Goal: Task Accomplishment & Management: Use online tool/utility

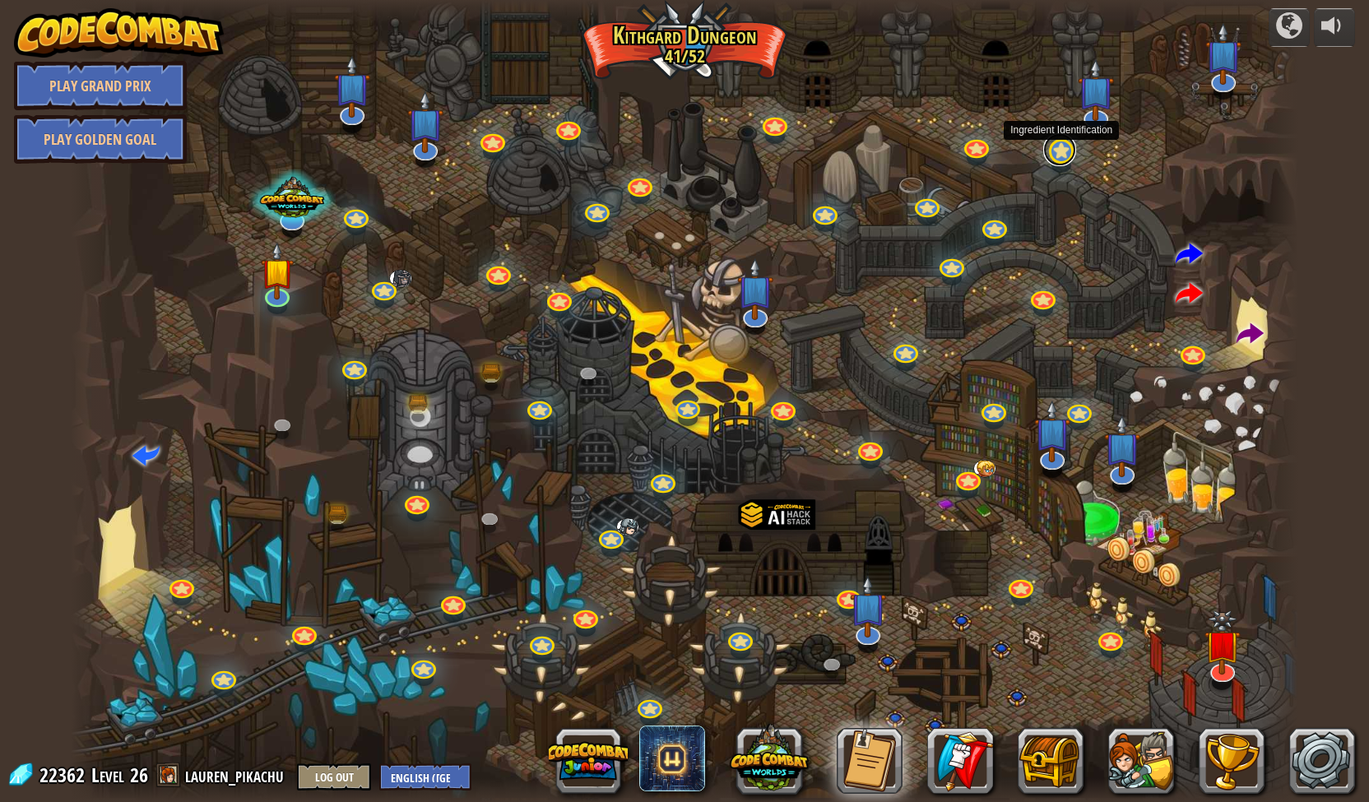
click at [1067, 151] on link at bounding box center [1059, 149] width 33 height 33
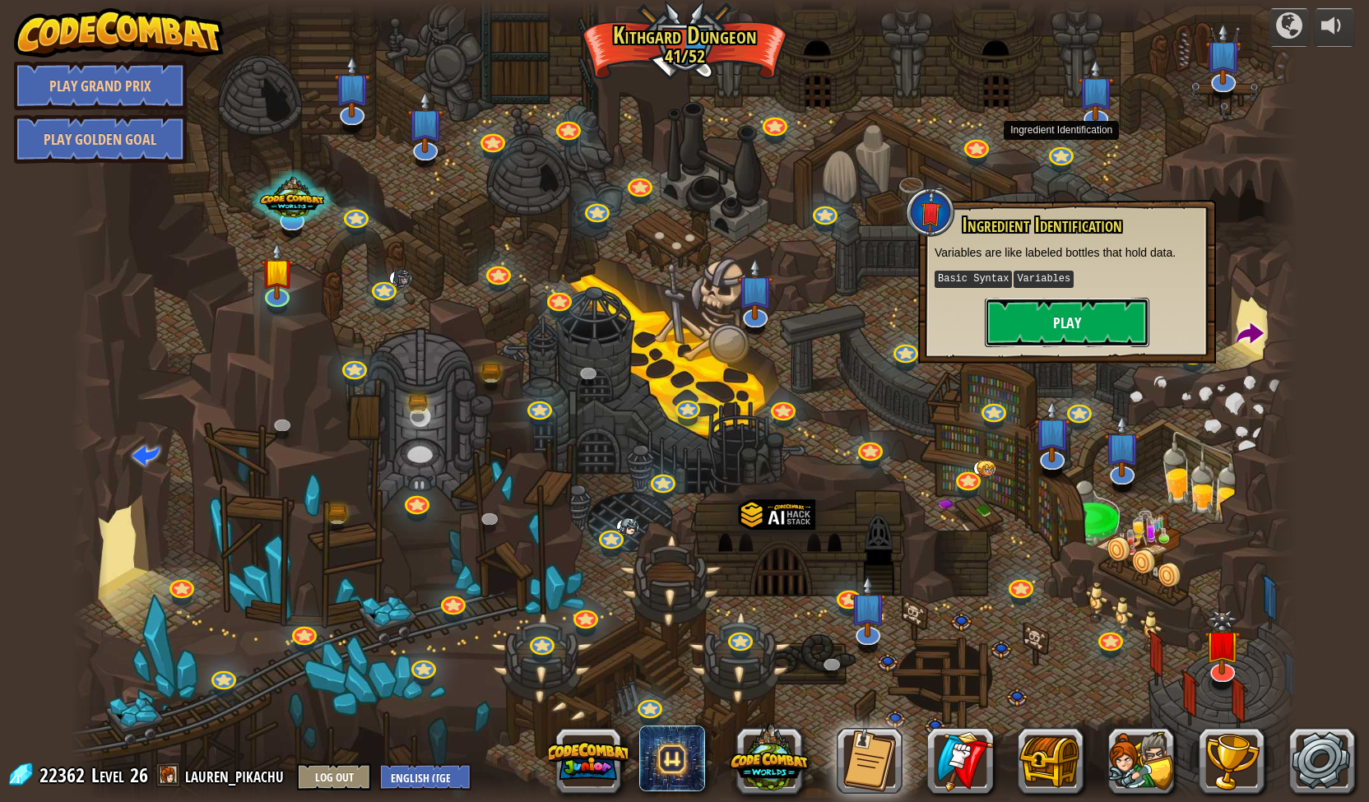
click at [1046, 320] on button "Play" at bounding box center [1067, 322] width 165 height 49
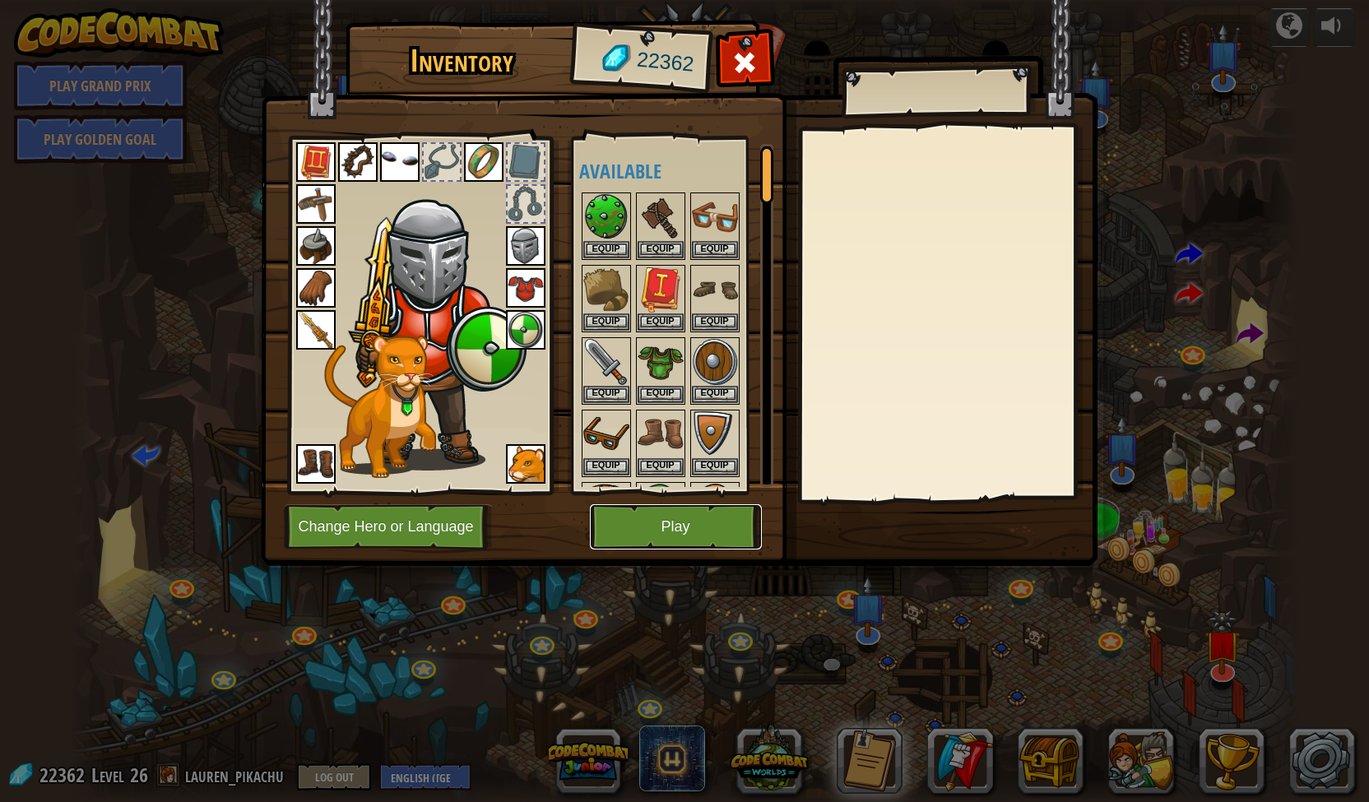
click at [665, 513] on button "Play" at bounding box center [676, 526] width 172 height 45
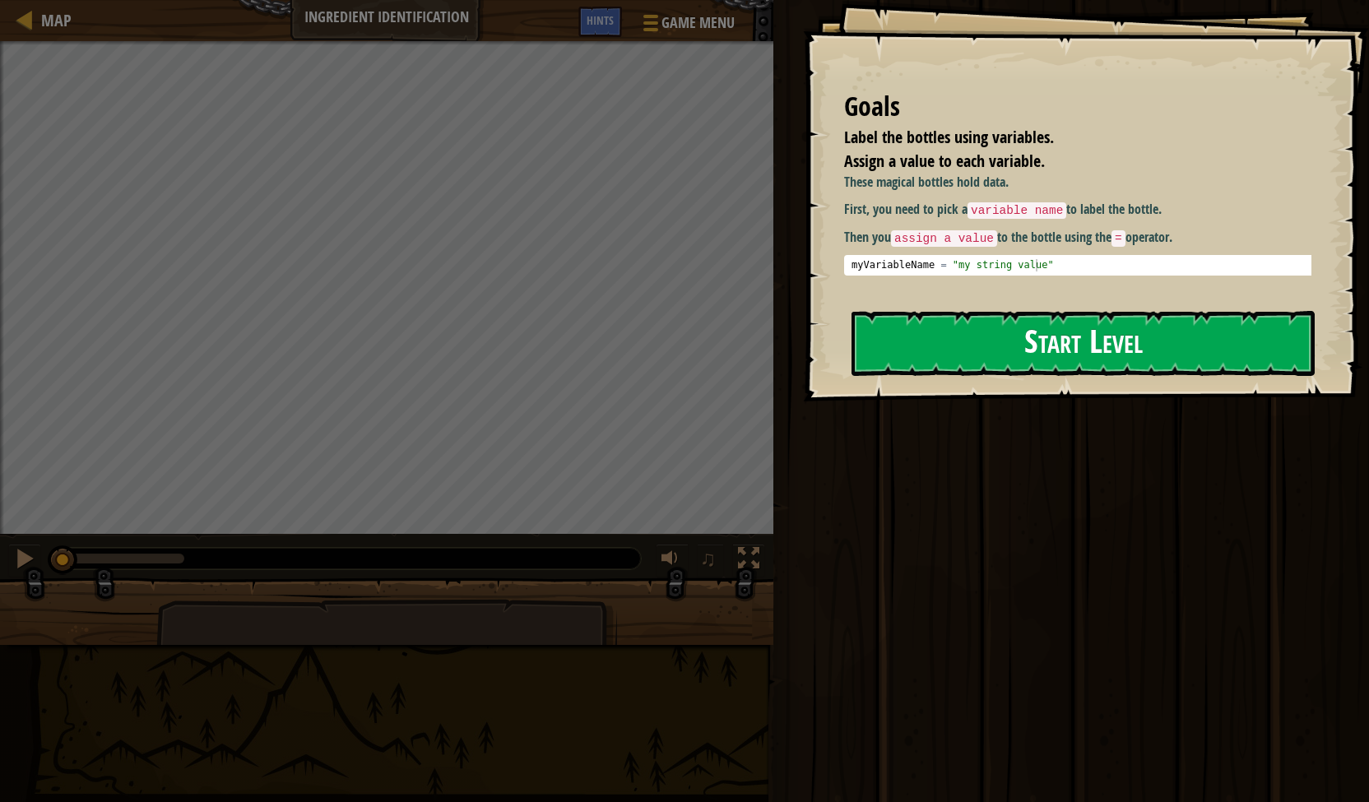
click at [1012, 346] on button "Start Level" at bounding box center [1082, 343] width 463 height 65
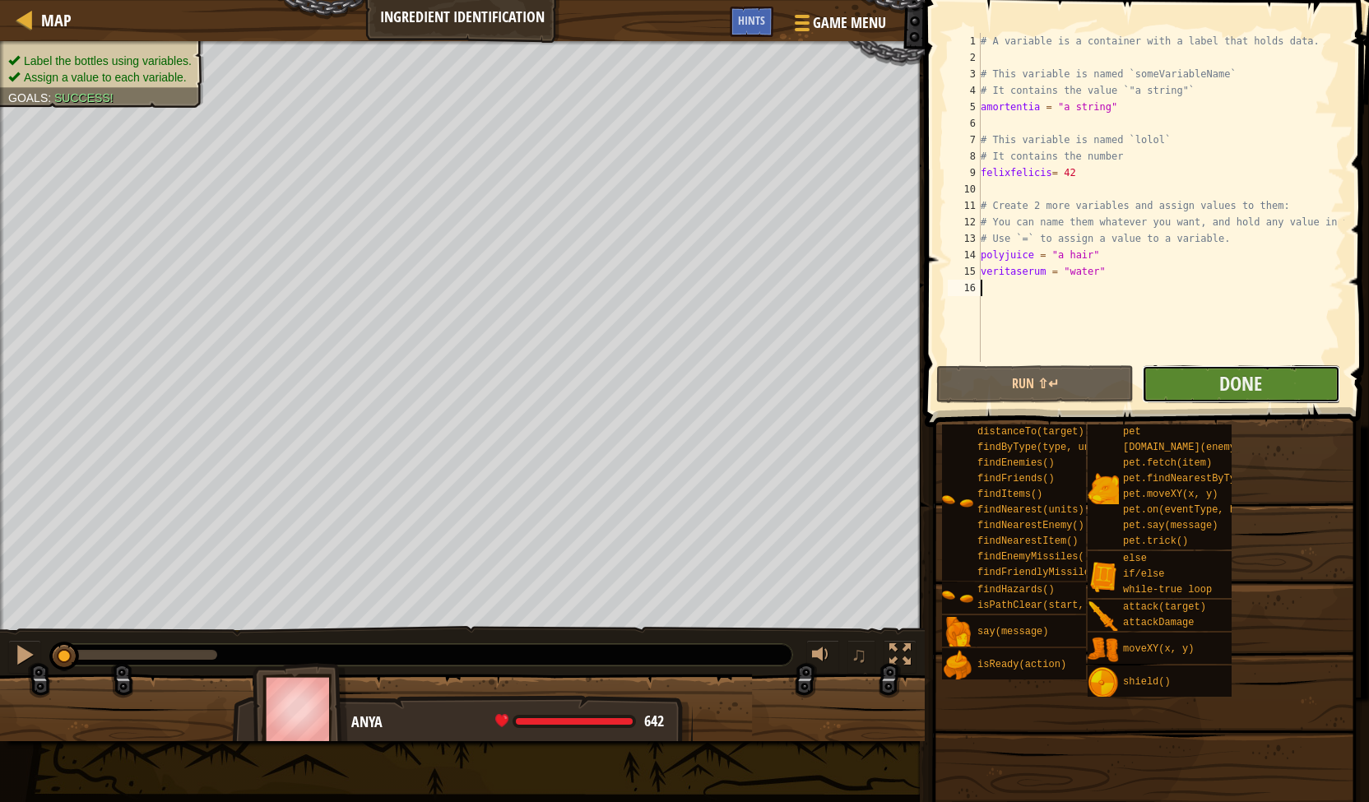
click at [1206, 385] on button "Done" at bounding box center [1240, 384] width 197 height 38
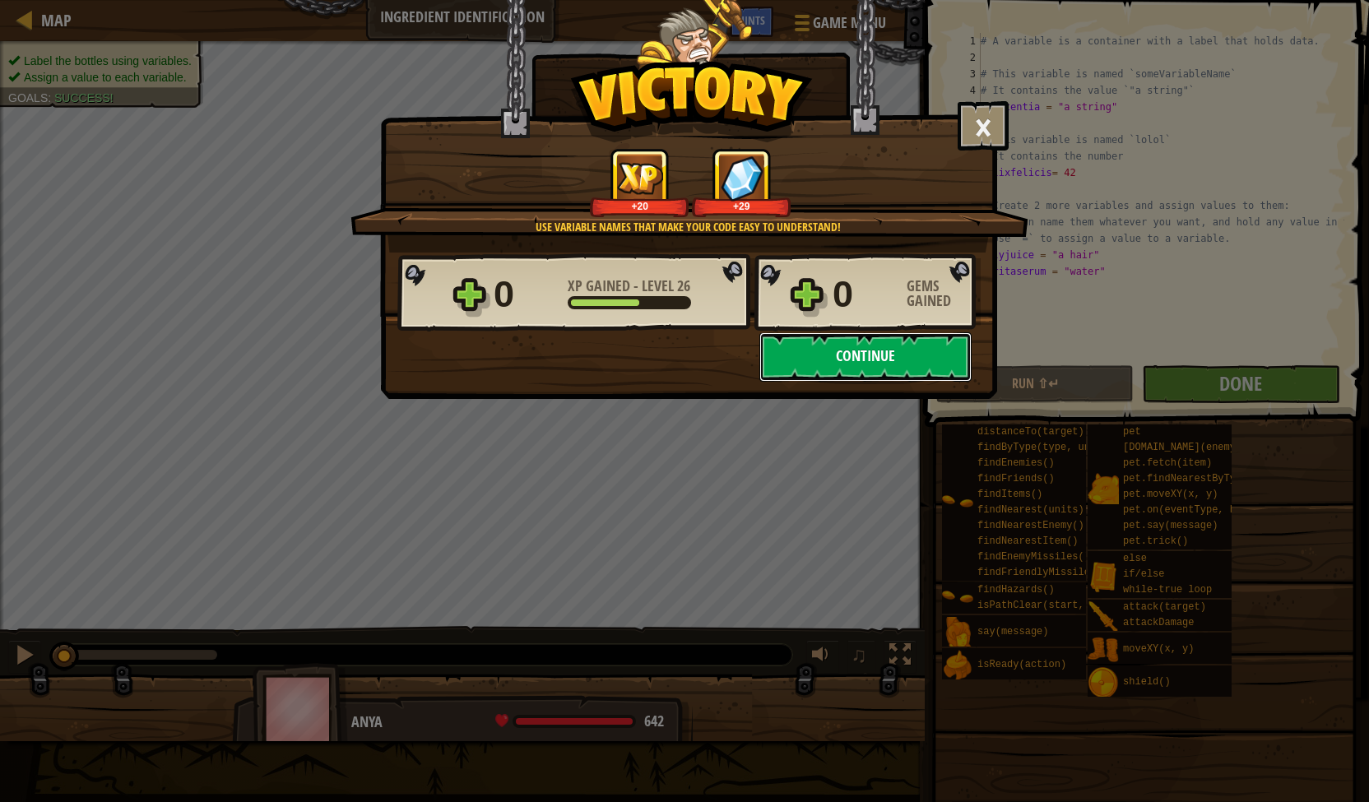
click at [808, 351] on button "Continue" at bounding box center [865, 356] width 212 height 49
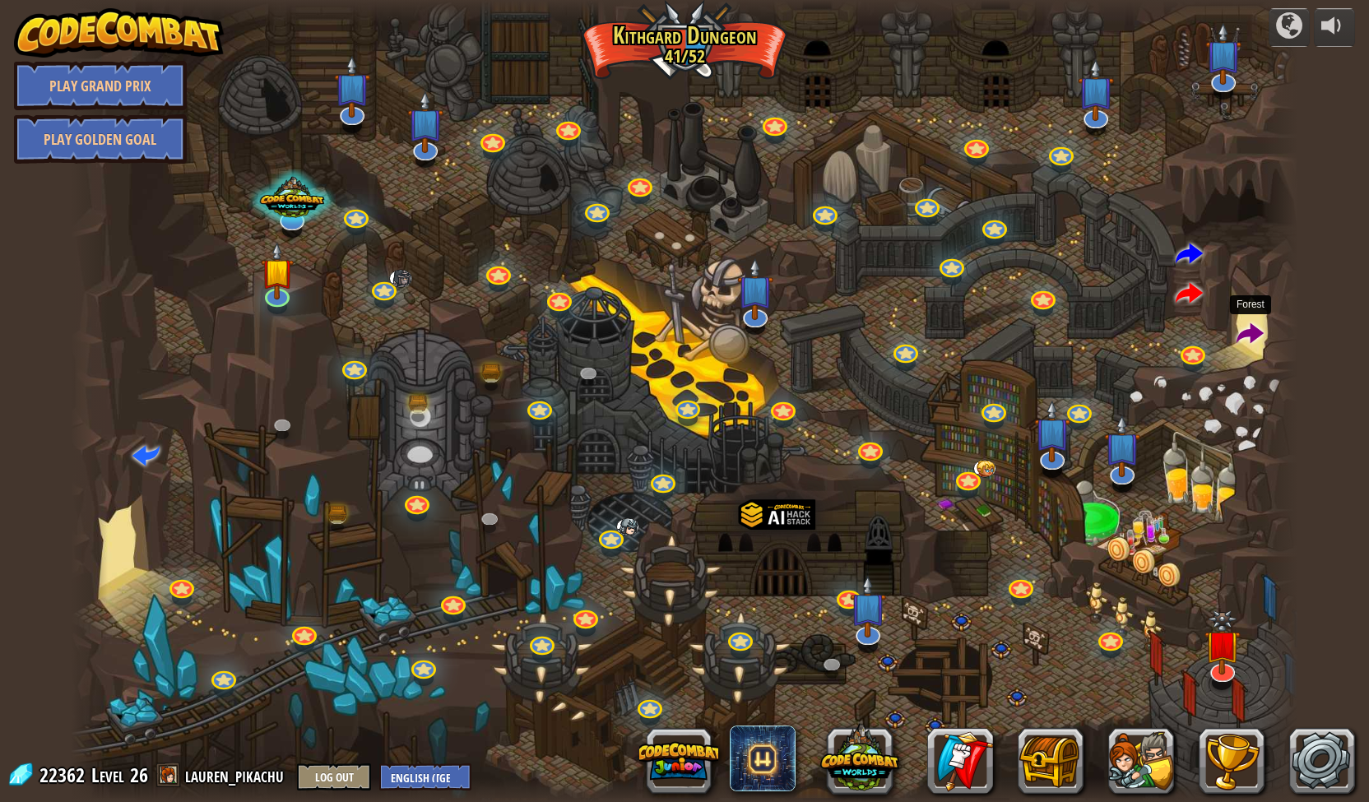
click at [1243, 338] on span at bounding box center [1249, 334] width 27 height 27
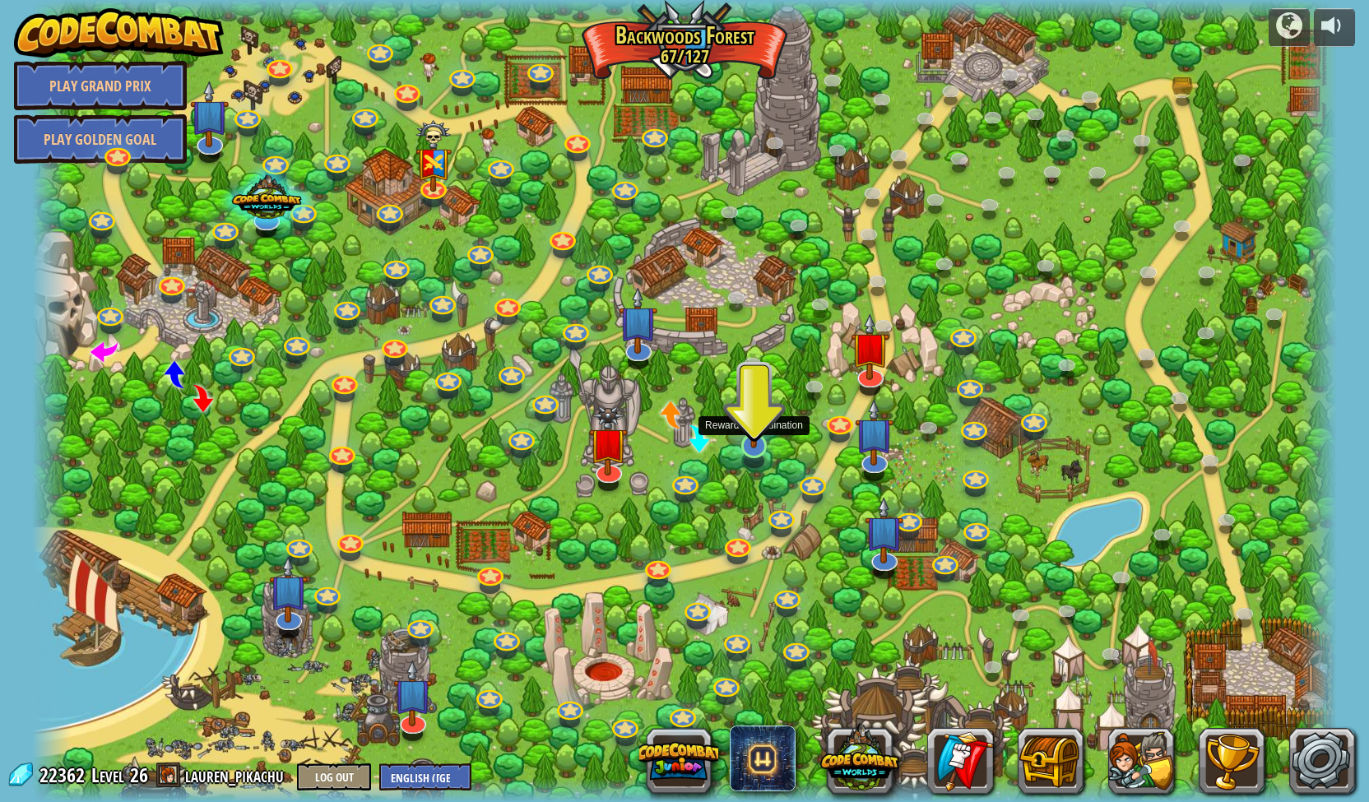
click at [747, 440] on img at bounding box center [754, 407] width 36 height 82
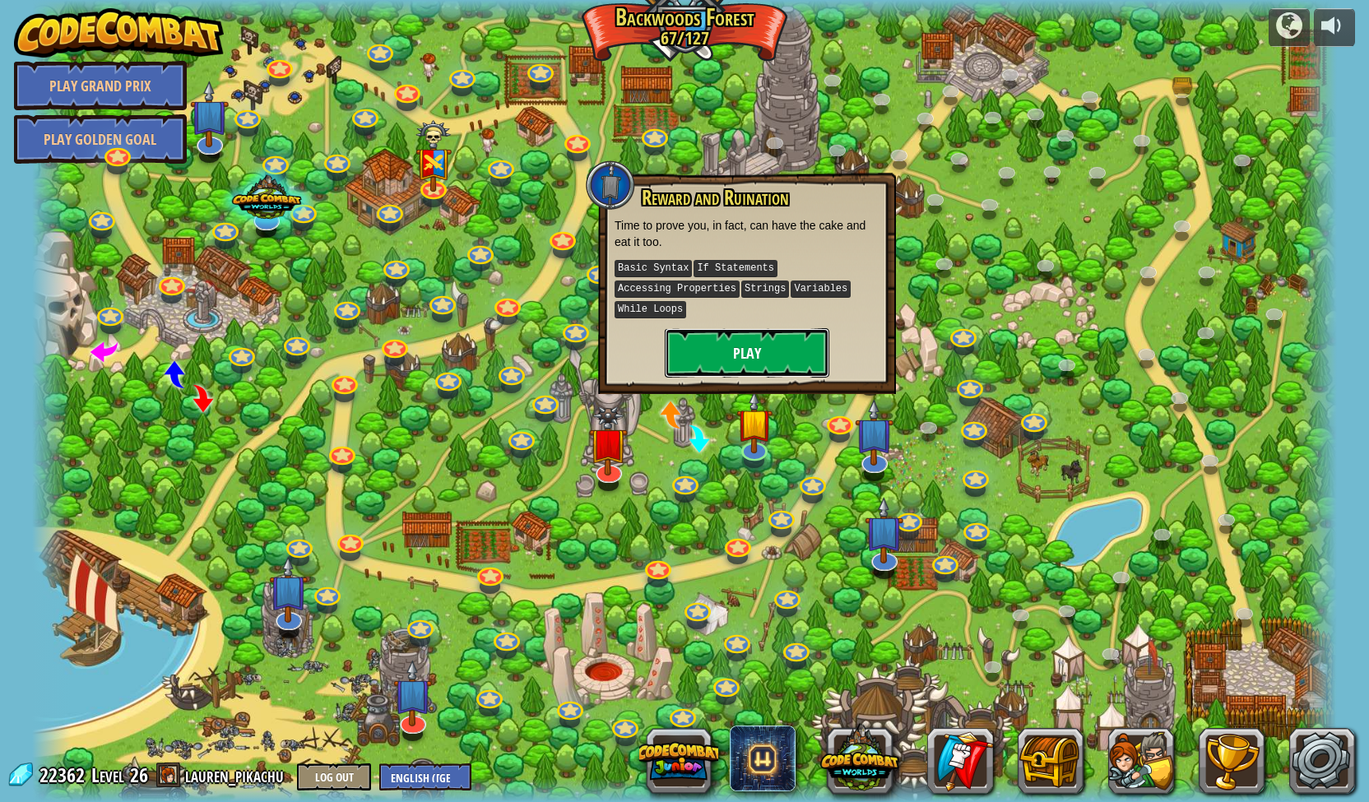
click at [714, 351] on button "Play" at bounding box center [747, 352] width 165 height 49
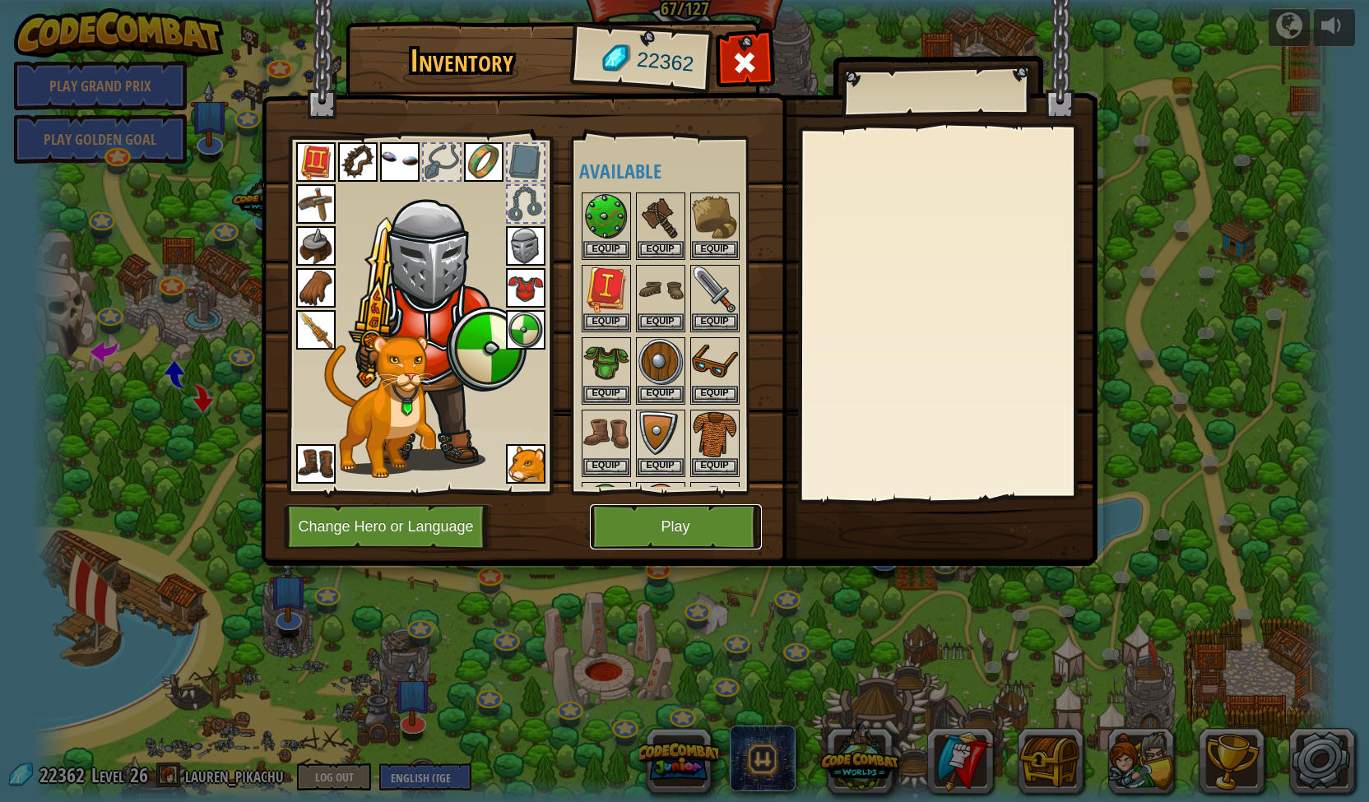
click at [675, 521] on button "Play" at bounding box center [676, 526] width 172 height 45
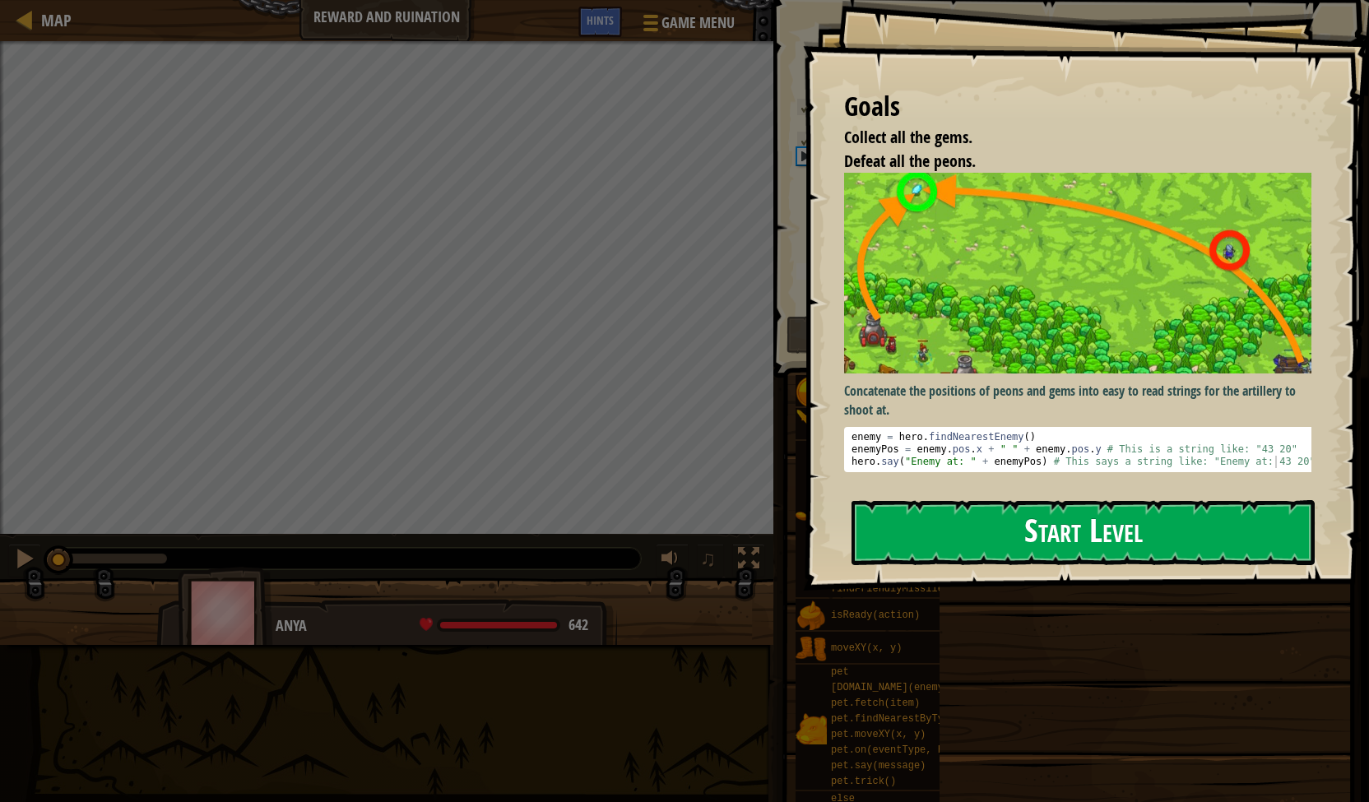
drag, startPoint x: 958, startPoint y: 526, endPoint x: 965, endPoint y: 542, distance: 17.3
click at [961, 531] on button "Start Level" at bounding box center [1082, 532] width 463 height 65
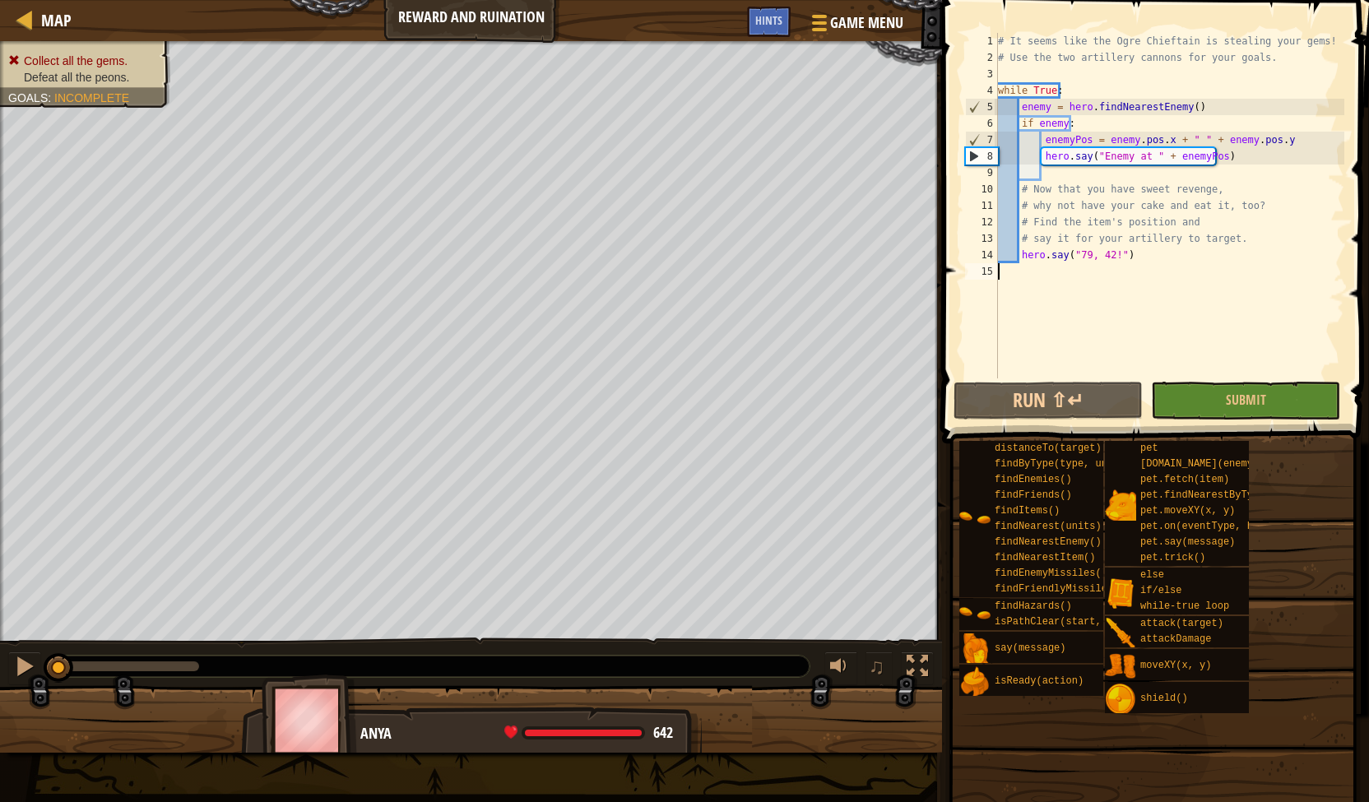
click at [1118, 72] on div "# It seems like the Ogre Chieftain is stealing your gems! # Use the two artille…" at bounding box center [1170, 222] width 350 height 378
click at [1118, 39] on div "# It seems like the Ogre Chieftain is stealing your gems! # Use the two artille…" at bounding box center [1170, 222] width 350 height 378
click at [1106, 65] on div "# It seems like the Ogre Chieftain is stealing your gems! # Use the two artille…" at bounding box center [1170, 222] width 350 height 378
click at [1051, 95] on div "# It seems like the Ogre Chieftain is stealing your gems! # Use the two artille…" at bounding box center [1170, 222] width 350 height 378
click at [1018, 95] on div "# It seems like the Ogre Chieftain is stealing your gems! # Use the two artille…" at bounding box center [1170, 222] width 350 height 378
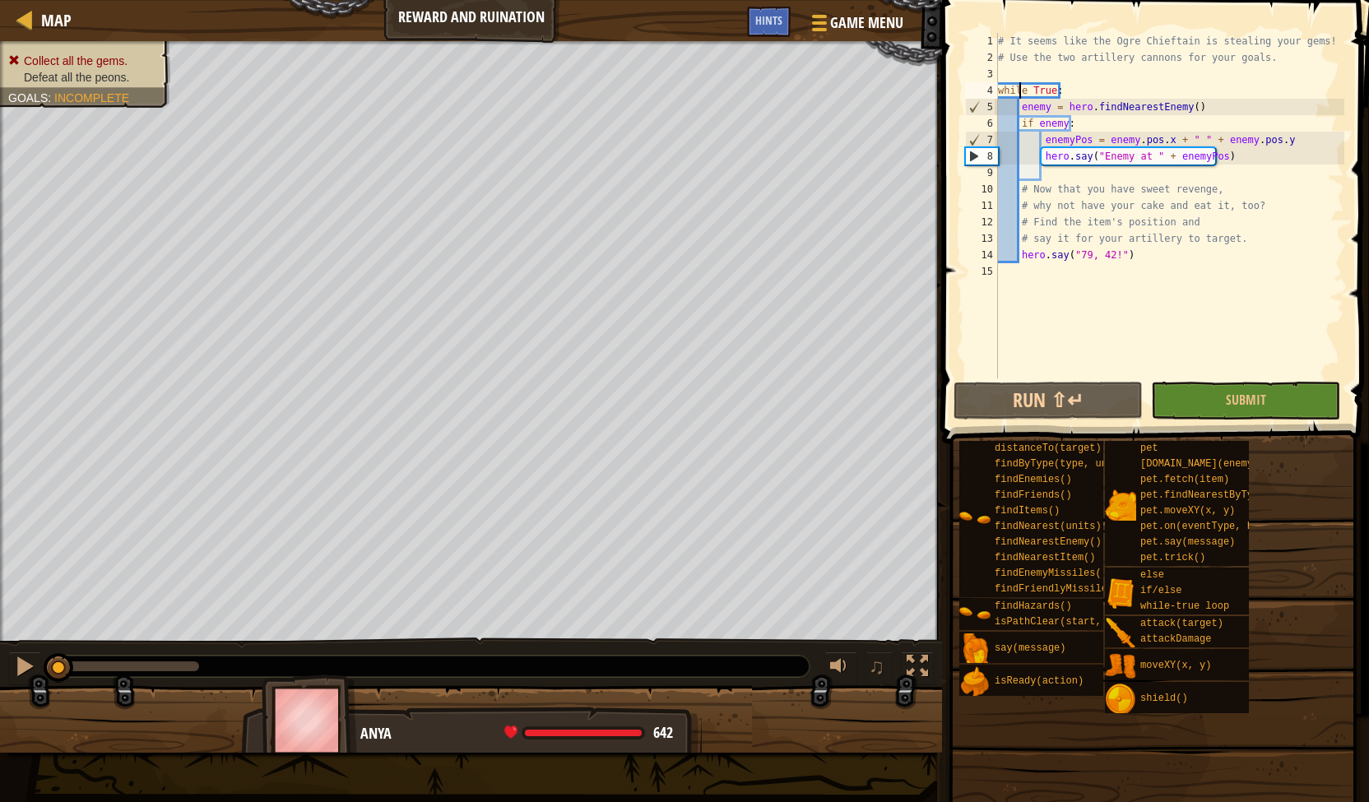
click at [1112, 105] on div "# It seems like the Ogre Chieftain is stealing your gems! # Use the two artille…" at bounding box center [1170, 222] width 350 height 378
click at [1016, 132] on div "# It seems like the Ogre Chieftain is stealing your gems! # Use the two artille…" at bounding box center [1170, 222] width 350 height 378
click at [977, 160] on div "8" at bounding box center [982, 156] width 32 height 16
click at [1129, 203] on div "# It seems like the Ogre Chieftain is stealing your gems! # Use the two artille…" at bounding box center [1170, 222] width 350 height 378
type textarea "# why not have your cake and eat it, too?"
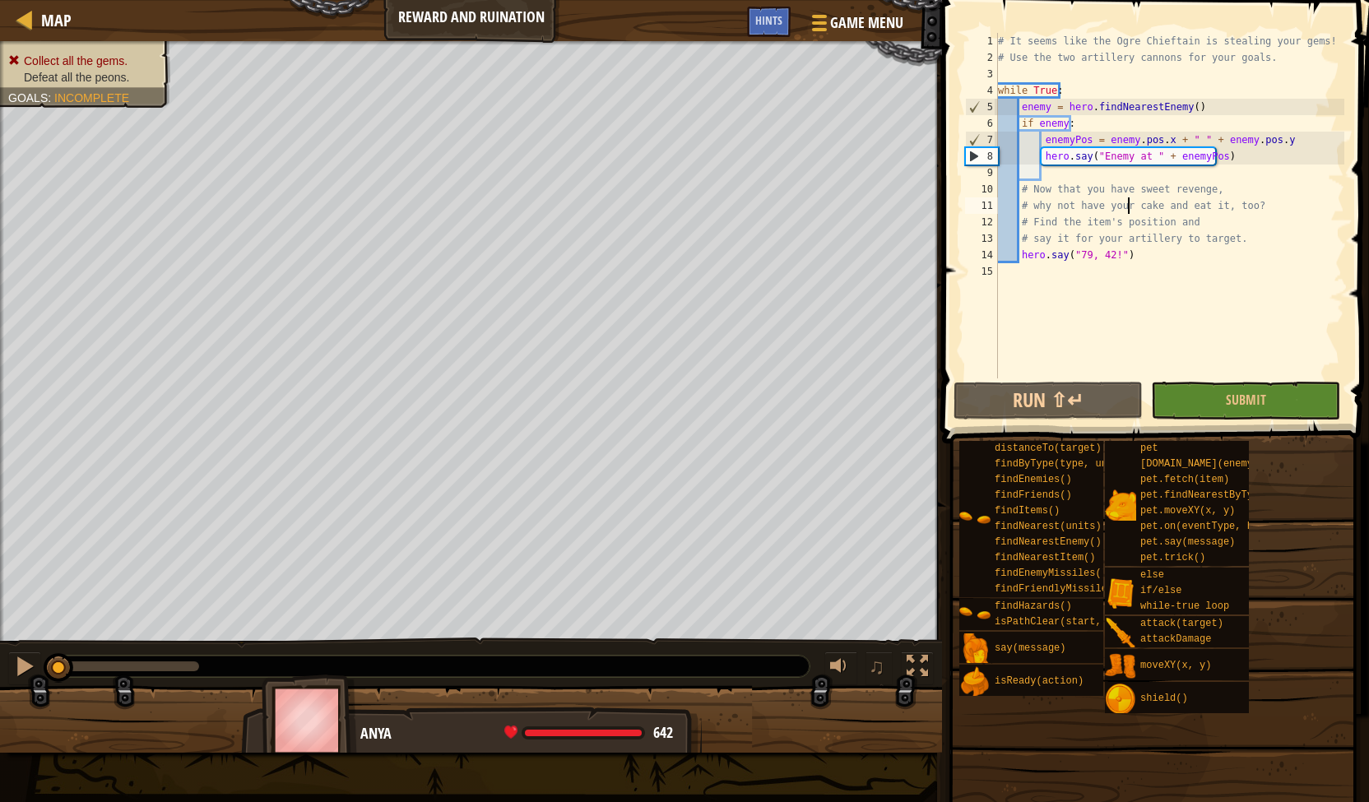
click at [1111, 295] on div "# It seems like the Ogre Chieftain is stealing your gems! # Use the two artille…" at bounding box center [1170, 222] width 350 height 378
click at [1143, 164] on div "# It seems like the Ogre Chieftain is stealing your gems! # Use the two artille…" at bounding box center [1170, 222] width 350 height 378
click at [1130, 137] on div "# It seems like the Ogre Chieftain is stealing your gems! # Use the two artille…" at bounding box center [1170, 222] width 350 height 378
click at [1073, 126] on div "# It seems like the Ogre Chieftain is stealing your gems! # Use the two artille…" at bounding box center [1170, 222] width 350 height 378
click at [1088, 189] on div "# It seems like the Ogre Chieftain is stealing your gems! # Use the two artille…" at bounding box center [1170, 222] width 350 height 378
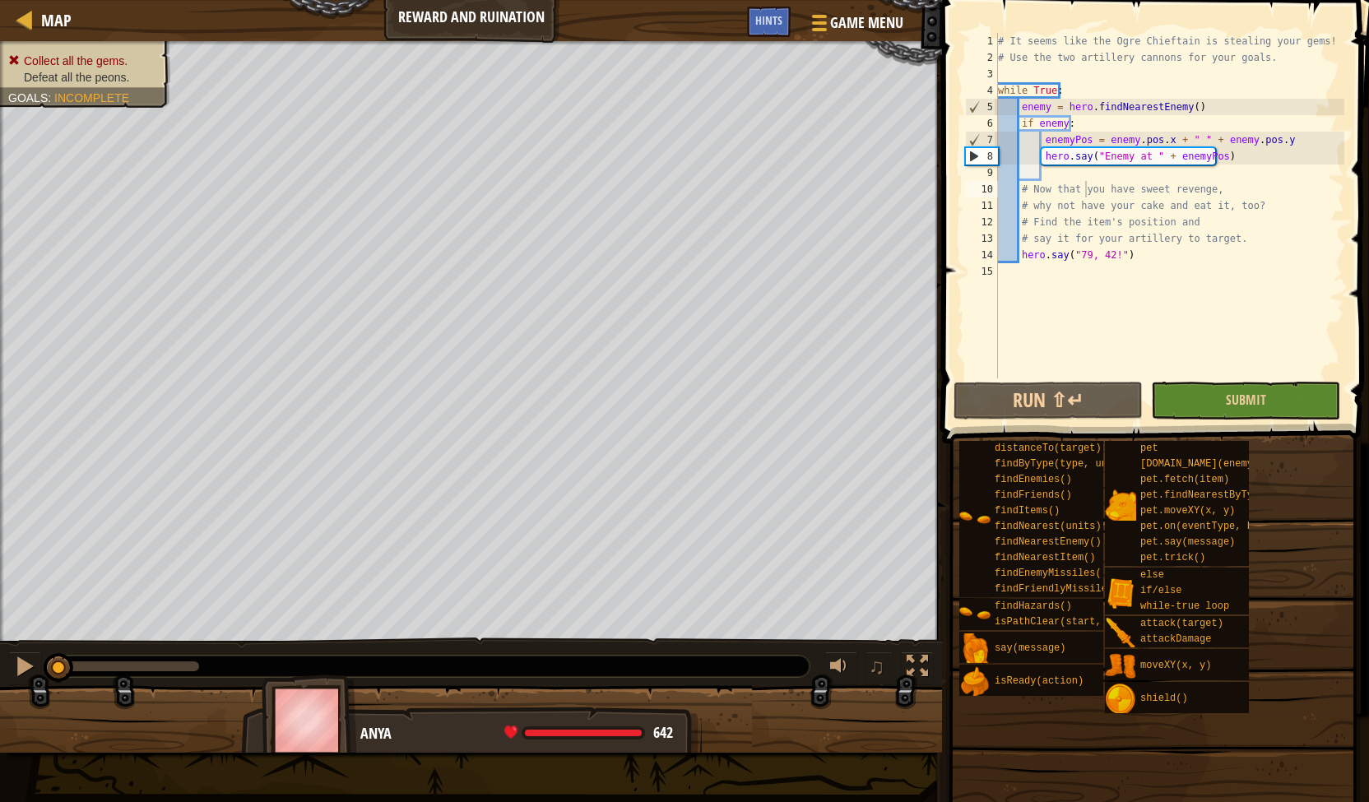
click at [1262, 381] on span at bounding box center [1157, 198] width 440 height 492
click at [1250, 391] on button "Submit" at bounding box center [1245, 401] width 189 height 38
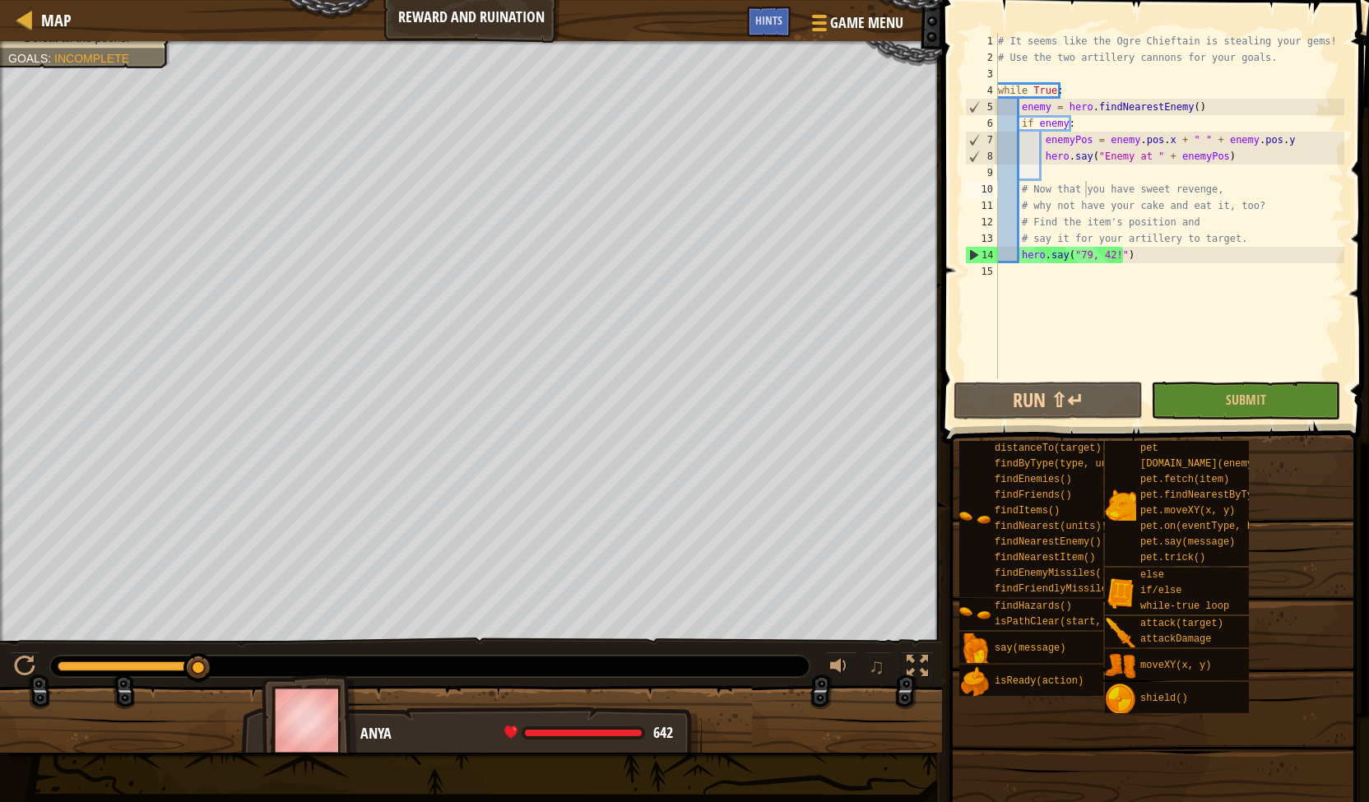
type textarea "hero.say("79, 42!")"
click at [1132, 256] on div "# It seems like the Ogre Chieftain is stealing your gems! # Use the two artille…" at bounding box center [1170, 222] width 350 height 378
click at [1254, 400] on span "Submit" at bounding box center [1246, 400] width 40 height 18
click at [1132, 259] on div "# It seems like the Ogre Chieftain is stealing your gems! # Use the two artille…" at bounding box center [1170, 222] width 350 height 378
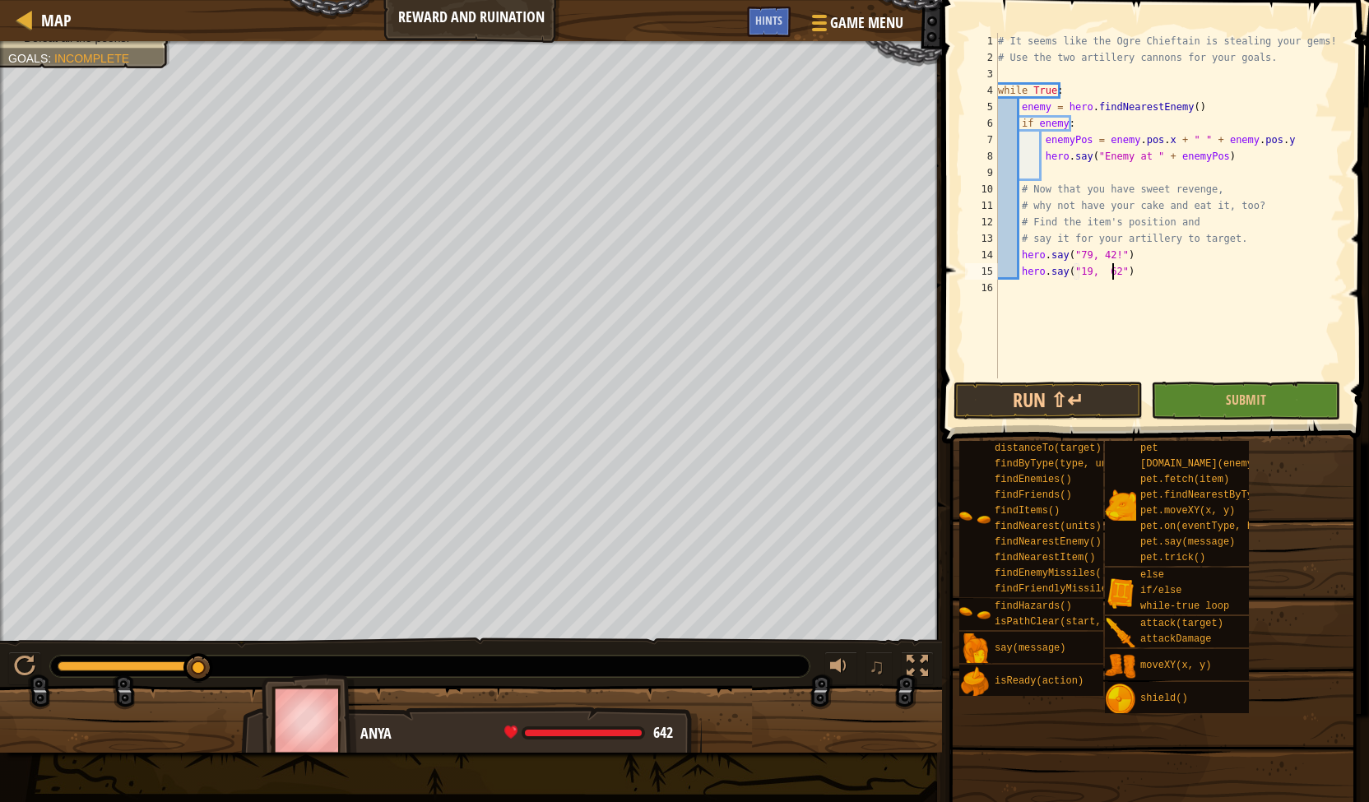
scroll to position [7, 9]
click at [1226, 382] on button "Submit" at bounding box center [1245, 401] width 189 height 38
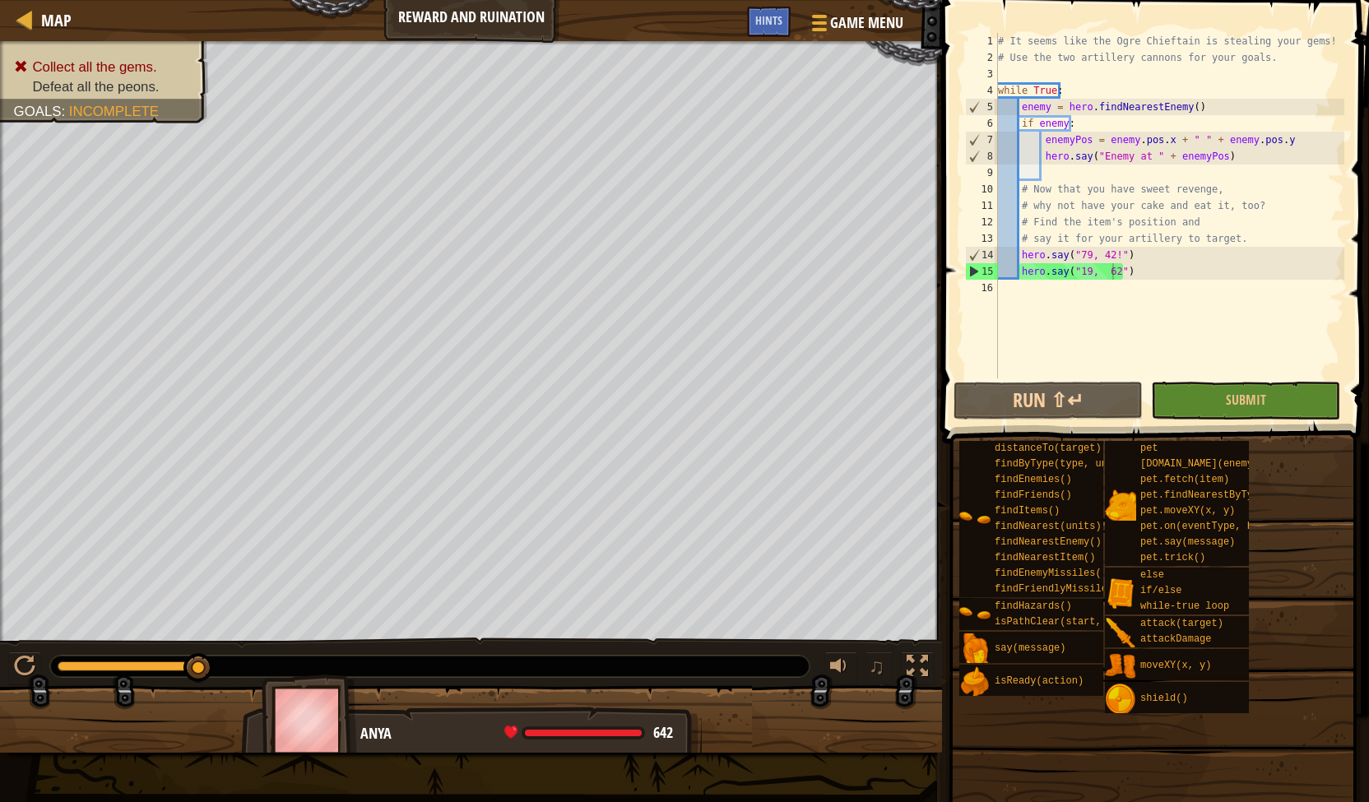
click at [1112, 253] on div "# It seems like the Ogre Chieftain is stealing your gems! # Use the two artille…" at bounding box center [1170, 222] width 350 height 378
click at [1084, 406] on button "Run ⇧↵" at bounding box center [1047, 401] width 189 height 38
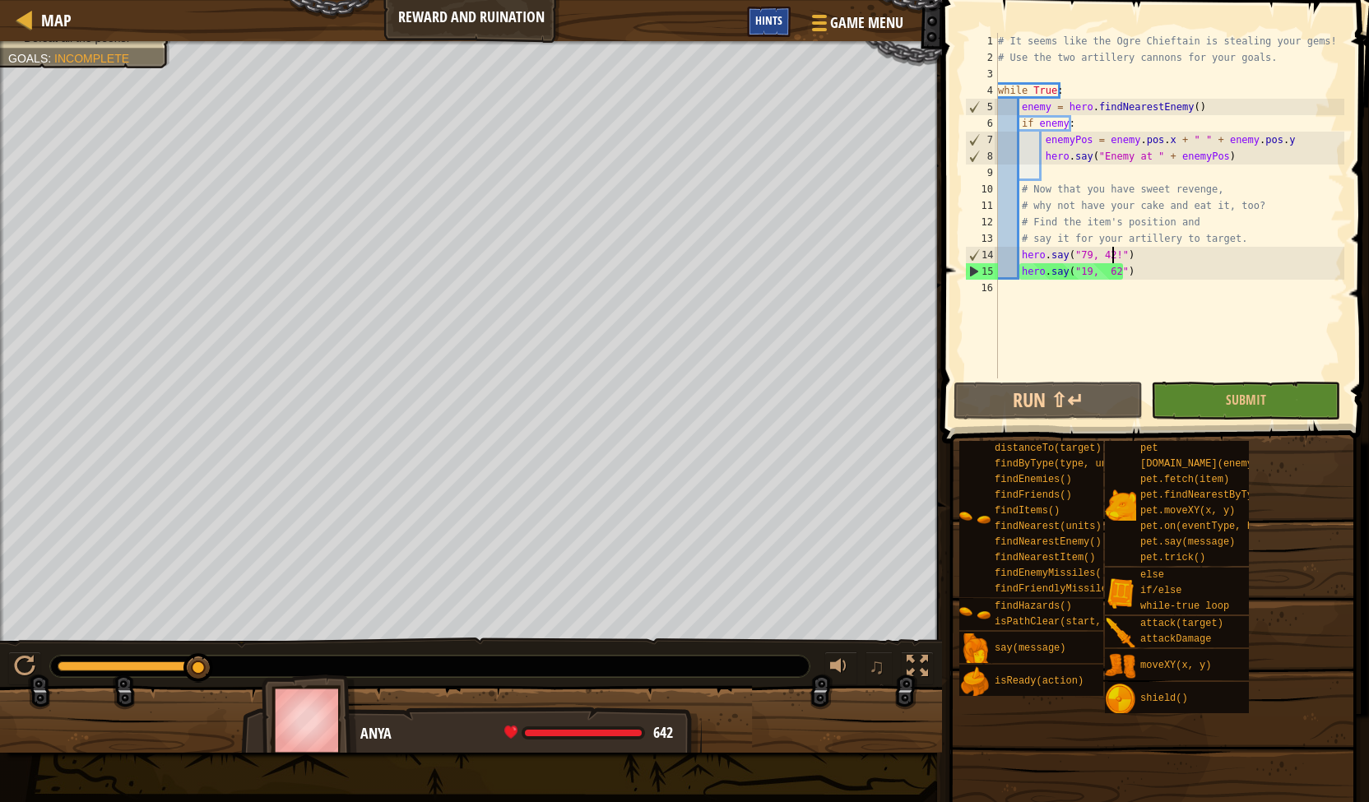
click at [780, 17] on span "Hints" at bounding box center [768, 20] width 27 height 16
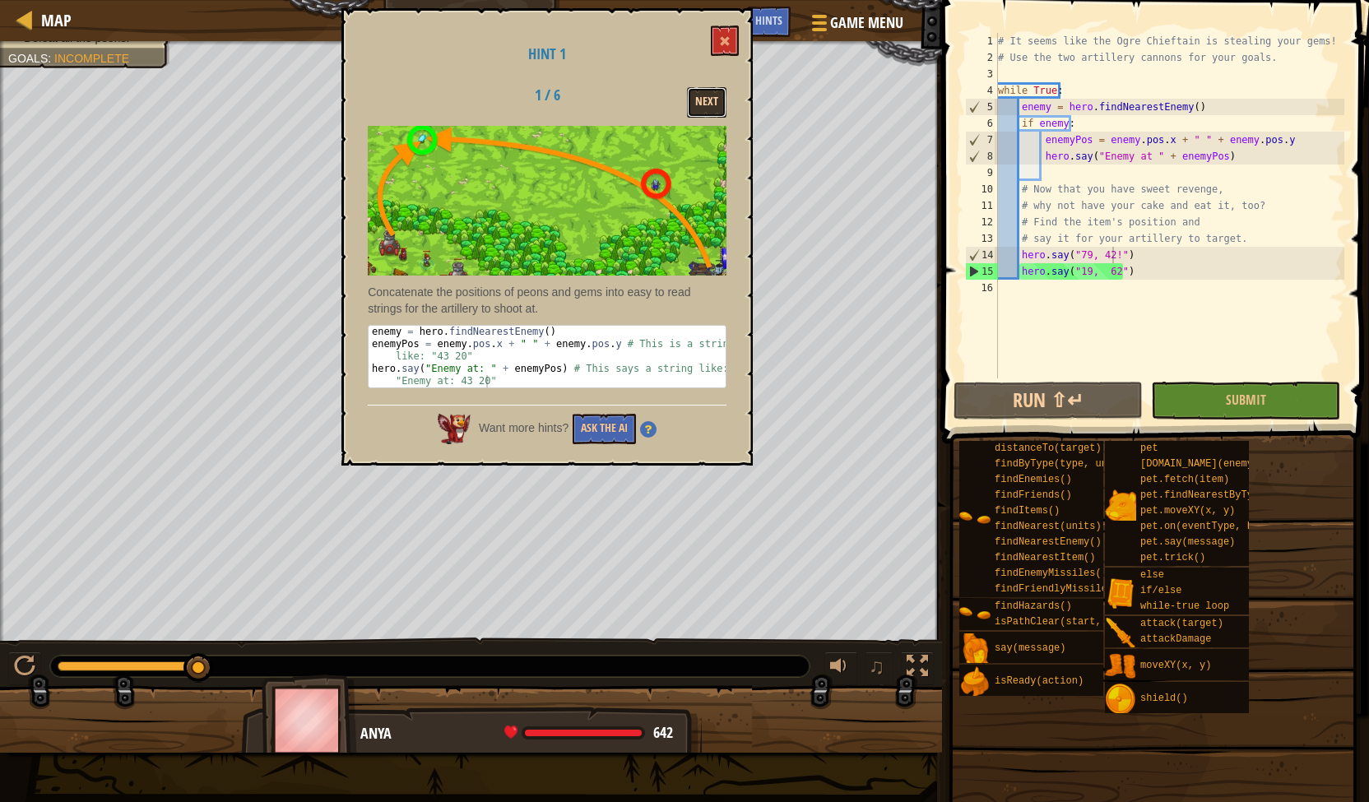
click at [717, 105] on button "Next" at bounding box center [706, 102] width 39 height 30
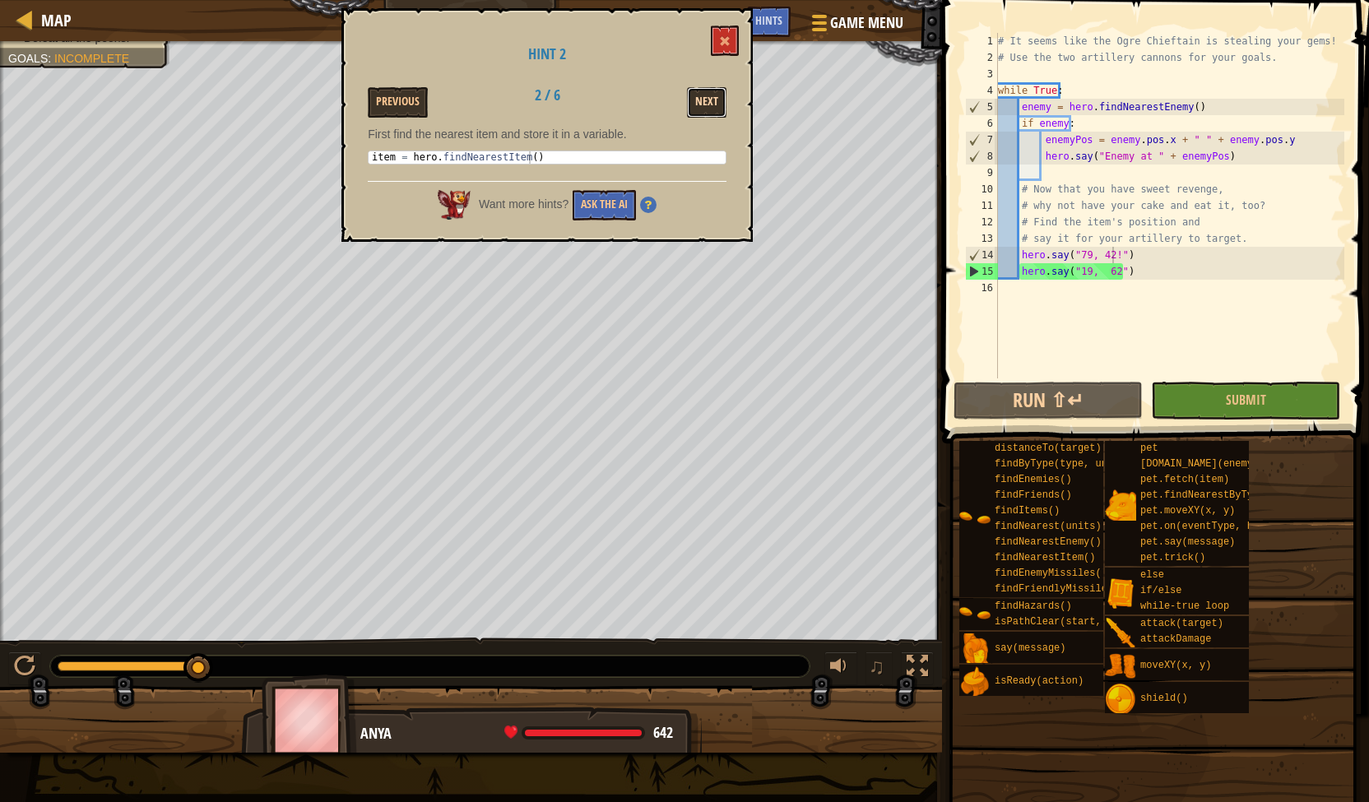
click at [707, 99] on button "Next" at bounding box center [706, 102] width 39 height 30
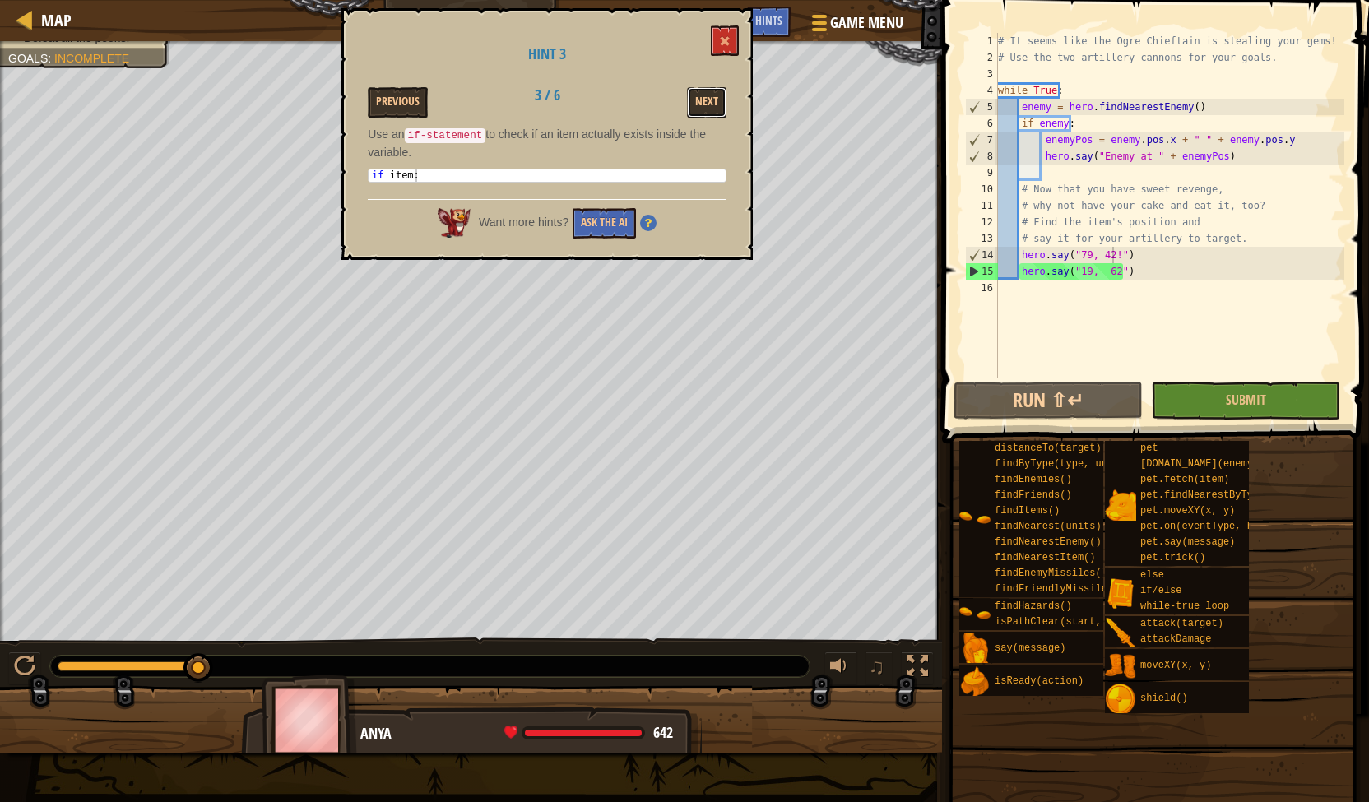
click at [707, 99] on button "Next" at bounding box center [706, 102] width 39 height 30
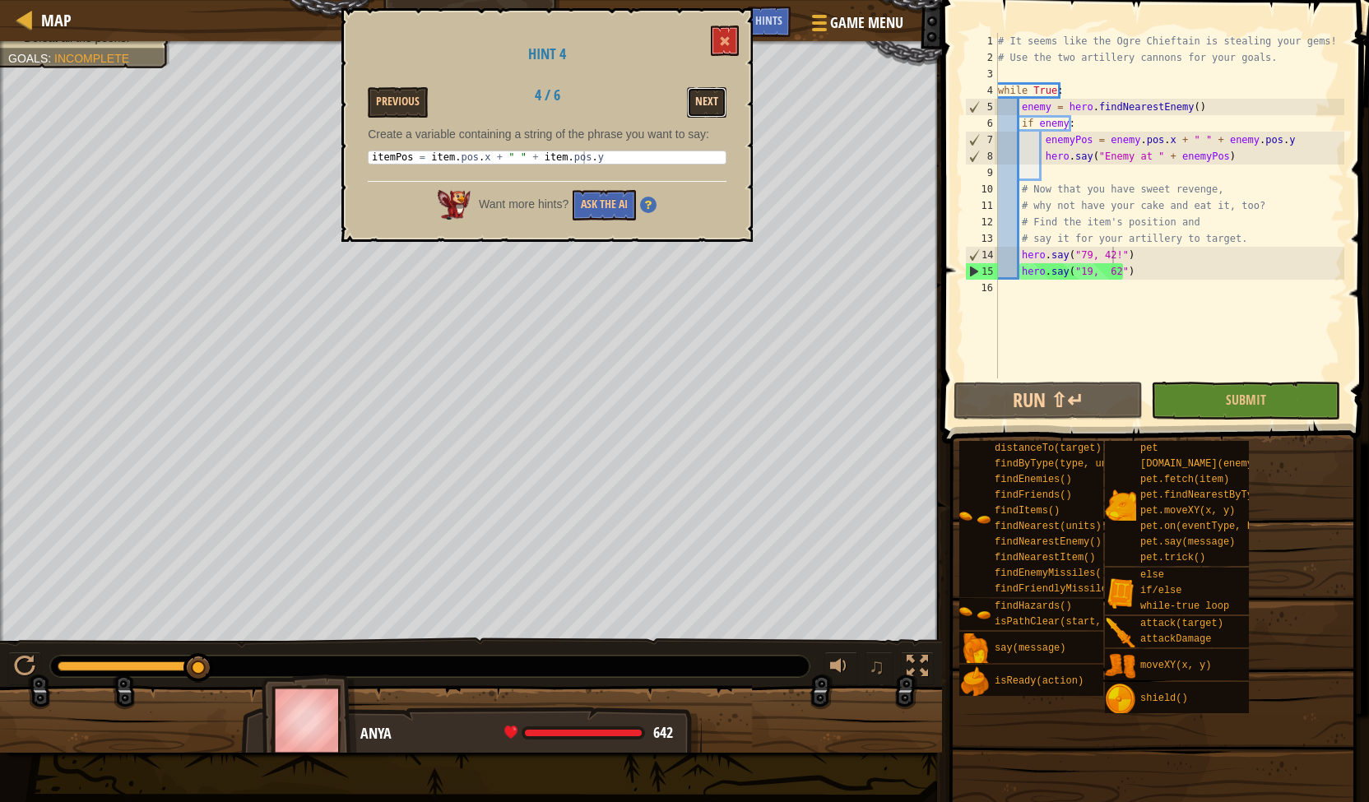
click at [707, 98] on button "Next" at bounding box center [706, 102] width 39 height 30
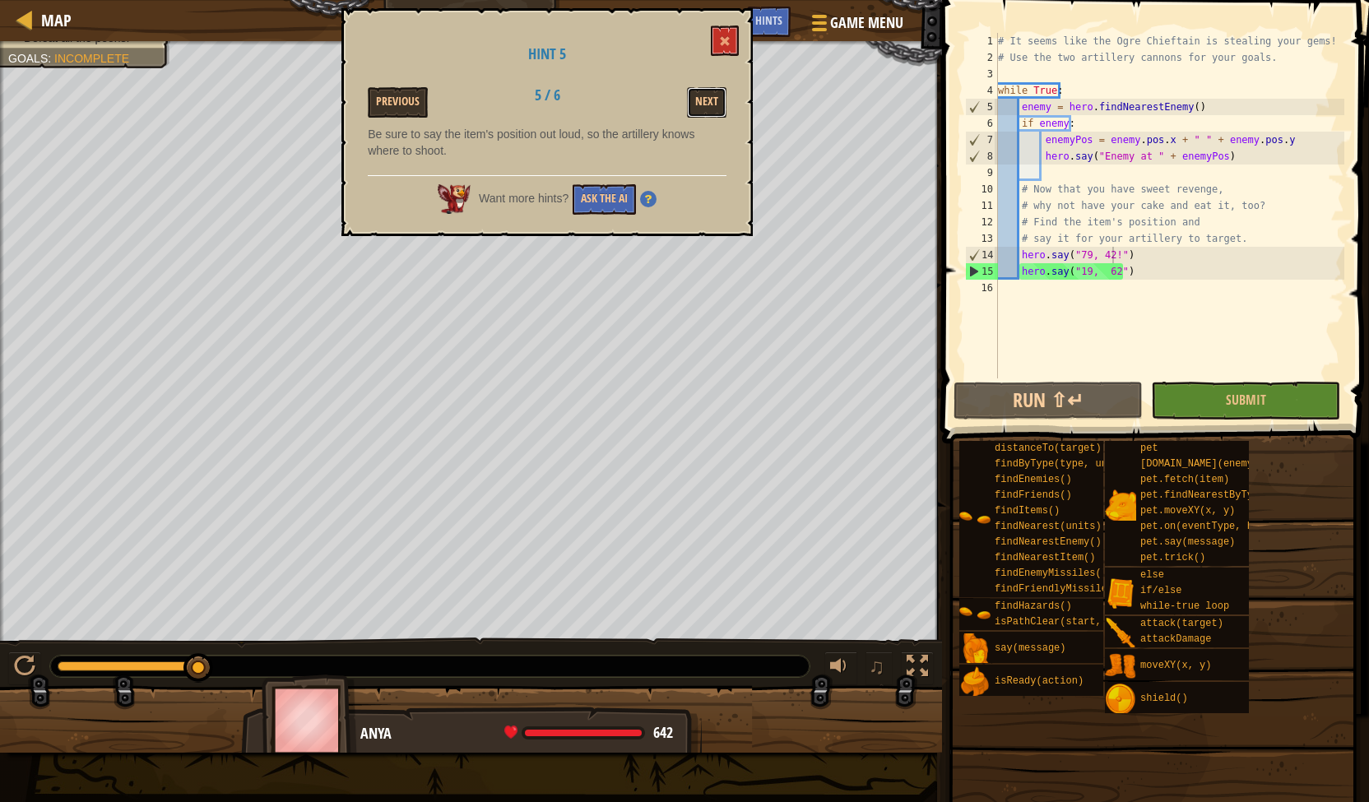
click at [707, 98] on button "Next" at bounding box center [706, 102] width 39 height 30
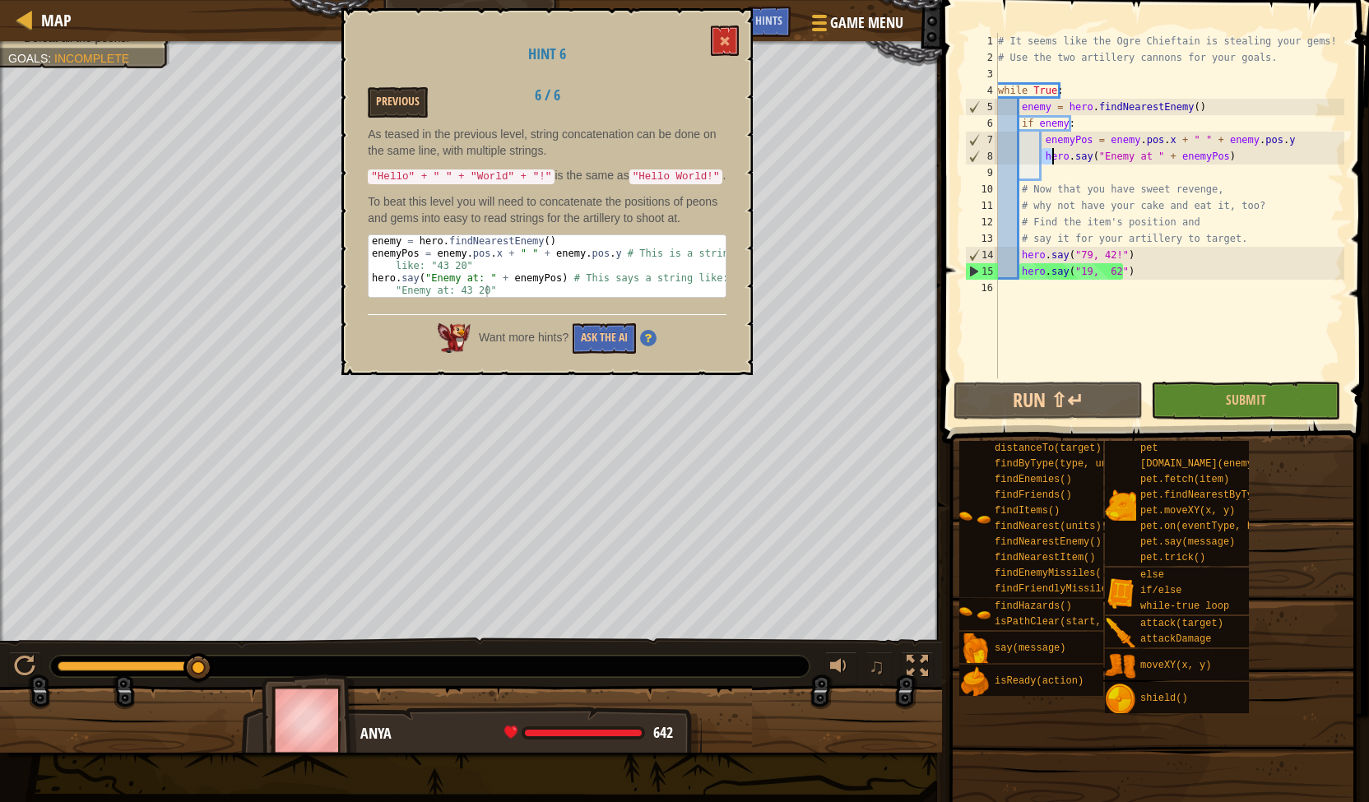
click at [1048, 155] on div "# It seems like the Ogre Chieftain is stealing your gems! # Use the two artille…" at bounding box center [1170, 222] width 350 height 378
click at [1129, 259] on div "# It seems like the Ogre Chieftain is stealing your gems! # Use the two artille…" at bounding box center [1170, 222] width 350 height 378
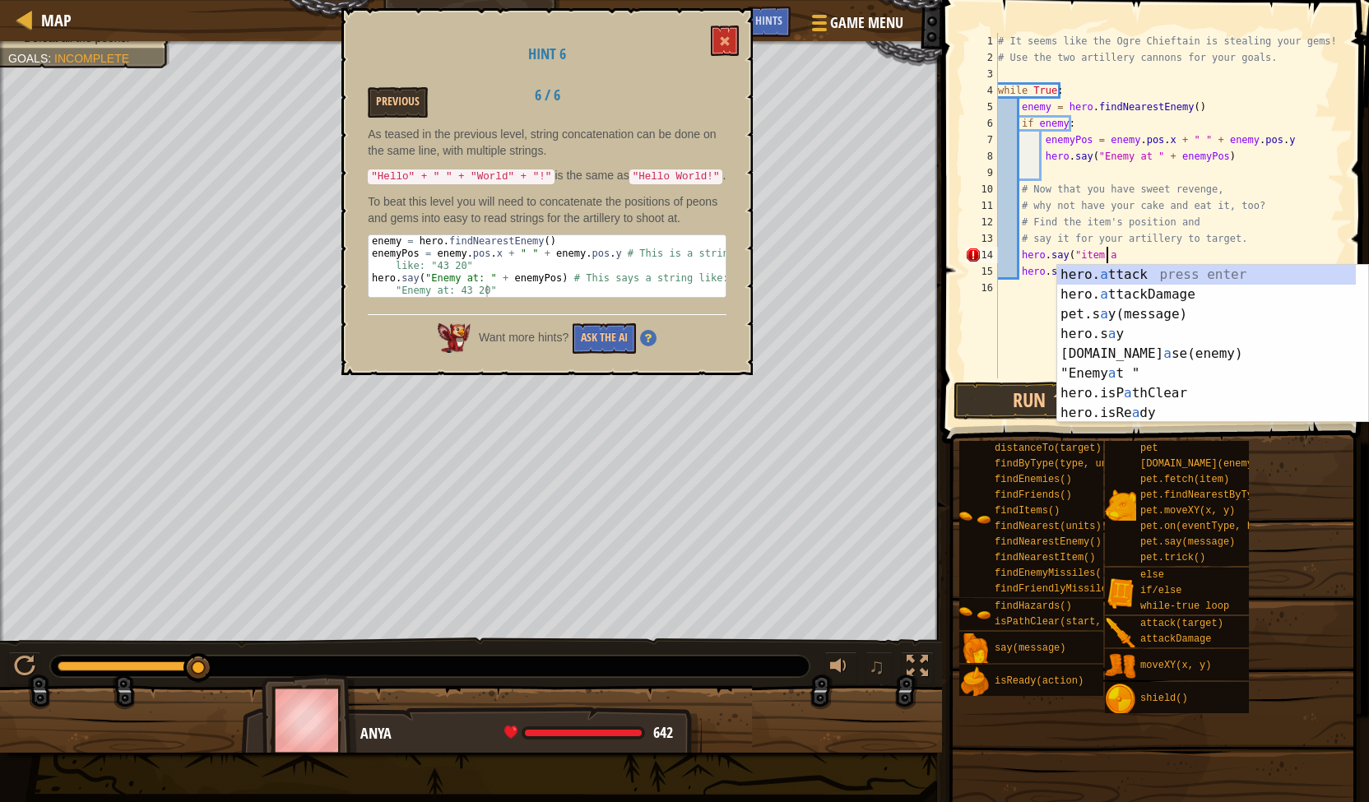
scroll to position [7, 8]
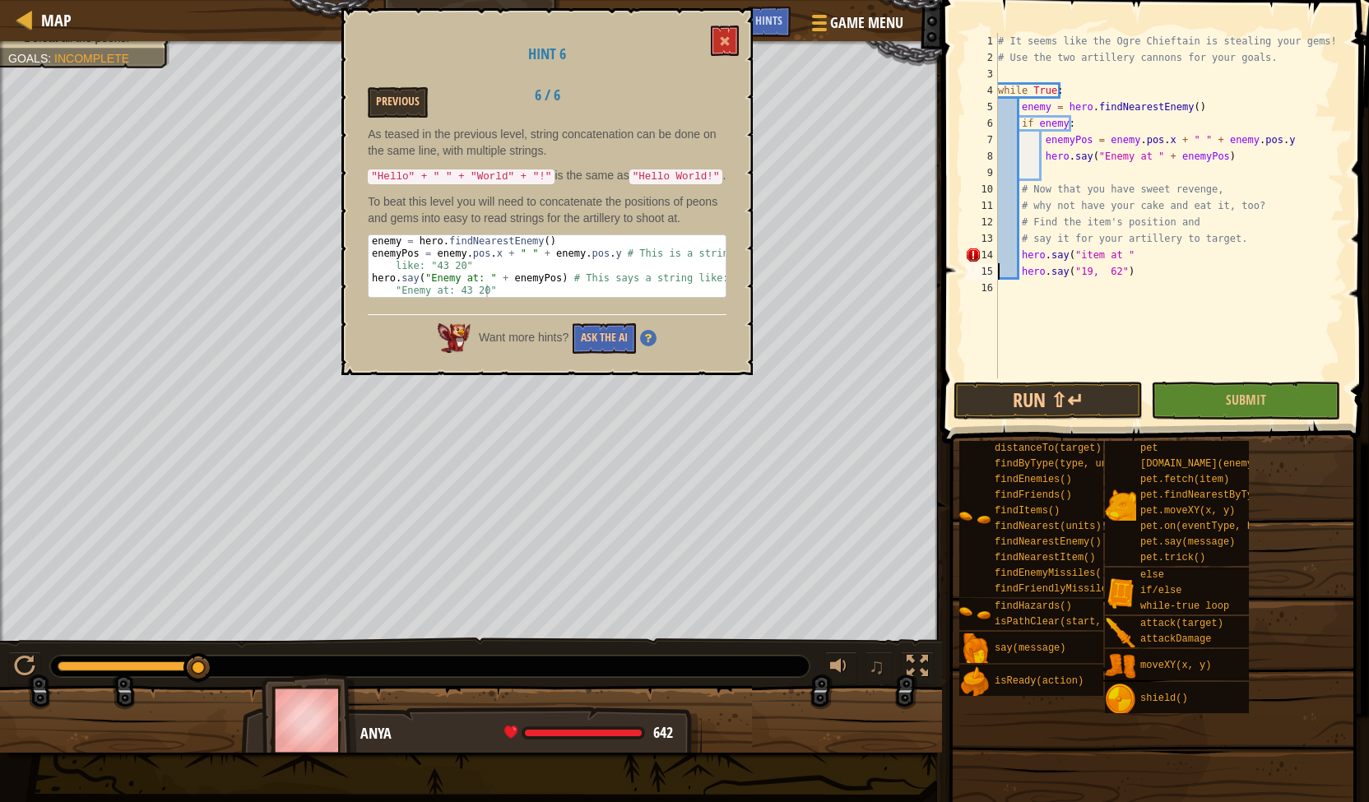
click at [1134, 252] on div "# It seems like the Ogre Chieftain is stealing your gems! # Use the two artille…" at bounding box center [1170, 222] width 350 height 378
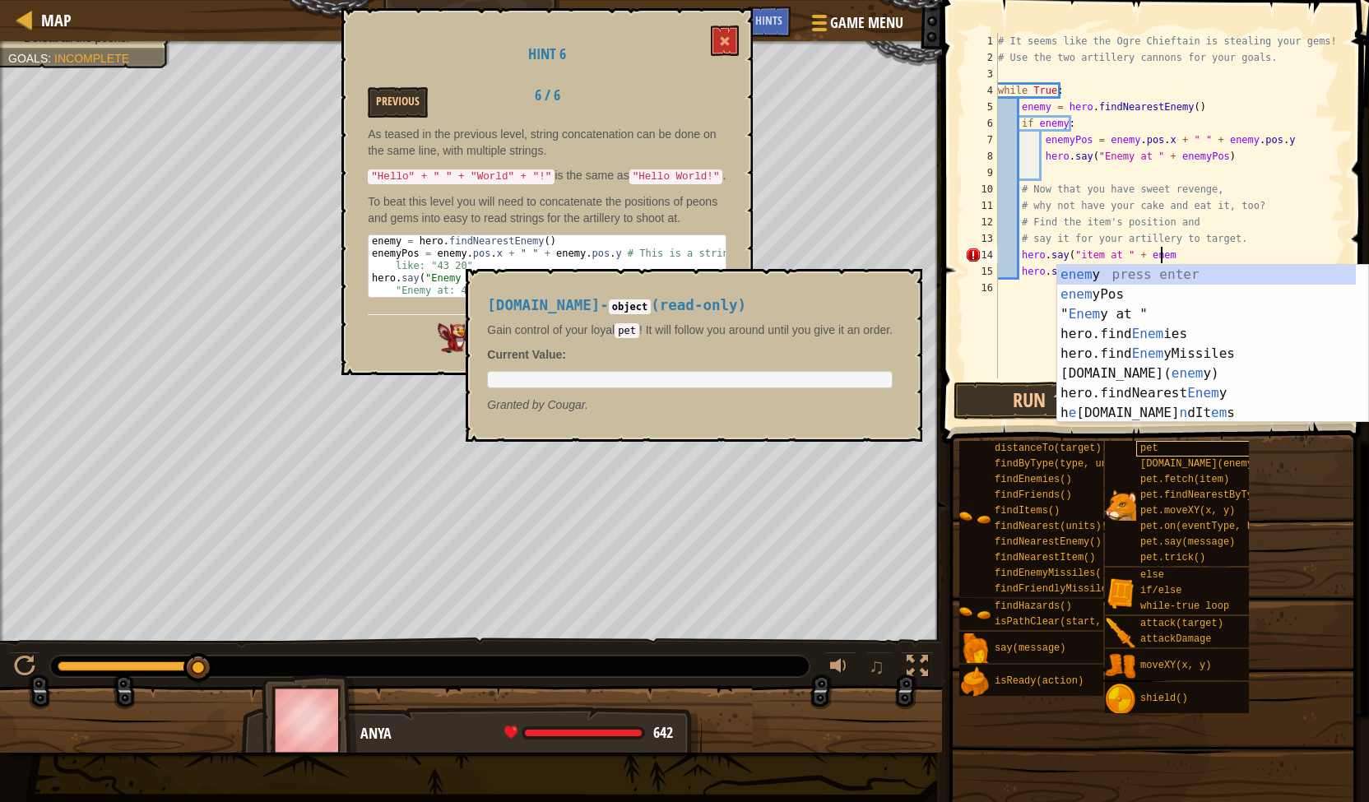
scroll to position [7, 12]
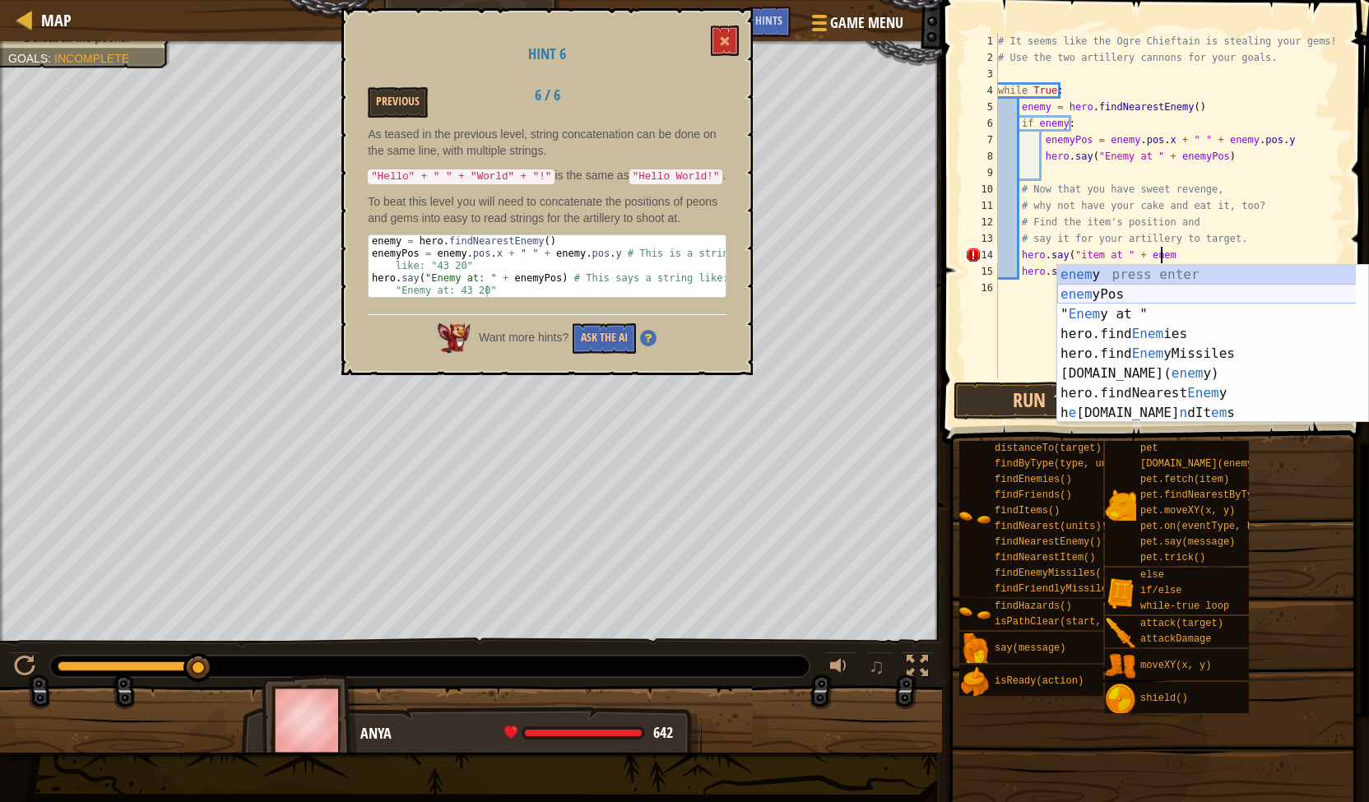
click at [1169, 291] on div "enem y press enter enem yPos press enter " Enem y at " press enter hero.find En…" at bounding box center [1206, 363] width 299 height 197
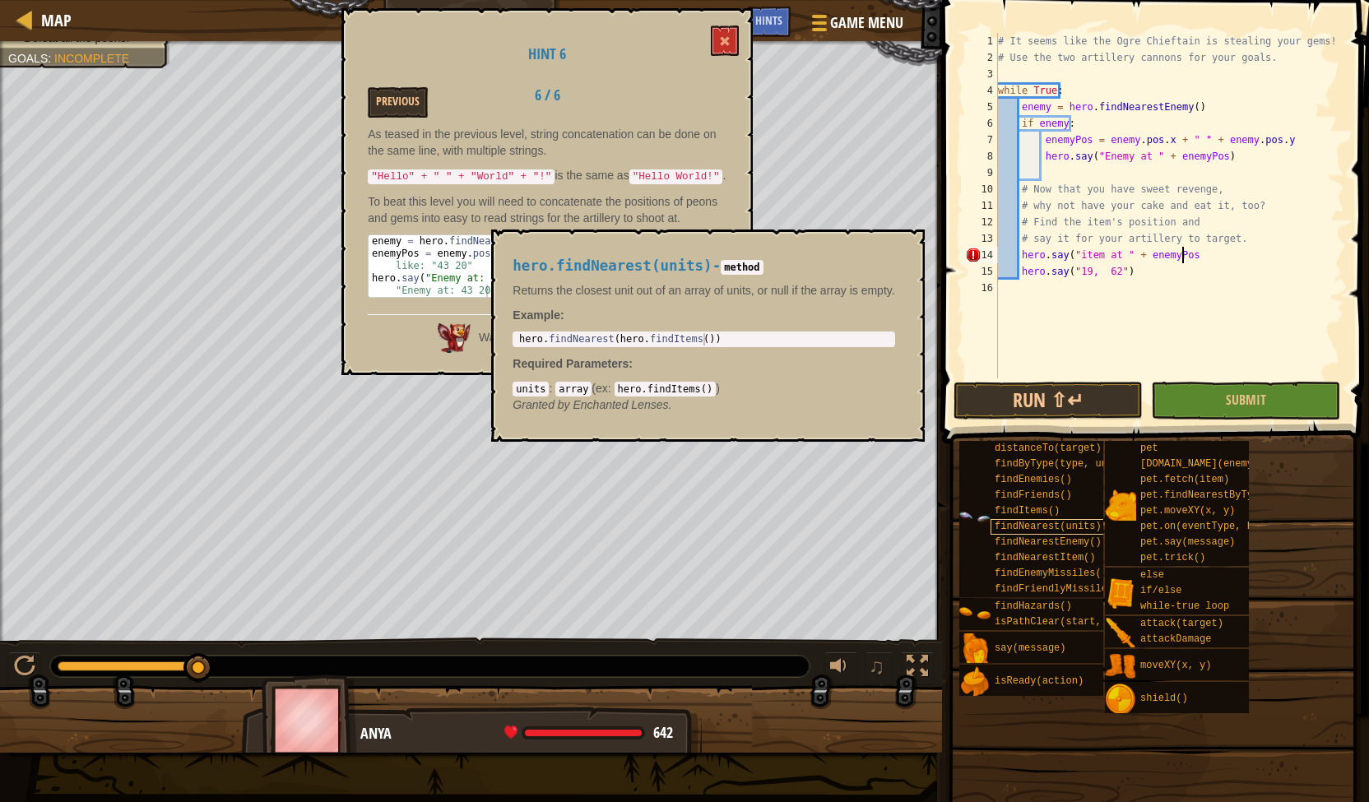
scroll to position [7, 15]
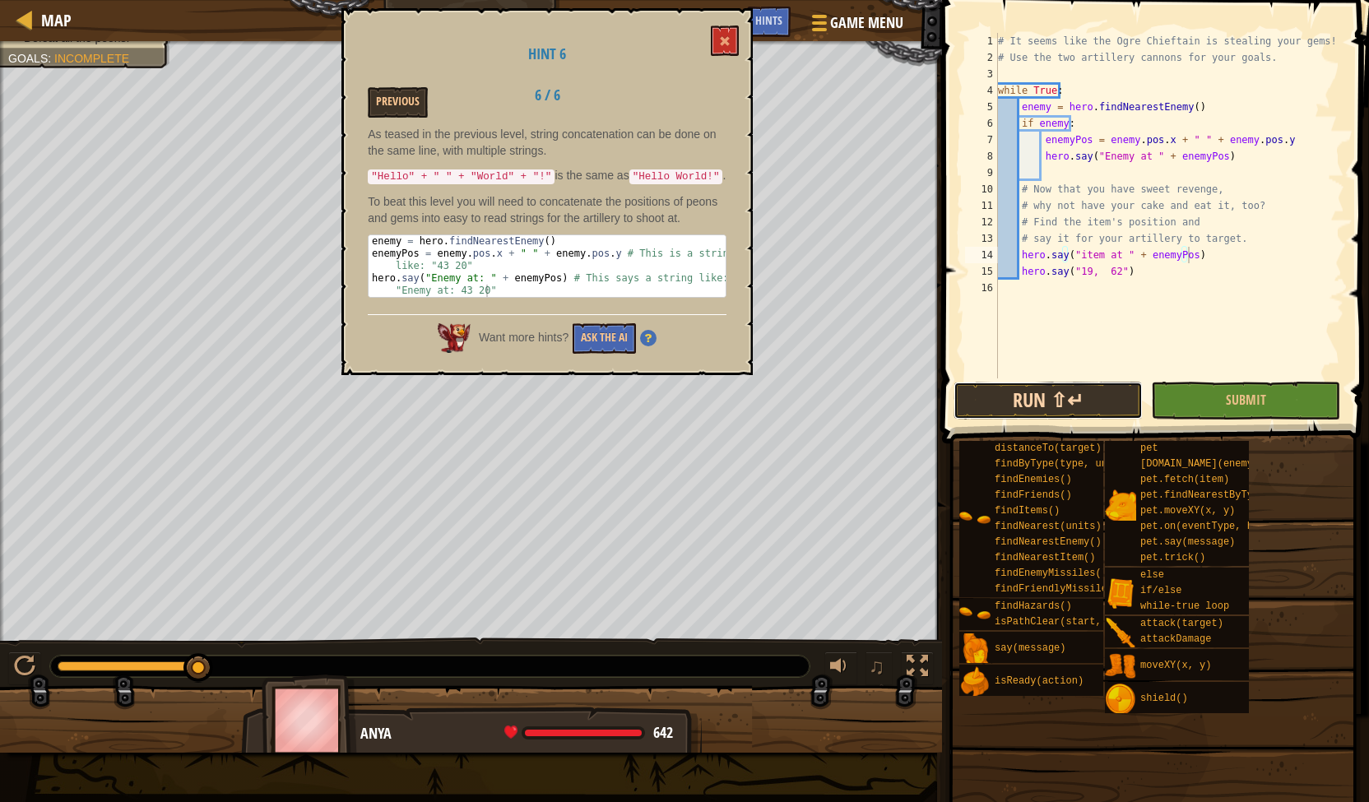
click at [1087, 399] on button "Run ⇧↵" at bounding box center [1047, 401] width 189 height 38
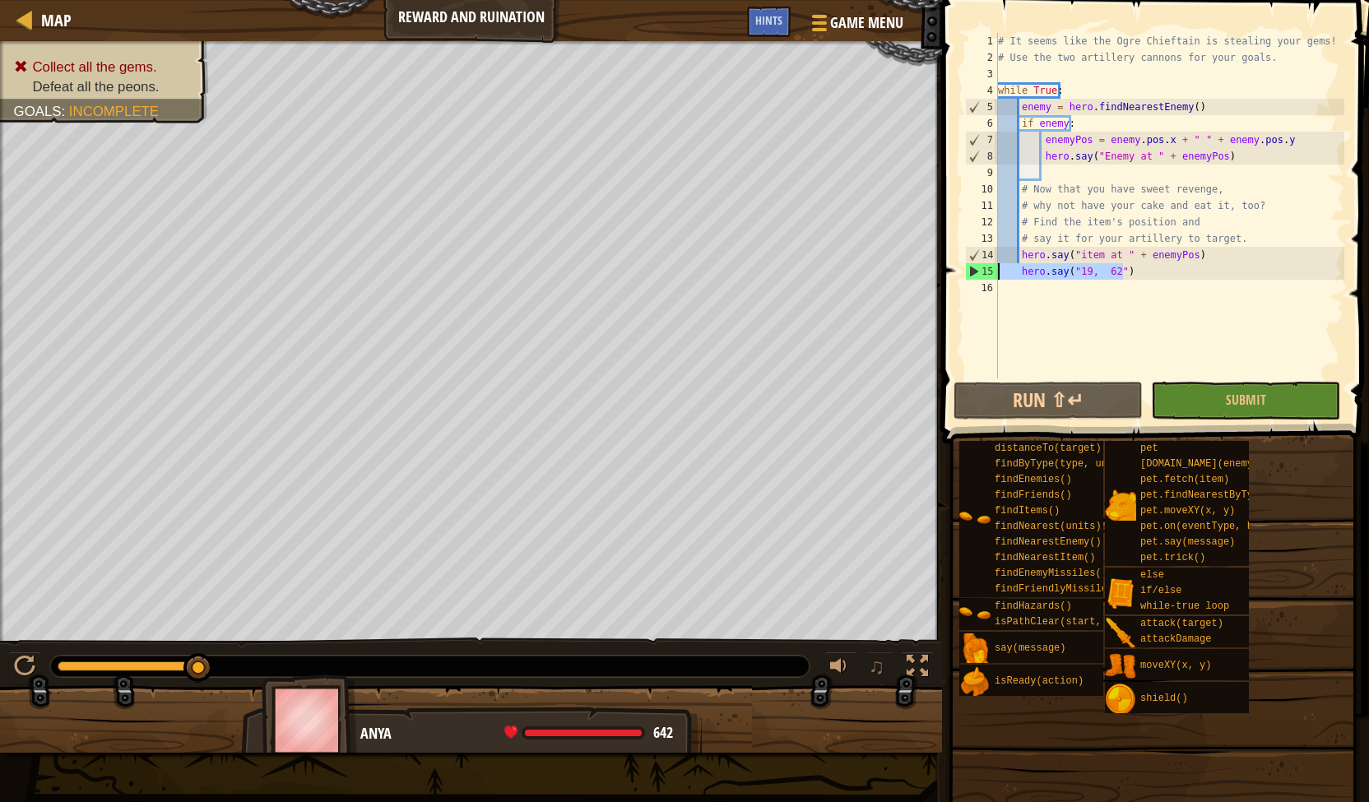
click at [908, 271] on div "Map Reward and Ruination Game Menu Done Hints 1 ההההההההההההההההההההההההההההההה…" at bounding box center [684, 401] width 1369 height 802
type textarea "hero.say("19, 62")"
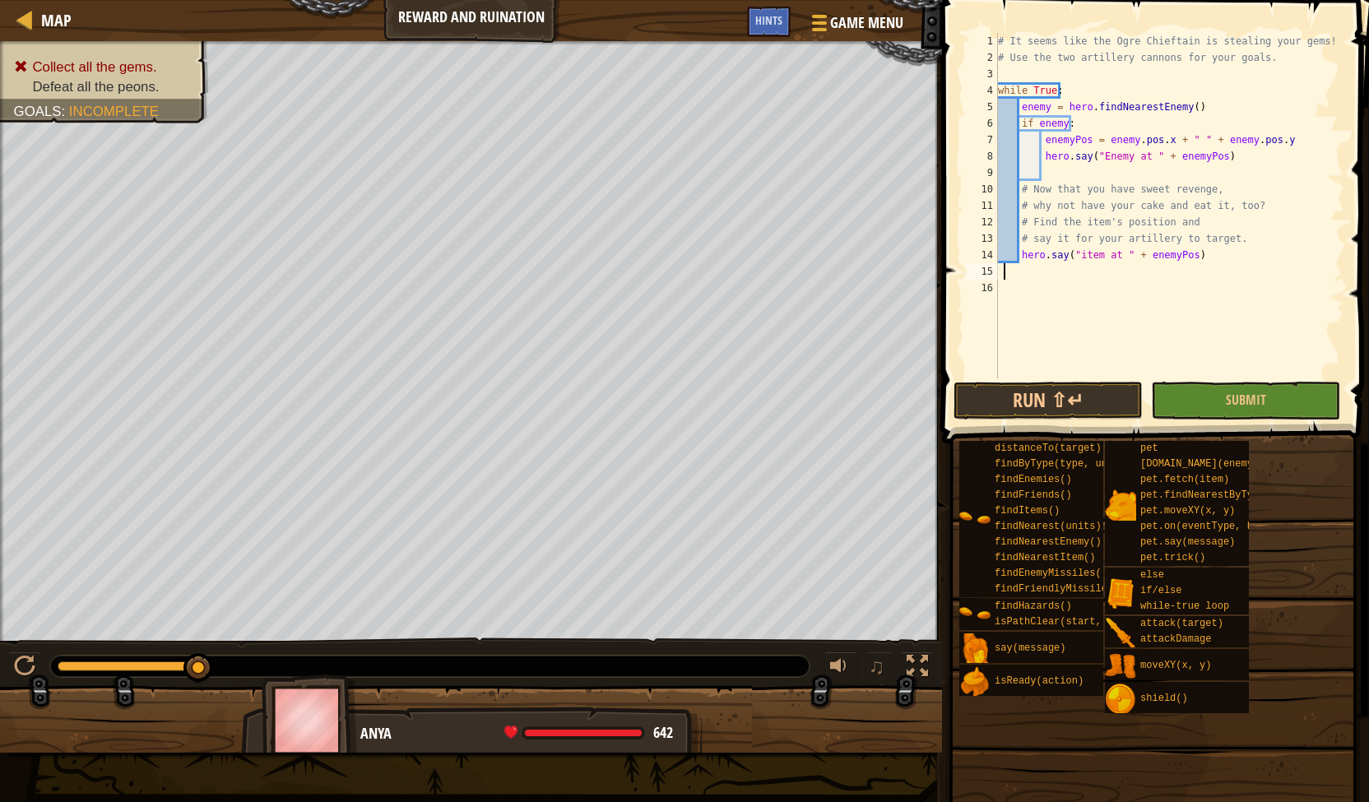
click at [1111, 236] on div "# It seems like the Ogre Chieftain is stealing your gems! # Use the two artille…" at bounding box center [1170, 222] width 350 height 378
click at [1088, 261] on div "# It seems like the Ogre Chieftain is stealing your gems! # Use the two artille…" at bounding box center [1170, 222] width 350 height 378
click at [1129, 239] on div "# It seems like the Ogre Chieftain is stealing your gems! # Use the two artille…" at bounding box center [1170, 222] width 350 height 378
type textarea "hero.say("item at " + enemyPos)"
click at [1037, 280] on div "# It seems like the Ogre Chieftain is stealing your gems! # Use the two artille…" at bounding box center [1170, 222] width 350 height 378
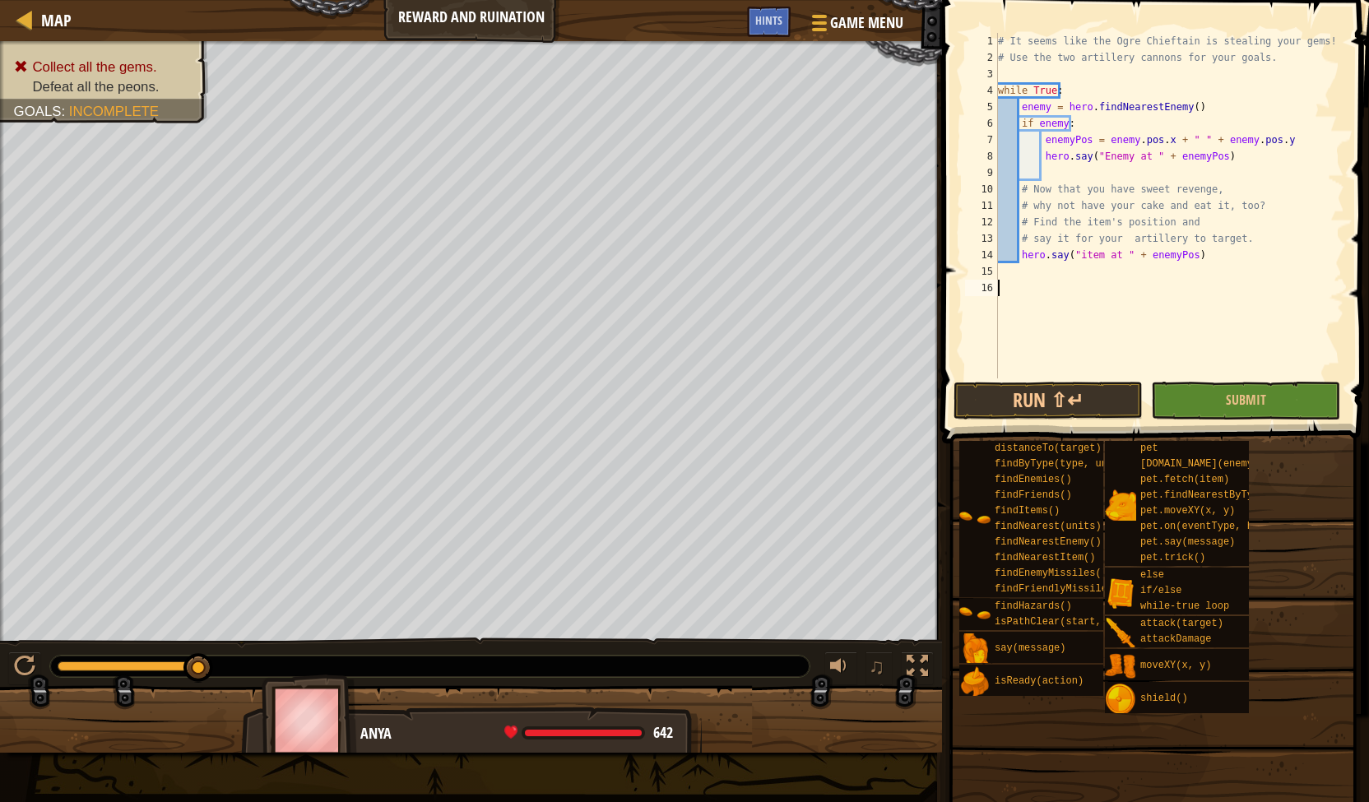
click at [1199, 261] on div "# It seems like the Ogre Chieftain is stealing your gems! # Use the two artille…" at bounding box center [1170, 222] width 350 height 378
type textarea "hero.say("item at " + enemyPos)"
drag, startPoint x: 1166, startPoint y: 255, endPoint x: 1140, endPoint y: 256, distance: 25.5
click at [1140, 256] on div "# It seems like the Ogre Chieftain is stealing your gems! # Use the two artille…" at bounding box center [1170, 222] width 350 height 378
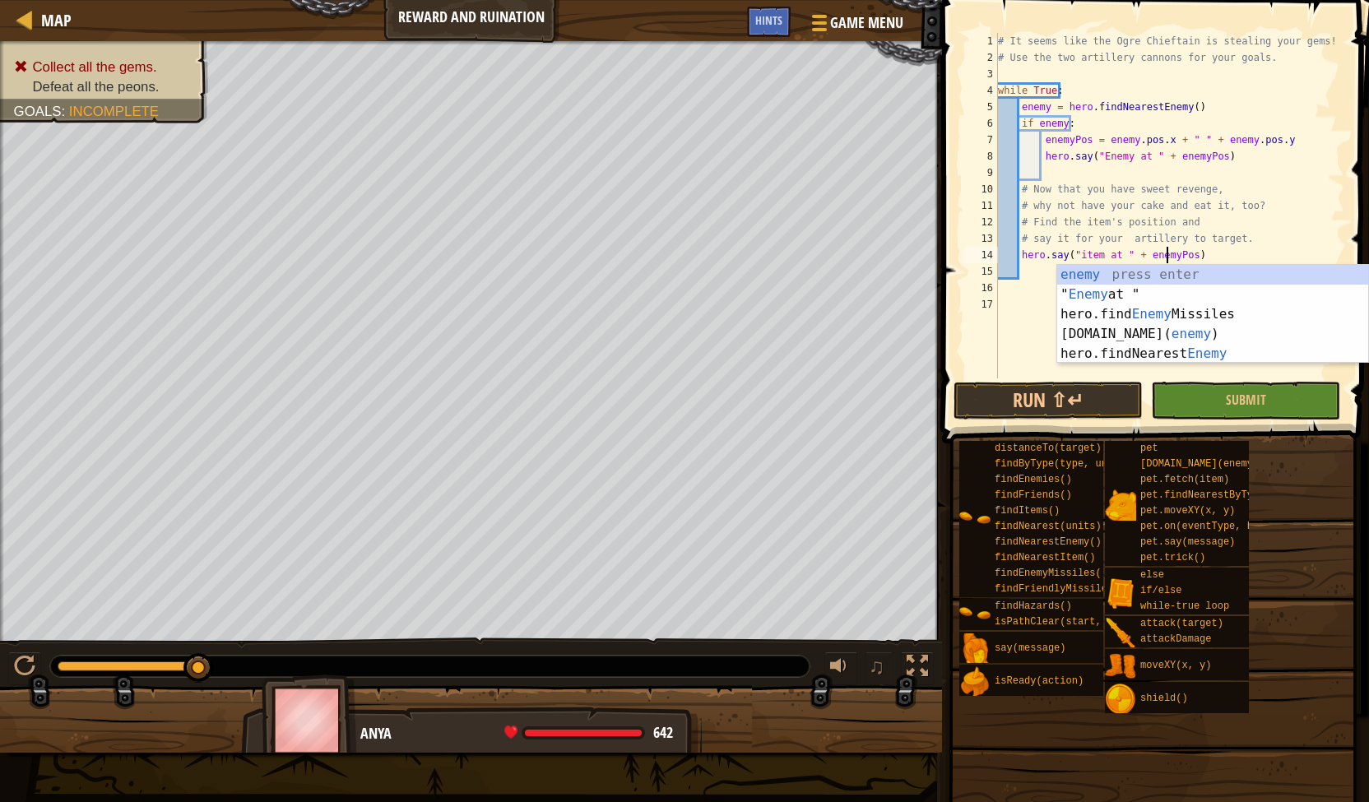
scroll to position [7, 14]
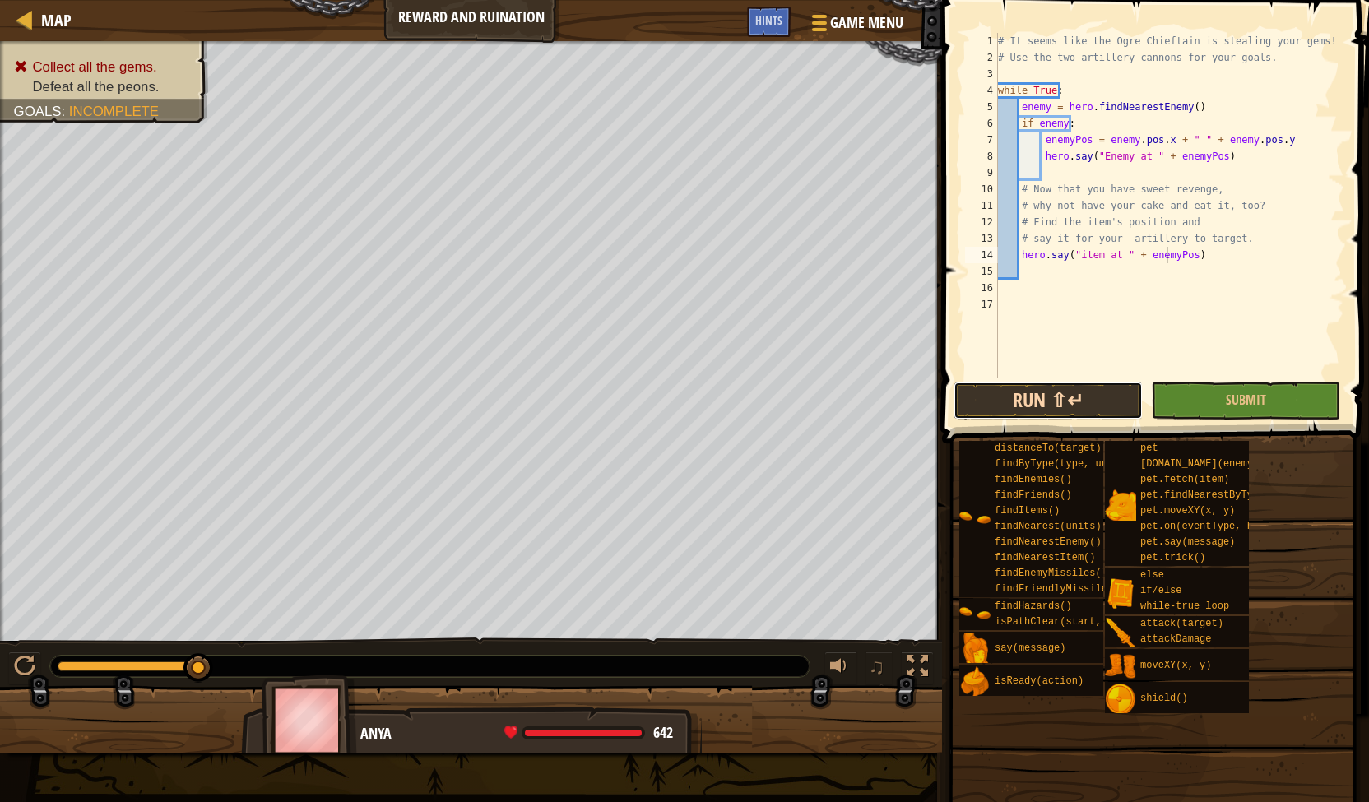
click at [1071, 384] on button "Run ⇧↵" at bounding box center [1047, 401] width 189 height 38
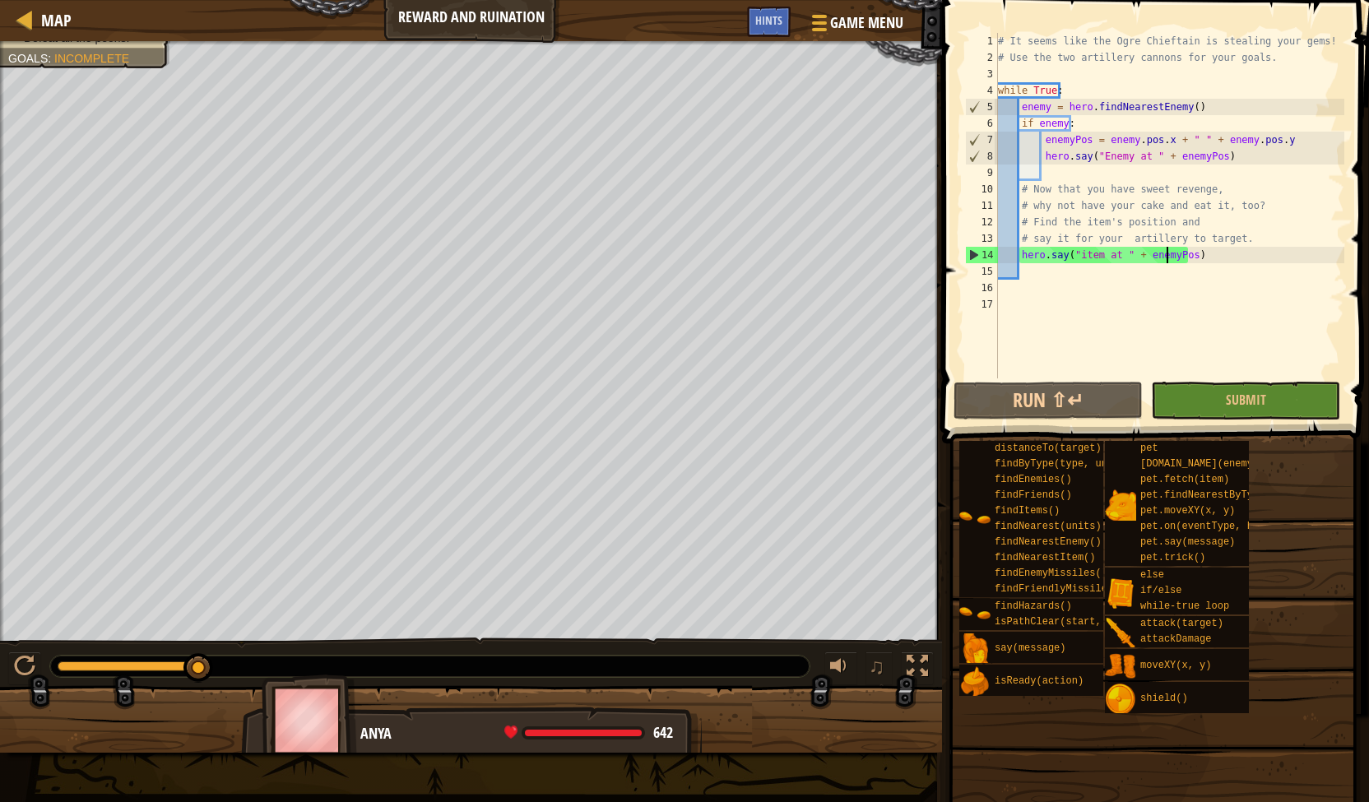
click at [1015, 258] on div "# It seems like the Ogre Chieftain is stealing your gems! # Use the two artille…" at bounding box center [1170, 222] width 350 height 378
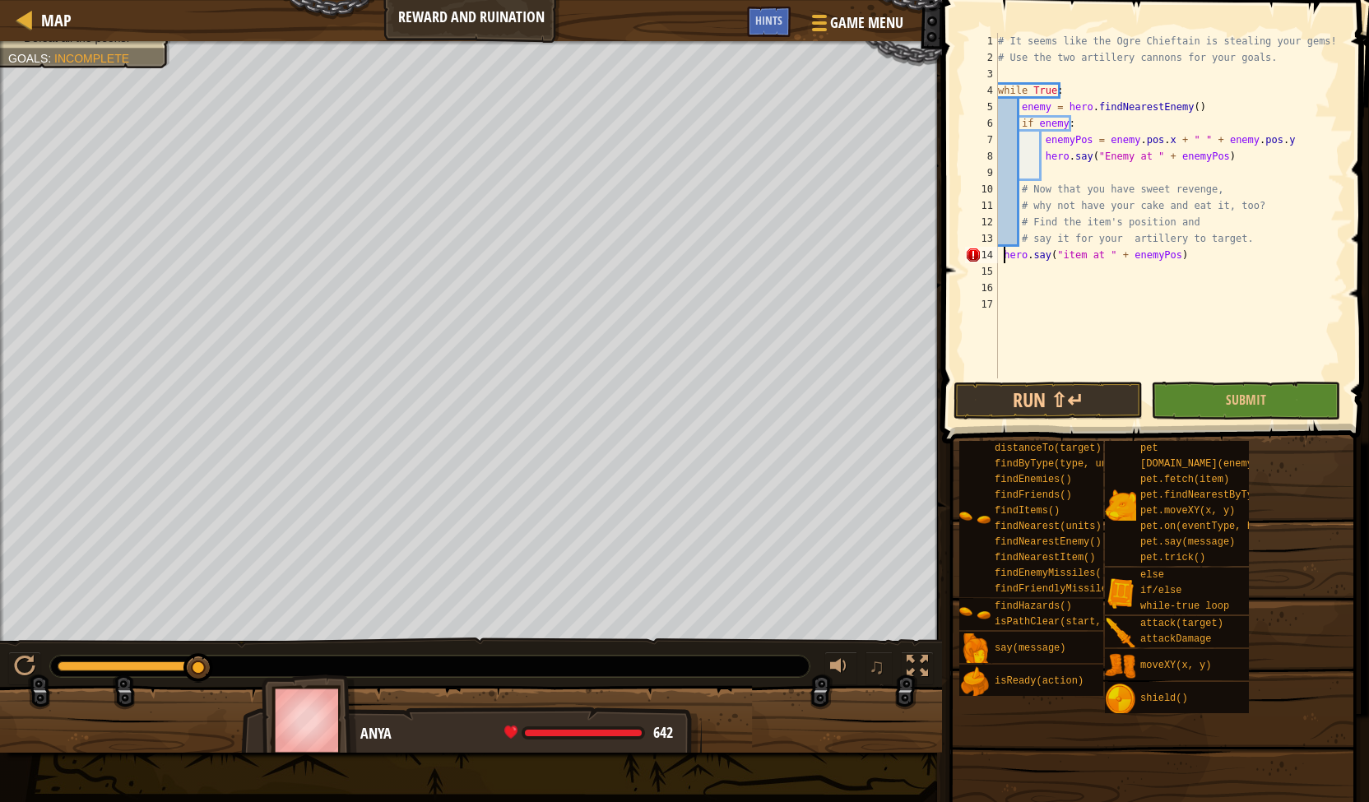
scroll to position [7, 13]
type textarea "# say it for your artillery to target.hero.say("item at " + enemyPos)"
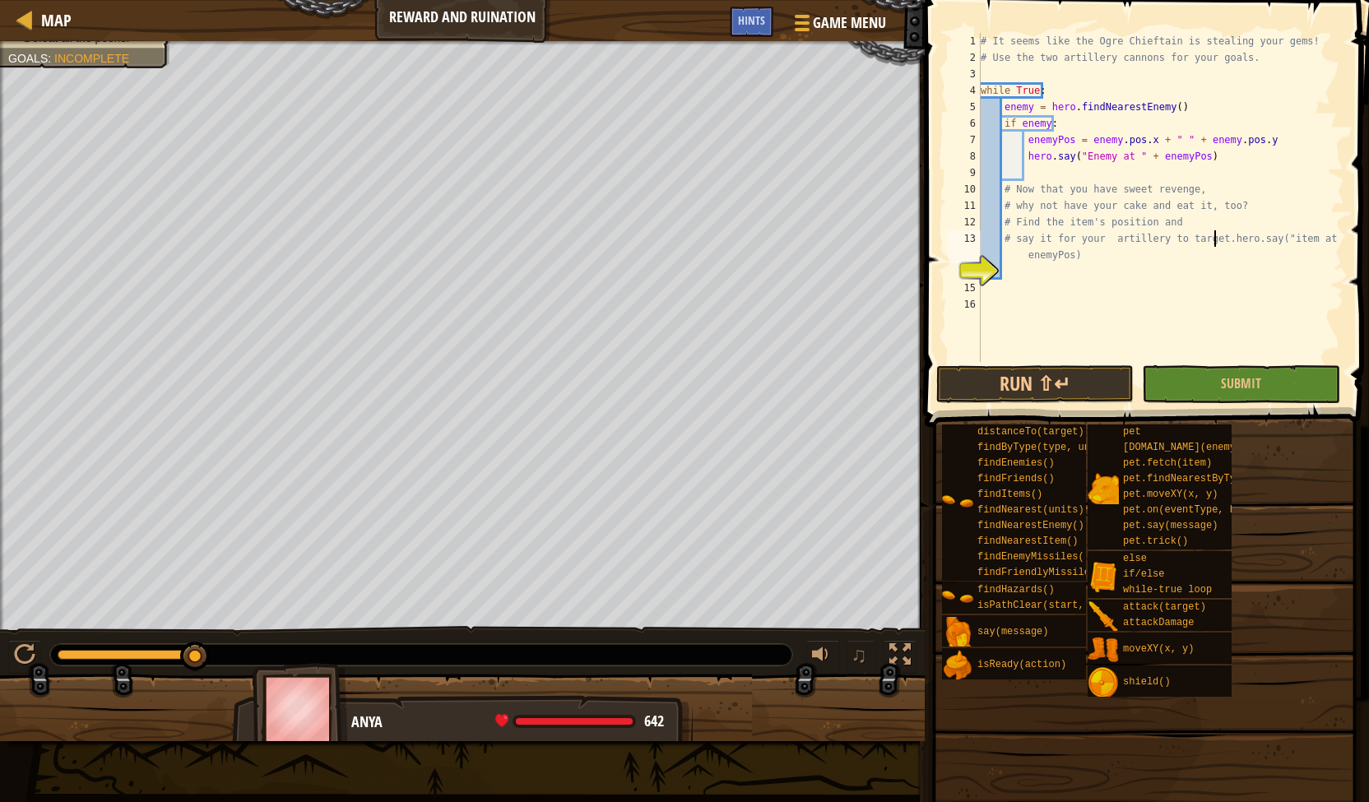
click at [1212, 241] on div "# It seems like the Ogre Chieftain is stealing your gems! # Use the two artille…" at bounding box center [1160, 214] width 367 height 362
type textarea "hero.say("item at " + enemyPos)"
click at [1000, 383] on button "Run ⇧↵" at bounding box center [1034, 384] width 197 height 38
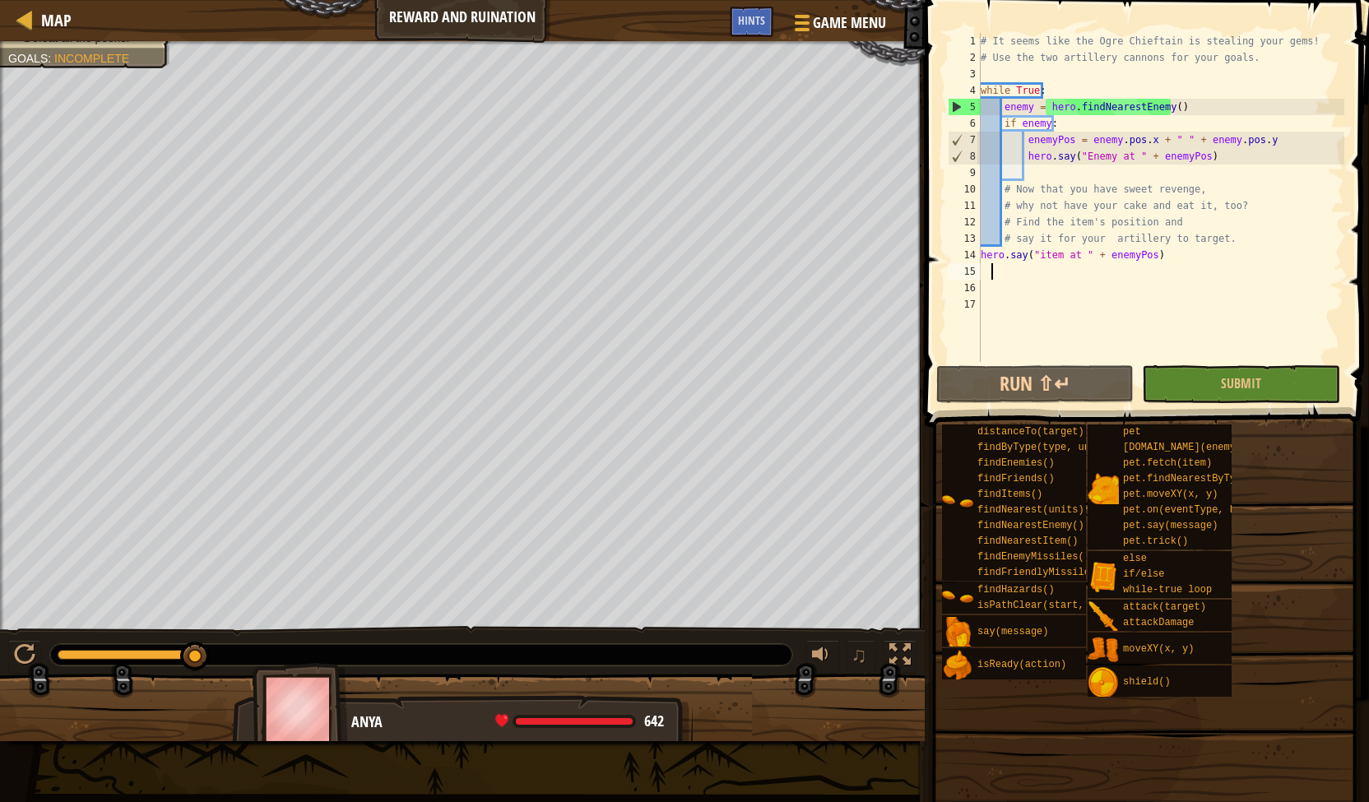
click at [990, 278] on div "# It seems like the Ogre Chieftain is stealing your gems! # Use the two artille…" at bounding box center [1160, 214] width 367 height 362
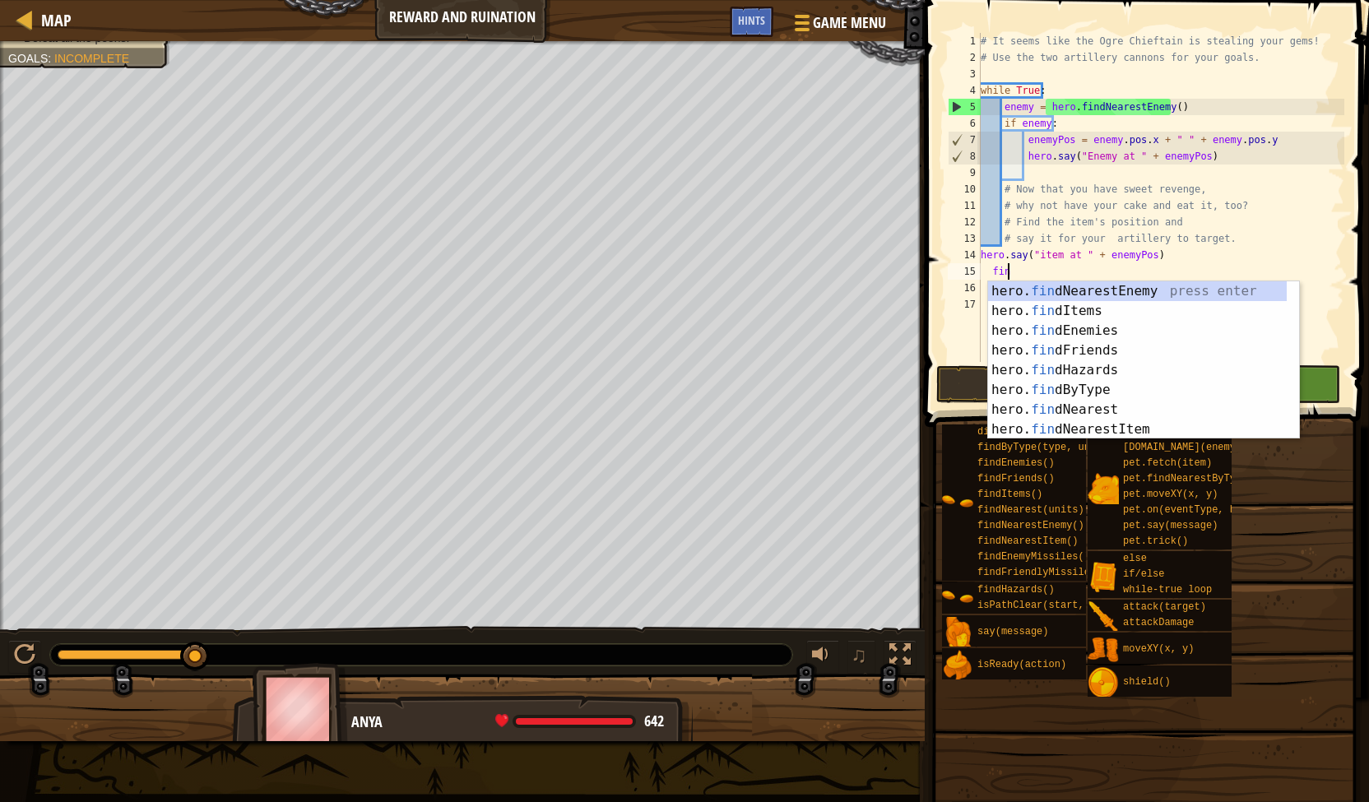
scroll to position [7, 2]
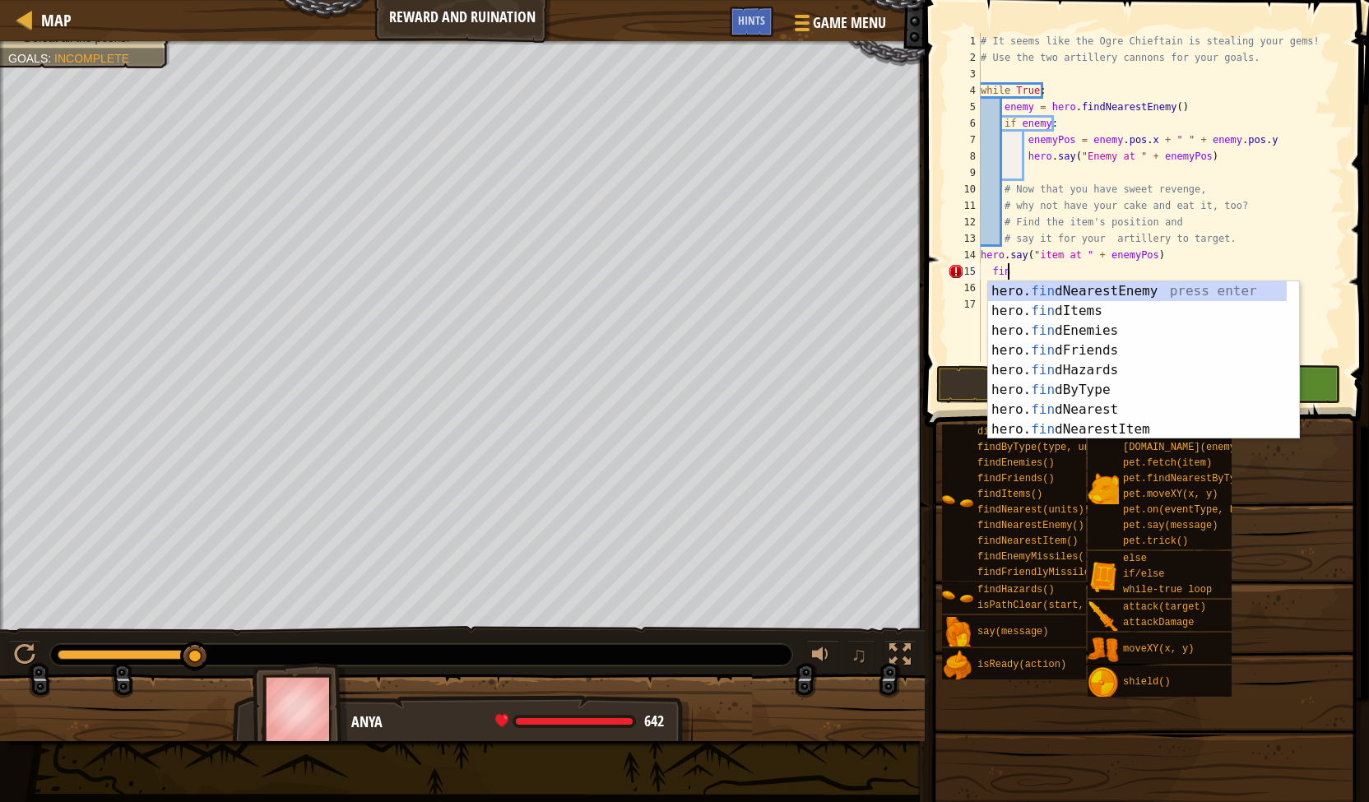
type textarea "find"
click at [1129, 299] on div "hero. find NearestEnemy press enter hero. find Items press enter hero. find Ene…" at bounding box center [1137, 379] width 299 height 197
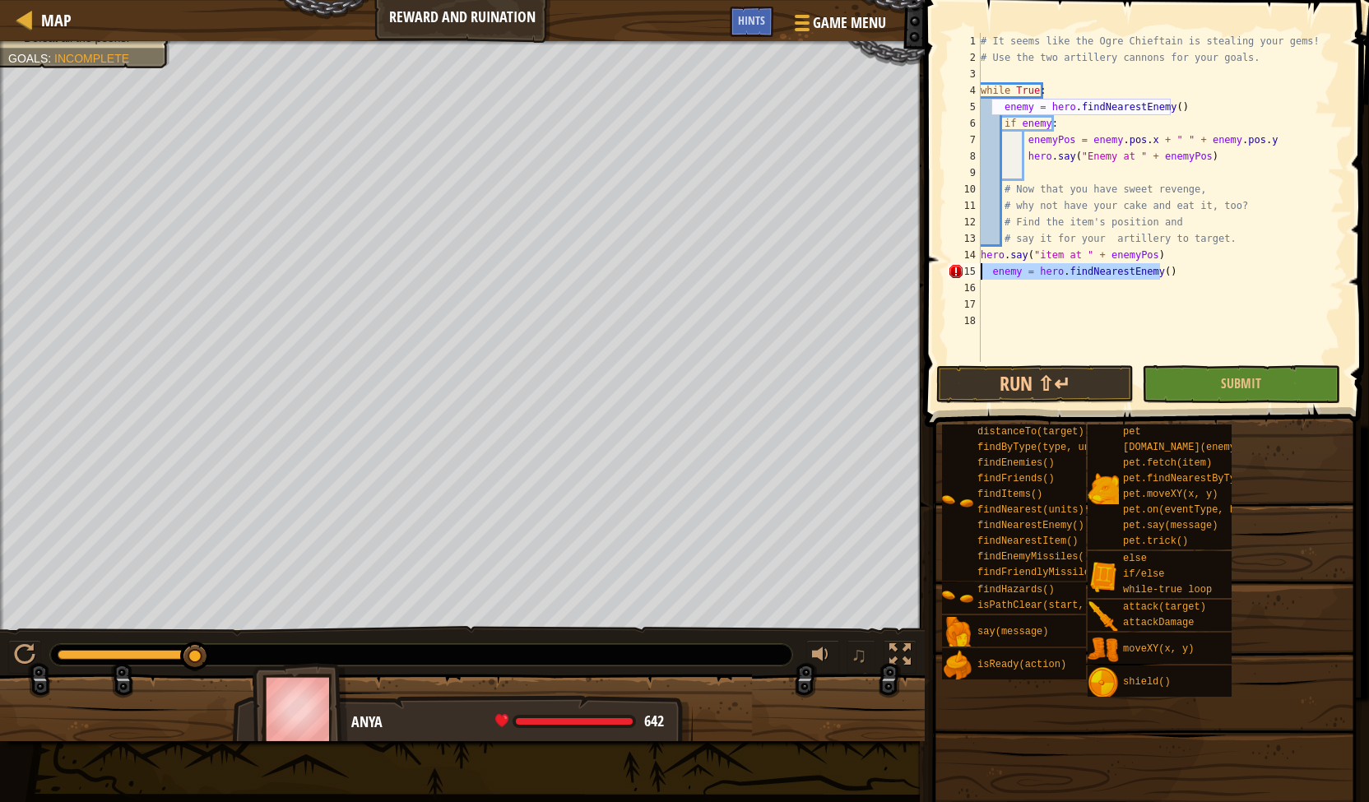
drag, startPoint x: 1178, startPoint y: 270, endPoint x: 974, endPoint y: 272, distance: 204.0
click at [974, 272] on div "1 2 3 4 5 6 7 8 9 10 11 12 13 14 15 16 17 18 # It seems like the Ogre Chieftain…" at bounding box center [1144, 197] width 400 height 329
type textarea "enemy = hero.findNearestEnemy()"
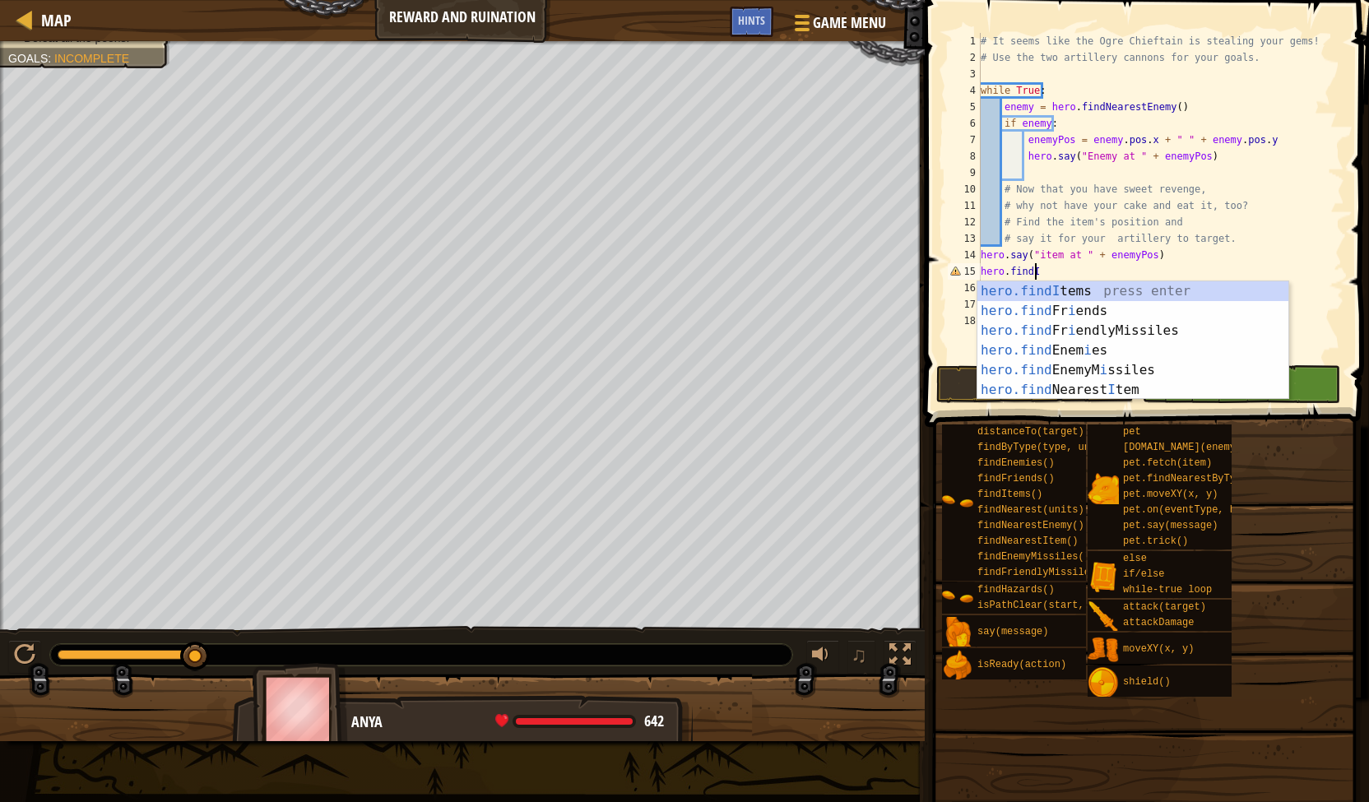
scroll to position [7, 4]
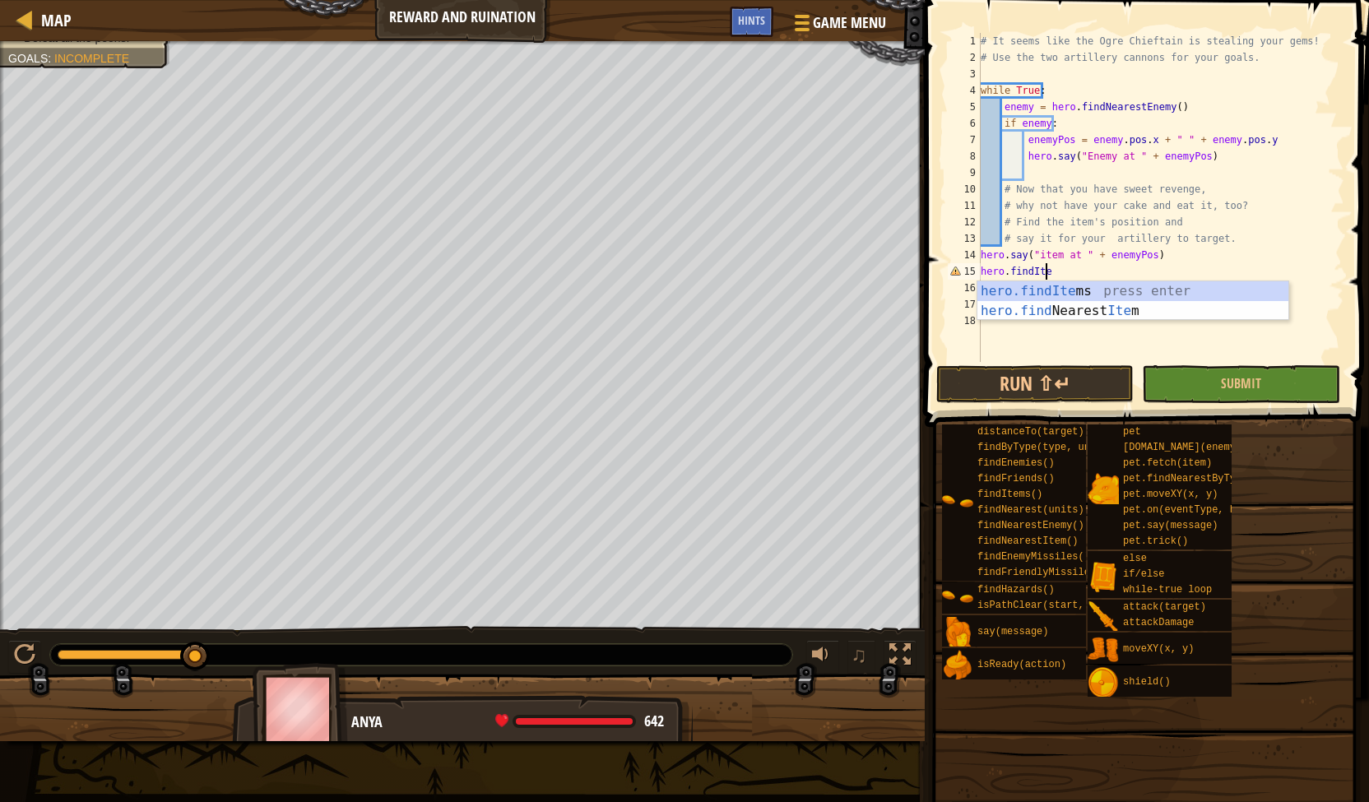
type textarea "hero.findItems"
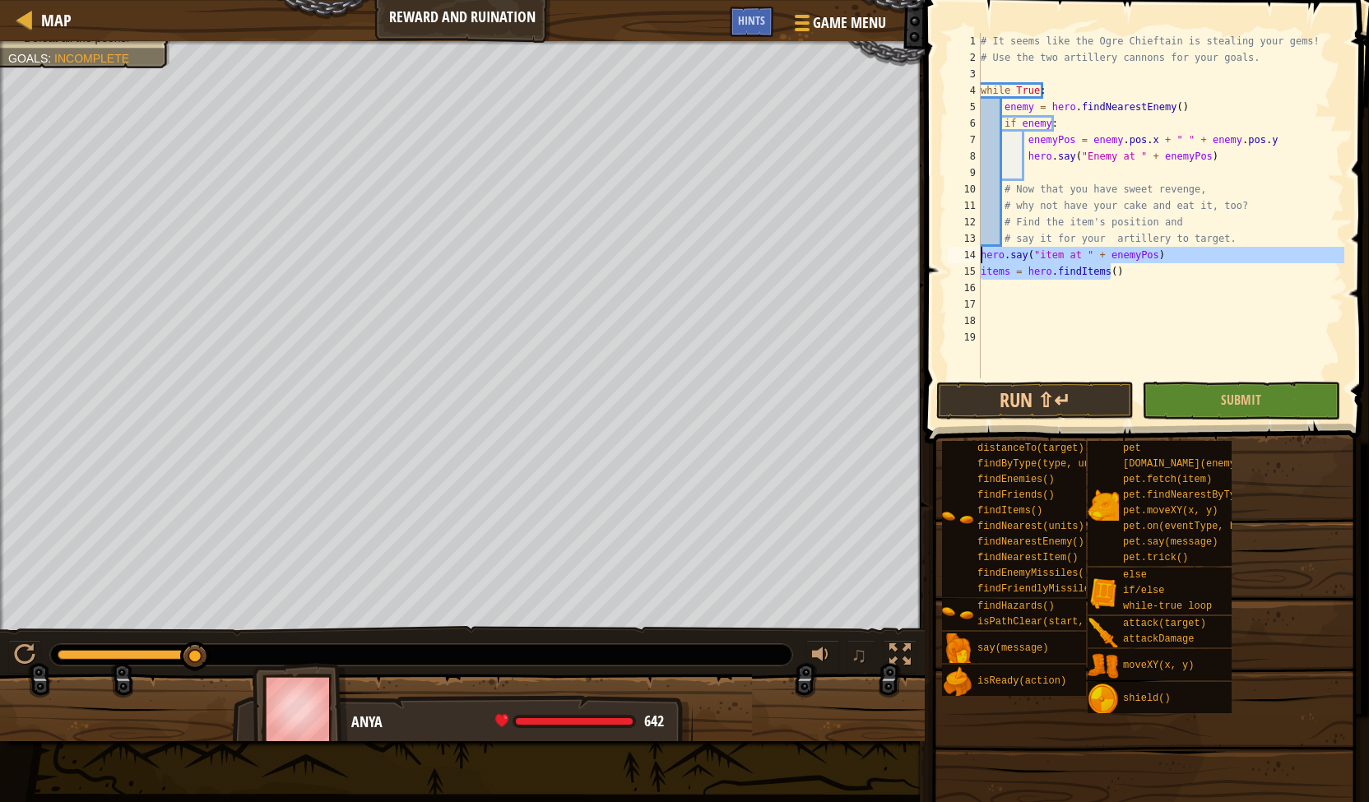
drag, startPoint x: 1171, startPoint y: 264, endPoint x: 966, endPoint y: 255, distance: 205.9
click at [966, 255] on div "1 2 3 4 5 6 7 8 9 10 11 12 13 14 15 16 17 18 19 # It seems like the Ogre Chieft…" at bounding box center [1144, 206] width 400 height 346
click at [1168, 236] on div "# It seems like the Ogre Chieftain is stealing your gems! # Use the two artille…" at bounding box center [1160, 222] width 367 height 378
drag, startPoint x: 1093, startPoint y: 266, endPoint x: 962, endPoint y: 249, distance: 131.8
click at [962, 249] on div "# say it for your artillery to target. 1 2 3 4 5 6 7 8 9 10 11 12 13 14 15 16 1…" at bounding box center [1144, 206] width 400 height 346
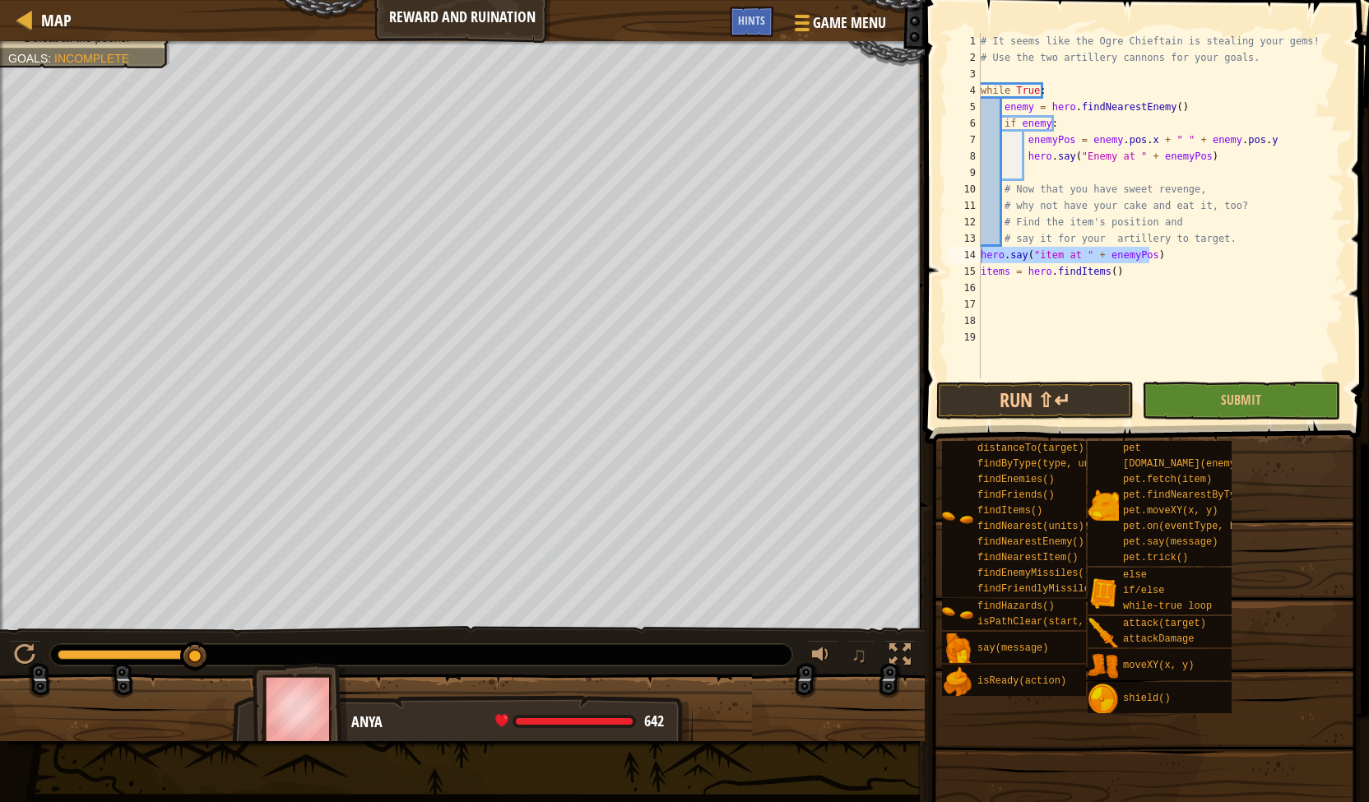
drag, startPoint x: 1114, startPoint y: 262, endPoint x: 1126, endPoint y: 262, distance: 12.3
click at [1114, 262] on div "# It seems like the Ogre Chieftain is stealing your gems! # Use the two artille…" at bounding box center [1160, 206] width 367 height 346
drag, startPoint x: 1164, startPoint y: 261, endPoint x: 959, endPoint y: 253, distance: 205.0
click at [959, 253] on div "hero.say("item at " + enemyPos) 1 2 3 4 5 6 7 8 9 10 11 12 13 14 15 16 17 18 19…" at bounding box center [1144, 206] width 400 height 346
type textarea "items = hero.findItems()"
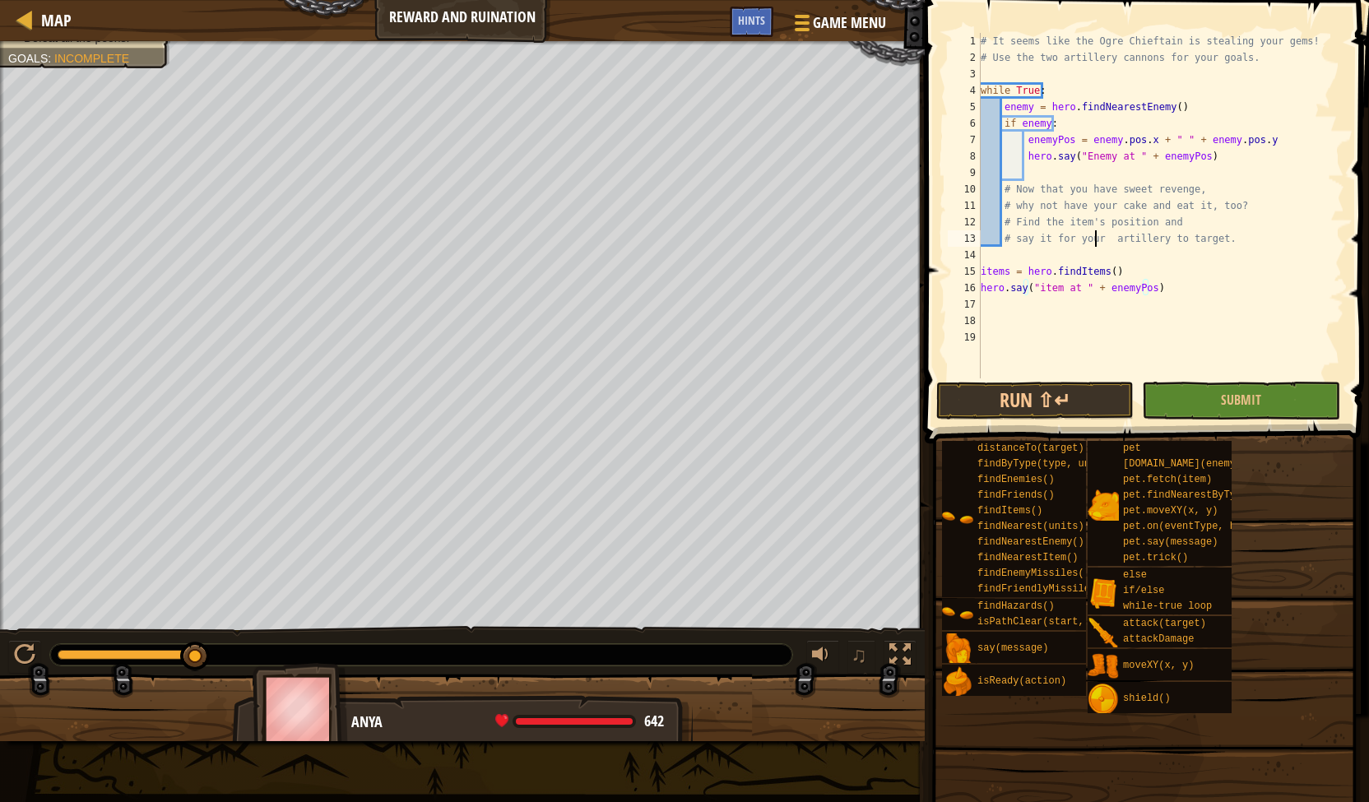
click at [1096, 245] on div "# It seems like the Ogre Chieftain is stealing your gems! # Use the two artille…" at bounding box center [1160, 222] width 367 height 378
click at [1137, 271] on div "# It seems like the Ogre Chieftain is stealing your gems! # Use the two artille…" at bounding box center [1160, 222] width 367 height 378
click at [1062, 400] on button "Run ⇧↵" at bounding box center [1034, 401] width 197 height 38
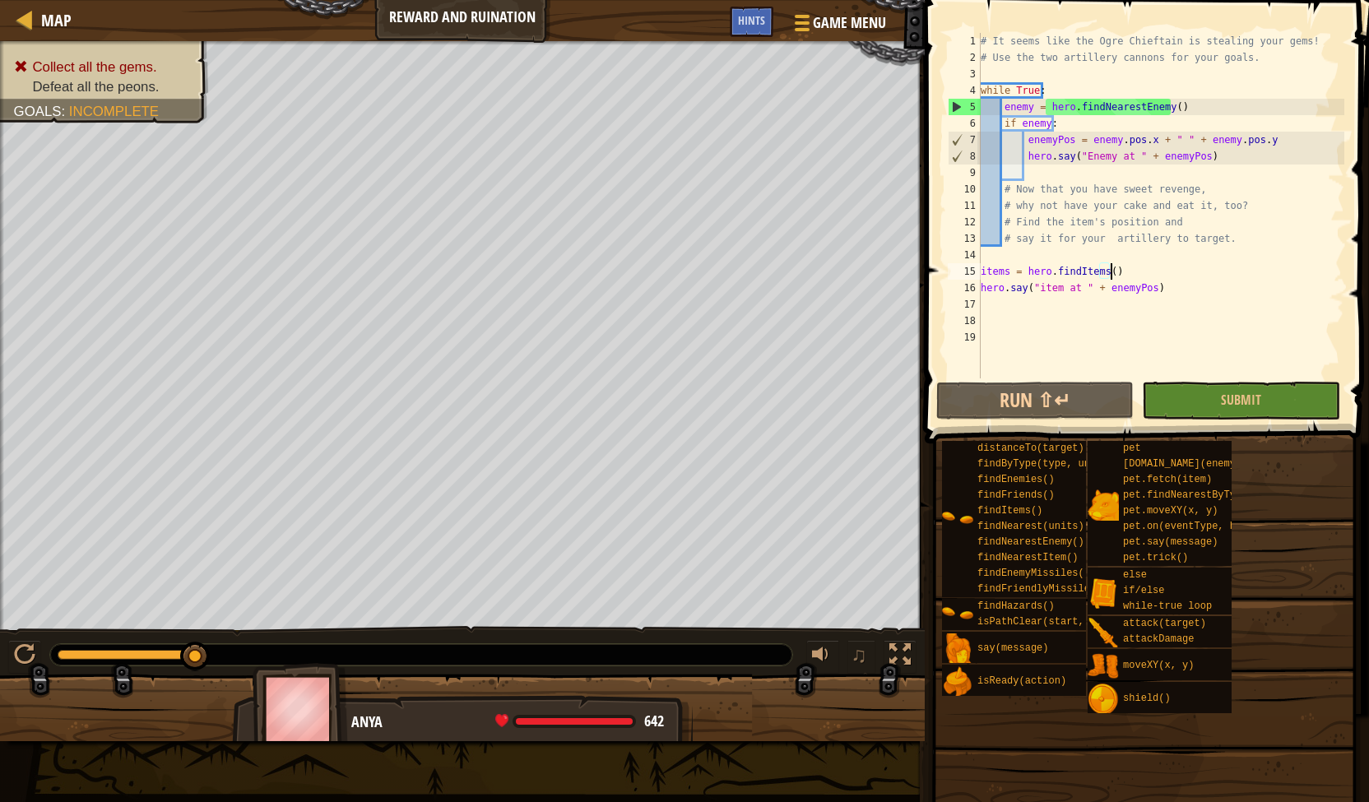
click at [1188, 271] on div "# It seems like the Ogre Chieftain is stealing your gems! # Use the two artille…" at bounding box center [1160, 222] width 367 height 378
drag, startPoint x: 1100, startPoint y: 290, endPoint x: 1145, endPoint y: 292, distance: 45.3
click at [1145, 292] on div "# It seems like the Ogre Chieftain is stealing your gems! # Use the two artille…" at bounding box center [1160, 222] width 367 height 378
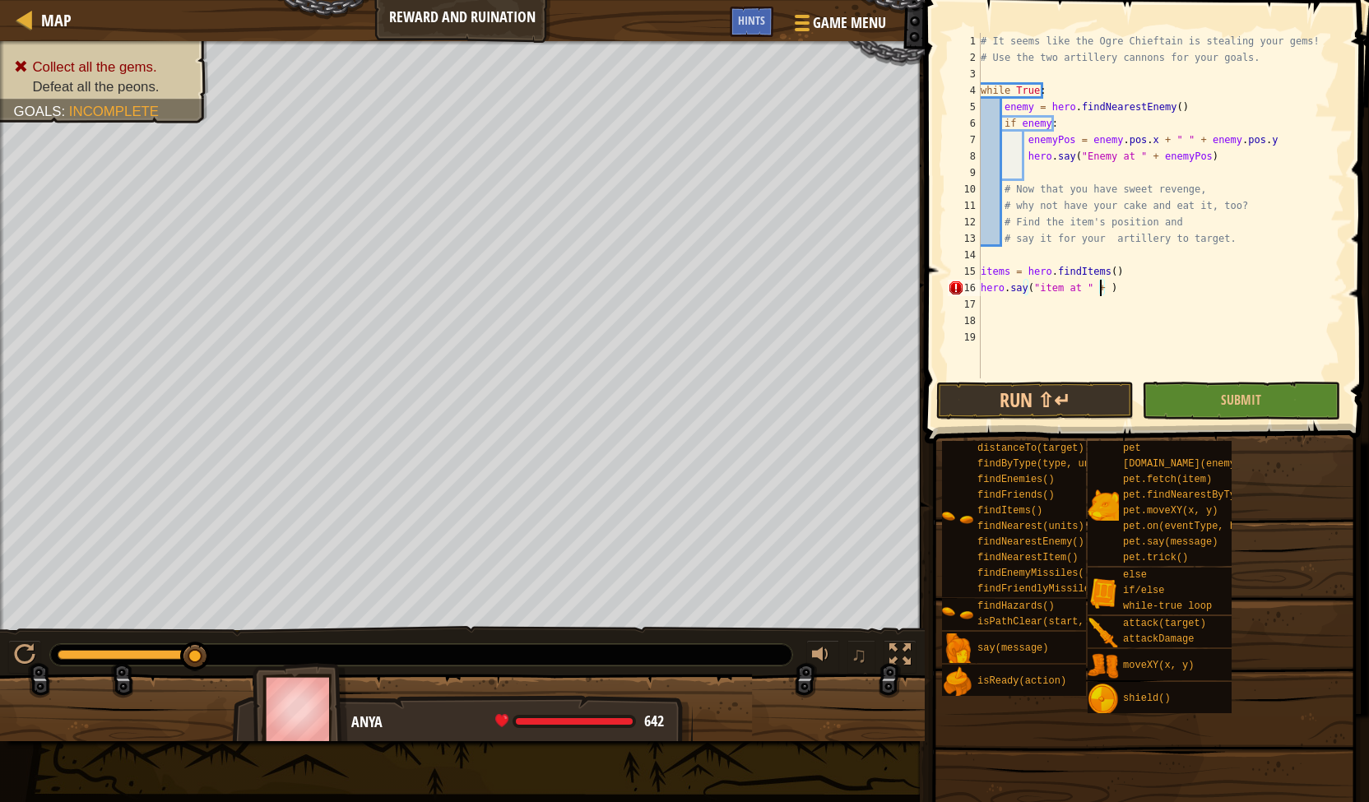
click at [1059, 283] on div "# It seems like the Ogre Chieftain is stealing your gems! # Use the two artille…" at bounding box center [1160, 222] width 367 height 378
click at [1064, 287] on div "# It seems like the Ogre Chieftain is stealing your gems! # Use the two artille…" at bounding box center [1160, 222] width 367 height 378
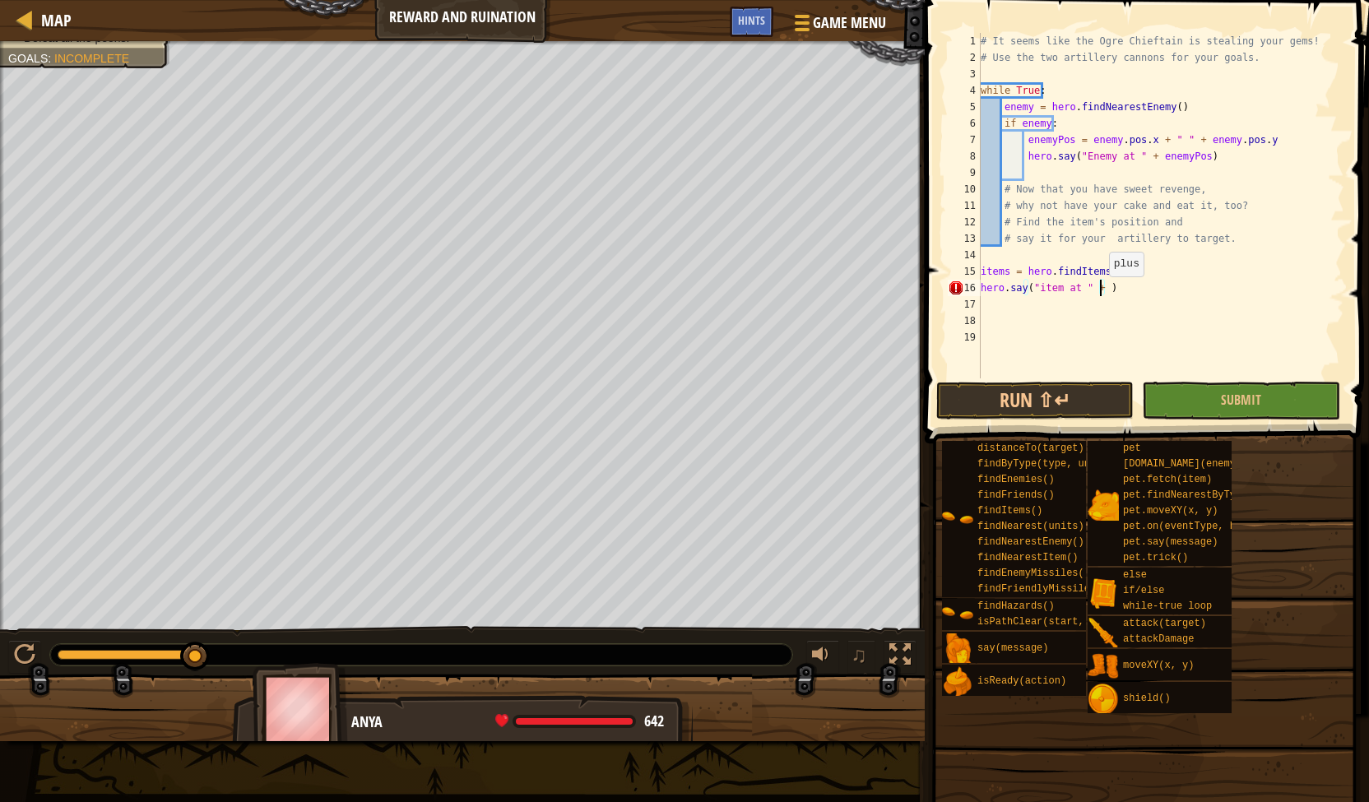
click at [1101, 292] on div "# It seems like the Ogre Chieftain is stealing your gems! # Use the two artille…" at bounding box center [1160, 222] width 367 height 378
click at [1165, 267] on div "# It seems like the Ogre Chieftain is stealing your gems! # Use the two artille…" at bounding box center [1160, 222] width 367 height 378
type textarea "items = hero.findItems()31"
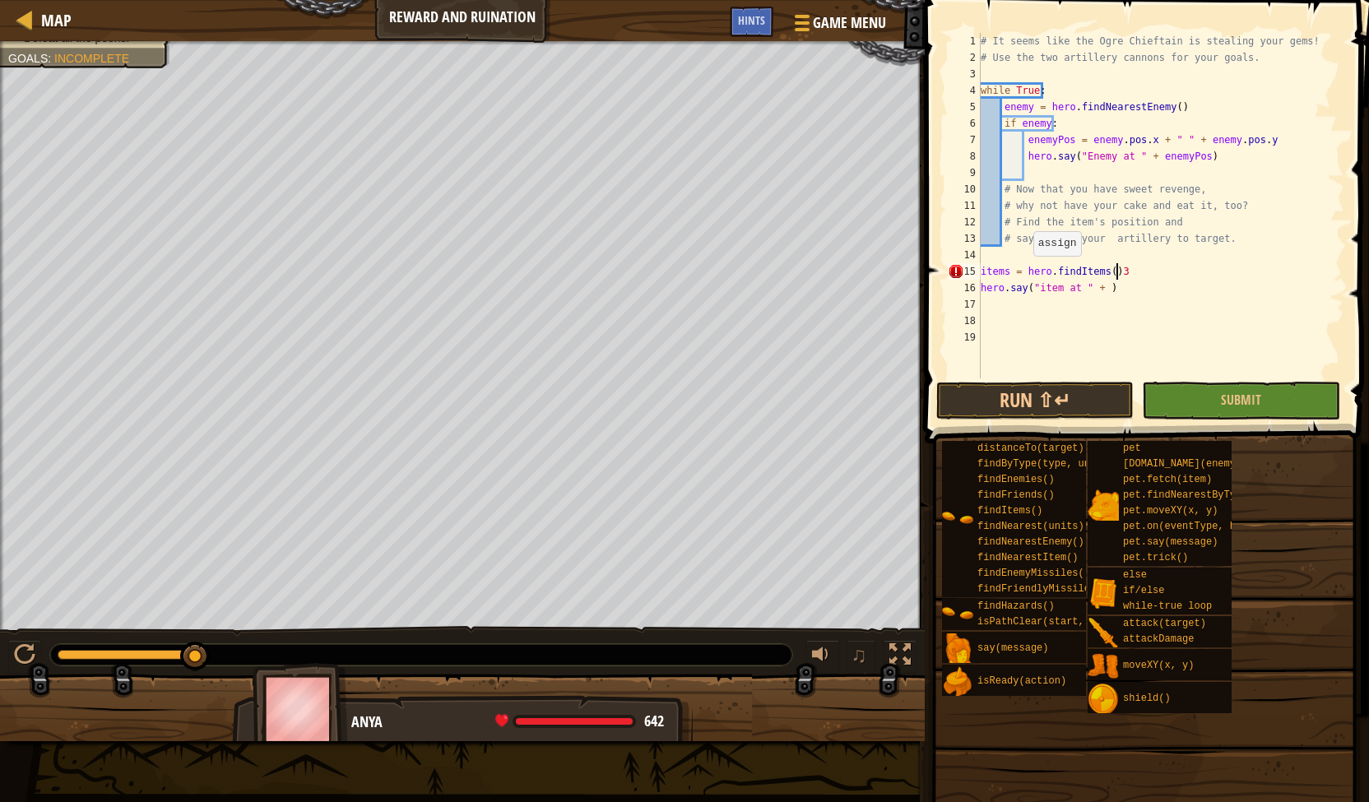
type textarea "items = hero.findItems()"
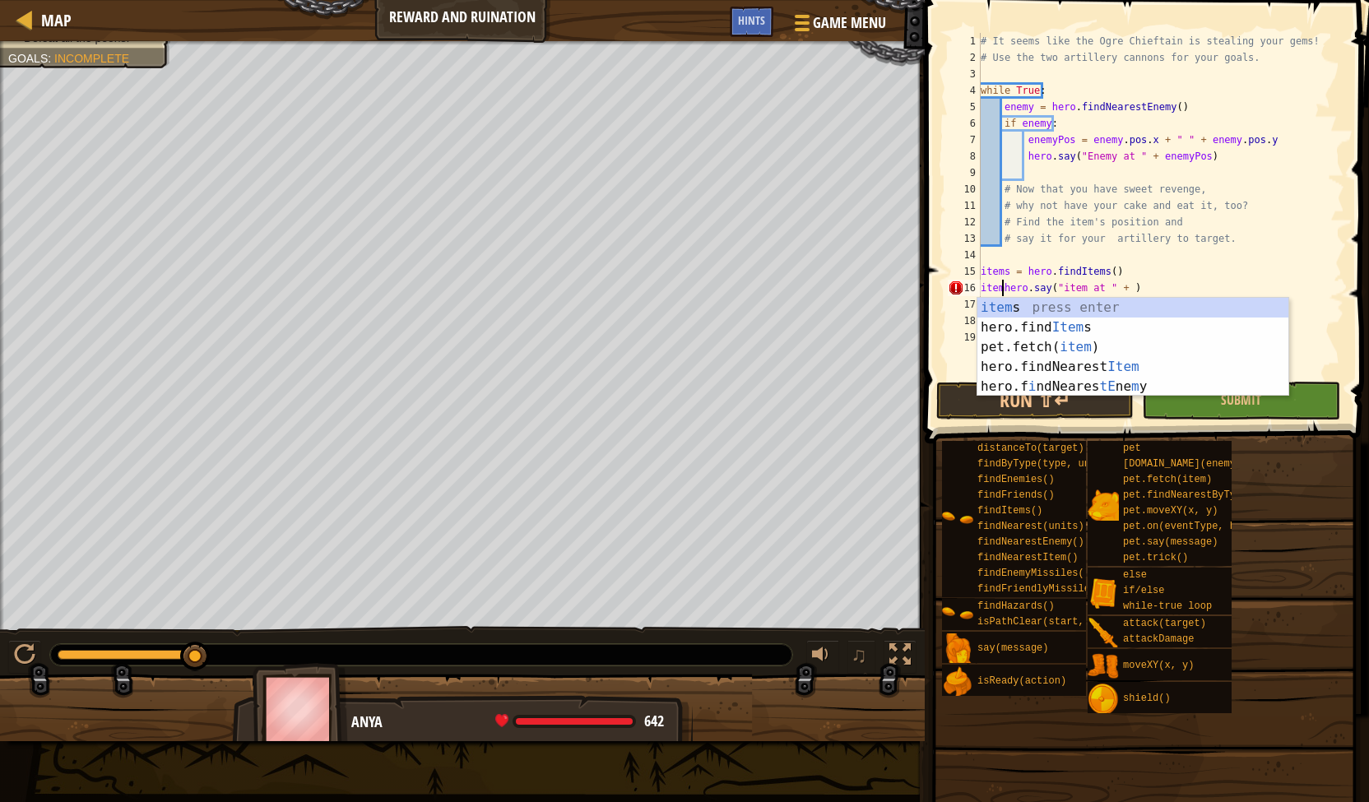
scroll to position [7, 2]
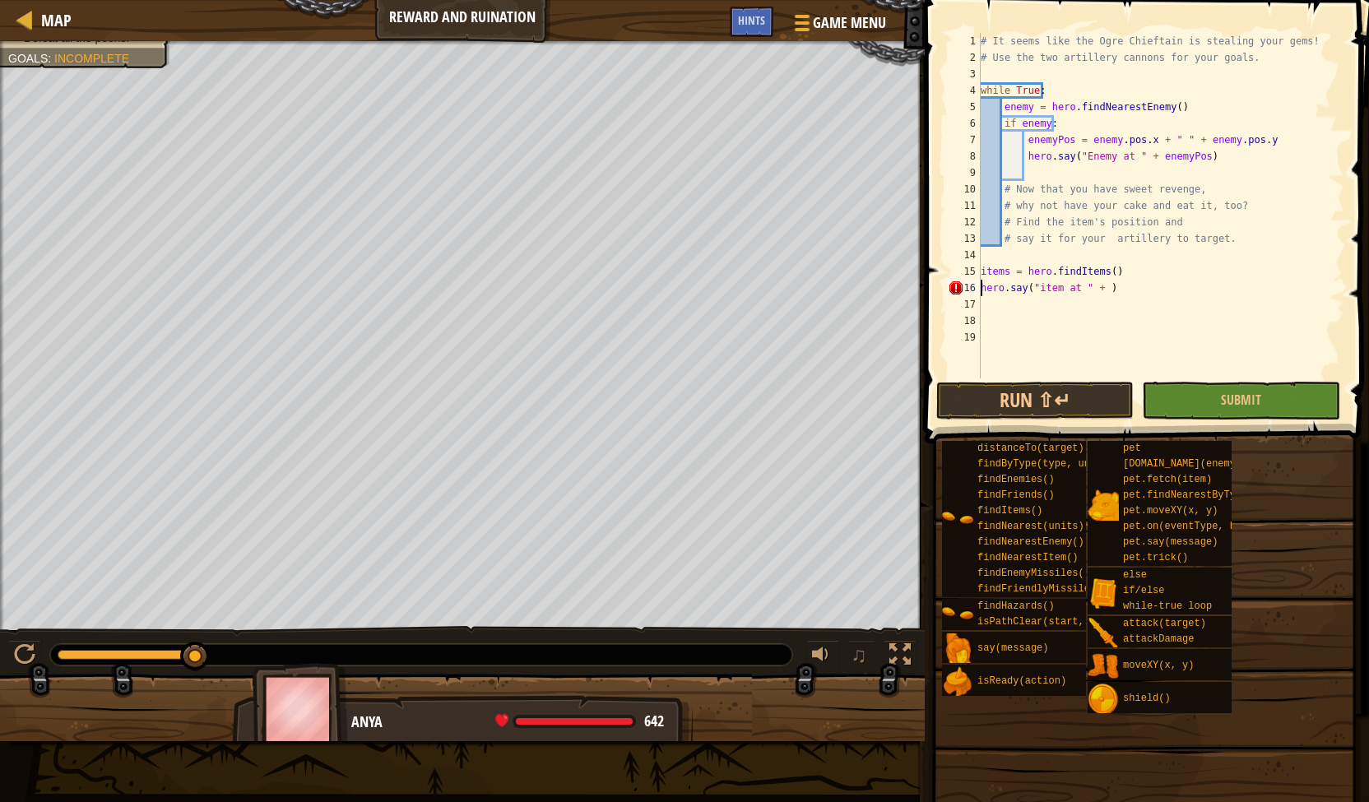
click at [1113, 272] on div "# It seems like the Ogre Chieftain is stealing your gems! # Use the two artille…" at bounding box center [1160, 222] width 367 height 378
type textarea "items = hero.findItems()"
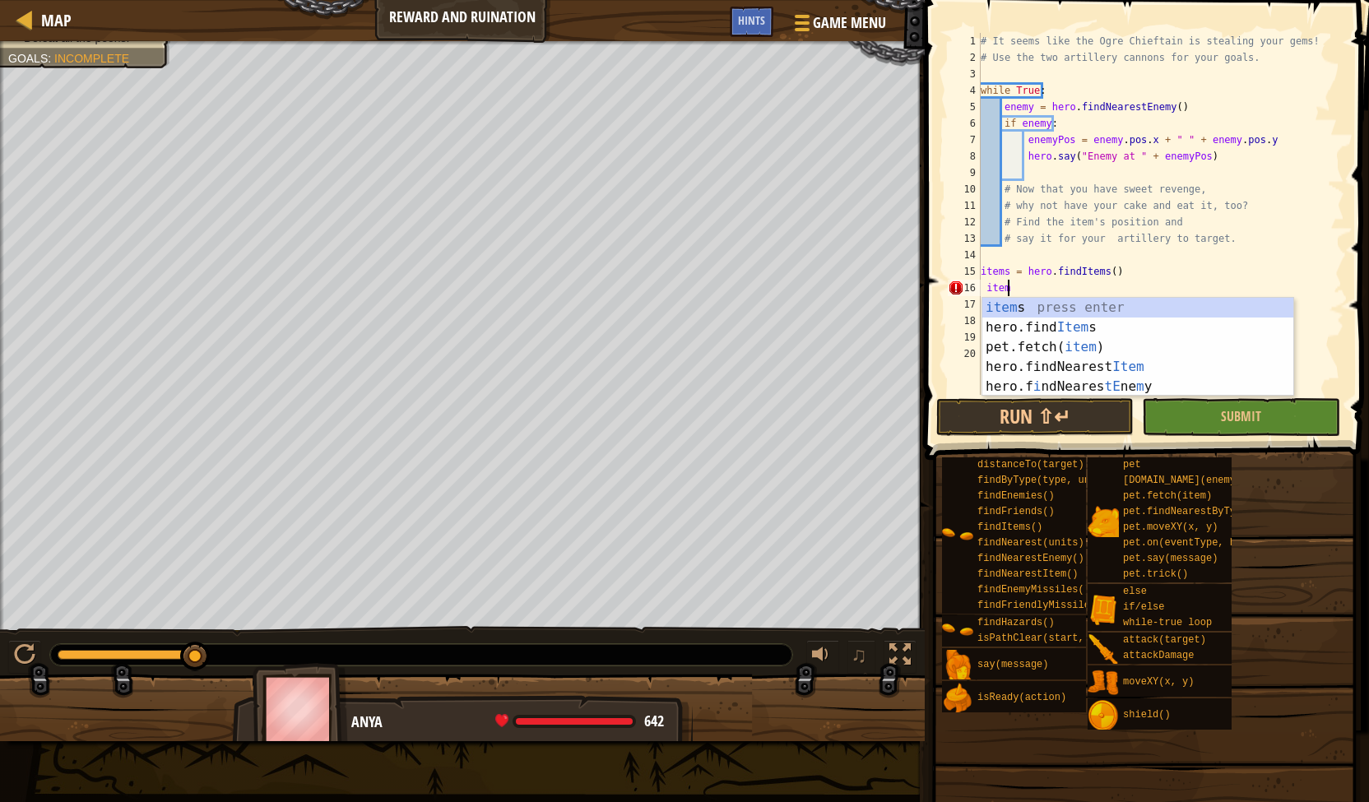
scroll to position [7, 1]
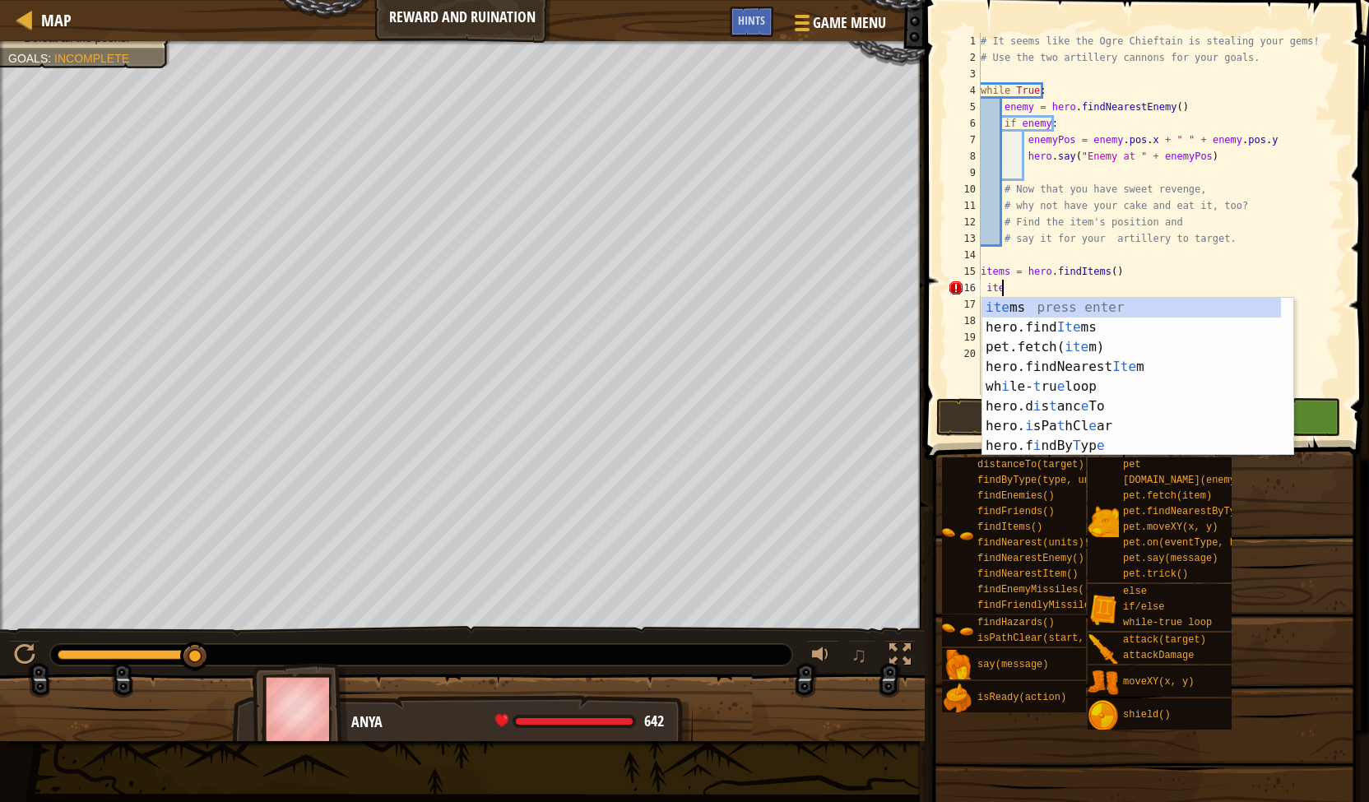
type textarea "i"
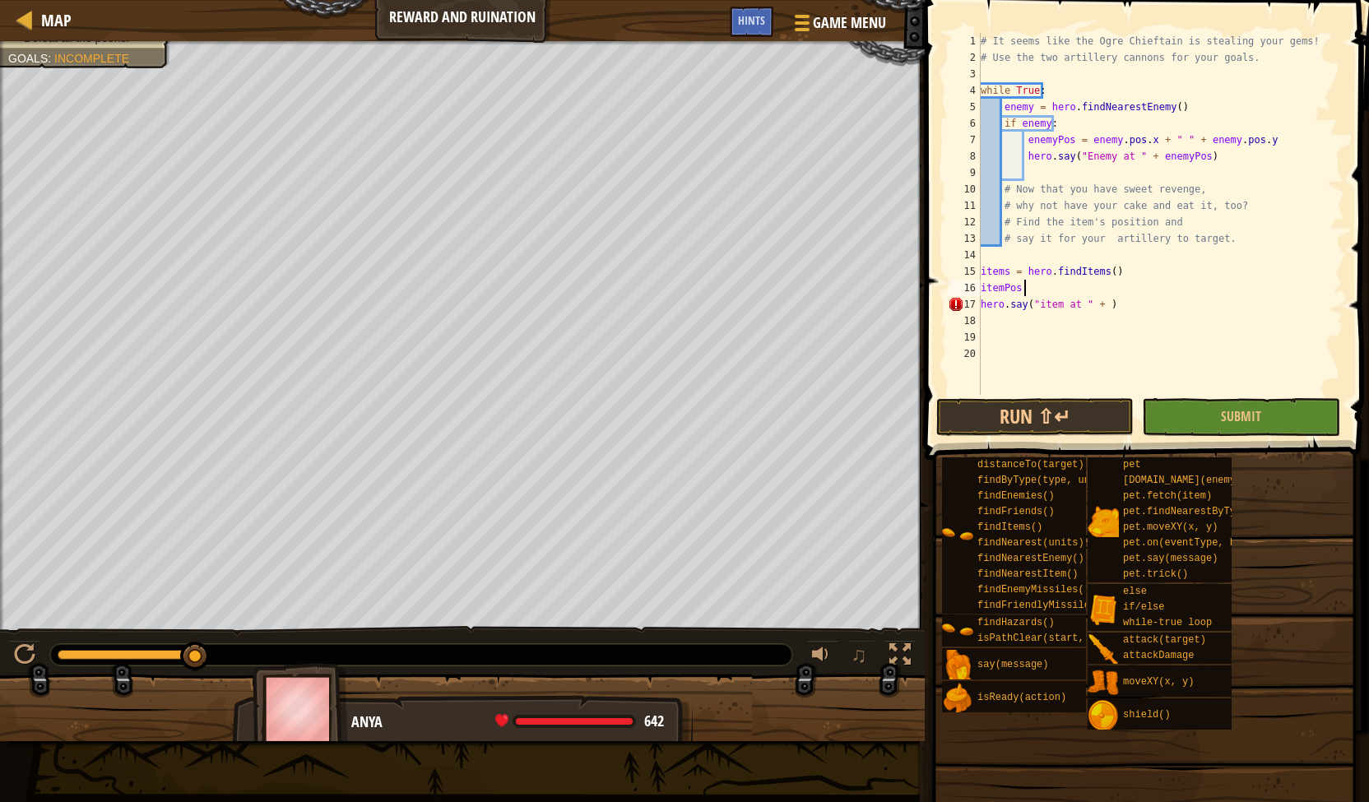
scroll to position [7, 2]
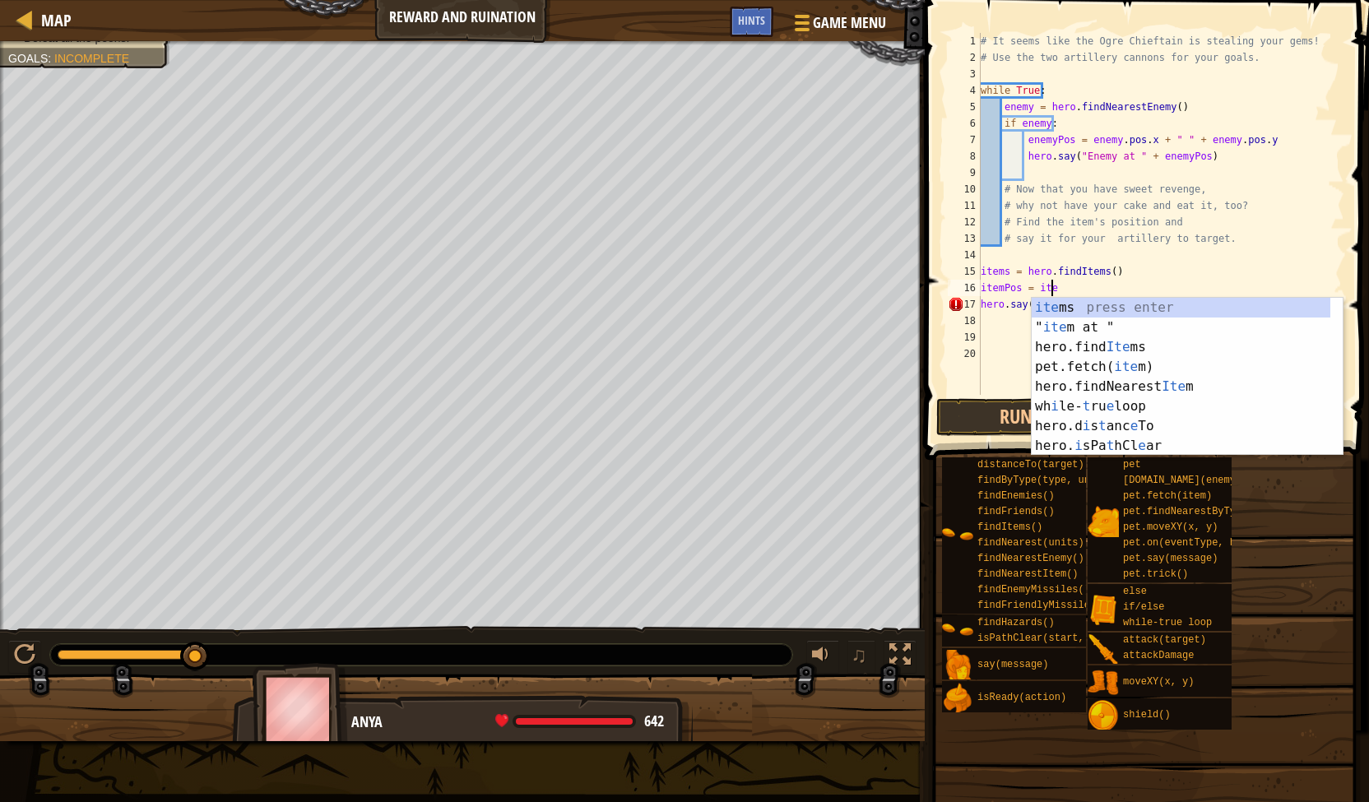
type textarea "itemPos = item"
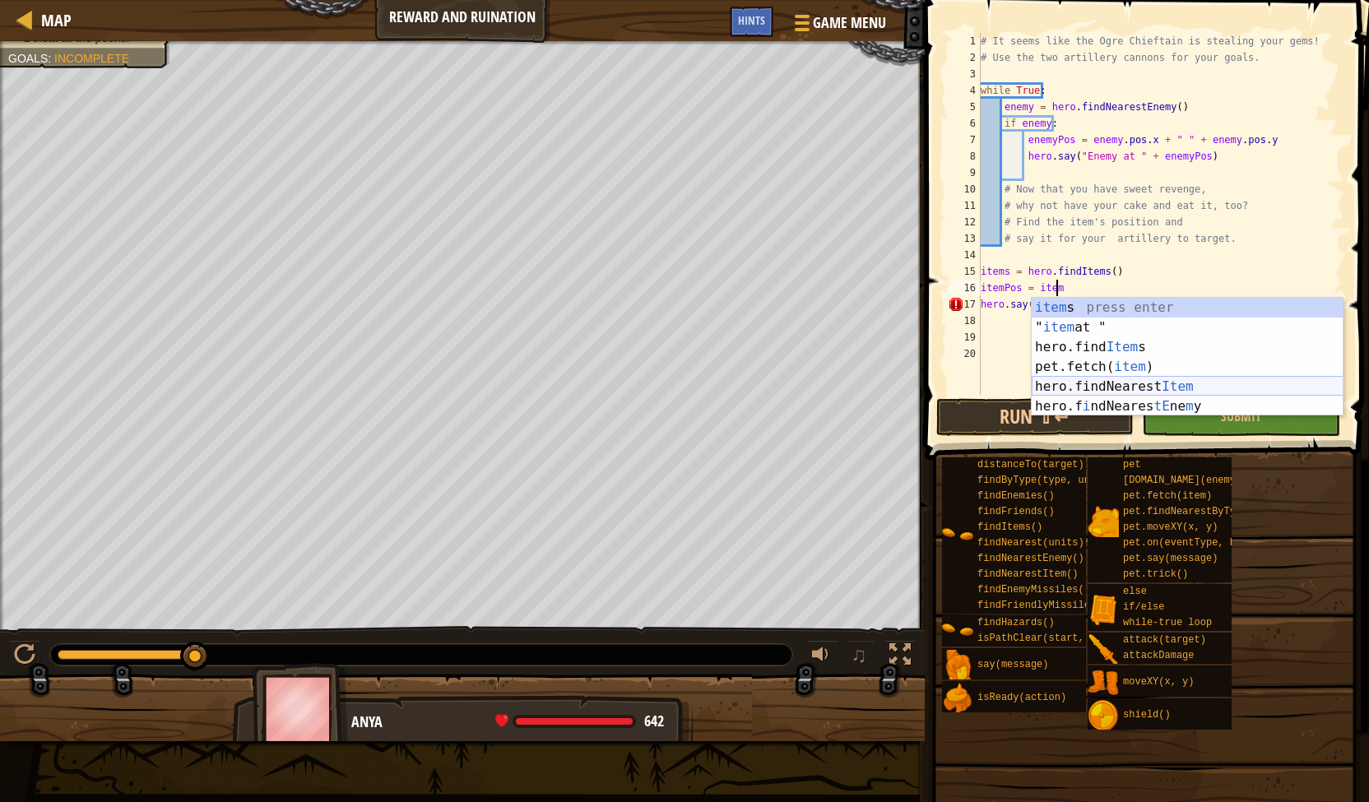
click at [1132, 388] on div "item s press enter " item at " press enter hero.find Item s press enter pet.fet…" at bounding box center [1188, 377] width 312 height 158
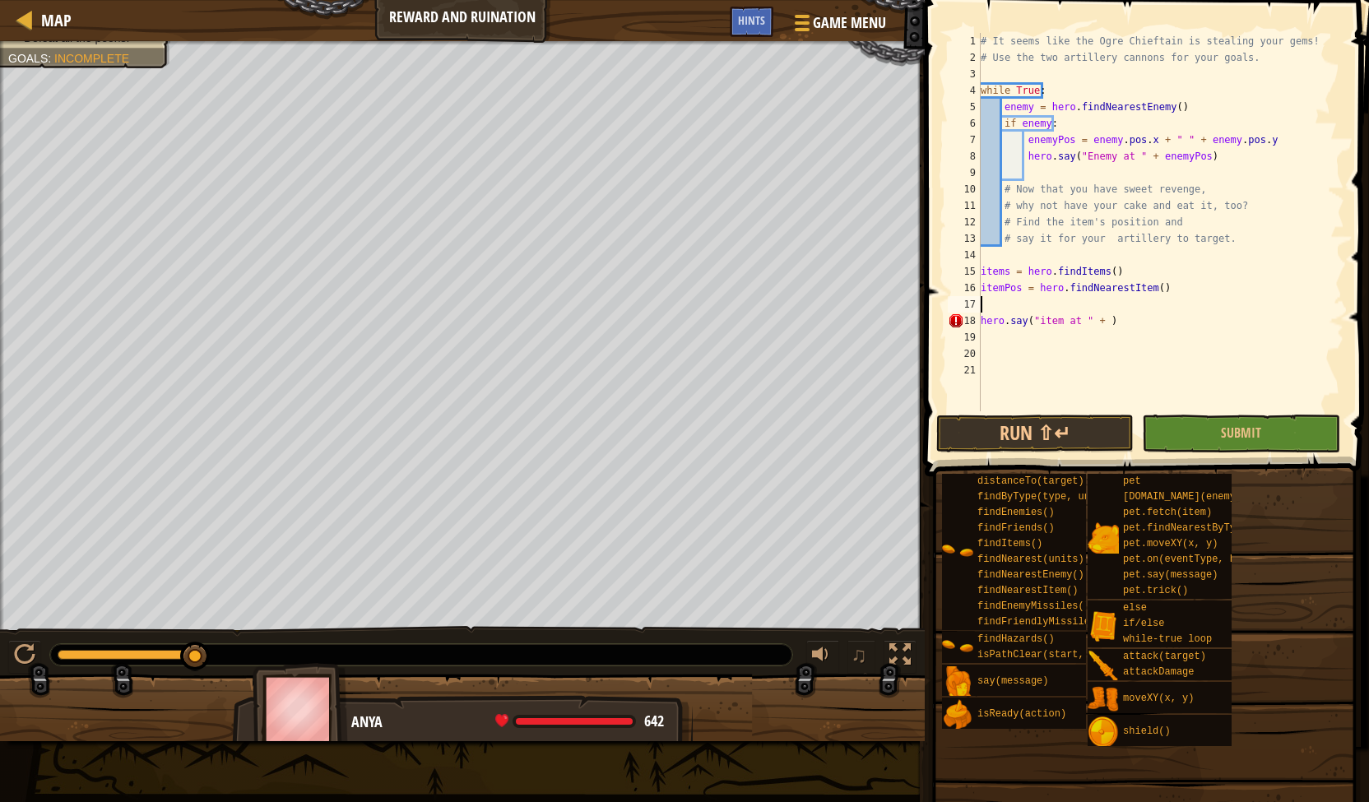
scroll to position [7, 0]
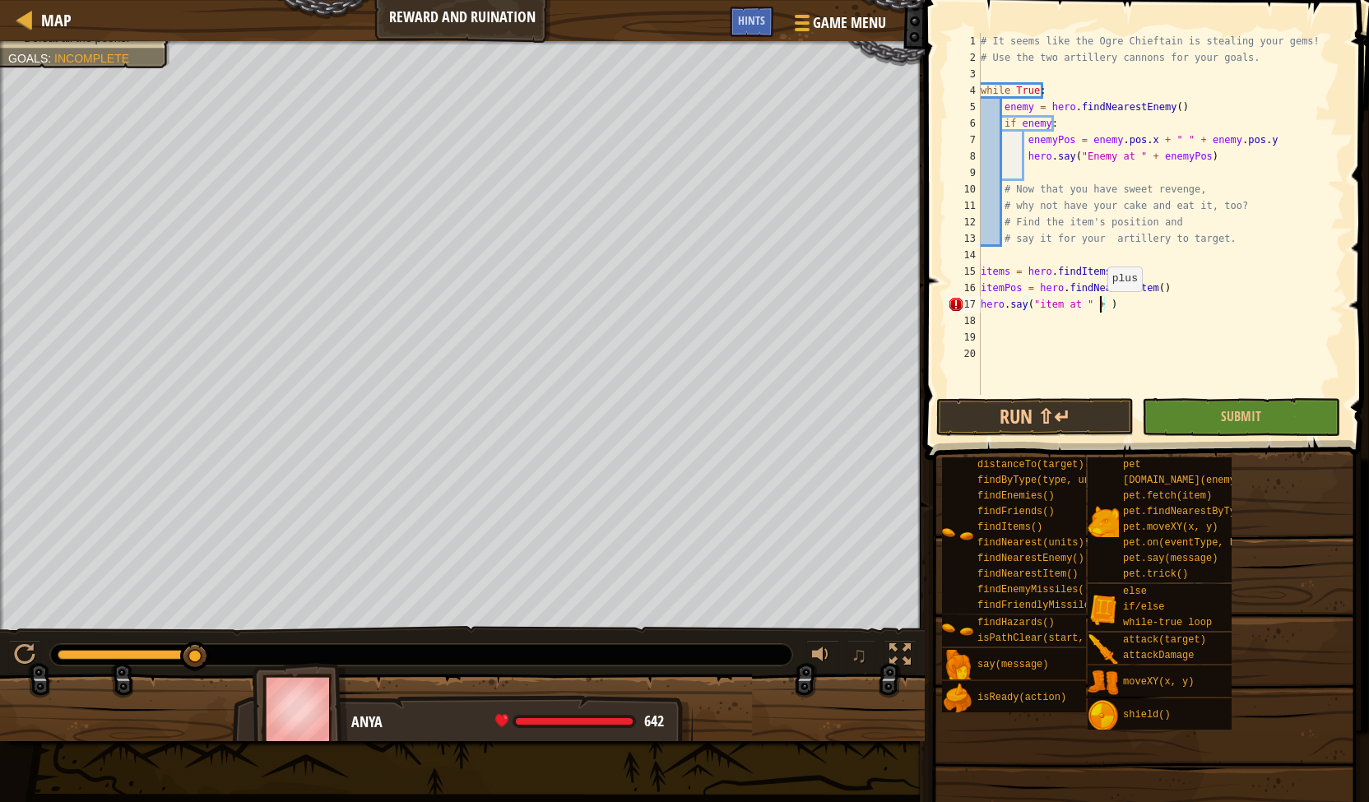
click at [1098, 307] on div "# It seems like the Ogre Chieftain is stealing your gems! # Use the two artille…" at bounding box center [1160, 230] width 367 height 395
click at [1018, 289] on div "# It seems like the Ogre Chieftain is stealing your gems! # Use the two artille…" at bounding box center [1160, 230] width 367 height 395
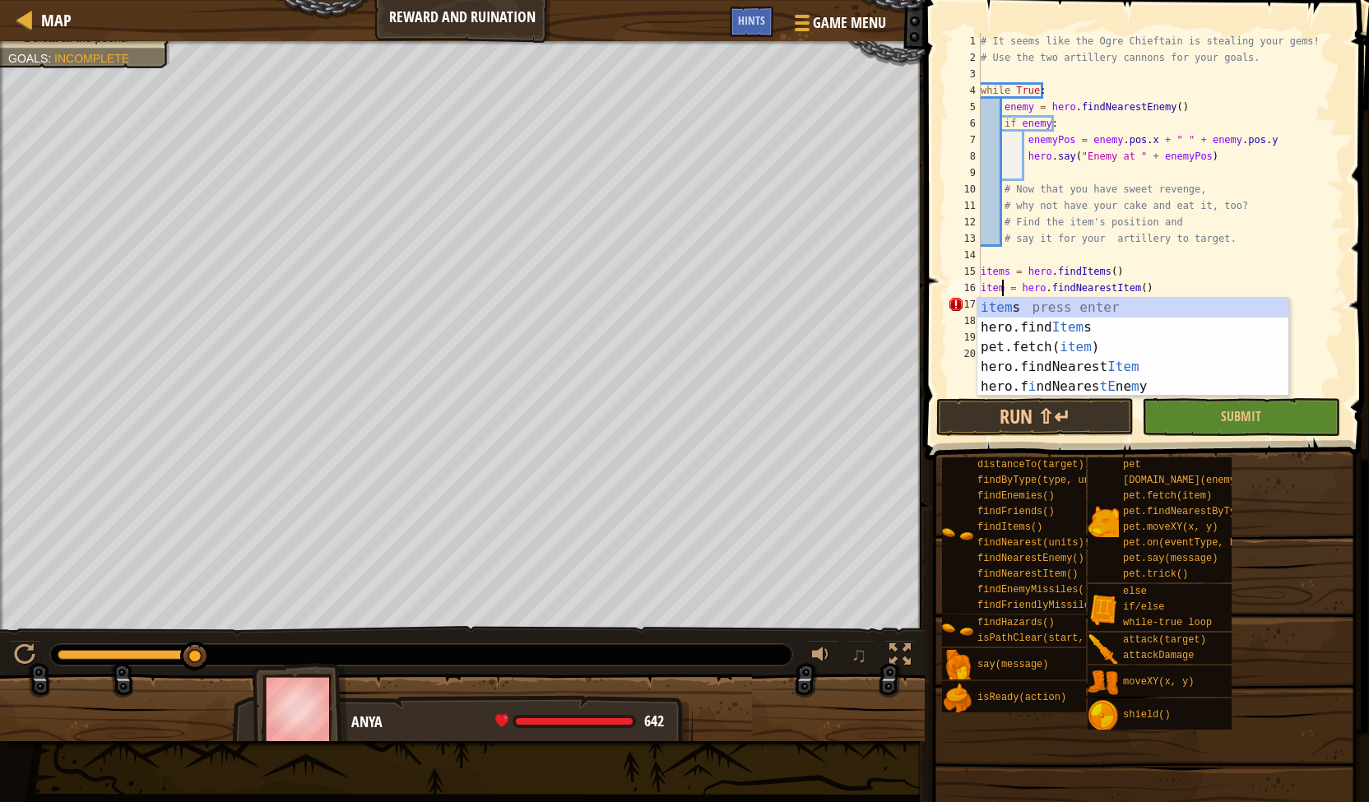
click at [1171, 269] on div "# It seems like the Ogre Chieftain is stealing your gems! # Use the two artille…" at bounding box center [1160, 230] width 367 height 395
type textarea "items = hero.findItems()"
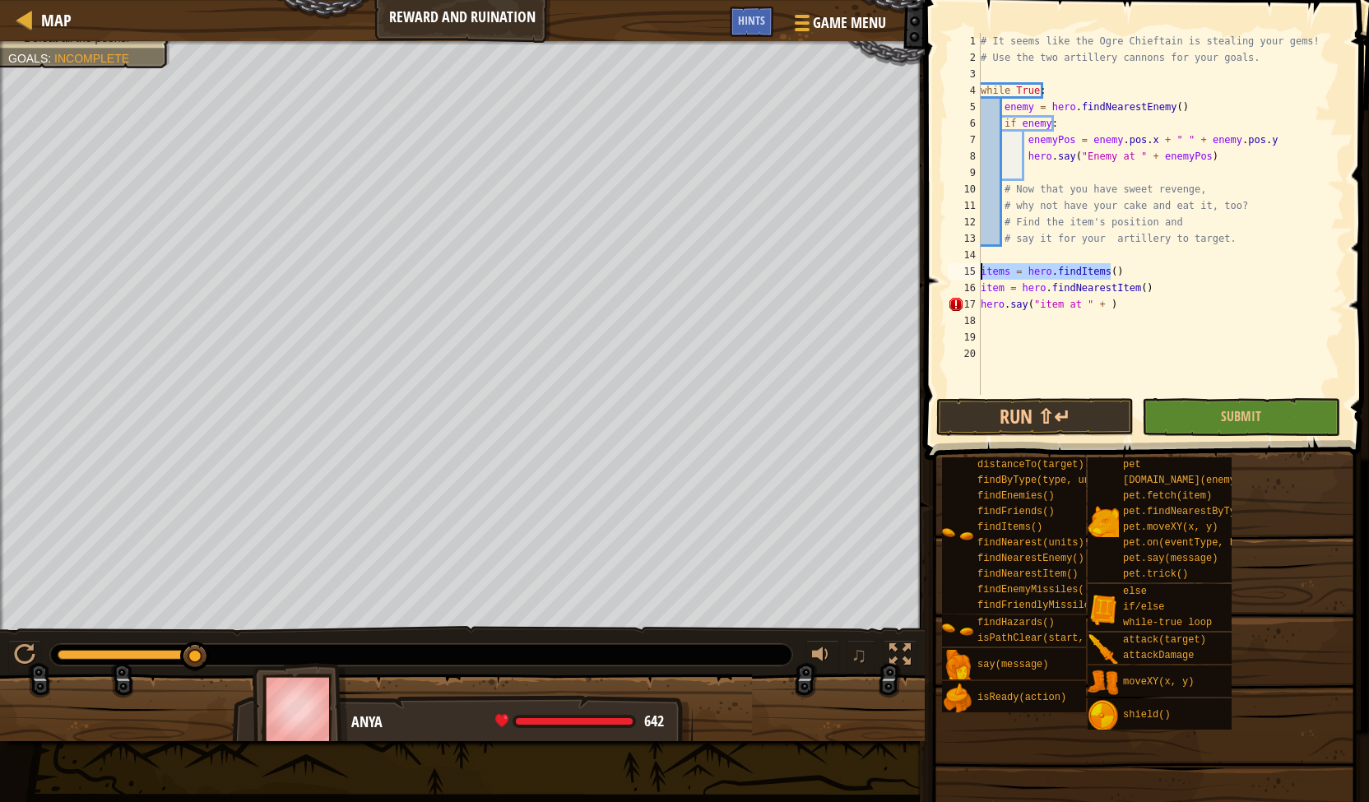
drag, startPoint x: 1170, startPoint y: 271, endPoint x: 942, endPoint y: 276, distance: 227.9
click at [942, 276] on div "items = hero.findItems() 1 2 3 4 5 6 7 8 9 10 11 12 13 14 15 16 17 18 19 20 # I…" at bounding box center [1144, 262] width 449 height 508
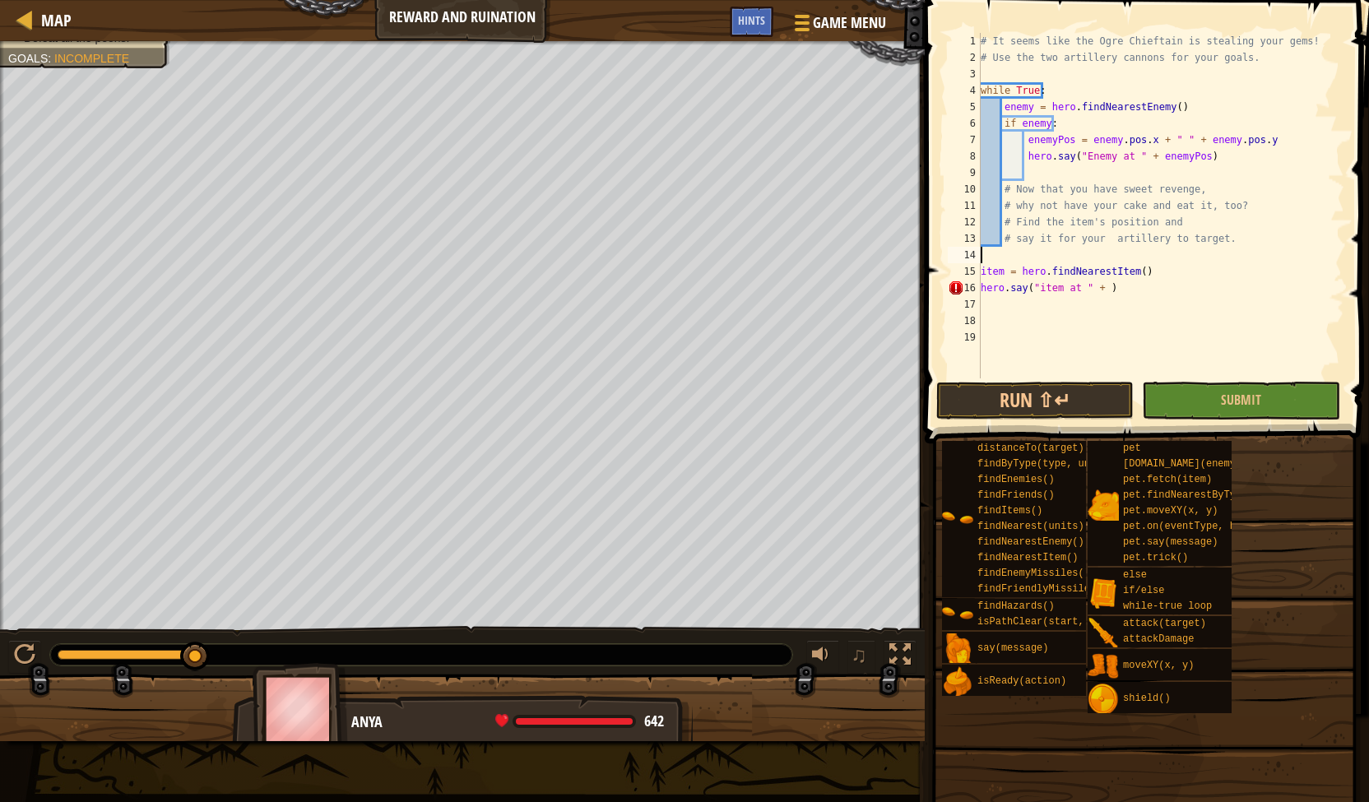
click at [1216, 267] on div "# It seems like the Ogre Chieftain is stealing your gems! # Use the two artille…" at bounding box center [1160, 222] width 367 height 378
type textarea "item = hero.findNearestItem()"
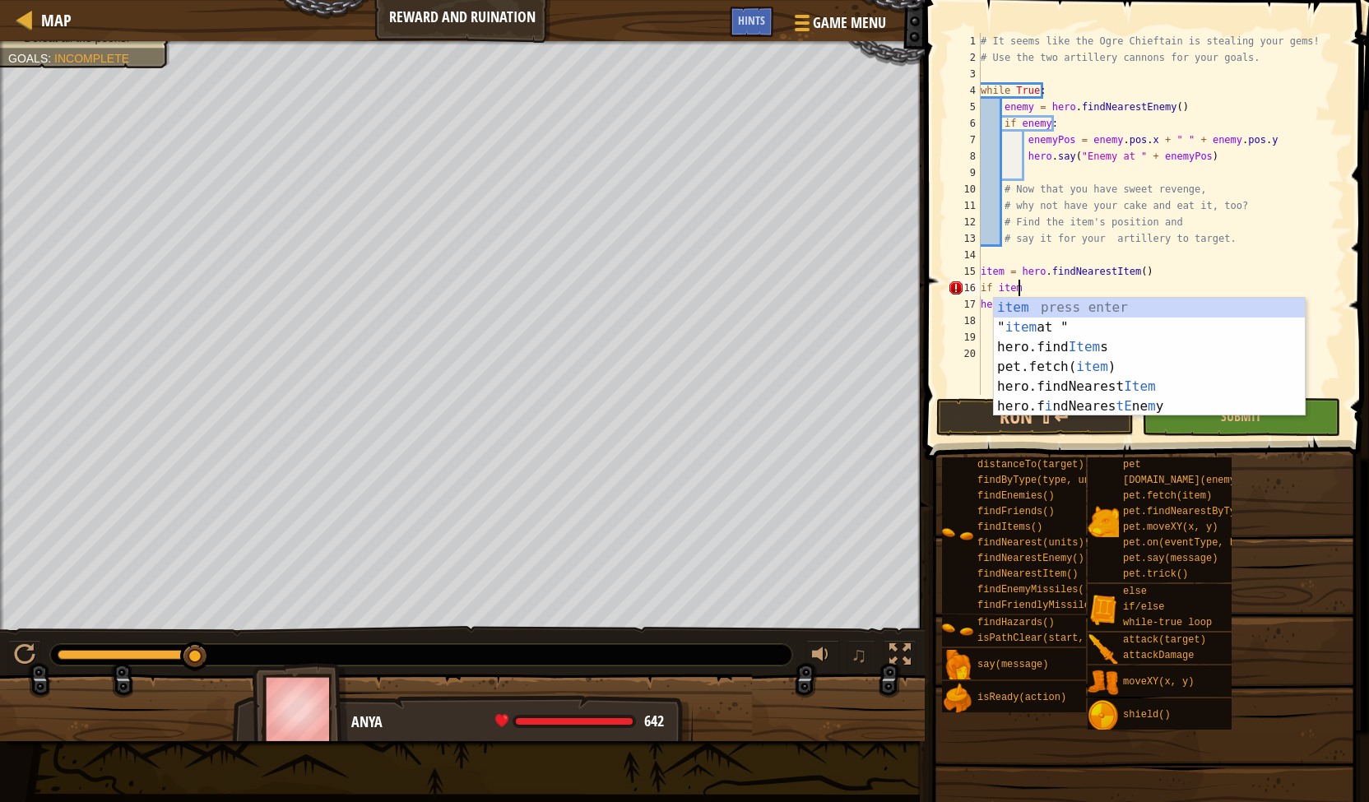
type textarea "if item:"
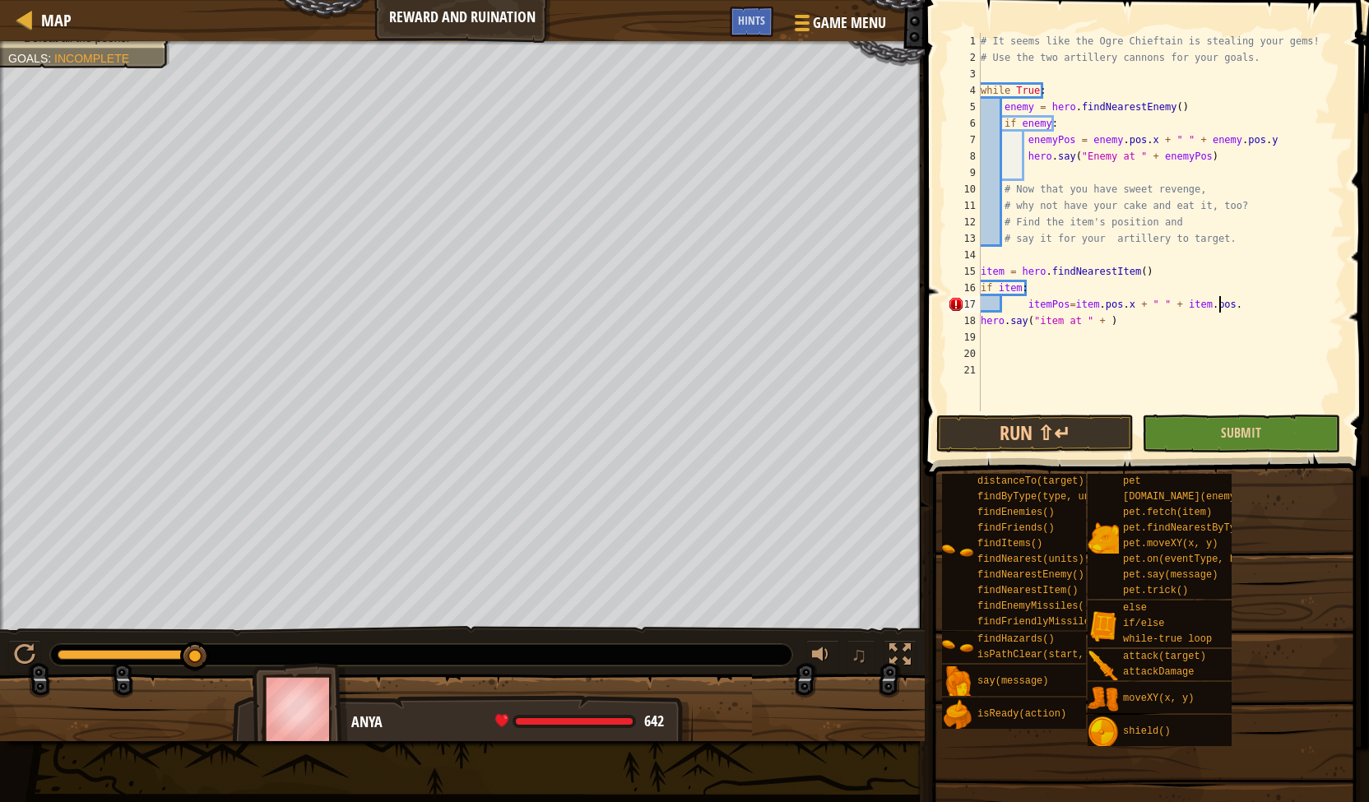
scroll to position [7, 20]
click at [981, 323] on div "# It seems like the Ogre Chieftain is stealing your gems! # Use the two artille…" at bounding box center [1160, 238] width 367 height 411
click at [1002, 301] on div "# It seems like the Ogre Chieftain is stealing your gems! # Use the two artille…" at bounding box center [1160, 238] width 367 height 411
click at [1025, 305] on div "# It seems like the Ogre Chieftain is stealing your gems! # Use the two artille…" at bounding box center [1160, 238] width 367 height 411
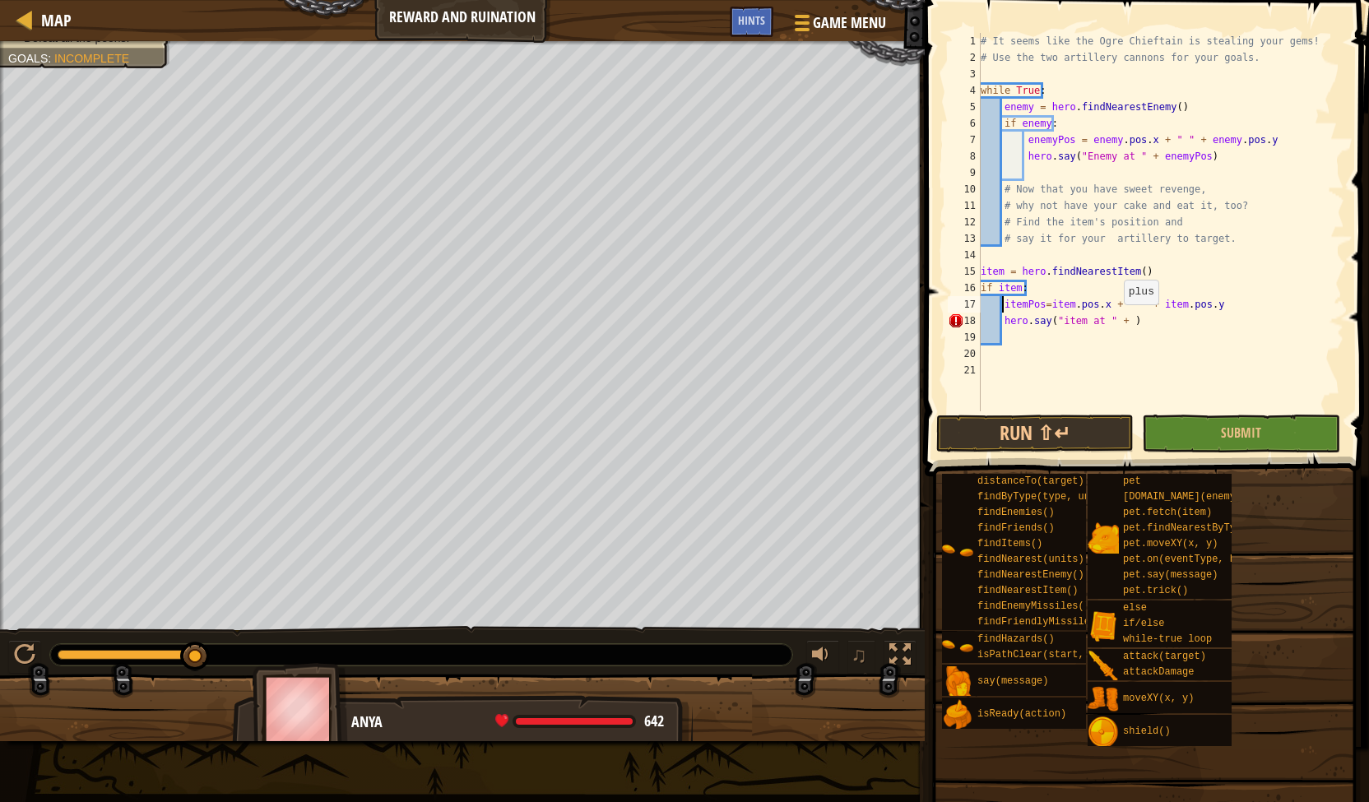
click at [1116, 320] on div "# It seems like the Ogre Chieftain is stealing your gems! # Use the two artille…" at bounding box center [1160, 238] width 367 height 411
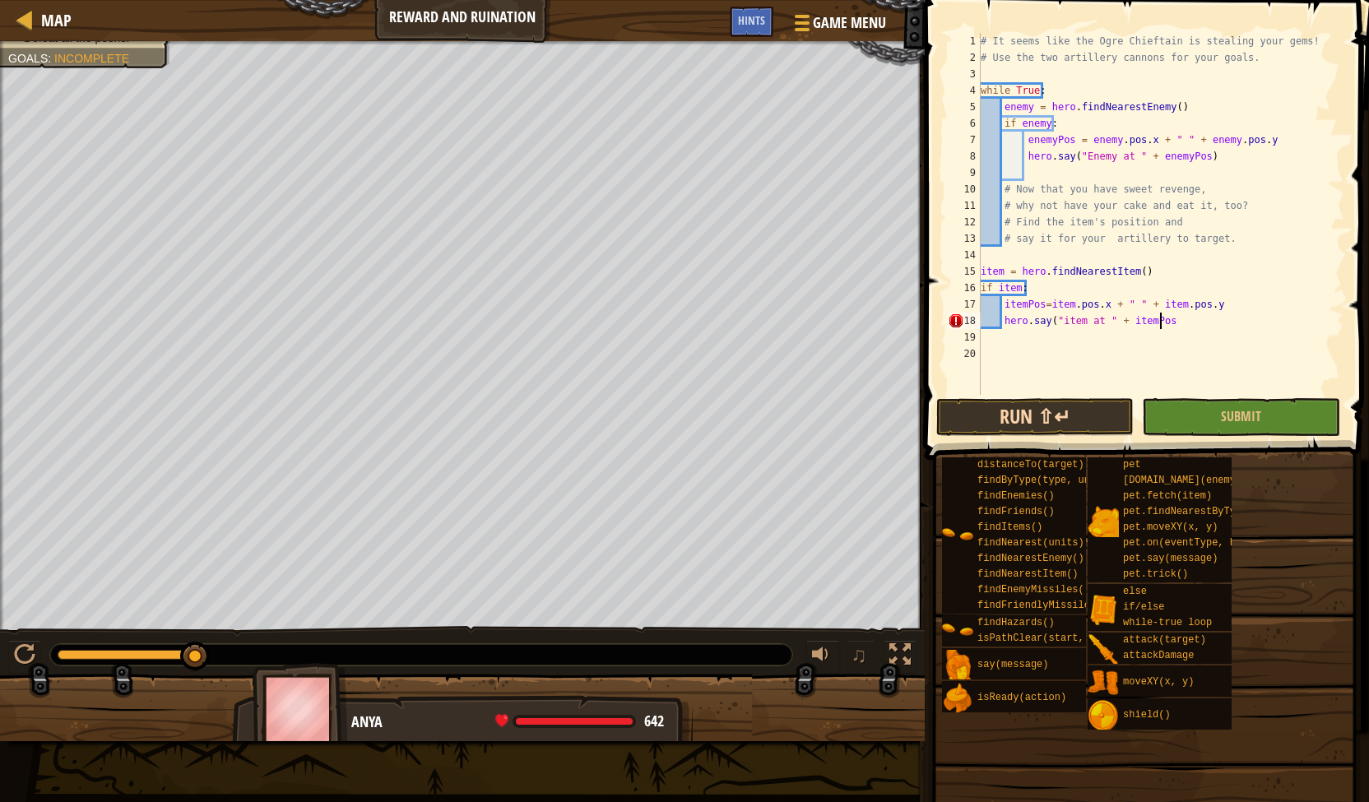
scroll to position [7, 15]
click at [1102, 404] on button "Run ⇧↵" at bounding box center [1034, 417] width 197 height 38
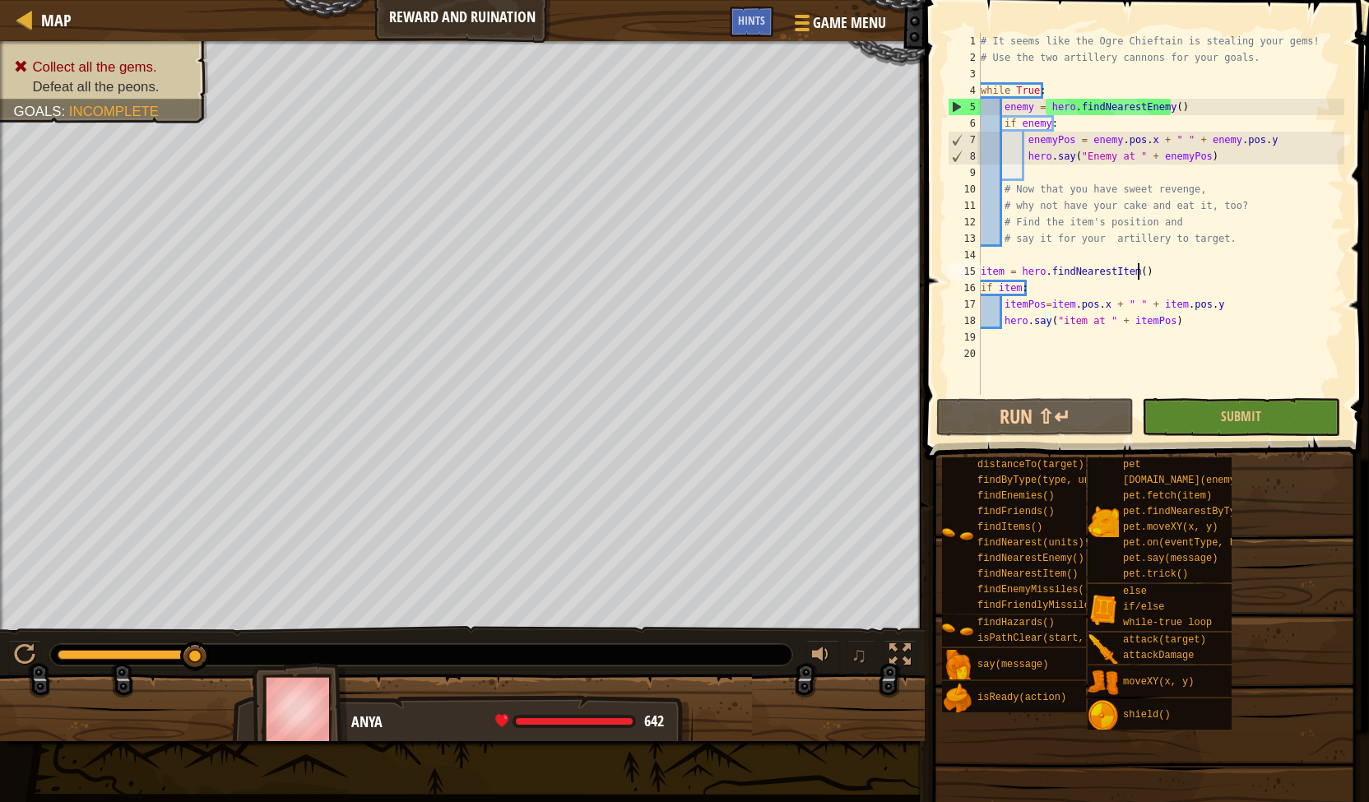
click at [1153, 279] on div "# It seems like the Ogre Chieftain is stealing your gems! # Use the two artille…" at bounding box center [1160, 230] width 367 height 395
click at [1072, 297] on div "# It seems like the Ogre Chieftain is stealing your gems! # Use the two artille…" at bounding box center [1160, 230] width 367 height 395
click at [1052, 290] on div "# It seems like the Ogre Chieftain is stealing your gems! # Use the two artille…" at bounding box center [1160, 230] width 367 height 395
type textarea "if item:"
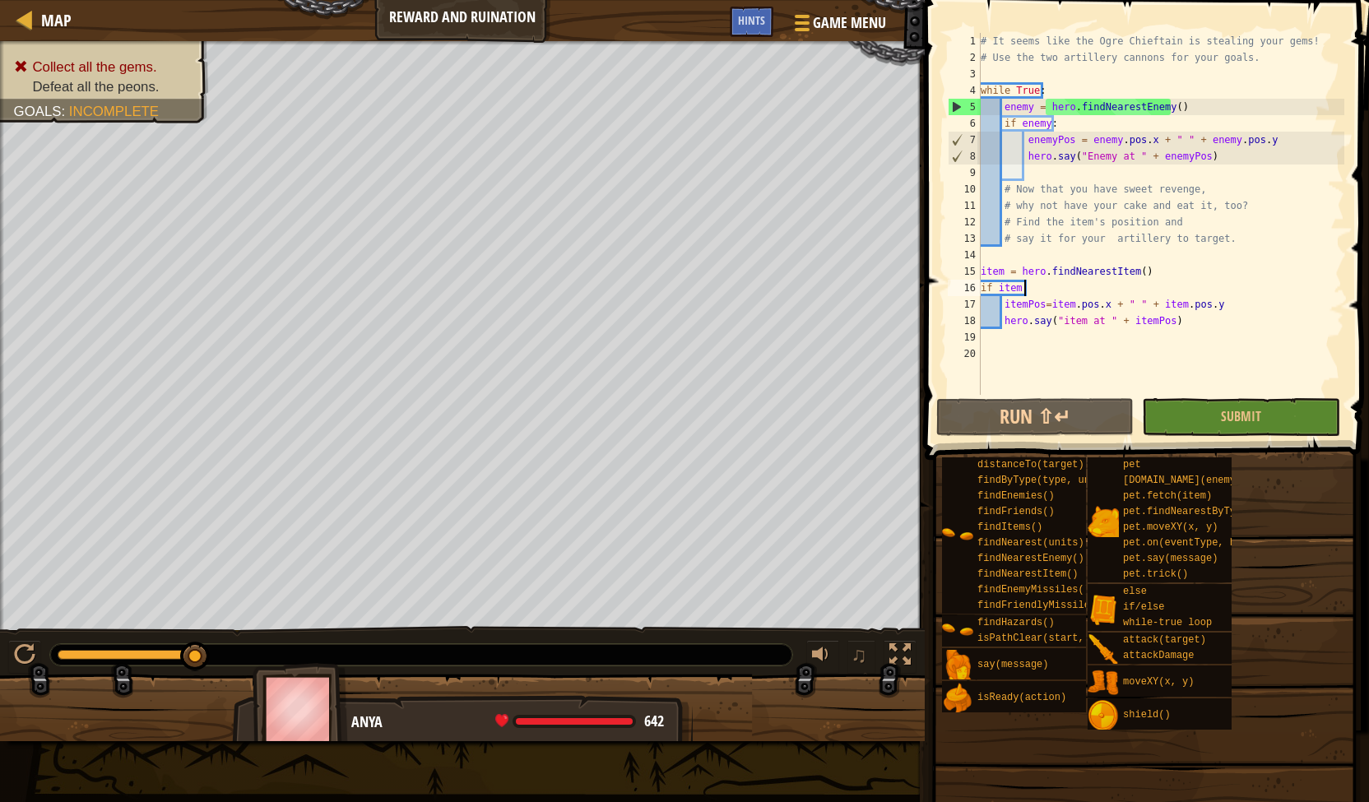
scroll to position [7, 2]
click at [1041, 260] on div "# It seems like the Ogre Chieftain is stealing your gems! # Use the two artille…" at bounding box center [1160, 230] width 367 height 395
click at [740, 8] on div "Hints" at bounding box center [752, 22] width 44 height 30
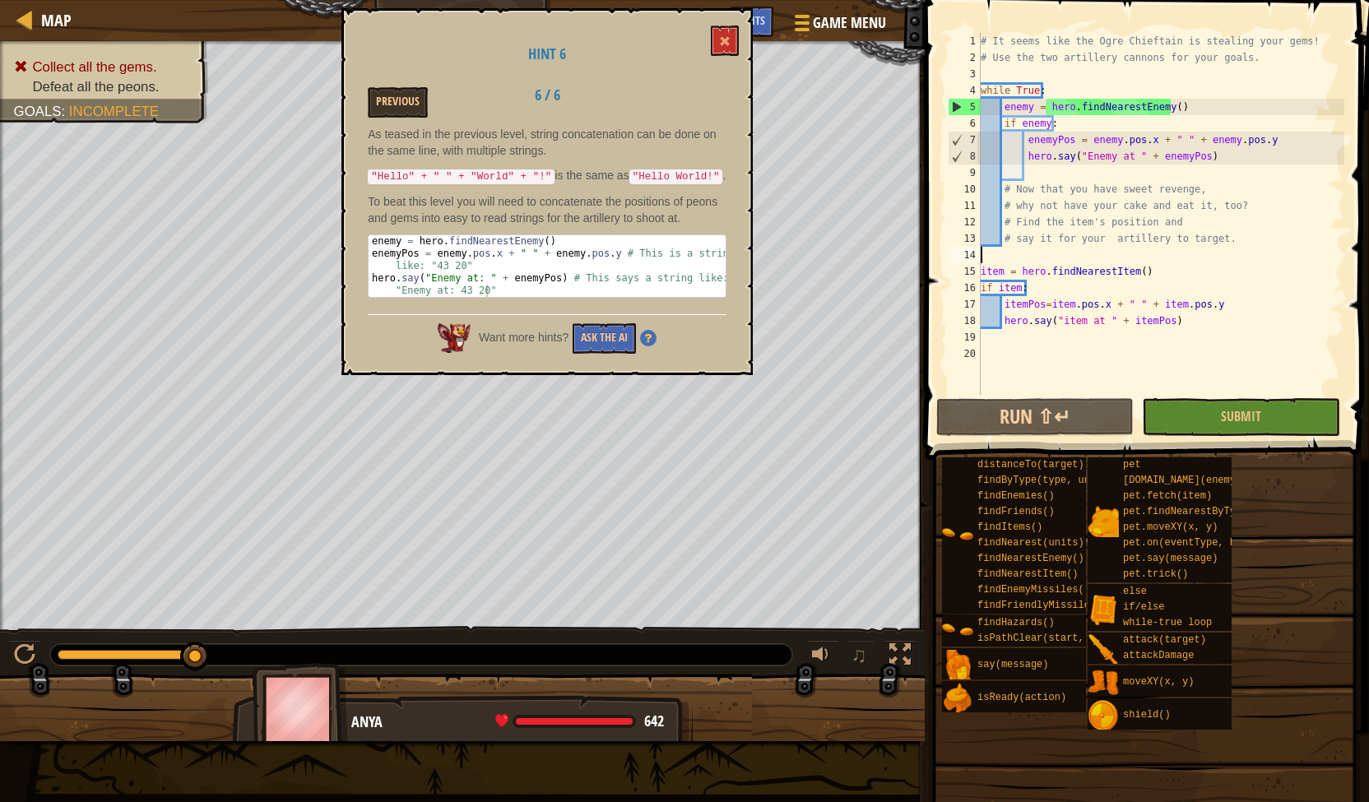
type textarea "hero.say("Enemy at: " + enemyPos) # This says a string like: "Enemy at: 43 20""
click at [516, 272] on div "enemy = hero . findNearestEnemy ( ) enemyPos = enemy . pos . x + " " + enemy . …" at bounding box center [548, 284] width 358 height 99
click at [721, 32] on button at bounding box center [725, 41] width 28 height 30
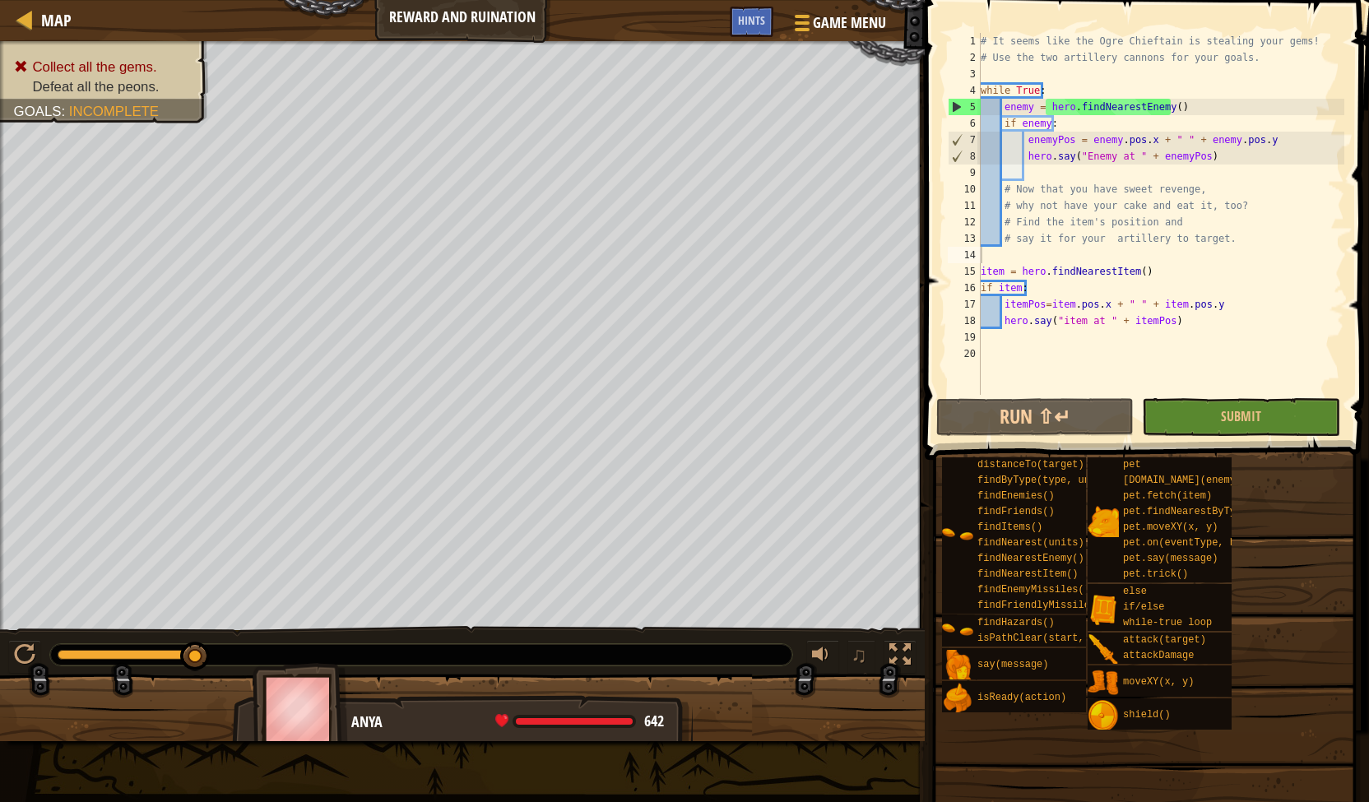
click at [986, 262] on div "# It seems like the Ogre Chieftain is stealing your gems! # Use the two artille…" at bounding box center [1160, 230] width 367 height 395
click at [977, 267] on div "15" at bounding box center [964, 271] width 33 height 16
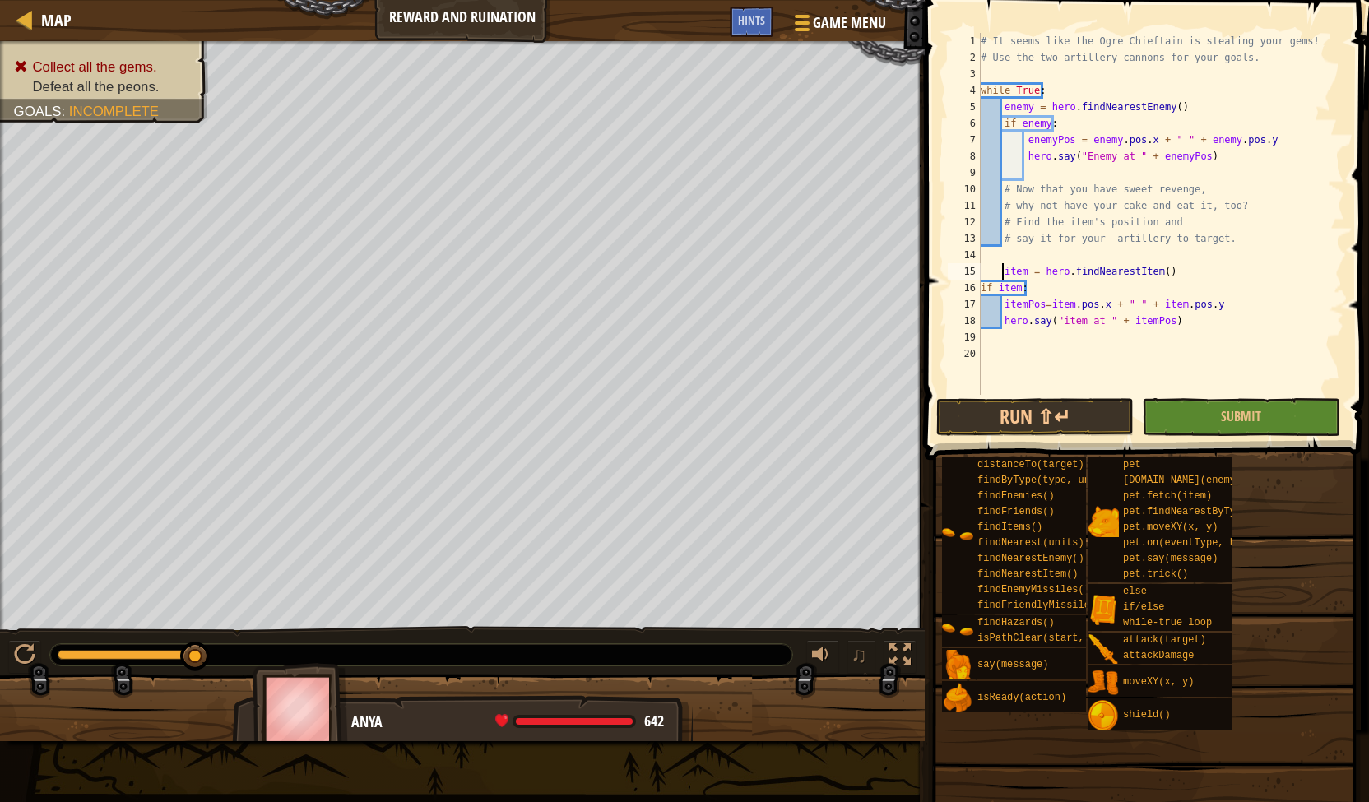
click at [981, 284] on div "# It seems like the Ogre Chieftain is stealing your gems! # Use the two artille…" at bounding box center [1160, 230] width 367 height 395
click at [1002, 310] on div "# It seems like the Ogre Chieftain is stealing your gems! # Use the two artille…" at bounding box center [1160, 230] width 367 height 395
click at [996, 323] on div "# It seems like the Ogre Chieftain is stealing your gems! # Use the two artille…" at bounding box center [1160, 230] width 367 height 395
click at [1204, 325] on div "# It seems like the Ogre Chieftain is stealing your gems! # Use the two artille…" at bounding box center [1160, 230] width 367 height 395
click at [1081, 317] on div "# It seems like the Ogre Chieftain is stealing your gems! # Use the two artille…" at bounding box center [1160, 230] width 367 height 395
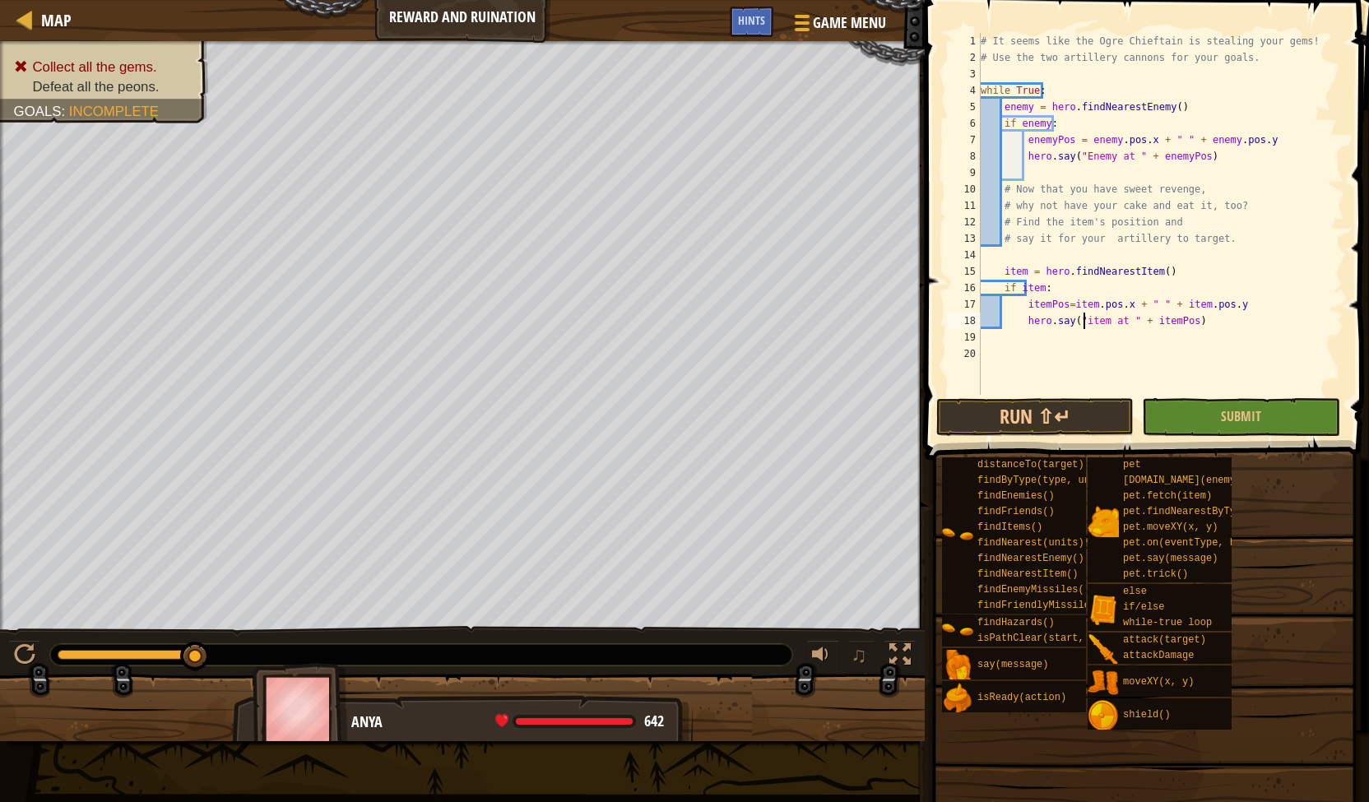
click at [989, 316] on div "# It seems like the Ogre Chieftain is stealing your gems! # Use the two artille…" at bounding box center [1160, 230] width 367 height 395
click at [1119, 317] on div "# It seems like the Ogre Chieftain is stealing your gems! # Use the two artille…" at bounding box center [1160, 230] width 367 height 395
click at [1116, 281] on div "# It seems like the Ogre Chieftain is stealing your gems! # Use the two artille…" at bounding box center [1160, 230] width 367 height 395
type textarea "if item:"
click at [1050, 413] on button "Run ⇧↵" at bounding box center [1034, 417] width 197 height 38
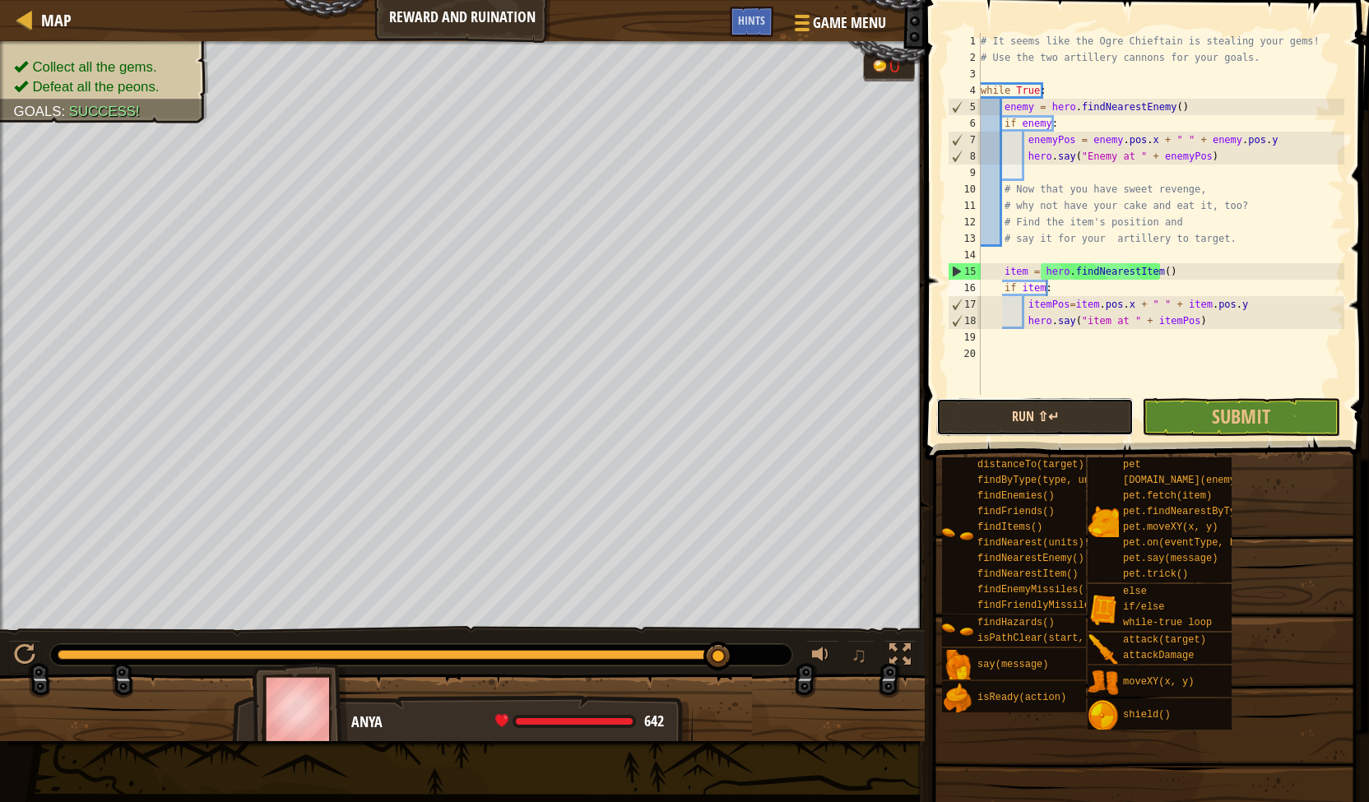
click at [1023, 400] on button "Run ⇧↵" at bounding box center [1034, 417] width 197 height 38
click at [1180, 399] on button "Submit" at bounding box center [1240, 417] width 197 height 38
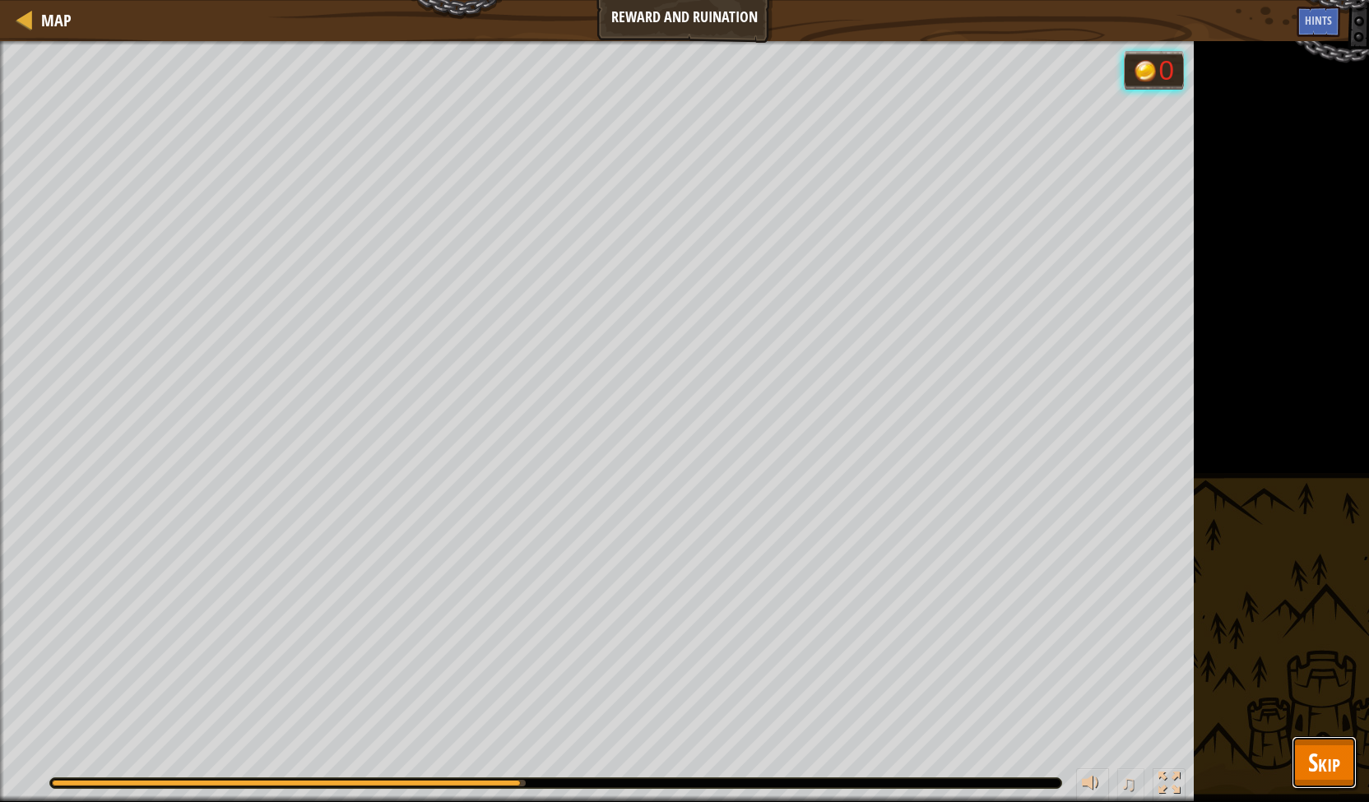
click at [1315, 754] on span "Skip" at bounding box center [1324, 762] width 32 height 34
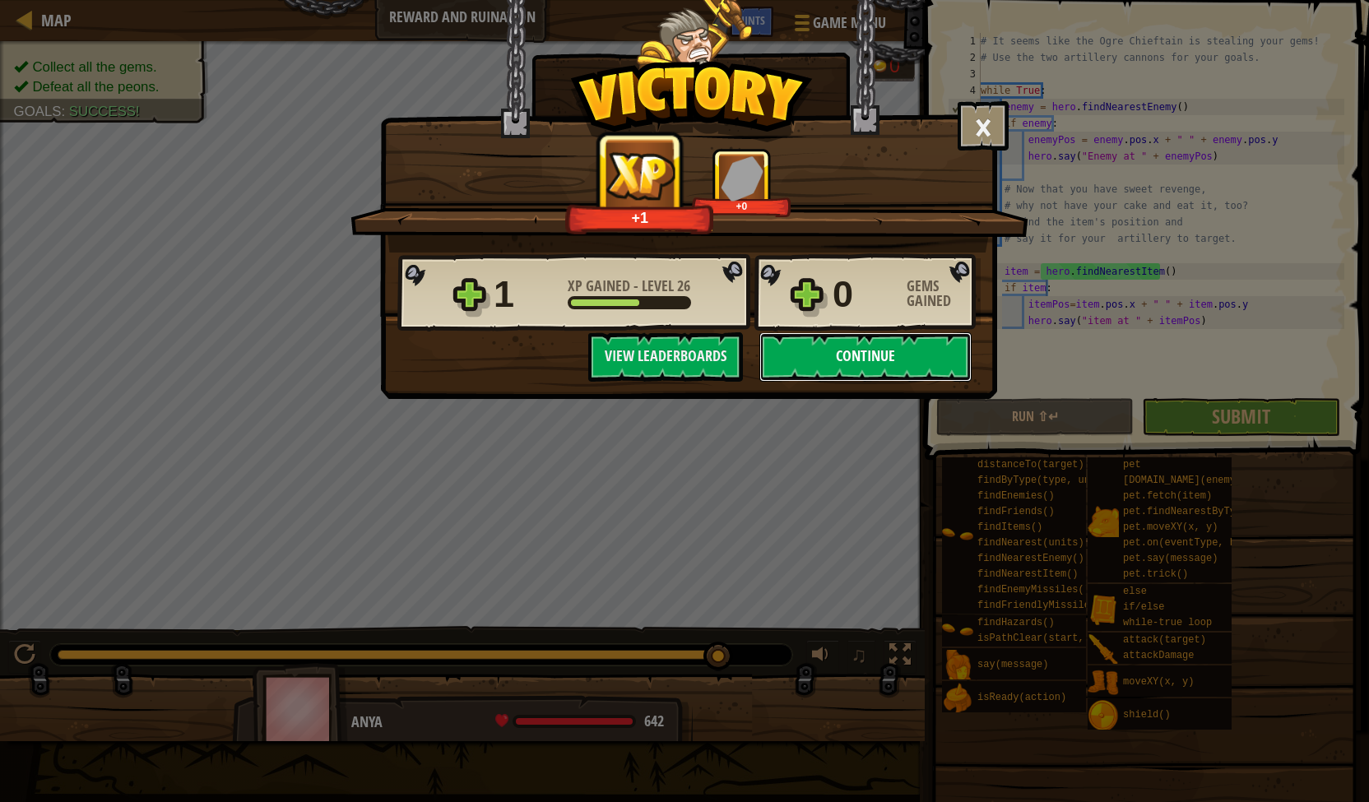
click at [842, 355] on button "Continue" at bounding box center [865, 356] width 212 height 49
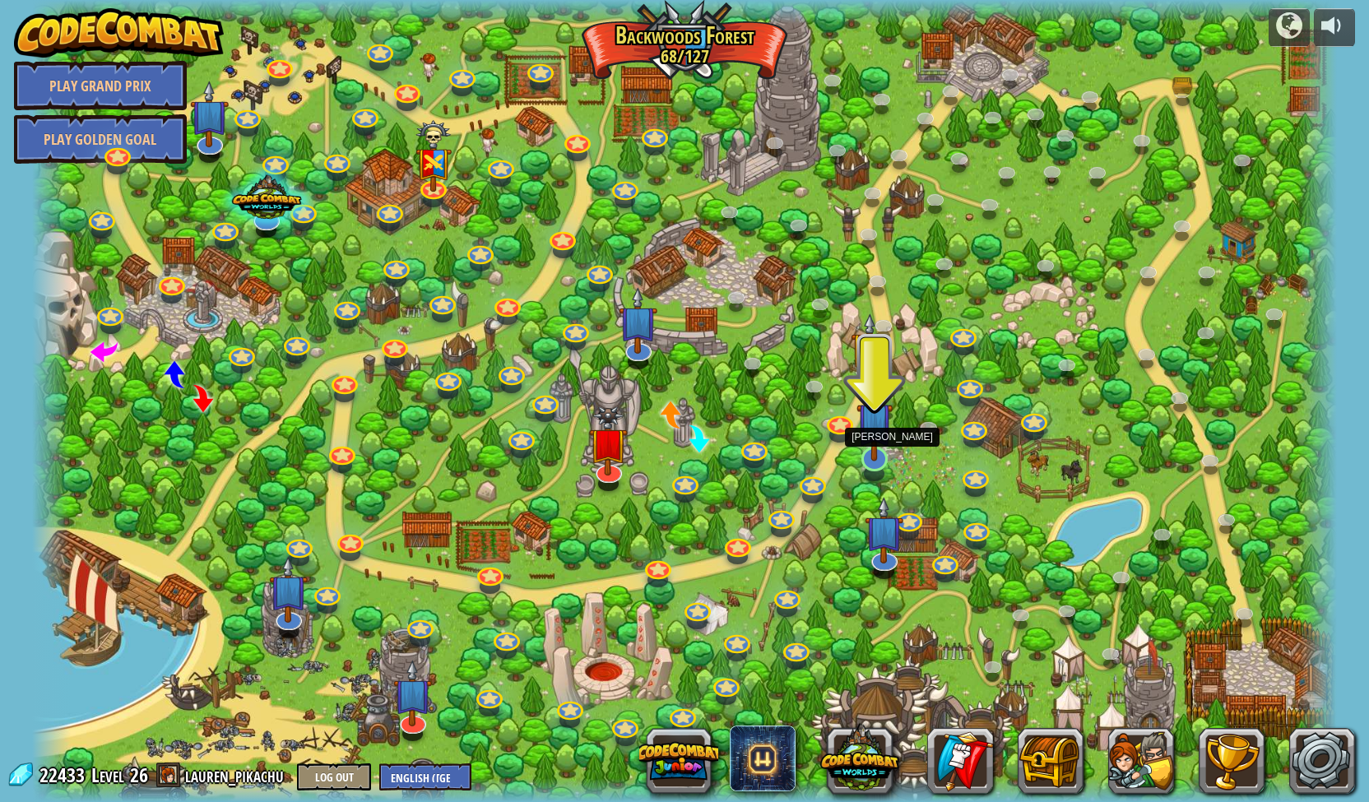
click at [880, 457] on img at bounding box center [874, 420] width 36 height 82
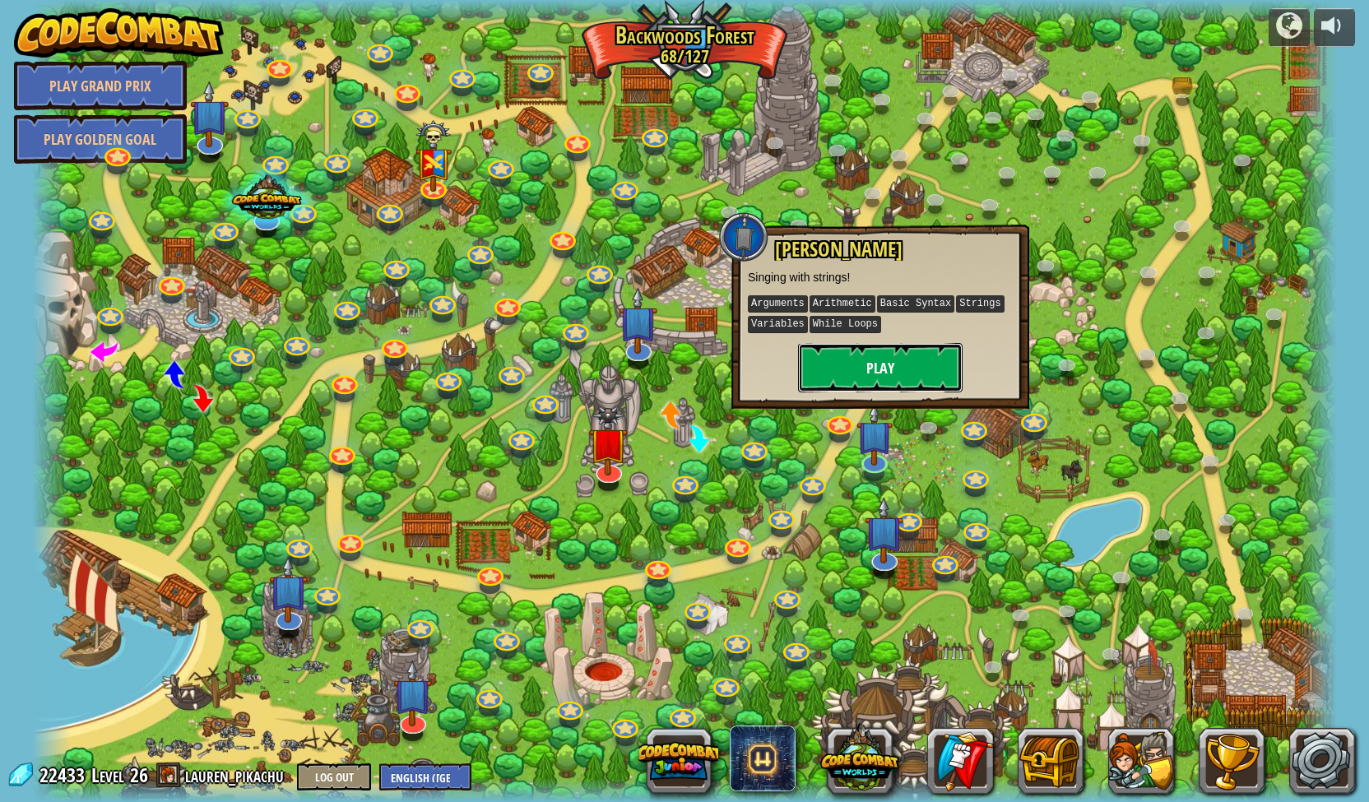
click at [841, 359] on button "Play" at bounding box center [880, 367] width 165 height 49
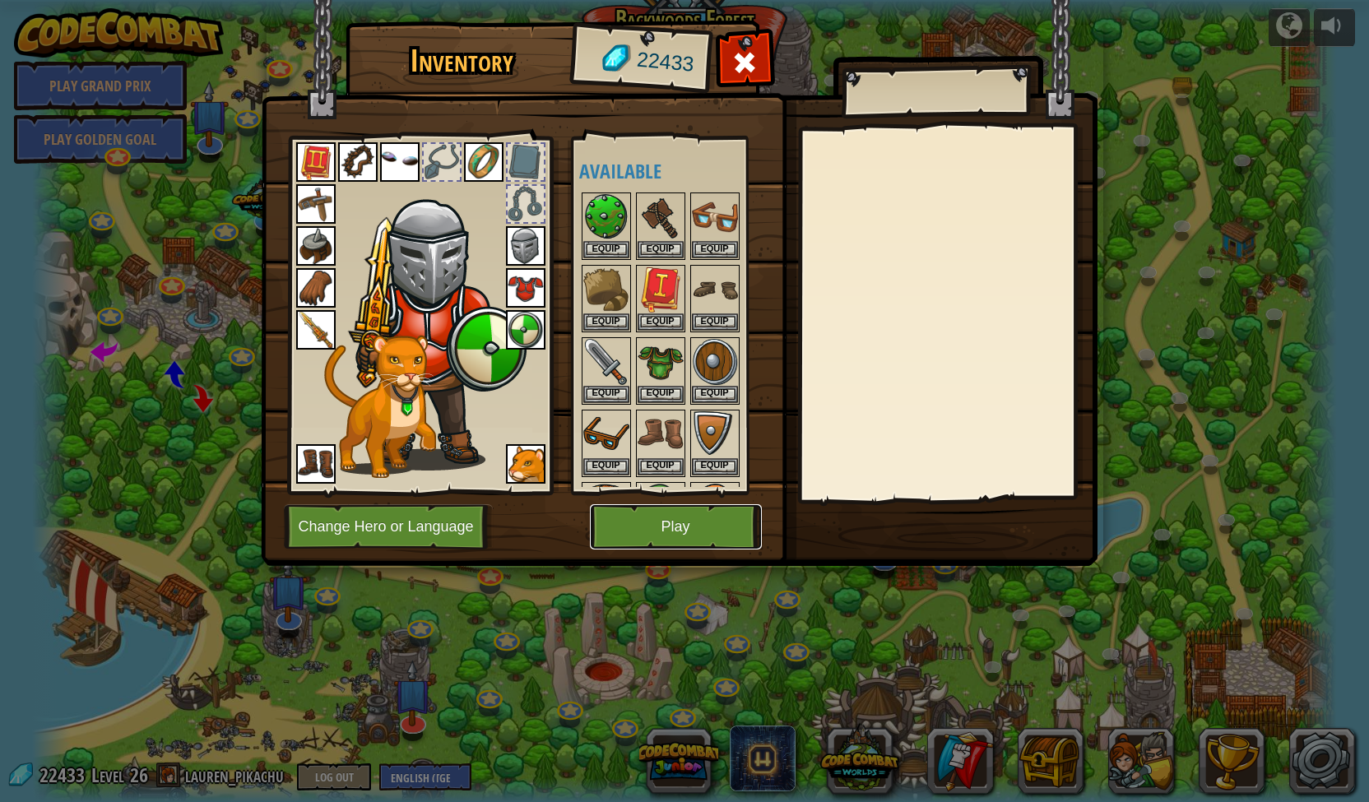
click at [671, 519] on button "Play" at bounding box center [676, 526] width 172 height 45
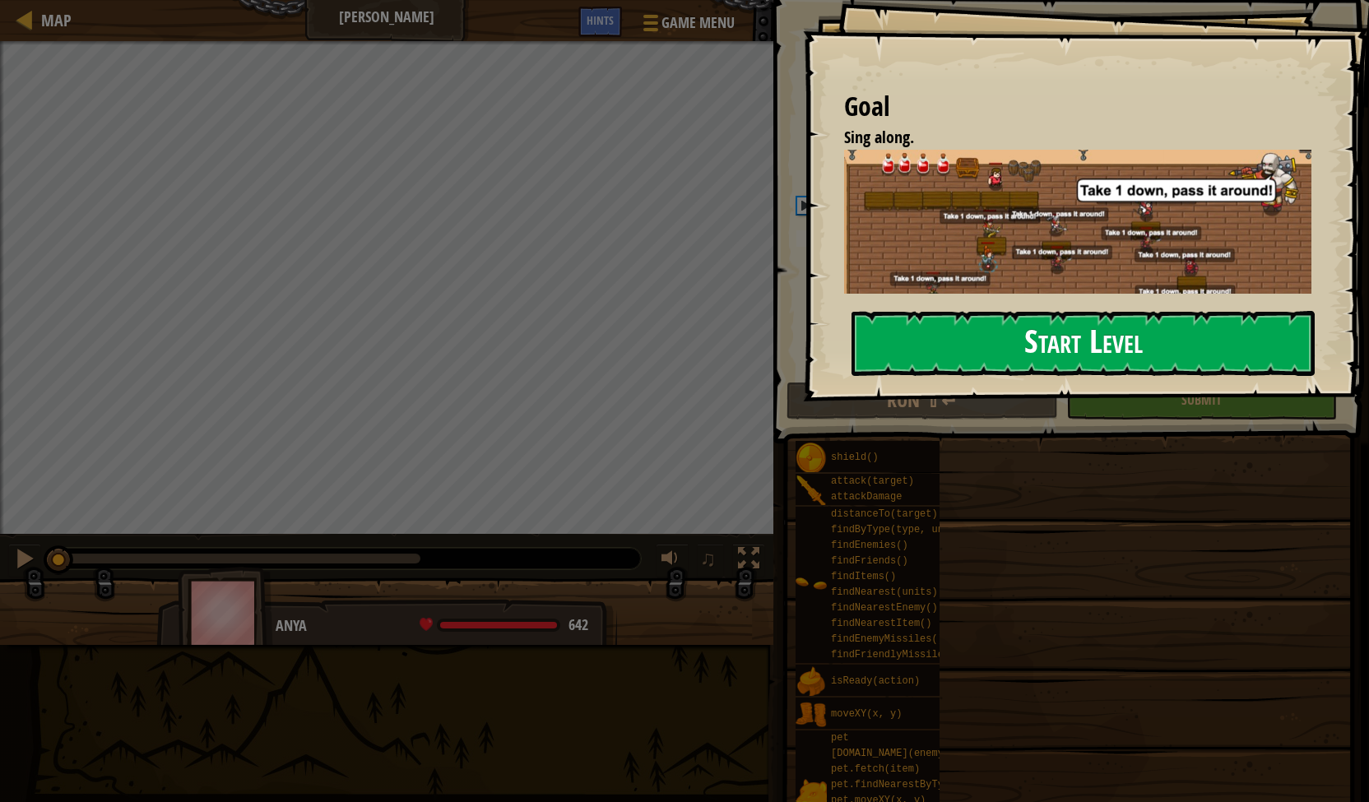
click at [946, 332] on button "Start Level" at bounding box center [1082, 343] width 463 height 65
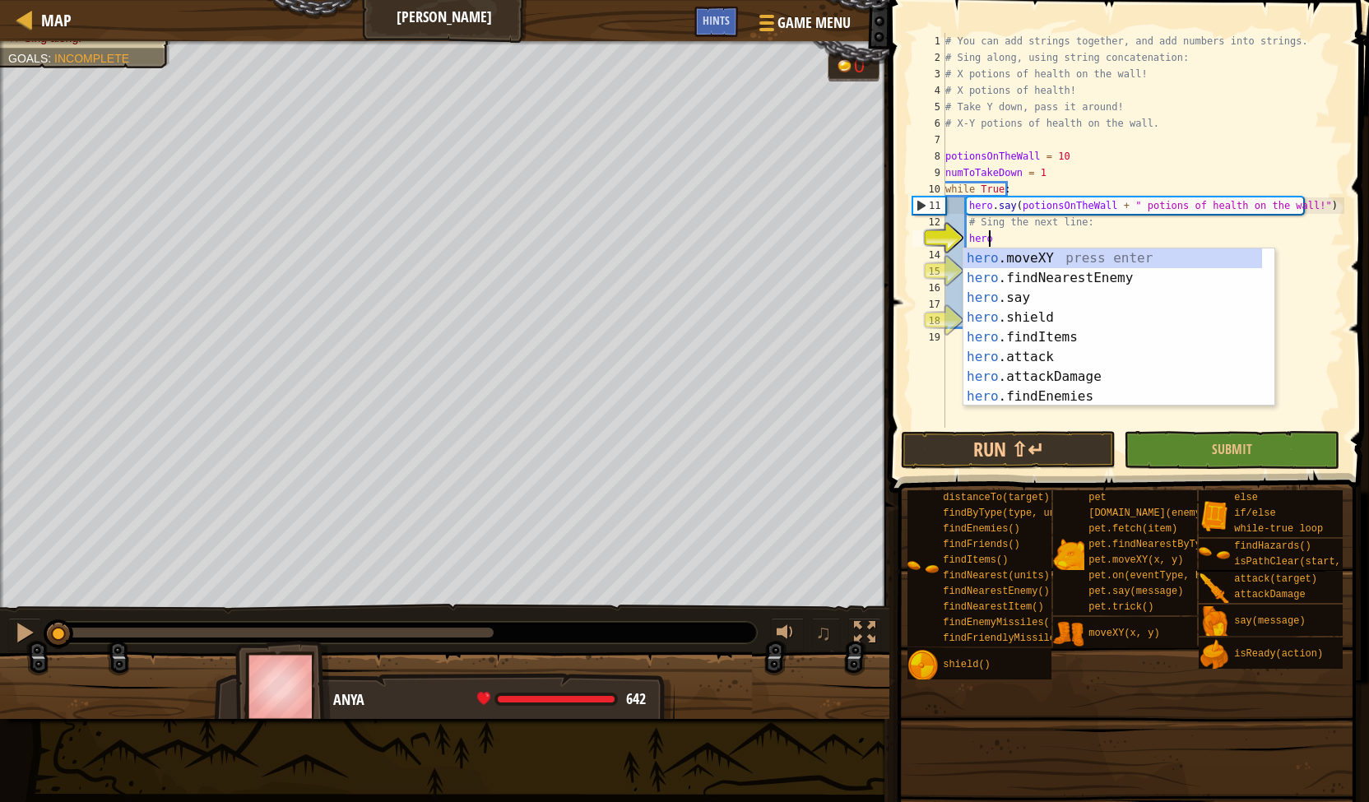
scroll to position [7, 2]
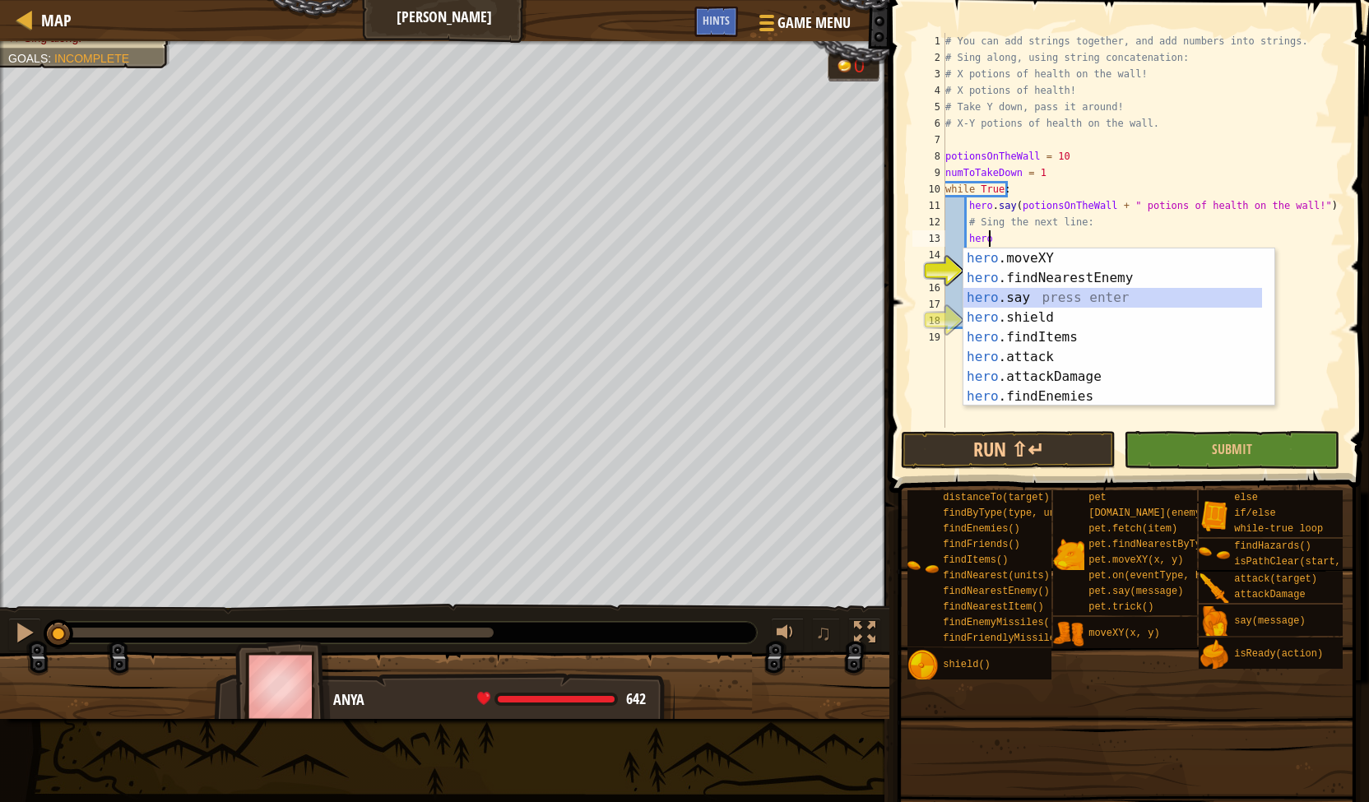
click at [1111, 295] on div "hero .moveXY press enter hero .findNearestEnemy press enter hero .say press ent…" at bounding box center [1112, 346] width 299 height 197
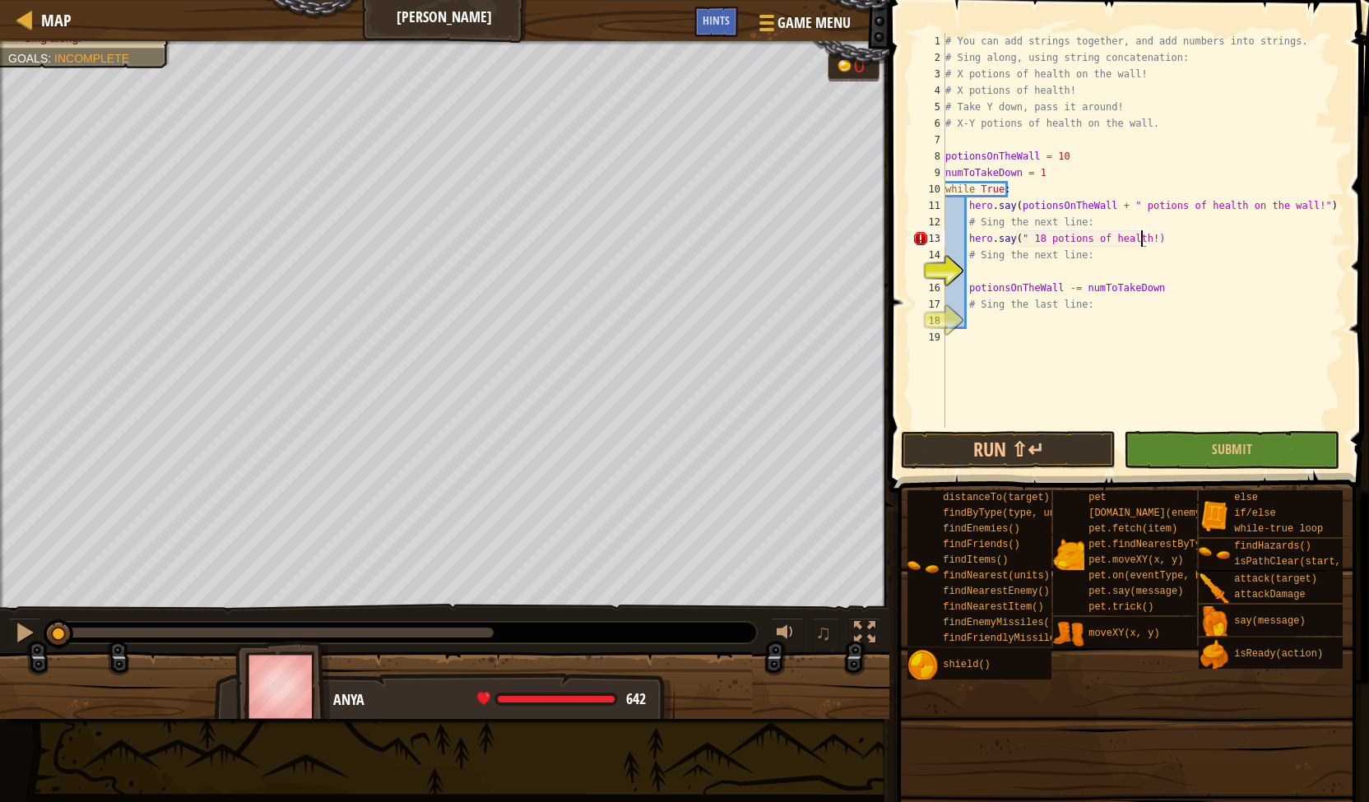
scroll to position [7, 16]
click at [718, 16] on span "Hints" at bounding box center [716, 20] width 27 height 16
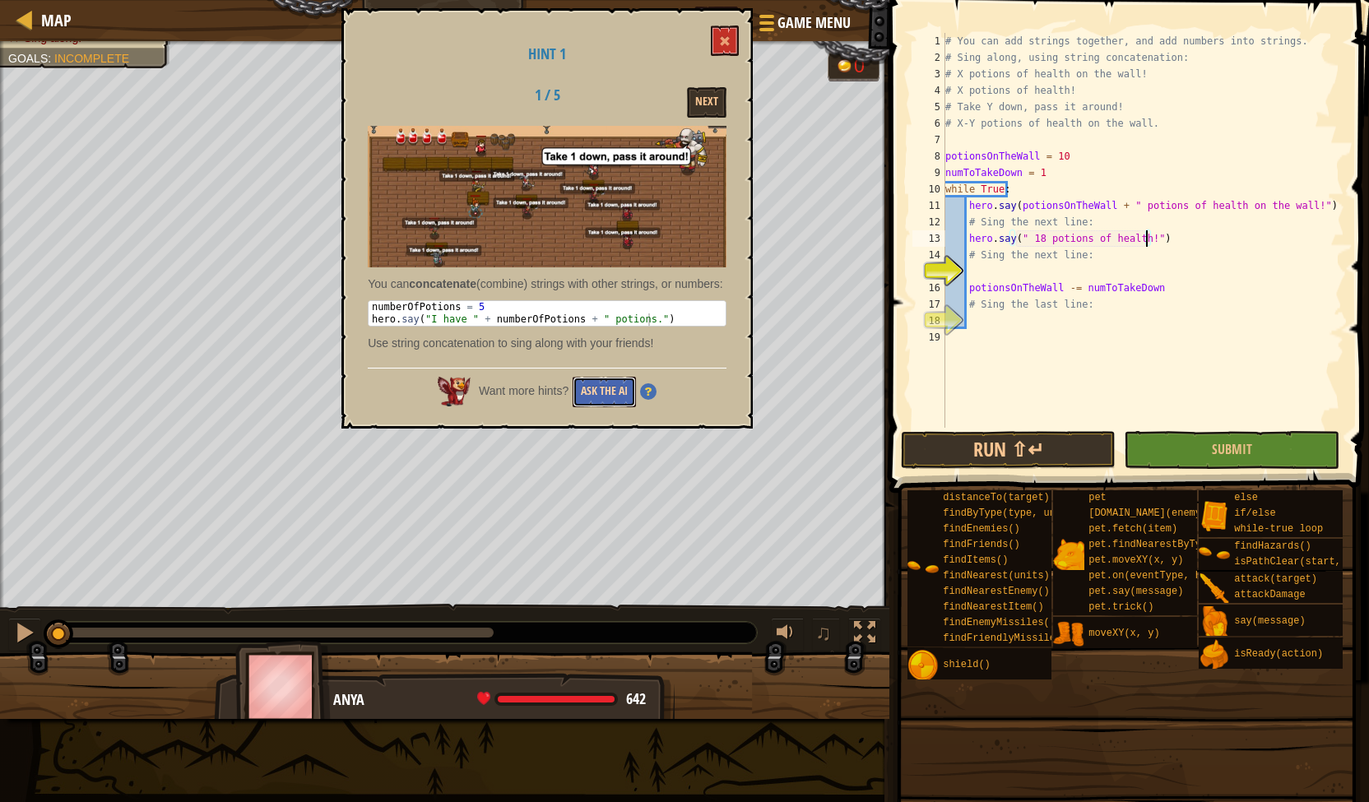
click at [611, 407] on button "Ask the AI" at bounding box center [604, 392] width 63 height 30
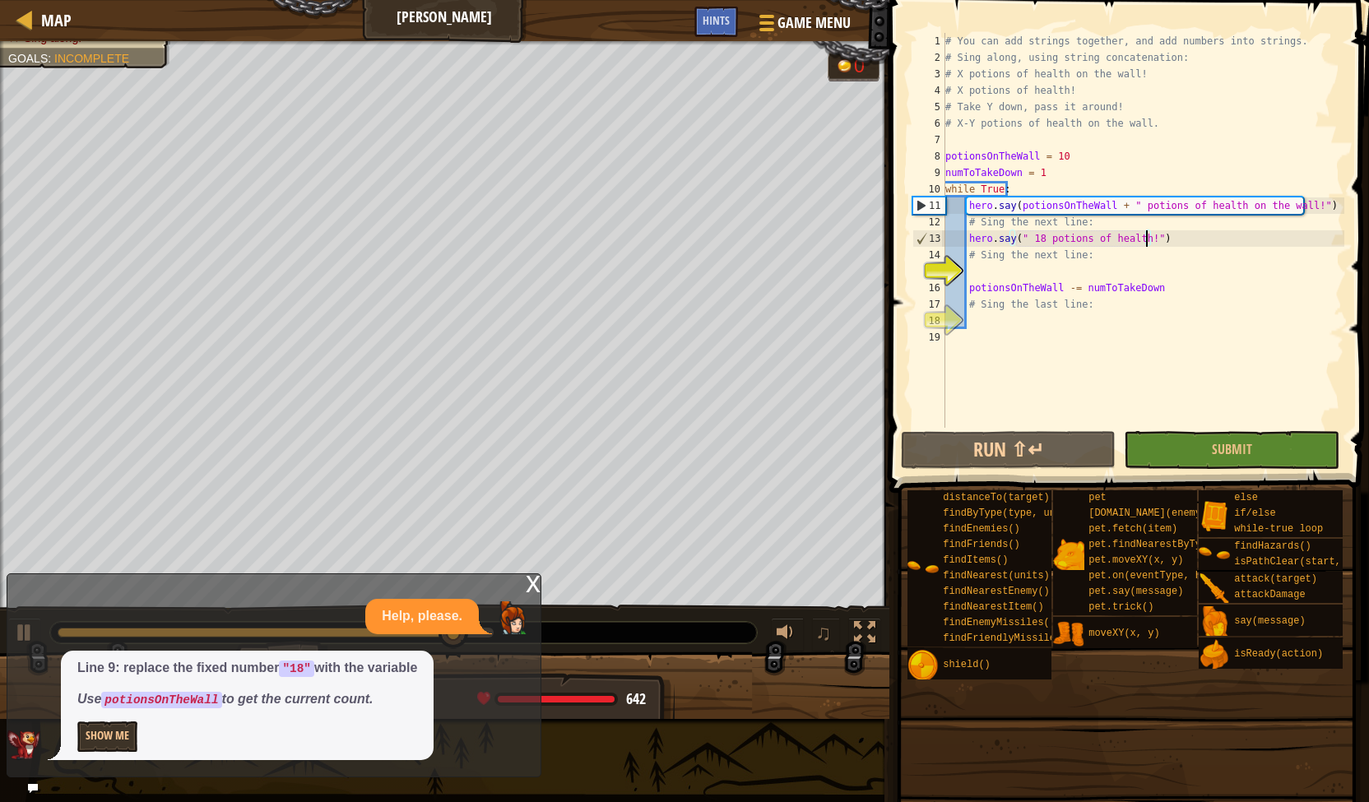
click at [21, 627] on div "Help, please." at bounding box center [269, 616] width 525 height 35
click at [20, 632] on div "Help, please." at bounding box center [269, 616] width 525 height 35
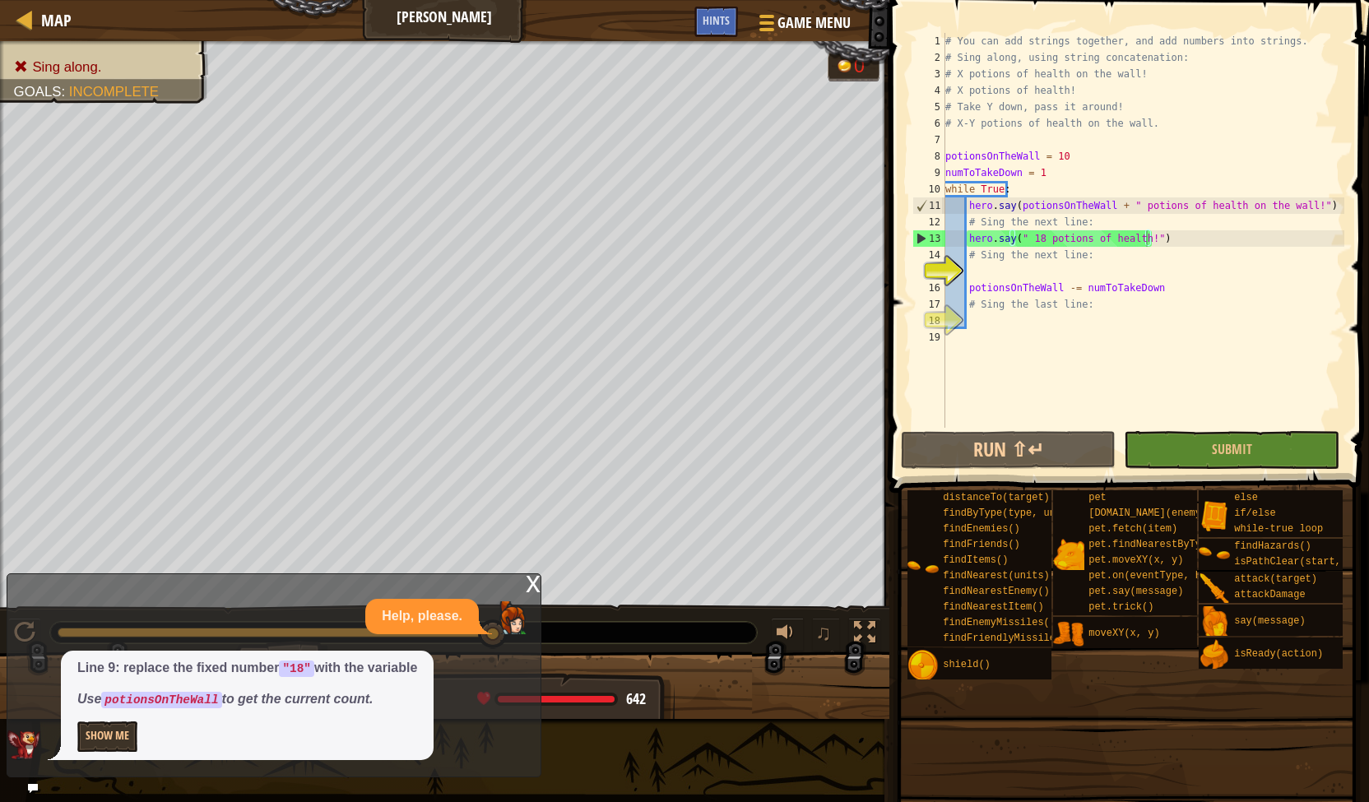
click at [531, 577] on div "x" at bounding box center [533, 582] width 15 height 16
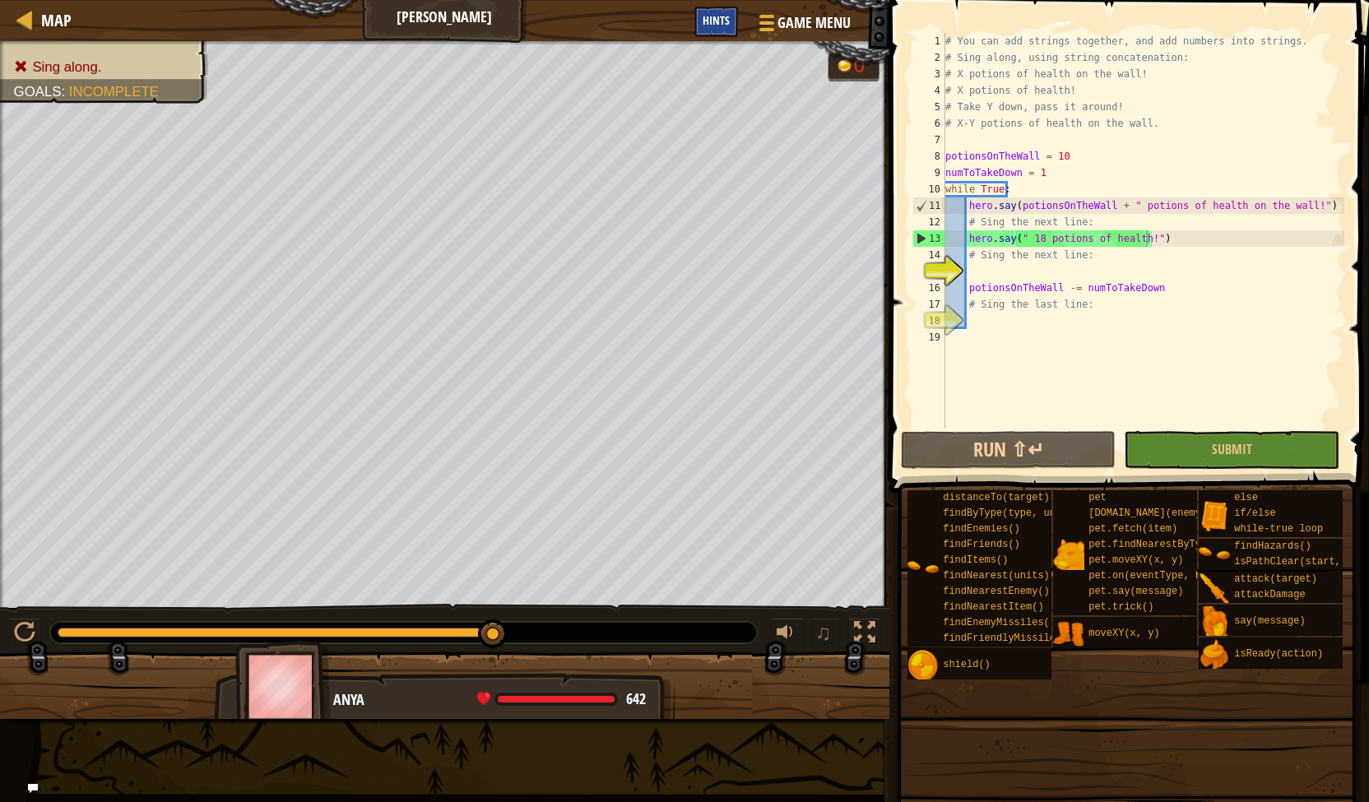
click at [705, 17] on span "Hints" at bounding box center [716, 20] width 27 height 16
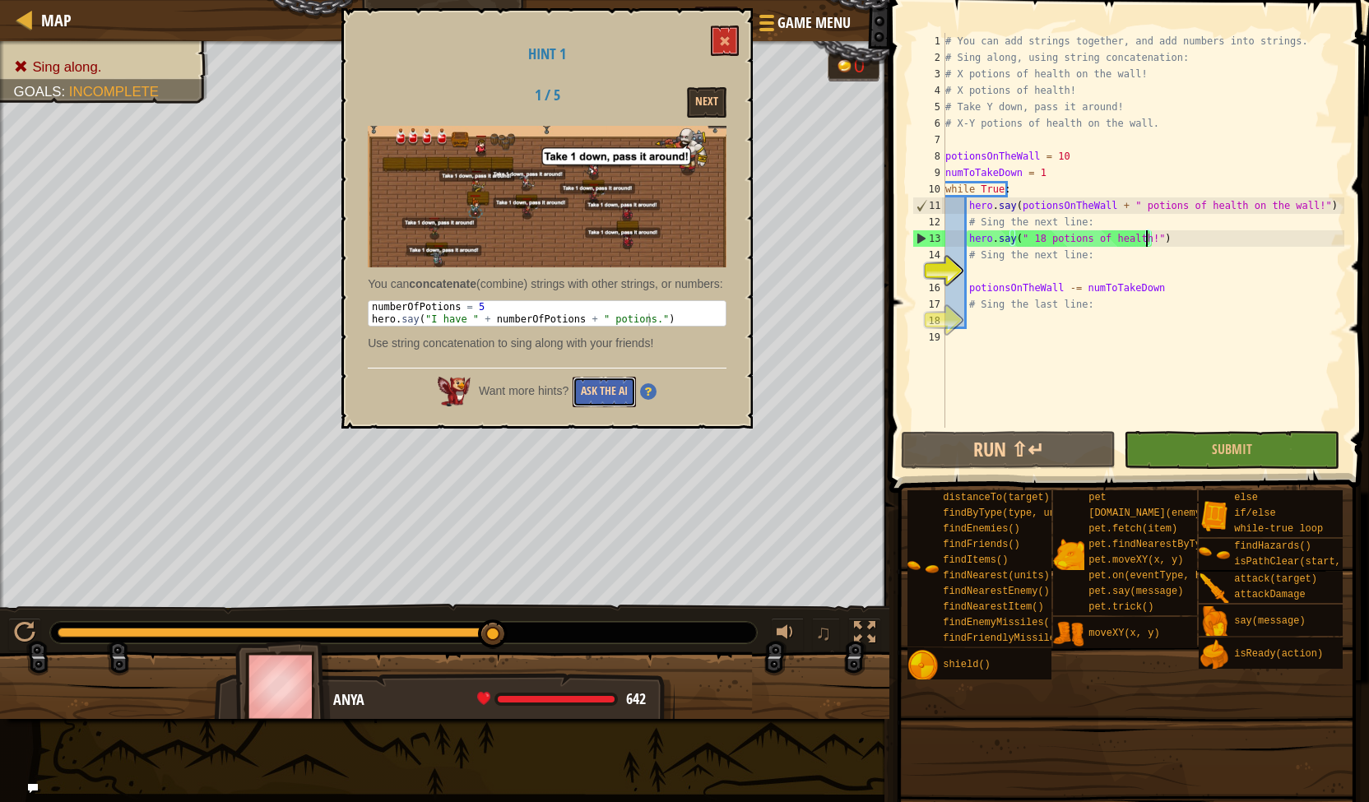
click at [607, 401] on button "Ask the AI" at bounding box center [604, 392] width 63 height 30
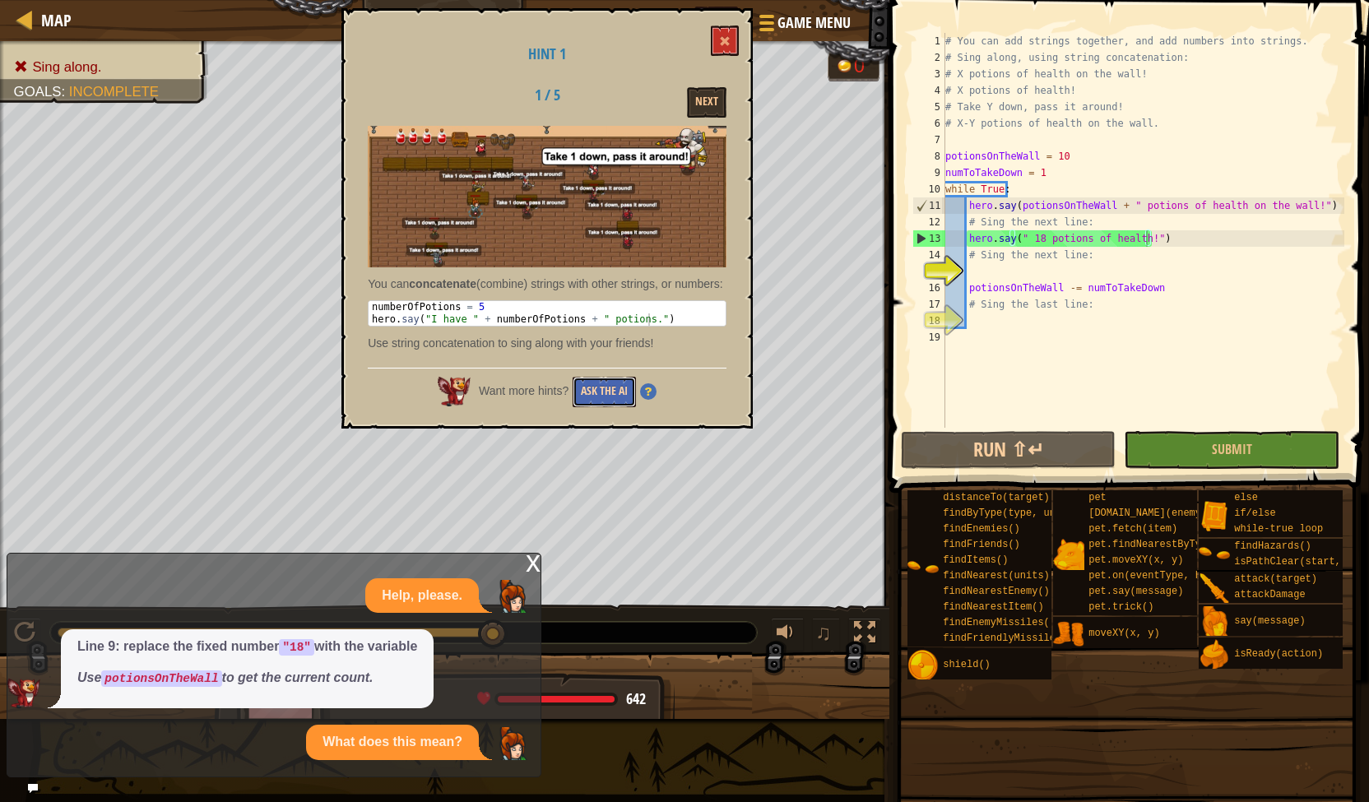
click at [619, 396] on button "Ask the AI" at bounding box center [604, 392] width 63 height 30
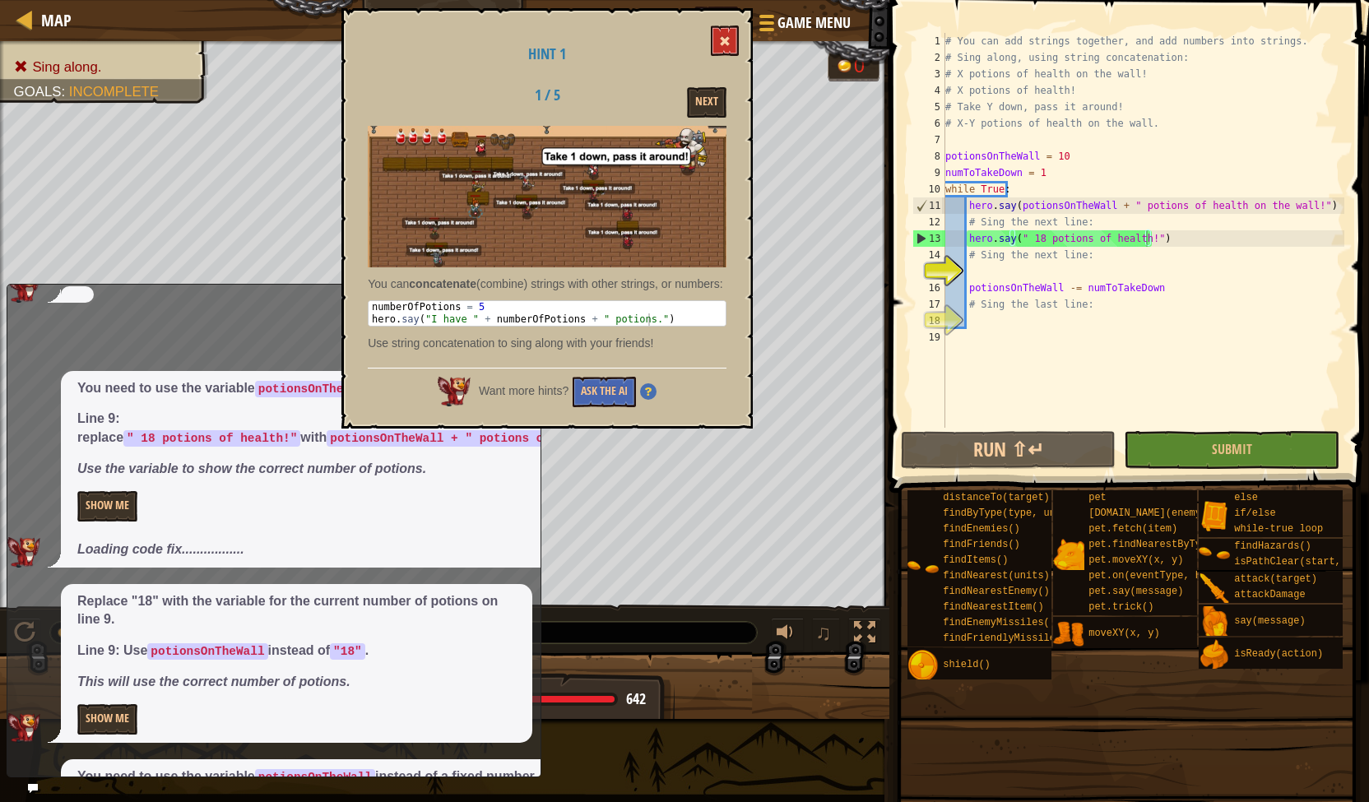
scroll to position [429, 0]
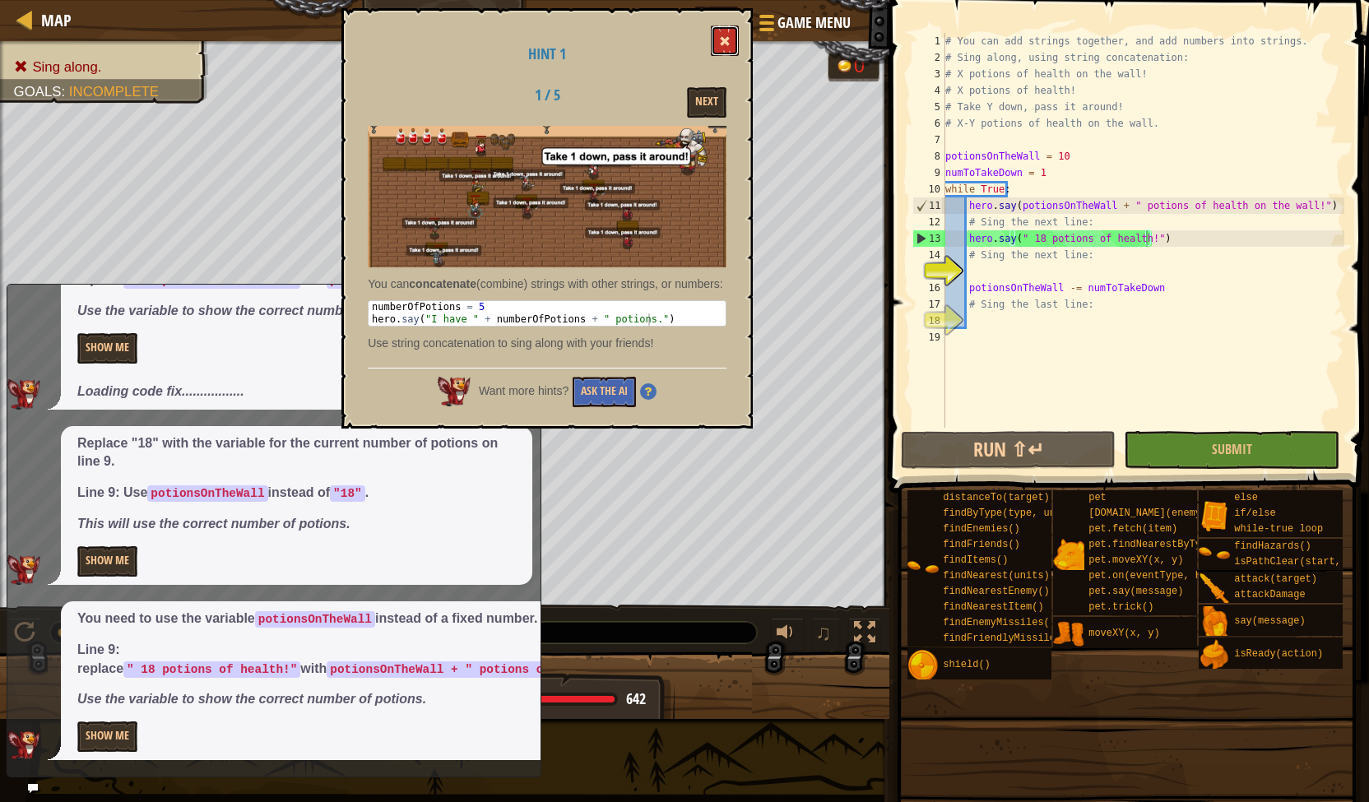
click at [729, 39] on span at bounding box center [725, 41] width 12 height 12
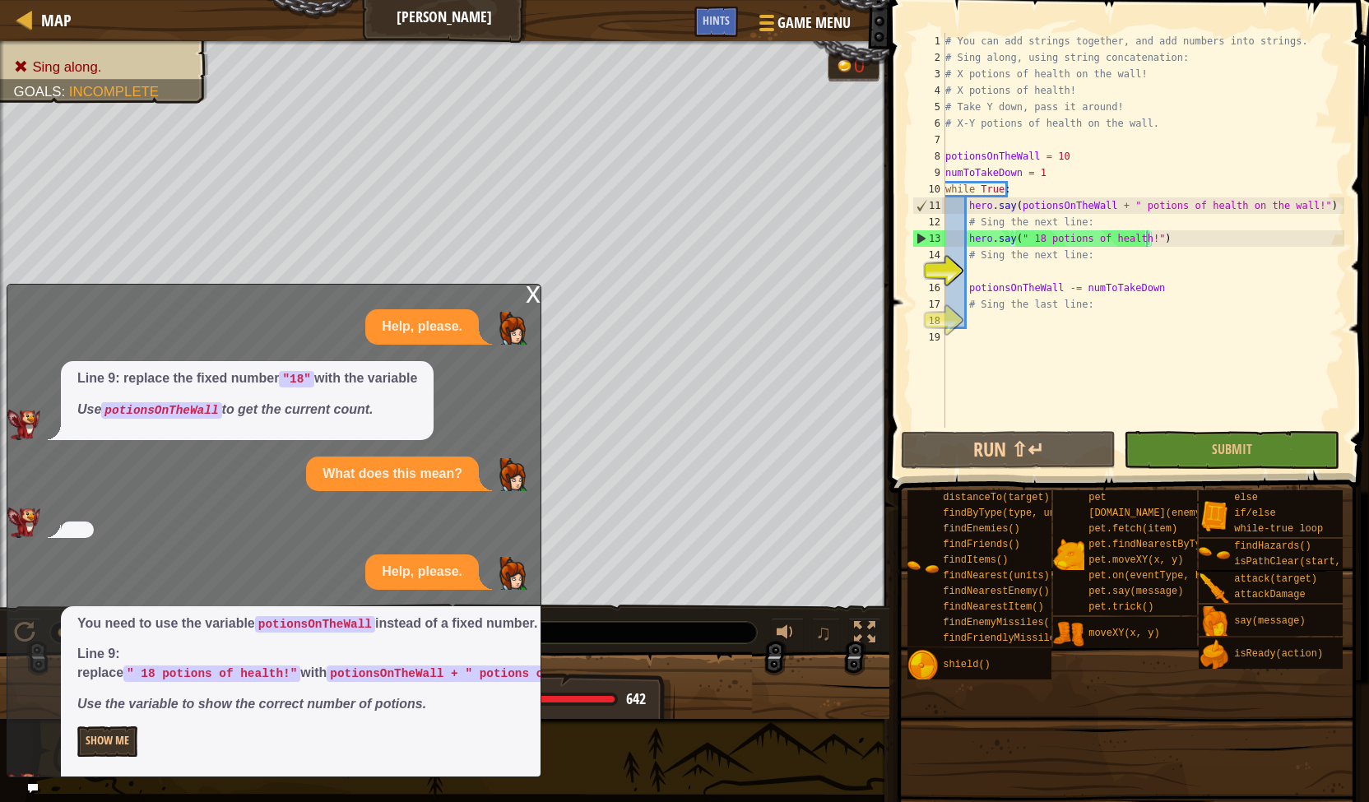
scroll to position [7, 10]
click at [1027, 248] on div "# You can add strings together, and add numbers into strings. # Sing along, usi…" at bounding box center [1143, 247] width 402 height 428
click at [1037, 238] on div "# You can add strings together, and add numbers into strings. # Sing along, usi…" at bounding box center [1143, 247] width 402 height 428
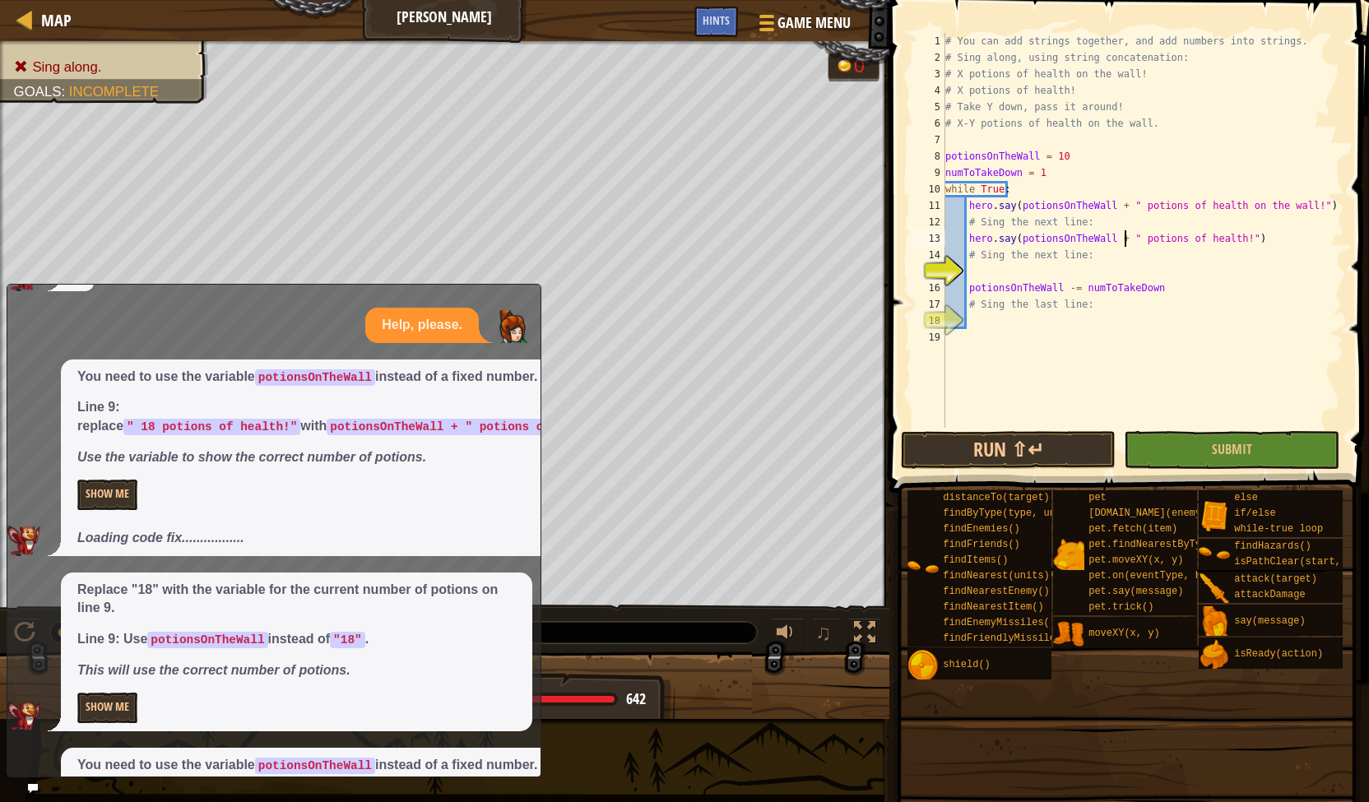
scroll to position [329, 0]
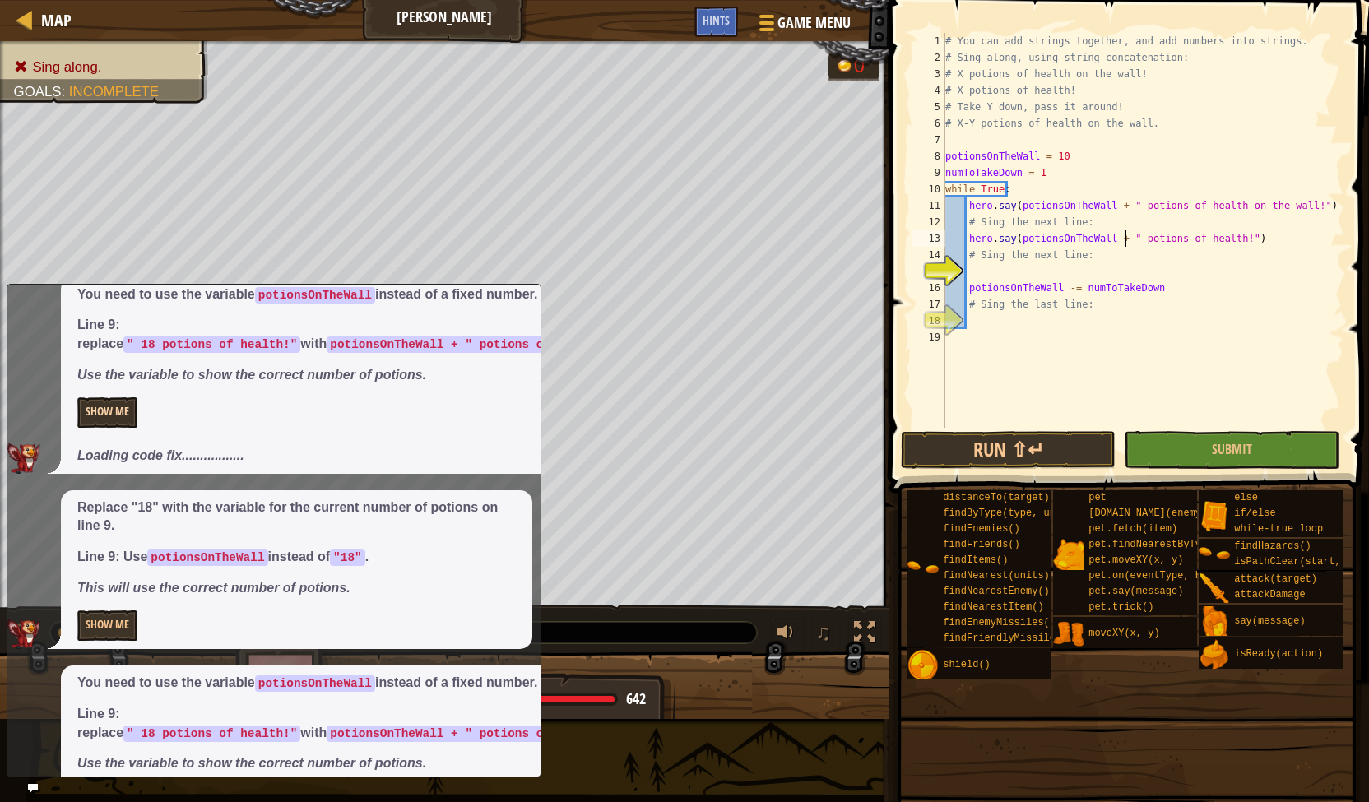
type textarea "hero.say(potionsOnTheWall + " potions of health!")"
click at [115, 428] on button "Show Me" at bounding box center [107, 412] width 60 height 30
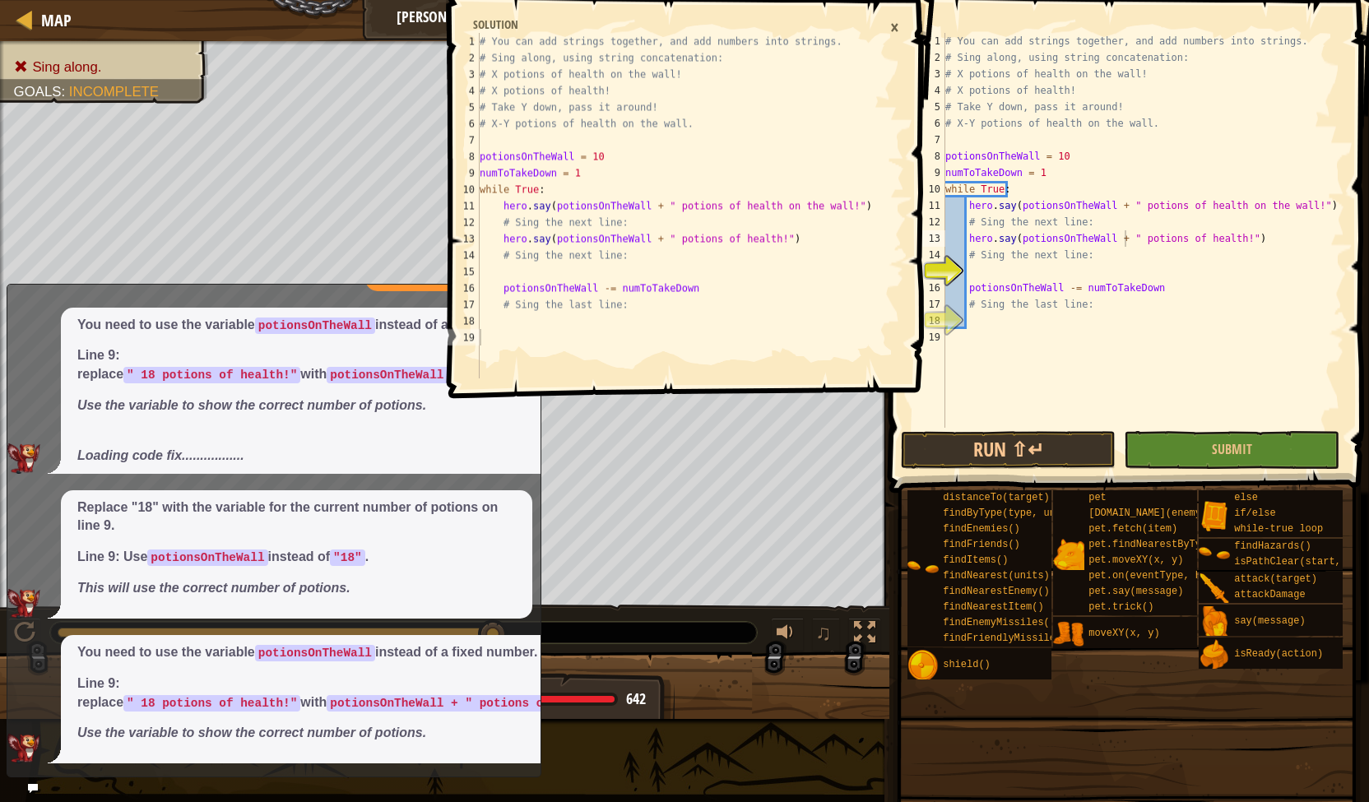
scroll to position [7, 1]
click at [987, 267] on div "# You can add strings together, and add numbers into strings. # Sing along, usi…" at bounding box center [1143, 247] width 402 height 428
click at [893, 19] on div "×" at bounding box center [895, 27] width 26 height 28
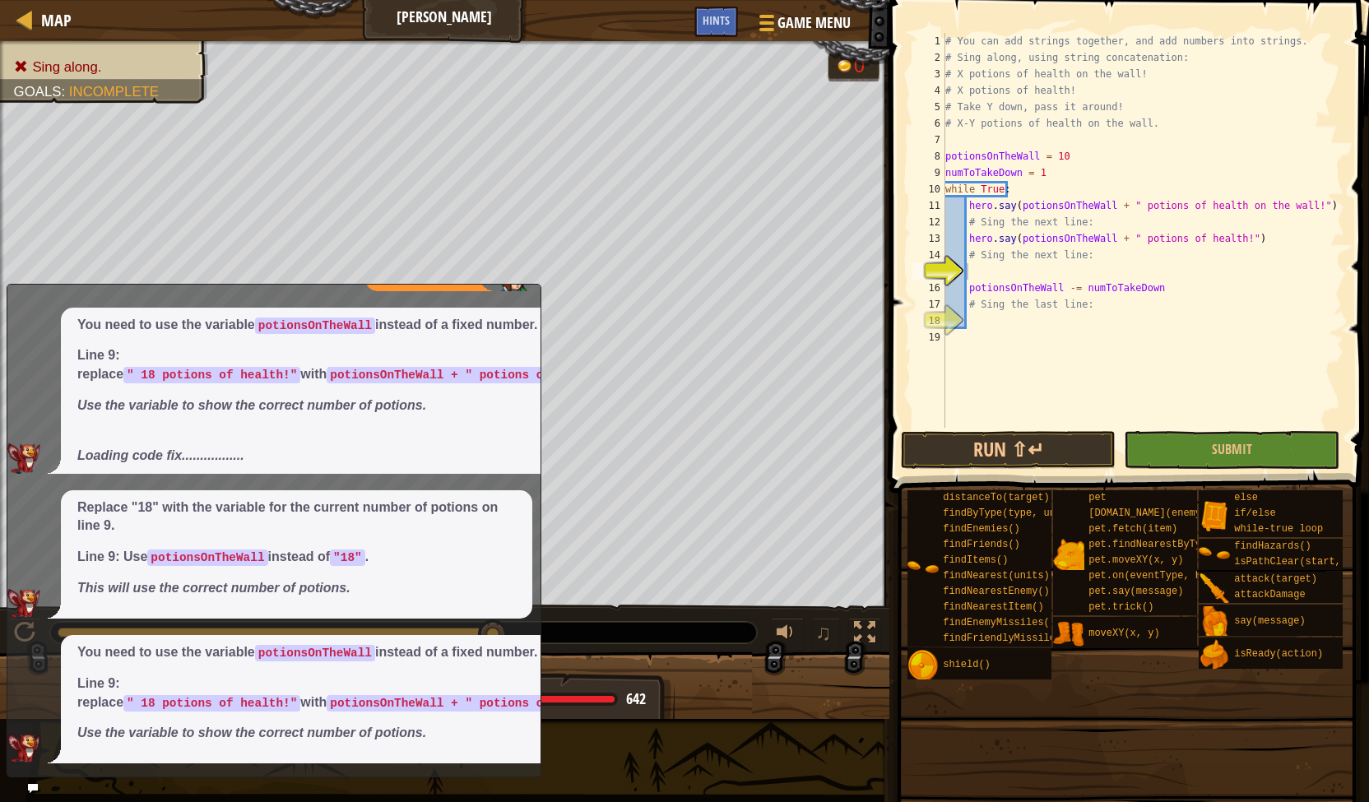
click at [1016, 273] on div "# You can add strings together, and add numbers into strings. # Sing along, usi…" at bounding box center [1143, 247] width 402 height 428
click at [1274, 271] on div "# You can add strings together, and add numbers into strings. # Sing along, usi…" at bounding box center [1143, 247] width 402 height 428
click at [714, 22] on span "Hints" at bounding box center [716, 20] width 27 height 16
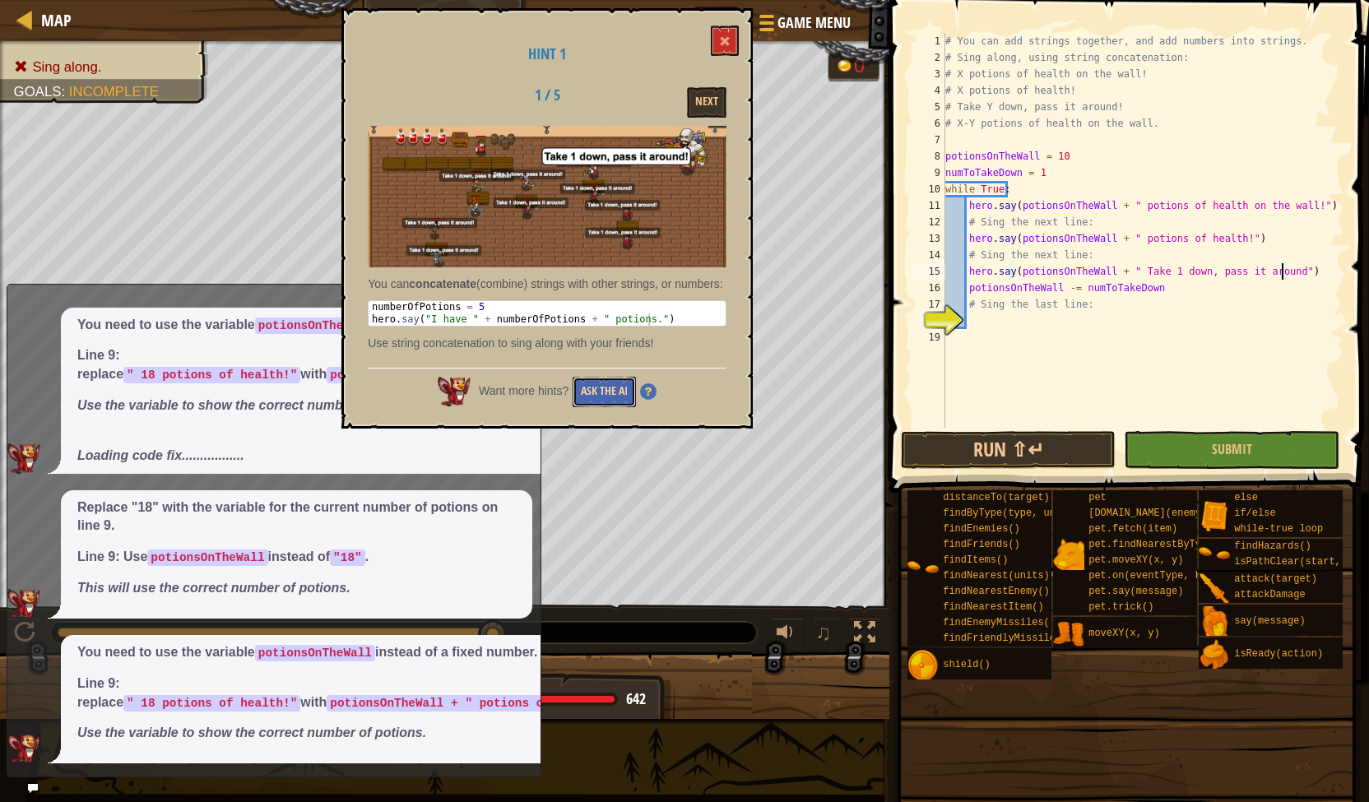
click at [602, 400] on button "Ask the AI" at bounding box center [604, 392] width 63 height 30
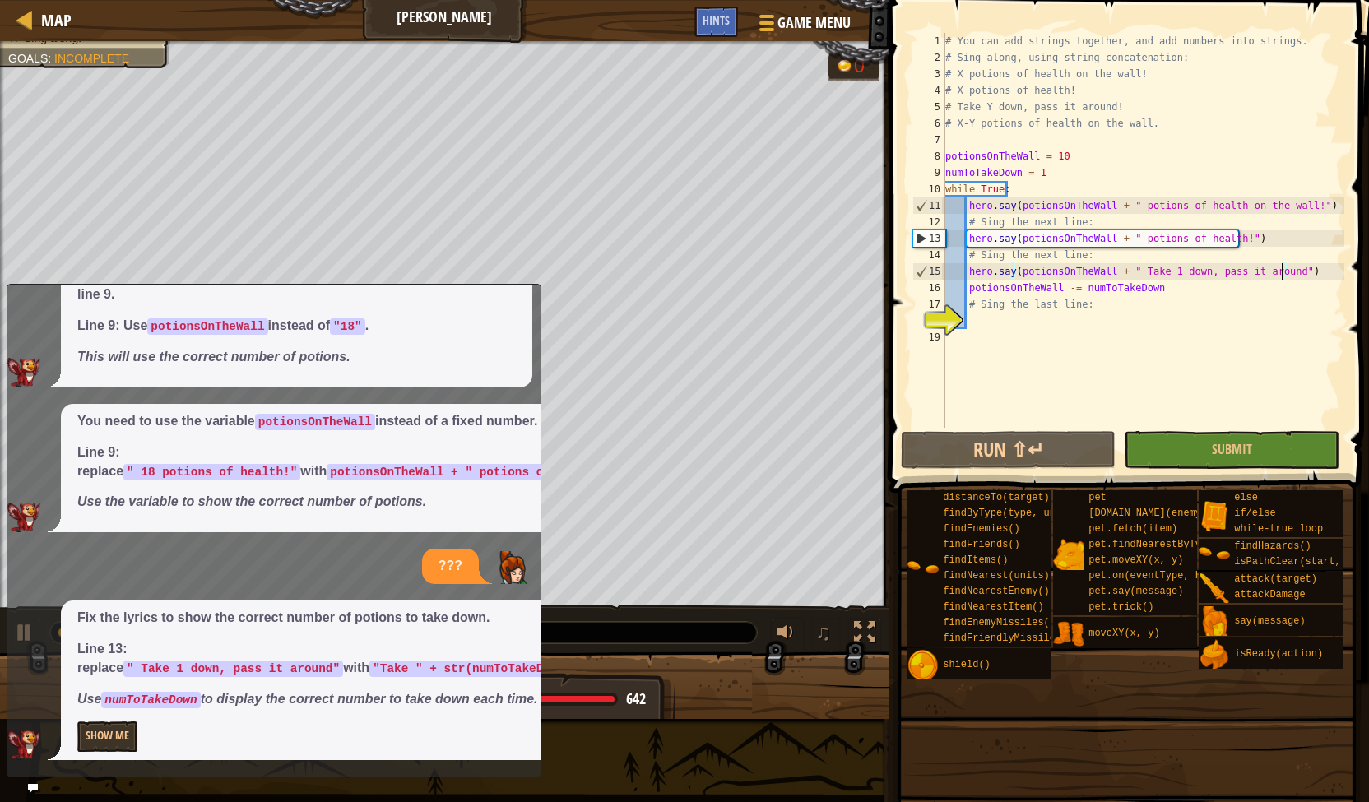
scroll to position [585, 0]
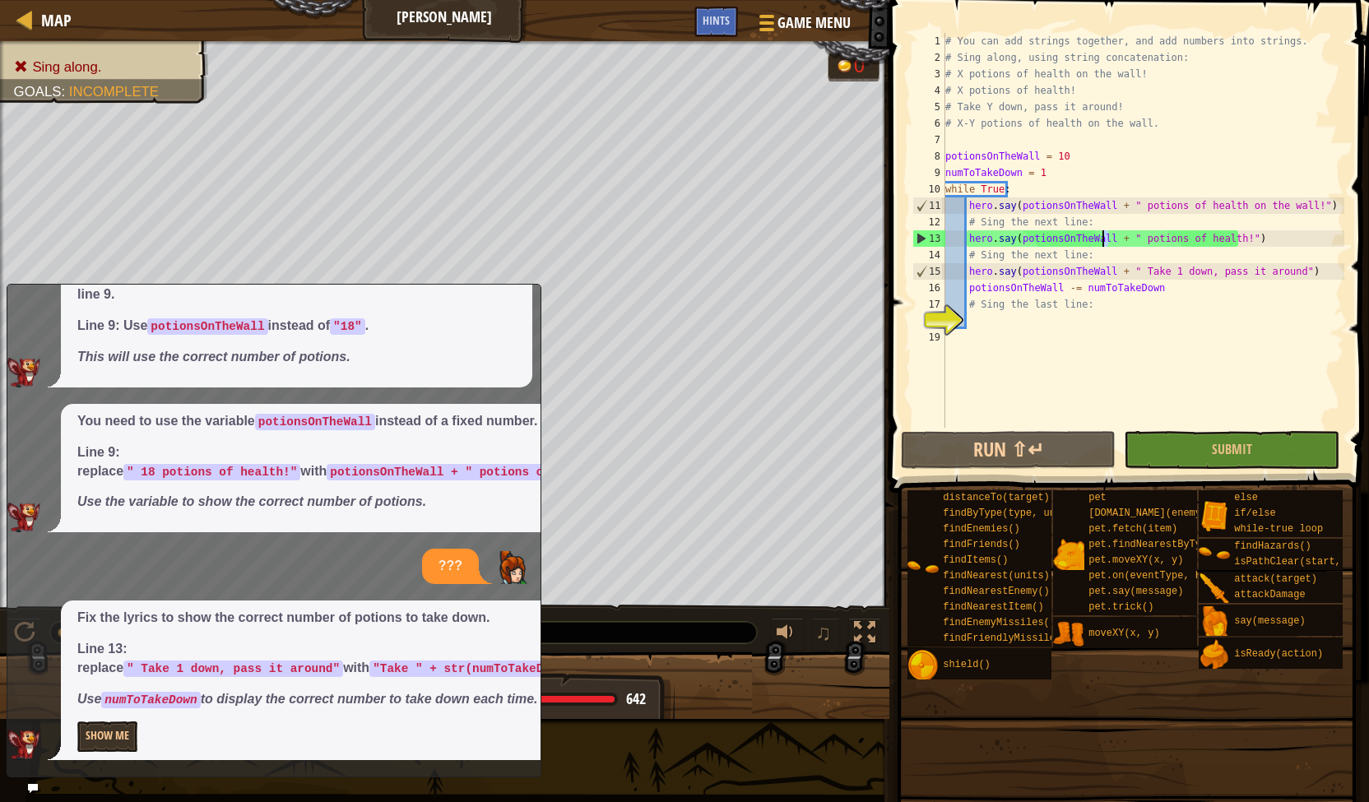
click at [1105, 241] on div "# You can add strings together, and add numbers into strings. # Sing along, usi…" at bounding box center [1143, 247] width 402 height 428
drag, startPoint x: 448, startPoint y: 645, endPoint x: 261, endPoint y: 646, distance: 186.7
click at [262, 646] on p "Line 13: replace " Take 1 down, pass it around" with "Take " + str(numToTakeDow…" at bounding box center [421, 659] width 689 height 38
drag, startPoint x: 257, startPoint y: 644, endPoint x: 173, endPoint y: 692, distance: 96.5
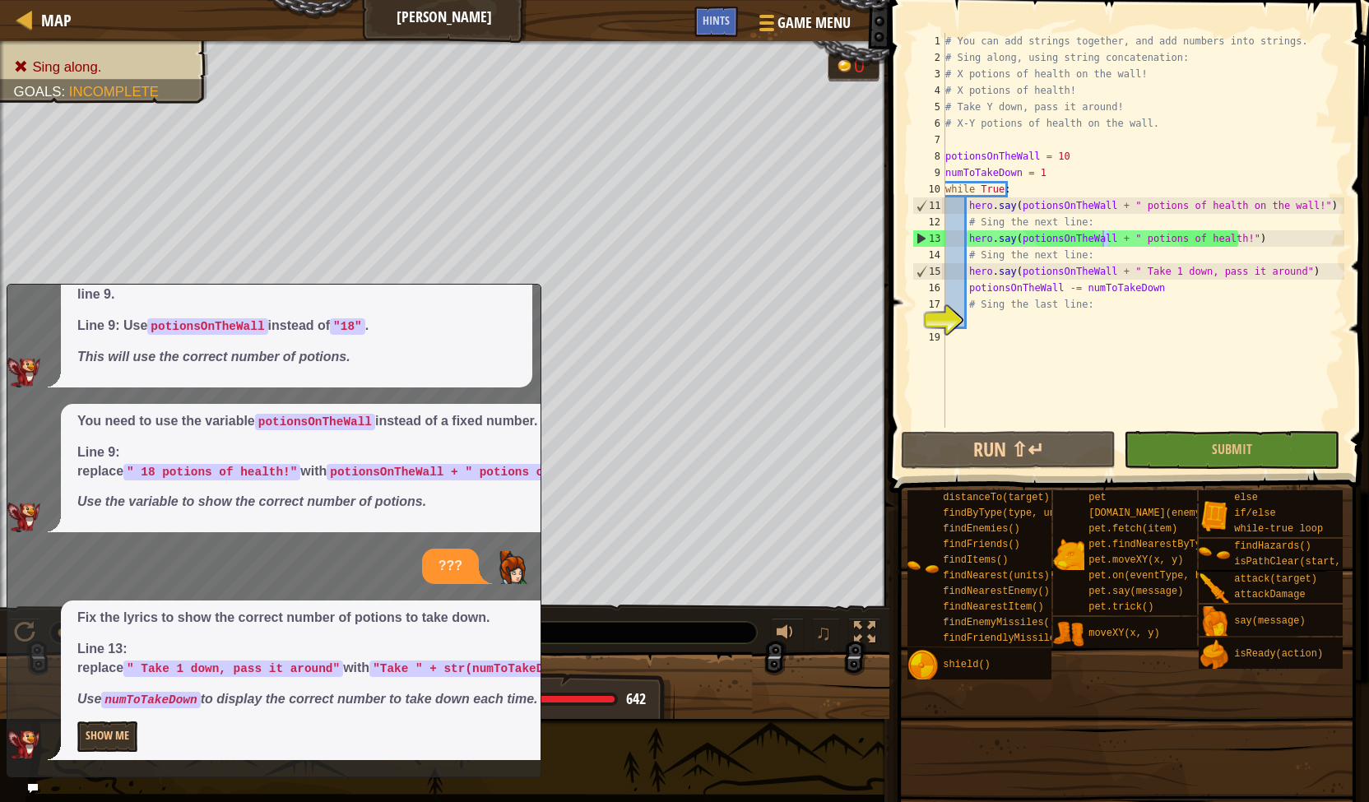
click at [173, 692] on p "Use numToTakeDown to display the correct number to take down each time." at bounding box center [421, 699] width 689 height 19
drag, startPoint x: 1238, startPoint y: 239, endPoint x: 970, endPoint y: 241, distance: 268.2
click at [970, 241] on div "# You can add strings together, and add numbers into strings. # Sing along, usi…" at bounding box center [1143, 247] width 402 height 428
type textarea "h"
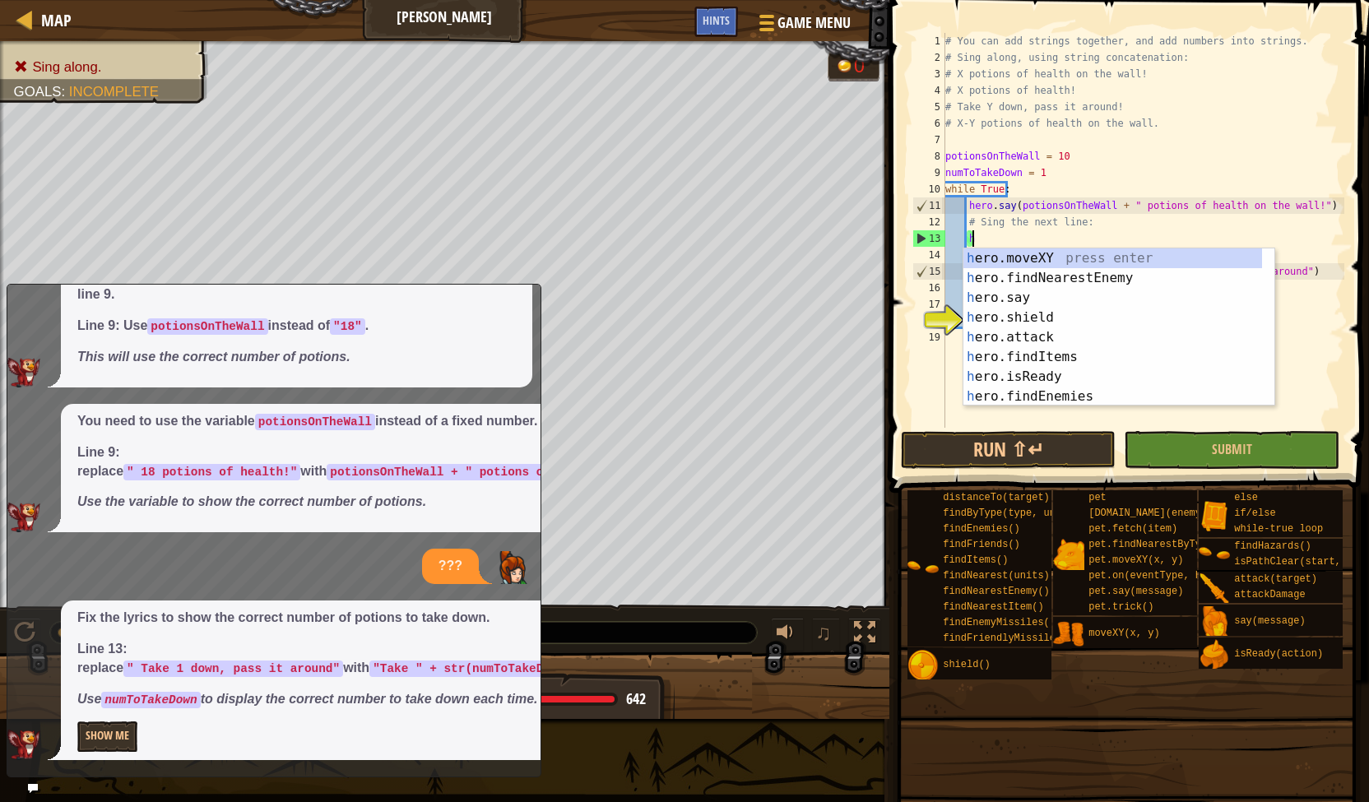
scroll to position [7, 1]
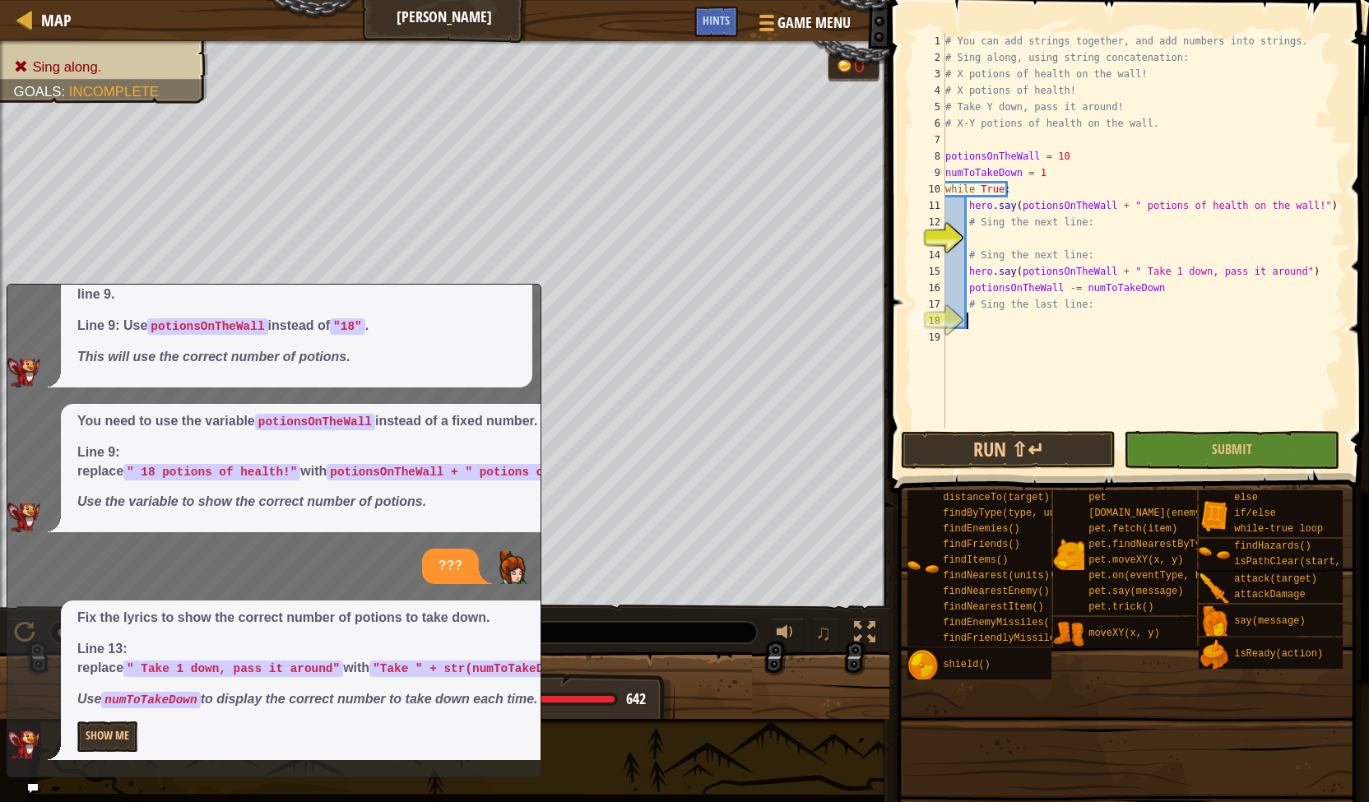
click at [987, 328] on div "# You can add strings together, and add numbers into strings. # Sing along, usi…" at bounding box center [1143, 247] width 402 height 428
drag, startPoint x: 1280, startPoint y: 274, endPoint x: 1120, endPoint y: 269, distance: 160.5
click at [1120, 269] on div "# You can add strings together, and add numbers into strings. # Sing along, usi…" at bounding box center [1143, 247] width 402 height 428
click at [1269, 269] on div "# You can add strings together, and add numbers into strings. # Sing along, usi…" at bounding box center [1143, 247] width 402 height 428
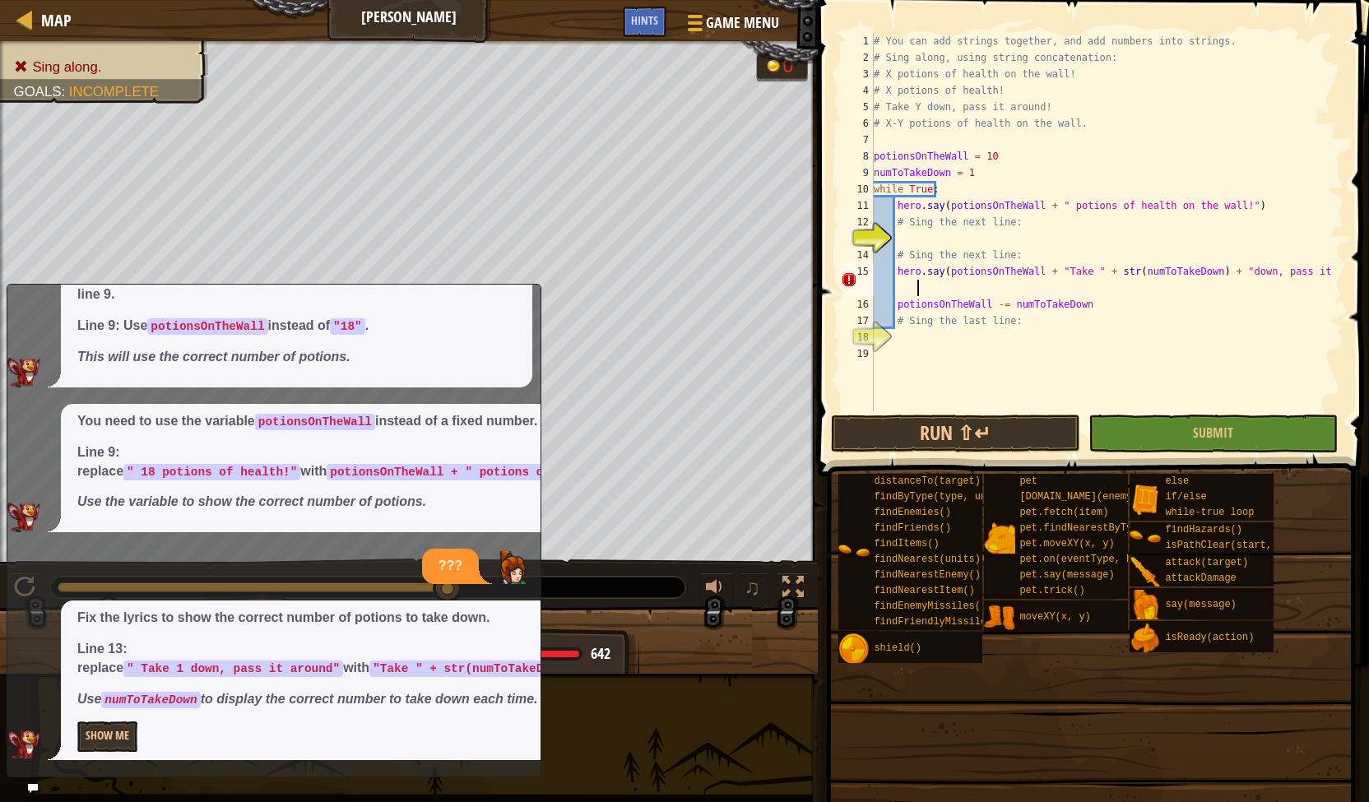
scroll to position [7, 35]
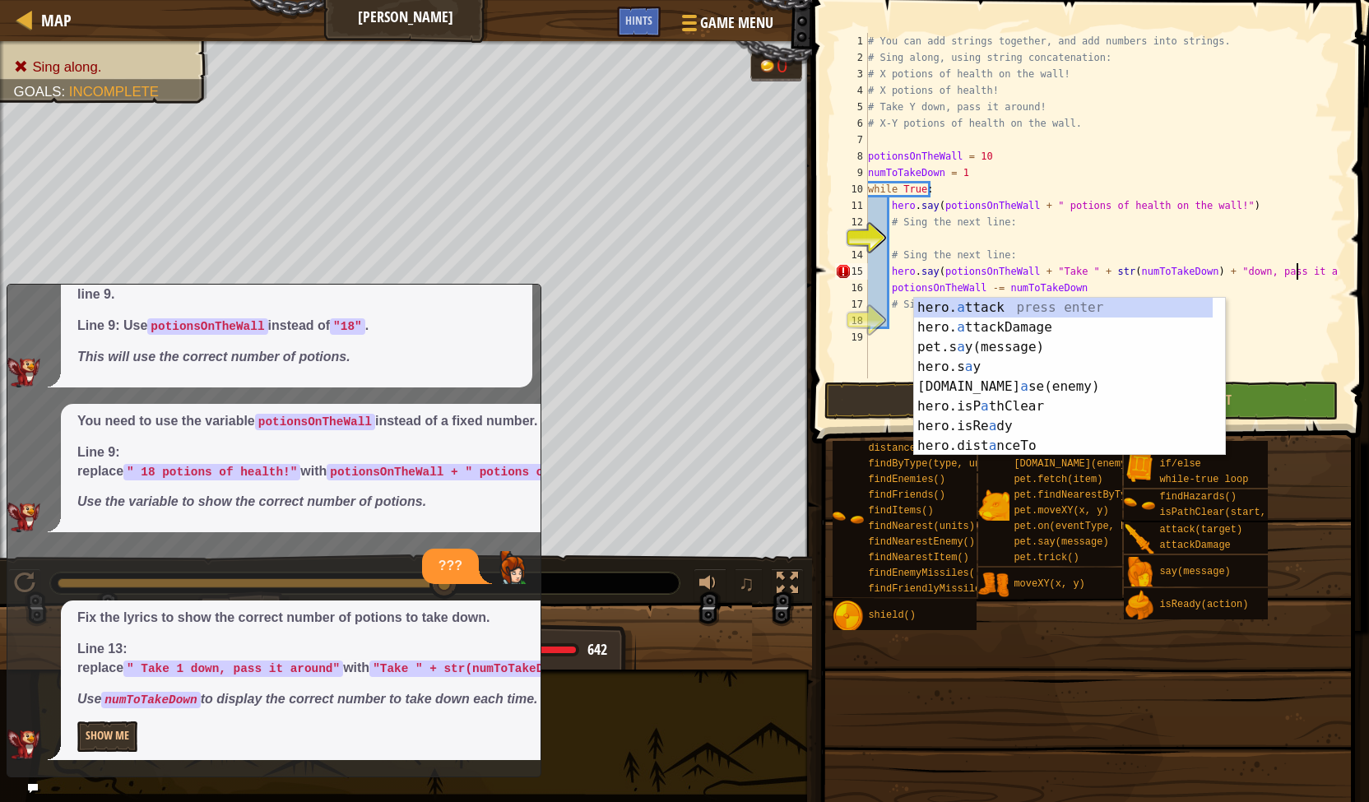
type textarea "hero.say(potionsOnTheWall + "Take " + str(numToTakeDown) + "down, pass it a"
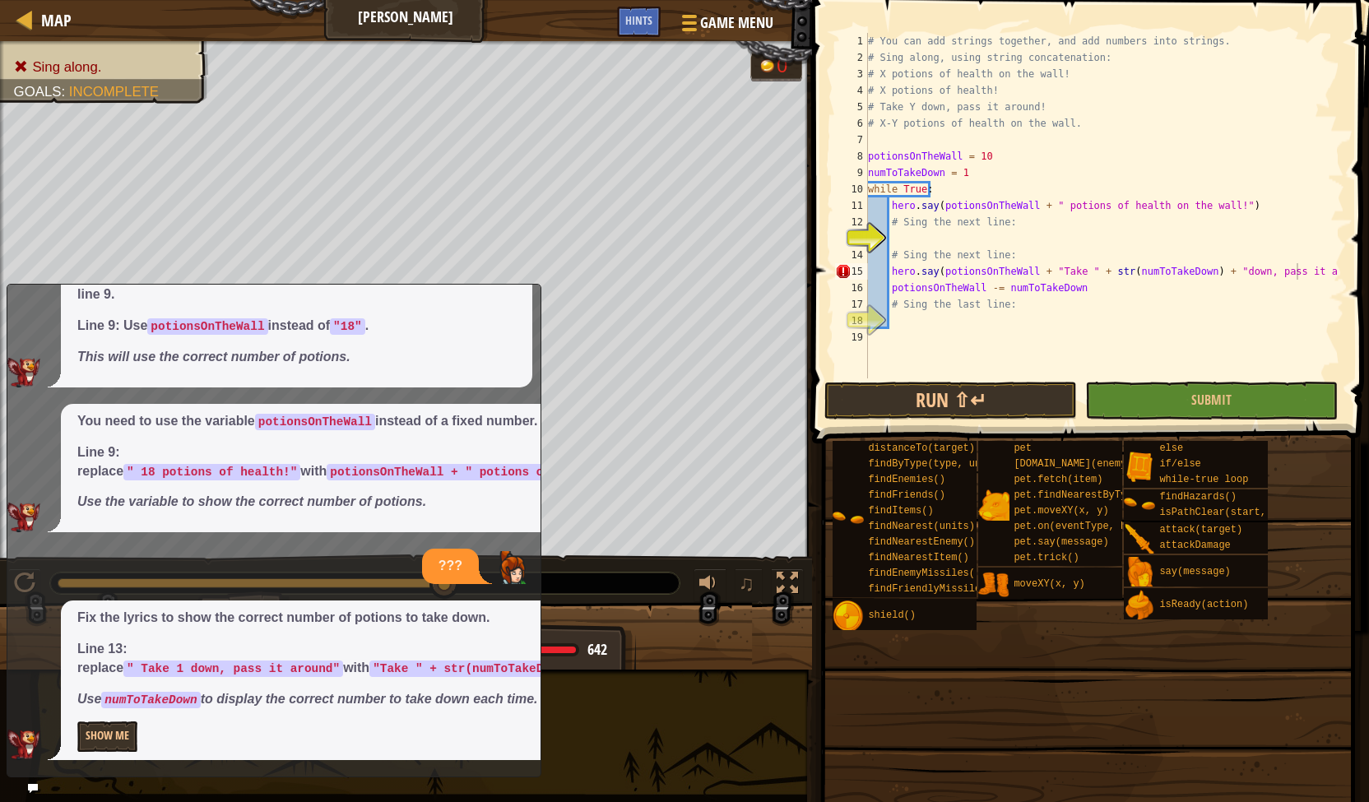
click at [1293, 468] on div "distanceTo(target) findByType(type, units) findEnemies() findFriends() findItem…" at bounding box center [1095, 535] width 526 height 191
click at [905, 237] on div "# You can add strings together, and add numbers into strings. # Sing along, usi…" at bounding box center [1105, 222] width 480 height 378
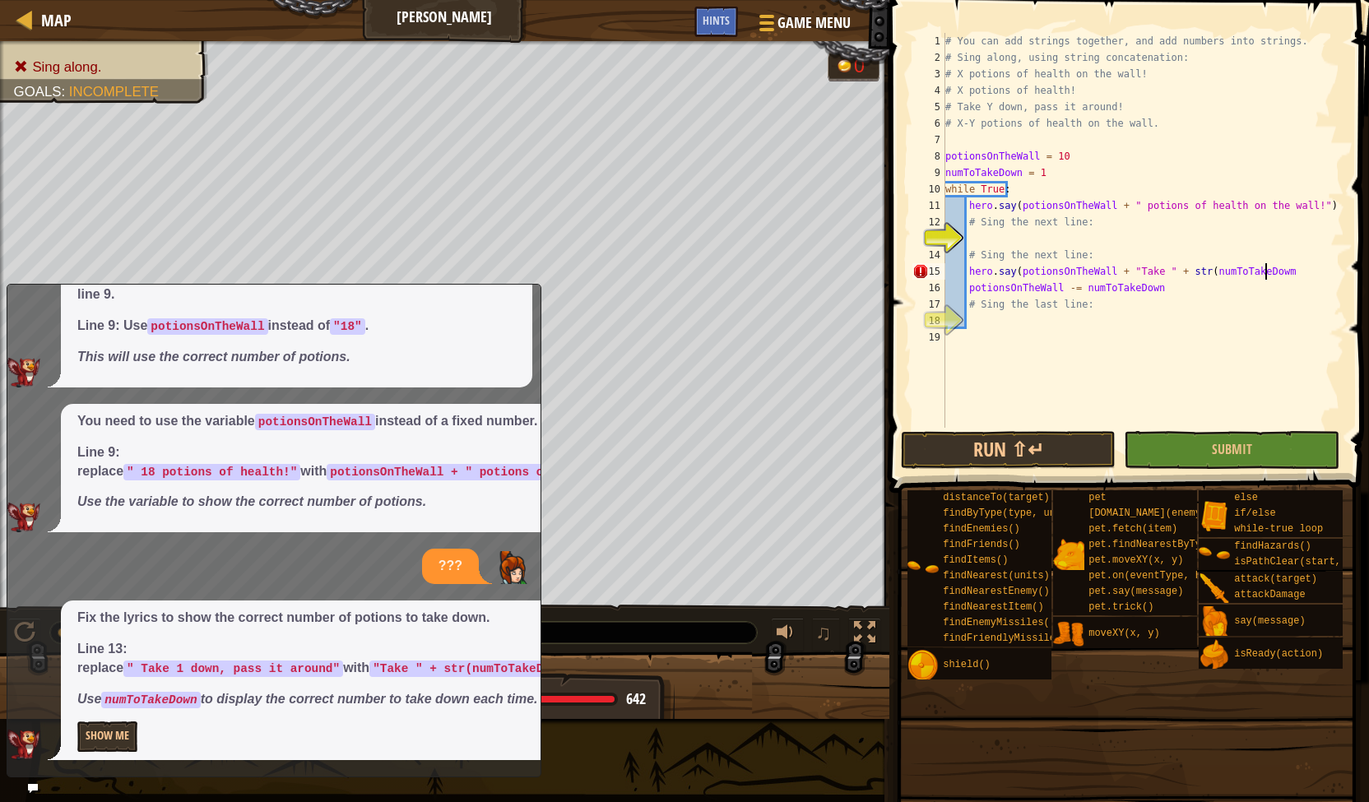
type textarea "hero.say(potionsOnTheWall + "Take " + str(numToTakeDowm0"
click at [1046, 238] on div "# You can add strings together, and add numbers into strings. # Sing along, usi…" at bounding box center [1143, 247] width 402 height 428
click at [1277, 270] on div "# You can add strings together, and add numbers into strings. # Sing along, usi…" at bounding box center [1143, 247] width 402 height 428
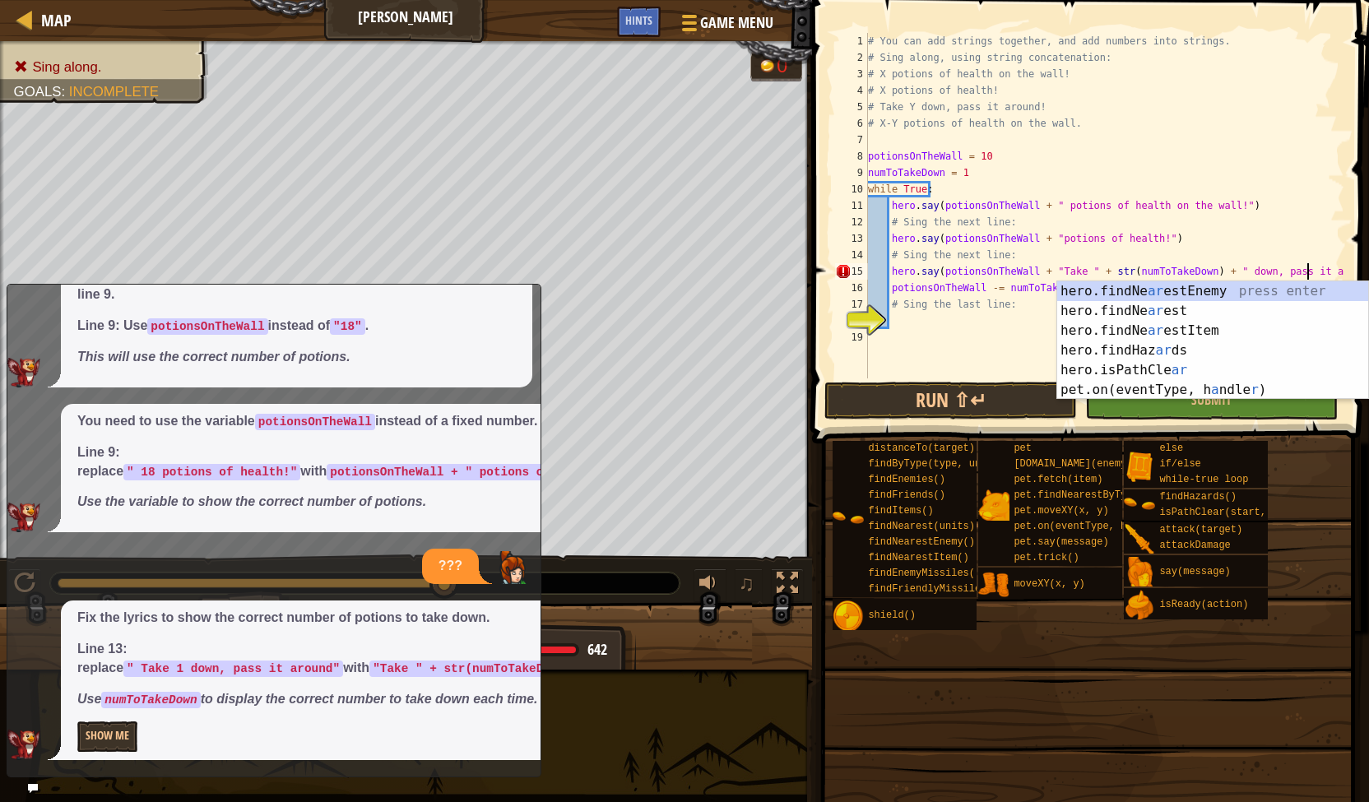
scroll to position [7, 36]
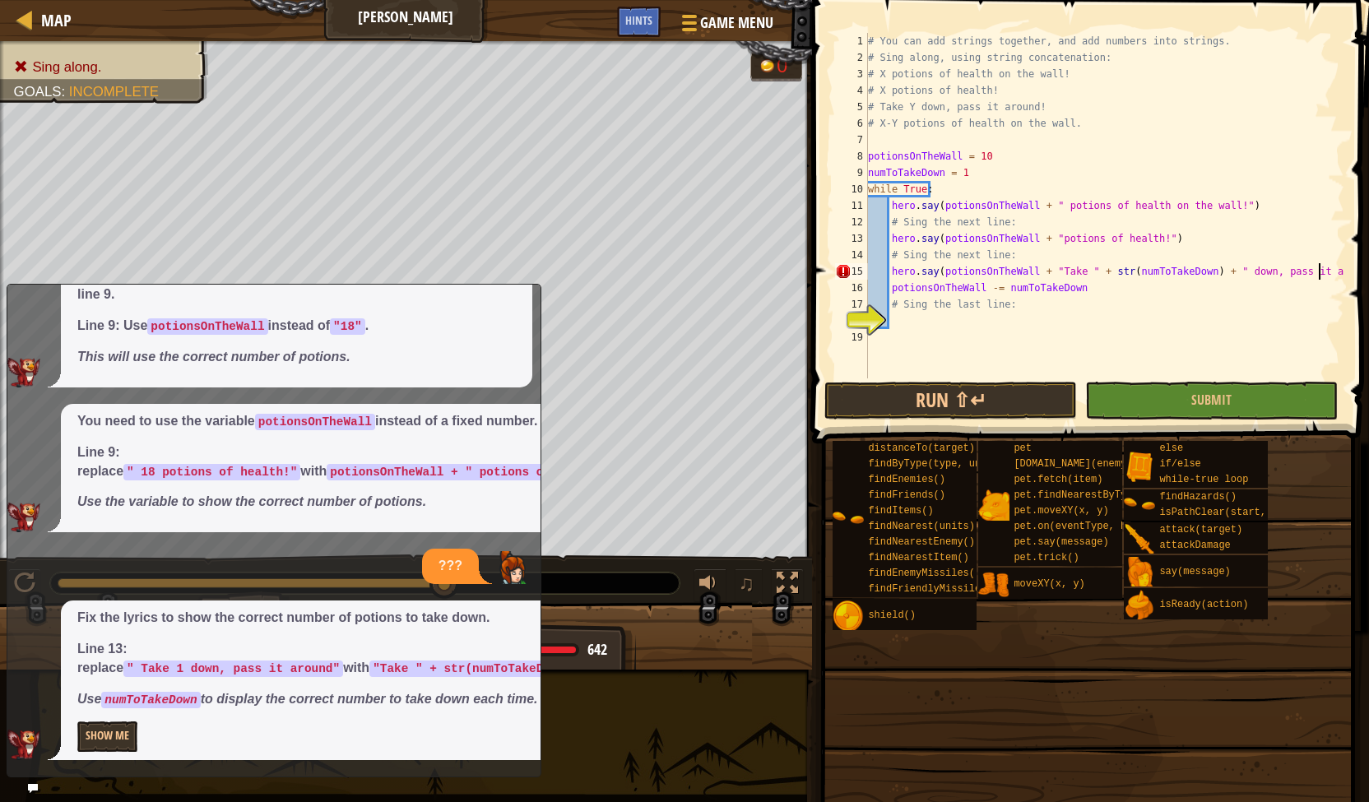
type textarea "hero.say(potionsOnTheWall + "Take " + str(numToTakeDown) + " down, pass it arou…"
click at [925, 287] on div "# You can add strings together, and add numbers into strings. # Sing along, usi…" at bounding box center [1105, 222] width 480 height 378
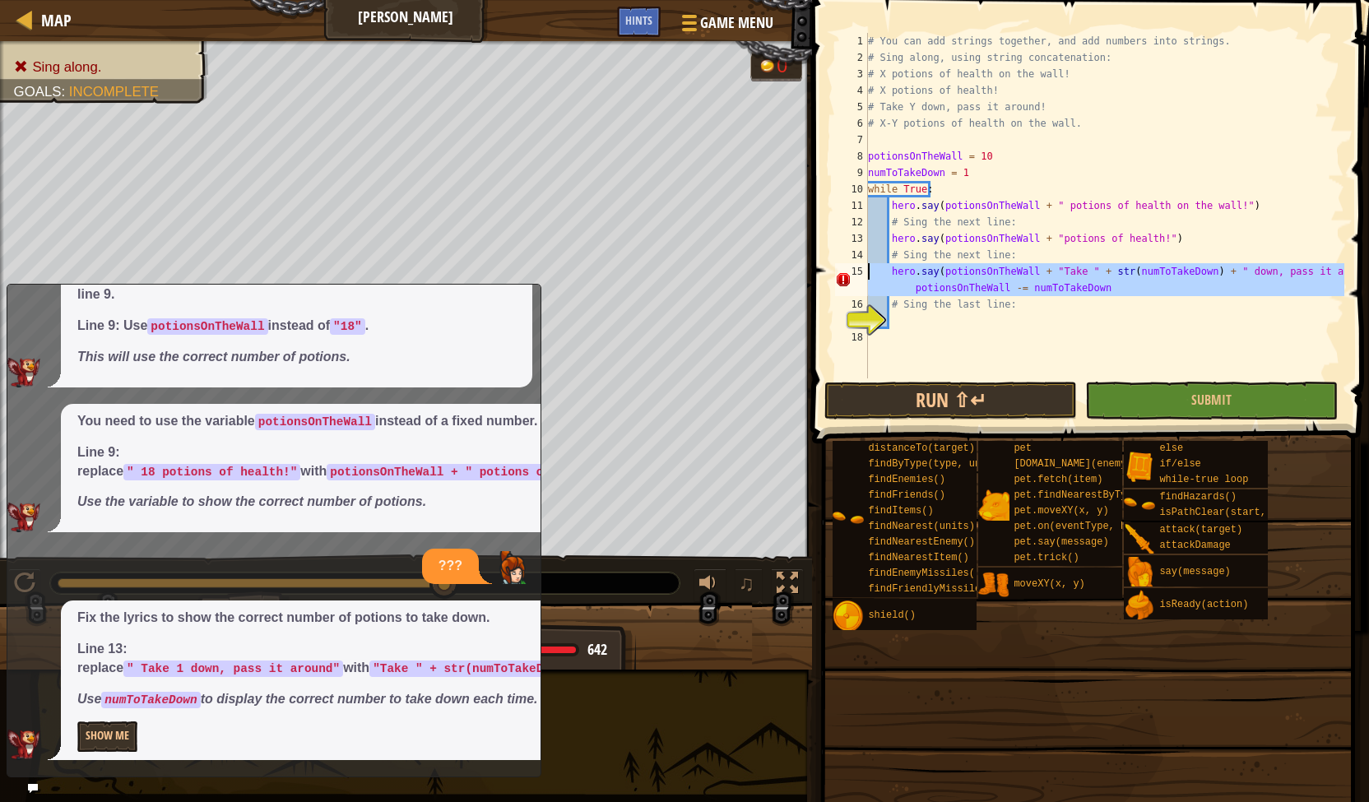
click at [843, 270] on div "15" at bounding box center [851, 279] width 33 height 33
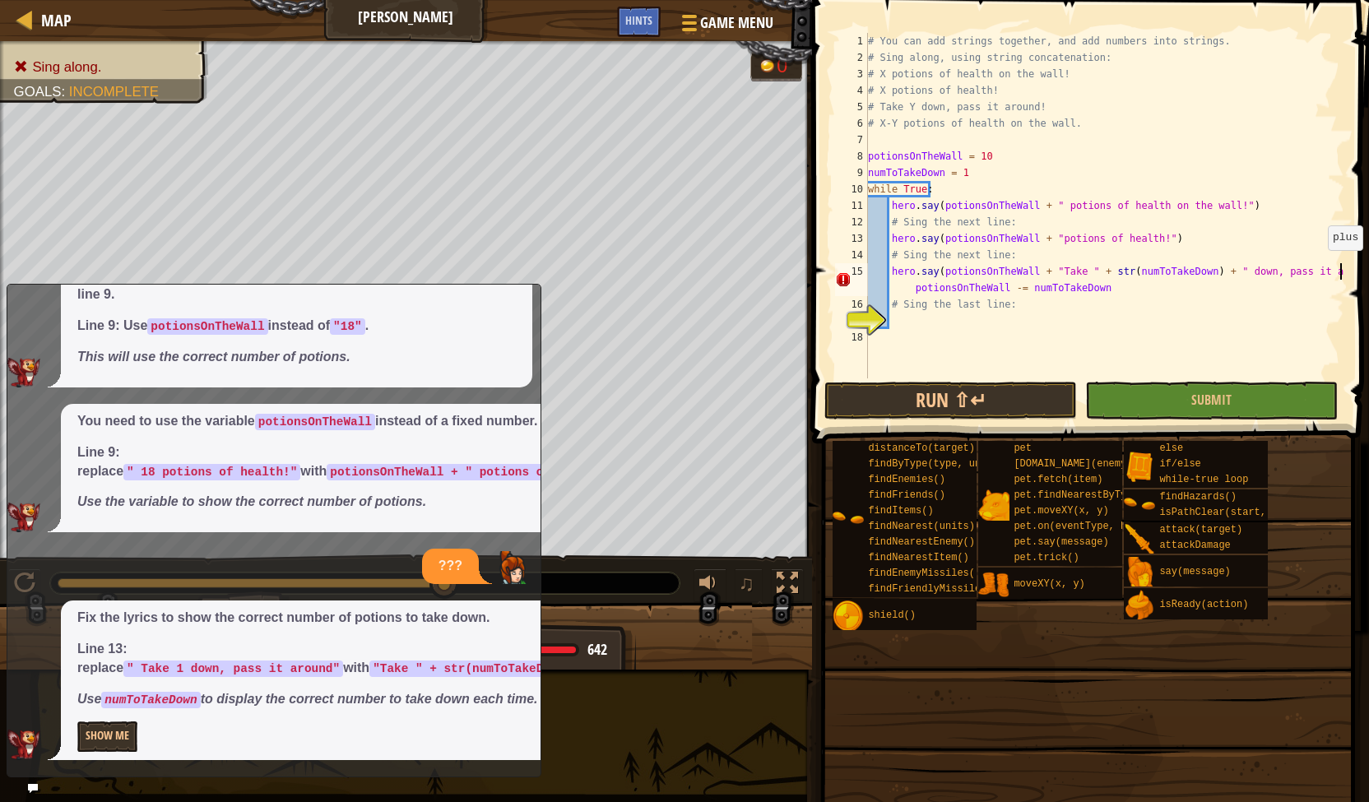
click at [1342, 267] on div "# You can add strings together, and add numbers into strings. # Sing along, usi…" at bounding box center [1105, 222] width 480 height 378
type textarea "hero.say(potionsOnTheWall + "Take " + str(numToTakeDown) + " down, pass it arou…"
click at [924, 328] on div "# You can add strings together, and add numbers into strings. # Sing along, usi…" at bounding box center [1105, 222] width 480 height 378
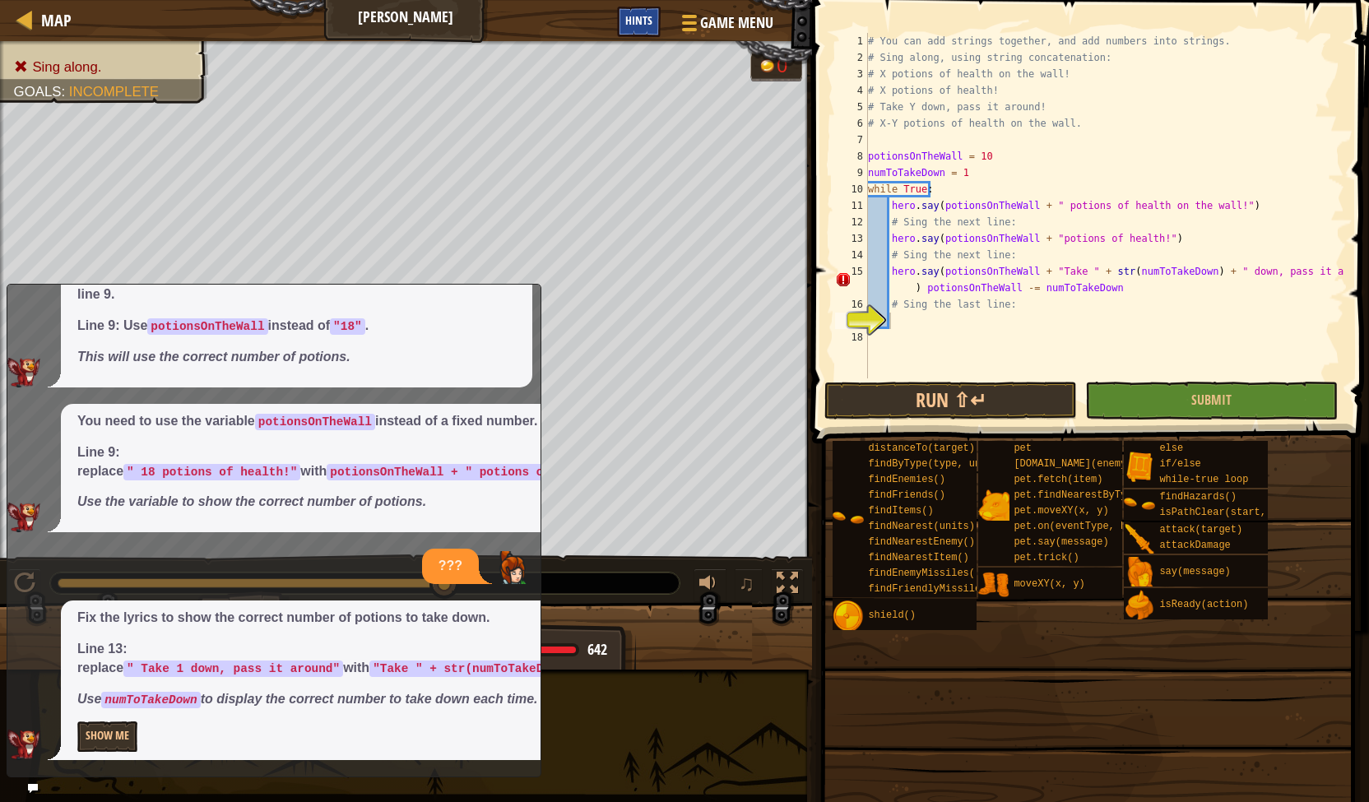
click at [639, 35] on div "Hints" at bounding box center [639, 22] width 44 height 30
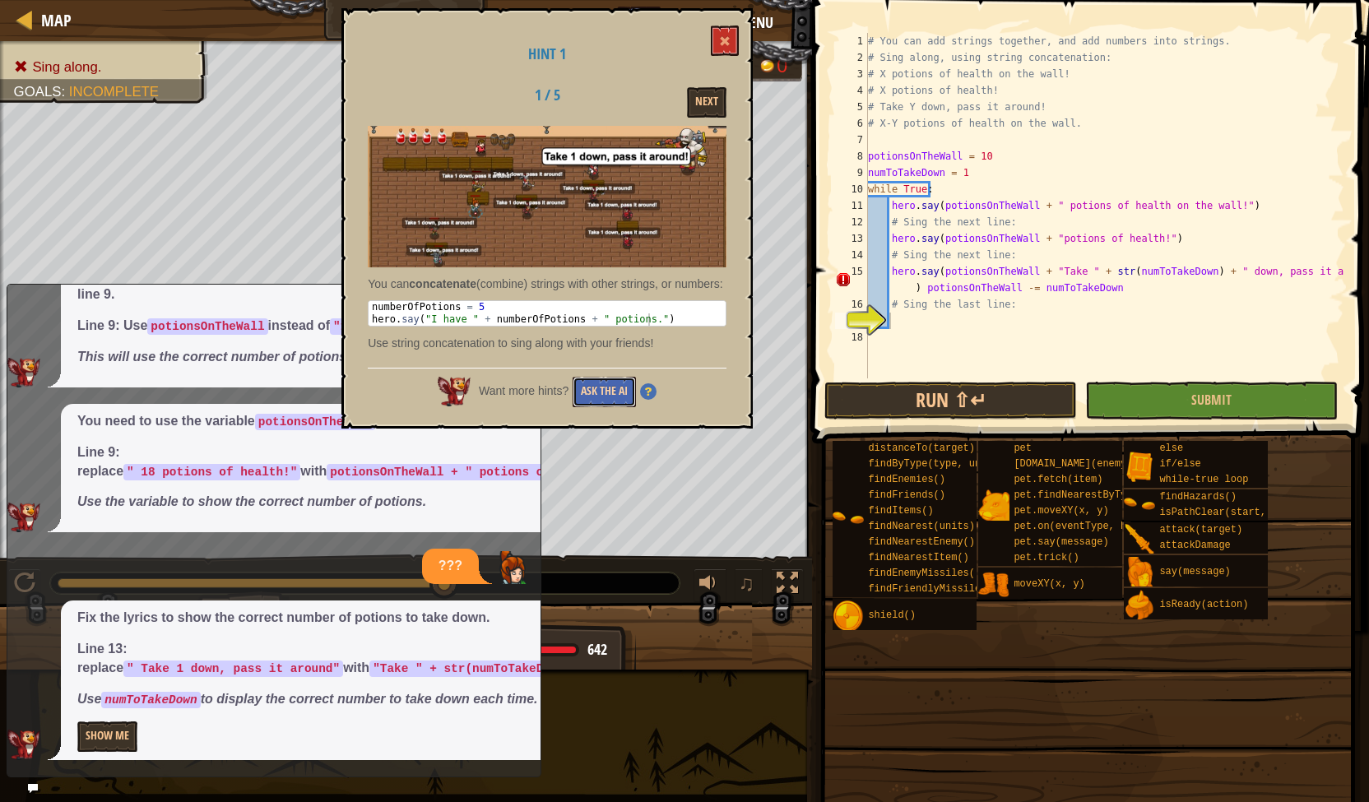
click at [593, 401] on button "Ask the AI" at bounding box center [604, 392] width 63 height 30
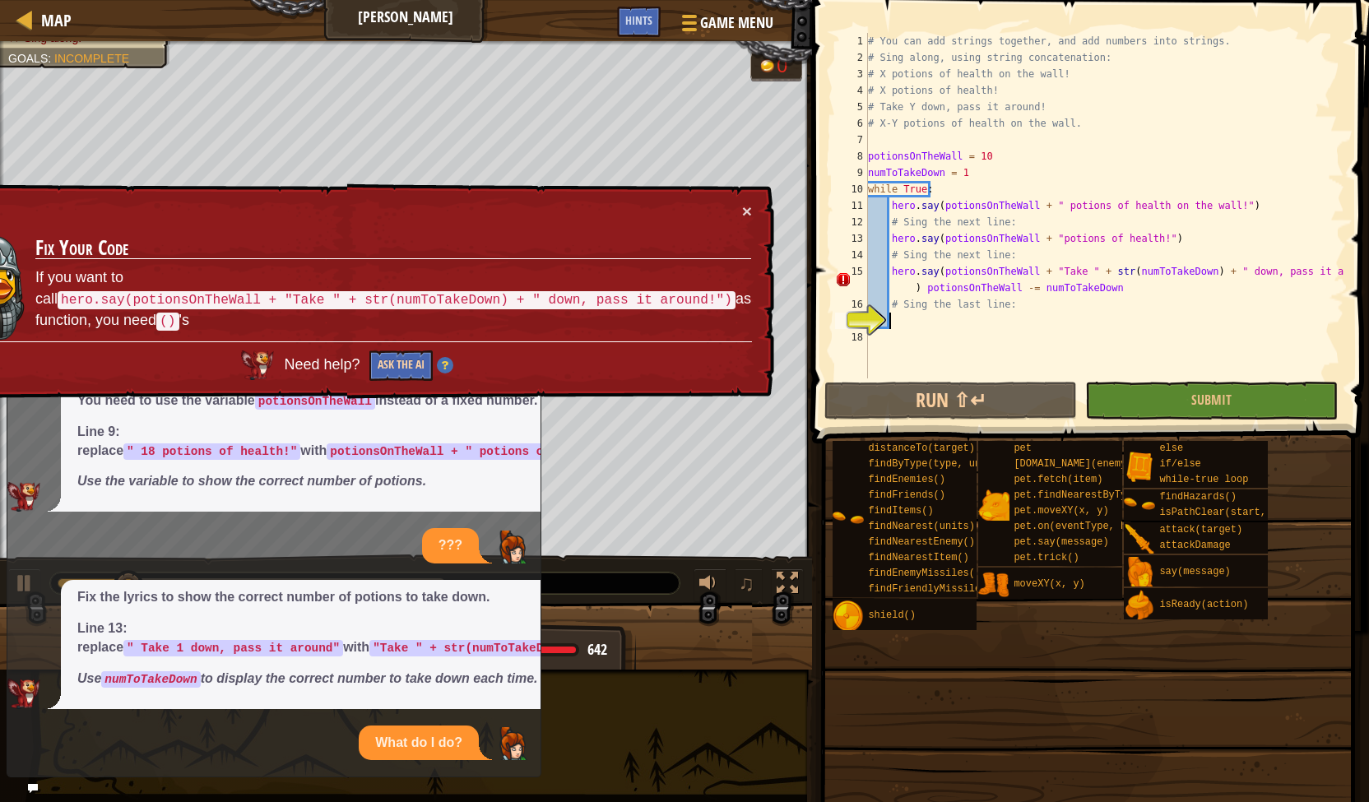
scroll to position [750, 0]
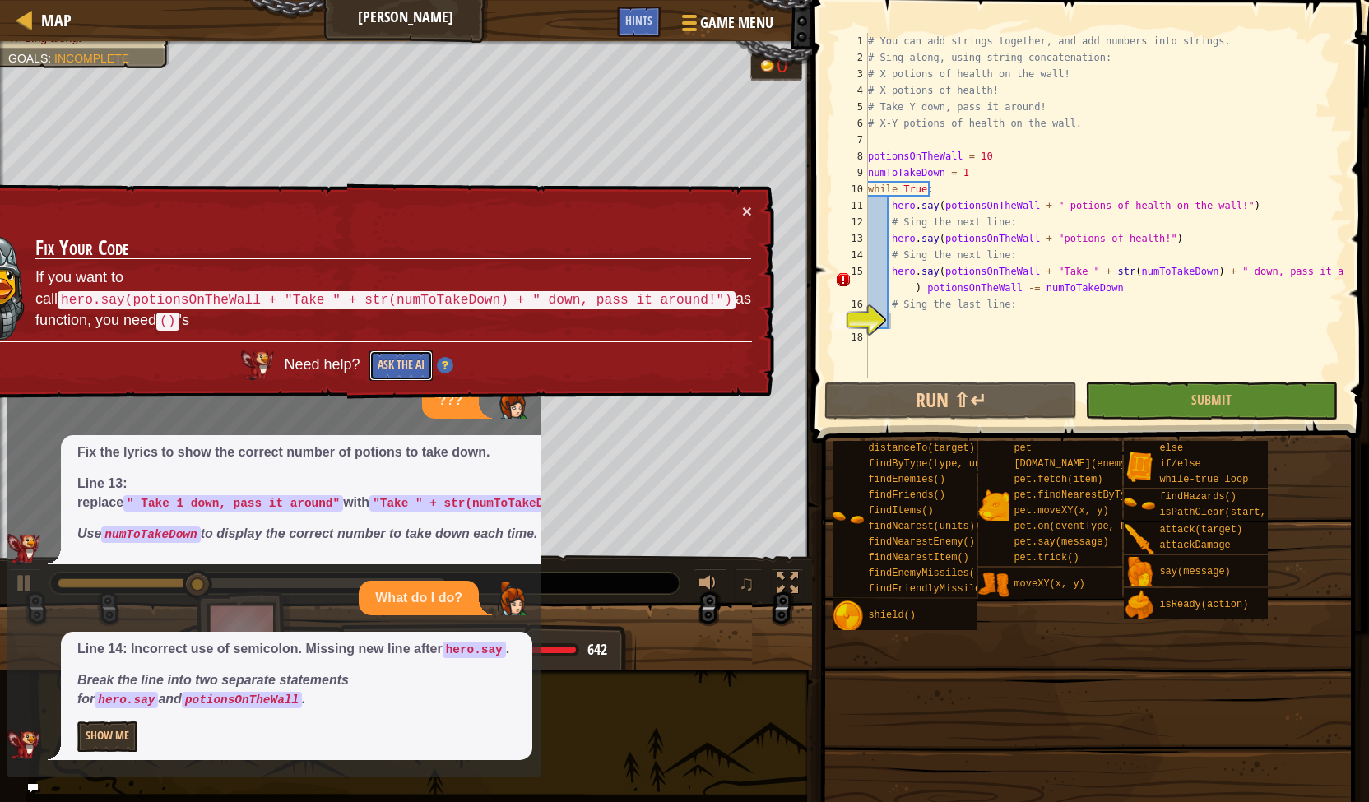
click at [433, 350] on button "Ask the AI" at bounding box center [400, 365] width 63 height 30
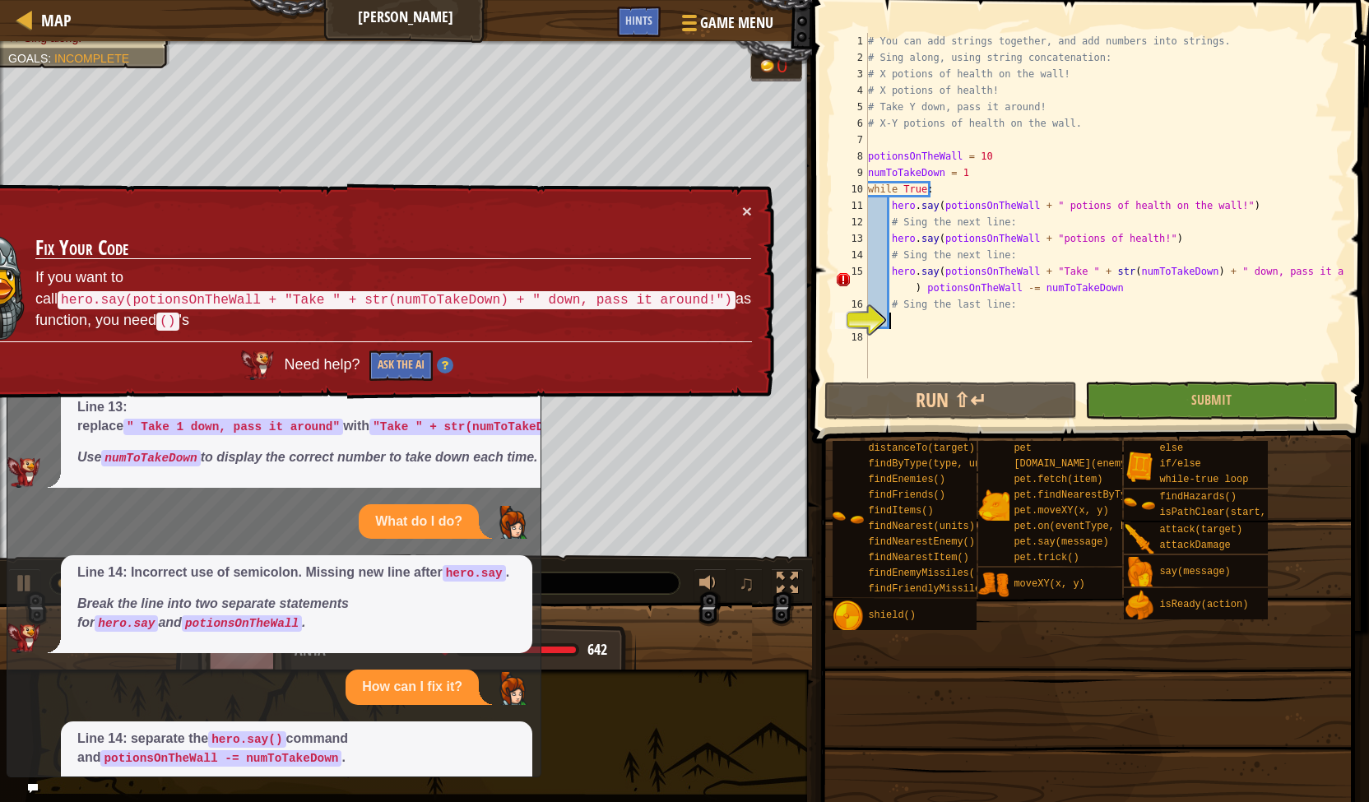
scroll to position [916, 0]
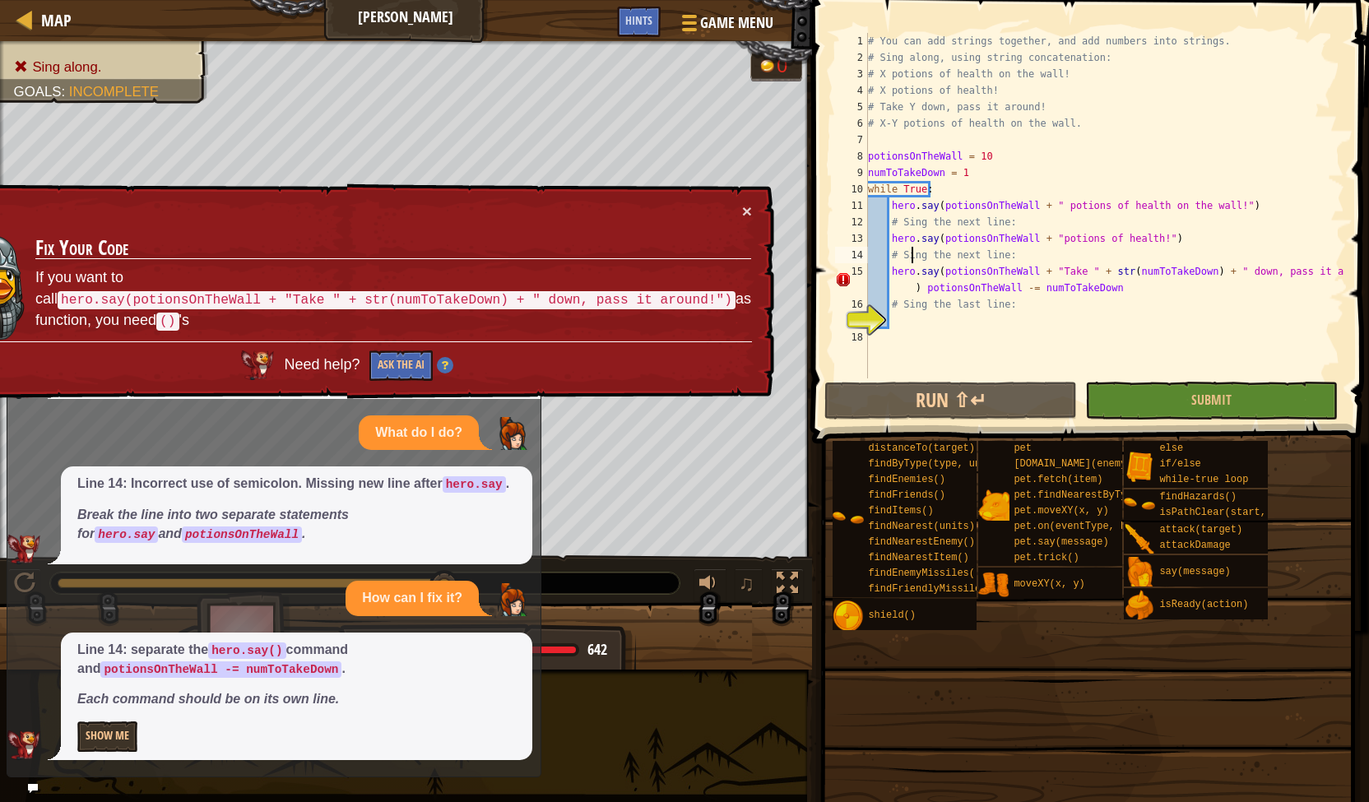
click at [909, 253] on div "# You can add strings together, and add numbers into strings. # Sing along, usi…" at bounding box center [1105, 222] width 480 height 378
click at [1017, 155] on div "# You can add strings together, and add numbers into strings. # Sing along, usi…" at bounding box center [1105, 222] width 480 height 378
drag, startPoint x: 921, startPoint y: 294, endPoint x: 953, endPoint y: 338, distance: 54.3
click at [921, 294] on div "# You can add strings together, and add numbers into strings. # Sing along, usi…" at bounding box center [1105, 222] width 480 height 378
type textarea "potionsOnTheWall -= numToTakeDown"
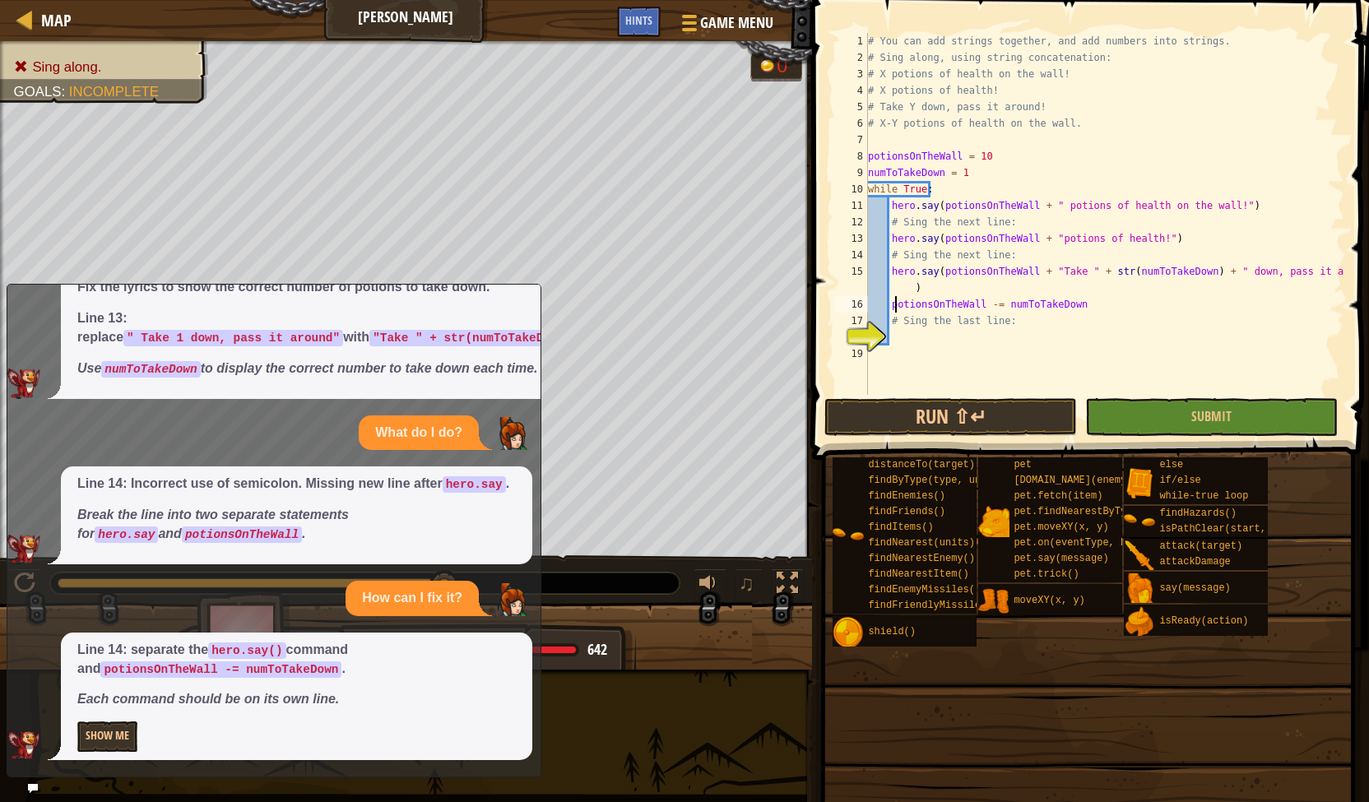
click at [913, 337] on div "# You can add strings together, and add numbers into strings. # Sing along, usi…" at bounding box center [1105, 230] width 480 height 395
click at [874, 412] on button "Run ⇧↵" at bounding box center [950, 417] width 253 height 38
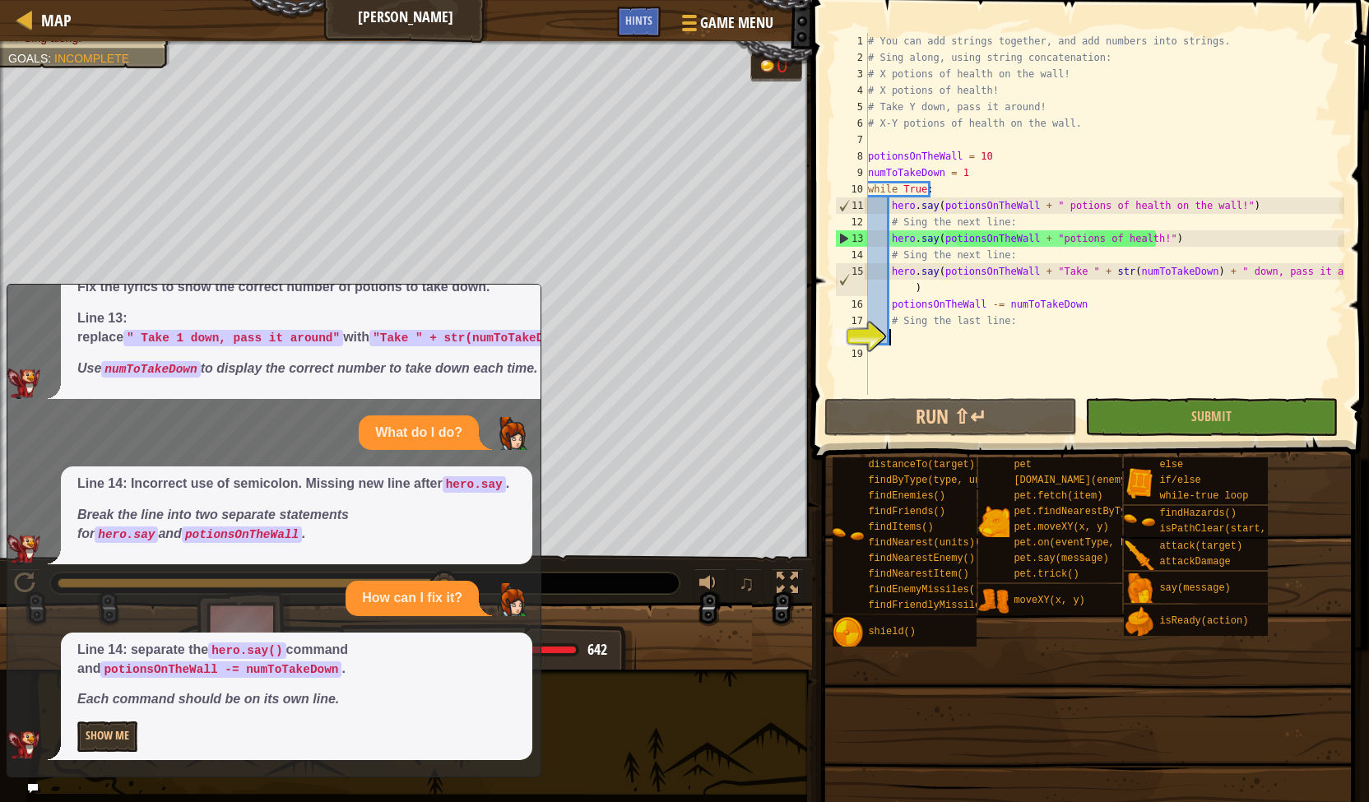
click at [30, 784] on icon at bounding box center [33, 788] width 12 height 12
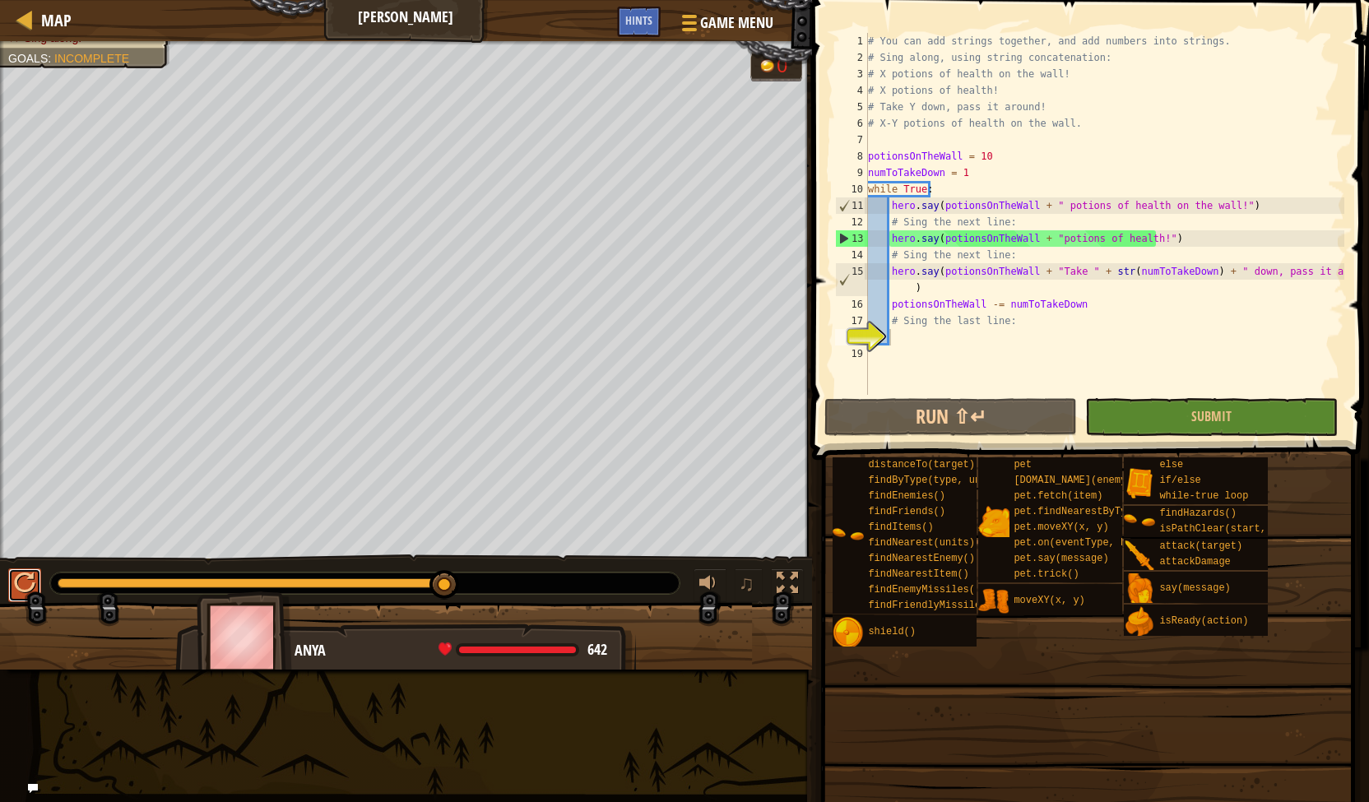
click at [33, 575] on div at bounding box center [24, 583] width 21 height 21
click at [991, 182] on div "# You can add strings together, and add numbers into strings. # Sing along, usi…" at bounding box center [1105, 230] width 480 height 395
click at [1018, 241] on div "# You can add strings together, and add numbers into strings. # Sing along, usi…" at bounding box center [1105, 230] width 480 height 395
click at [984, 295] on div "# You can add strings together, and add numbers into strings. # Sing along, usi…" at bounding box center [1105, 230] width 480 height 395
click at [1079, 301] on div "# You can add strings together, and add numbers into strings. # Sing along, usi…" at bounding box center [1105, 230] width 480 height 395
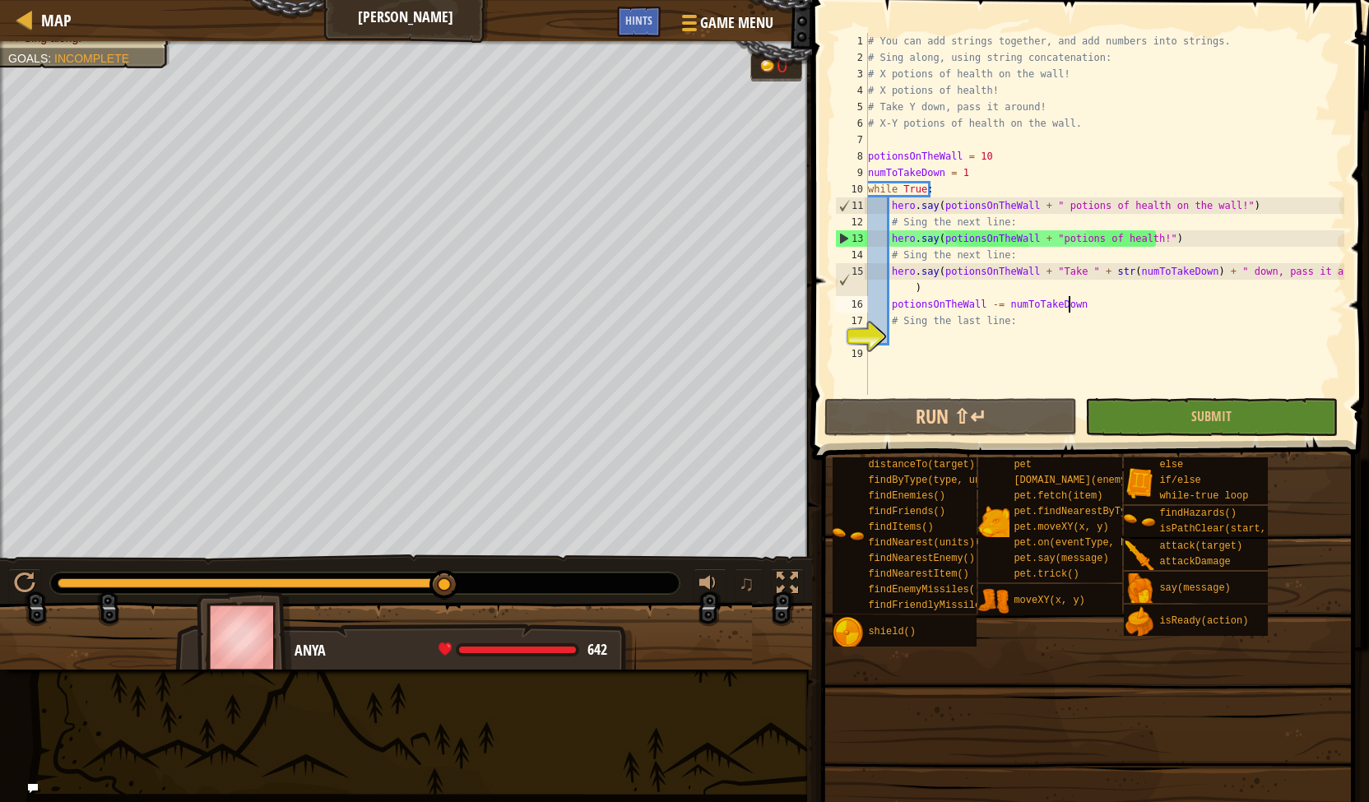
type textarea "potionsOnTheWall -= numToTakeDown"
click at [1058, 335] on div "# You can add strings together, and add numbers into strings. # Sing along, usi…" at bounding box center [1105, 230] width 480 height 395
click at [868, 343] on div "18" at bounding box center [851, 337] width 33 height 16
click at [860, 336] on div "18" at bounding box center [851, 337] width 33 height 16
click at [930, 332] on div "# You can add strings together, and add numbers into strings. # Sing along, usi…" at bounding box center [1105, 230] width 480 height 395
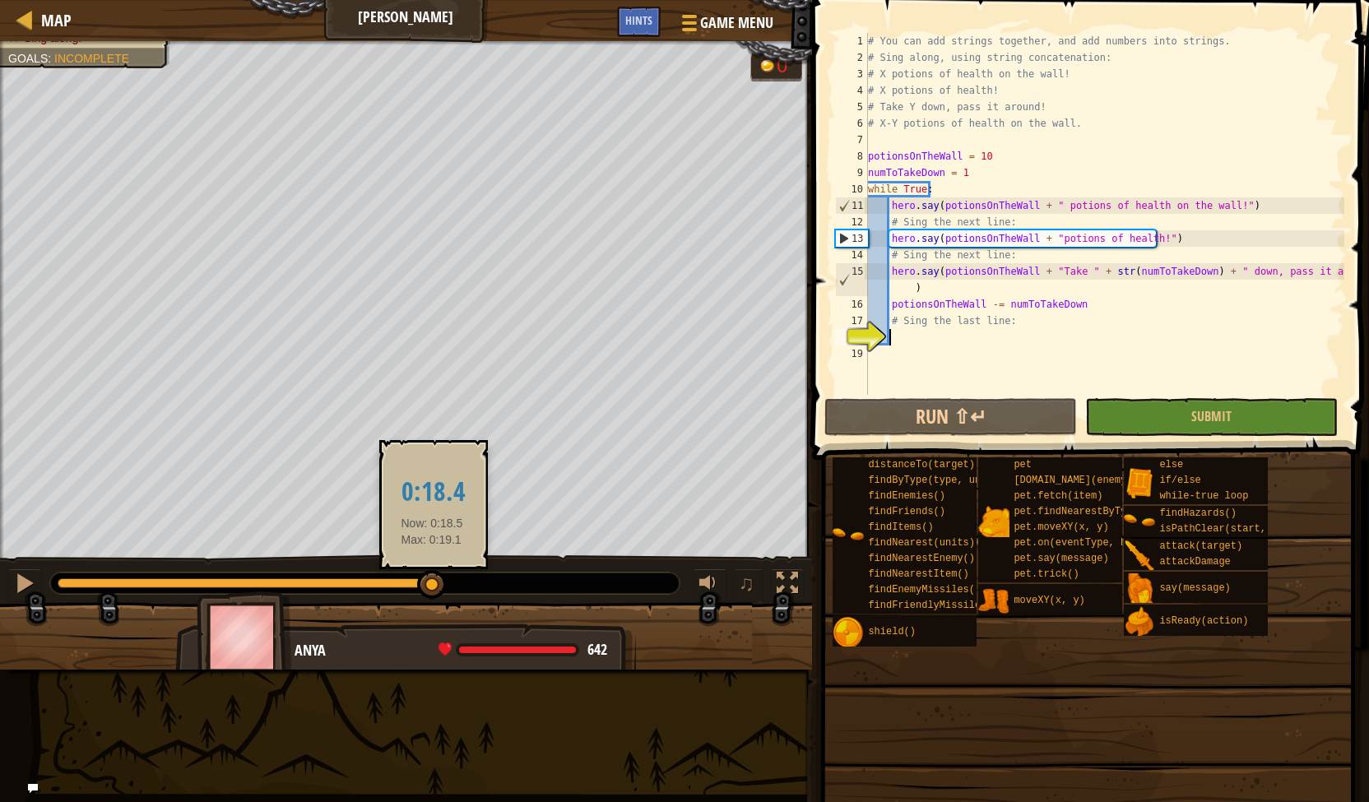
drag, startPoint x: 444, startPoint y: 574, endPoint x: 432, endPoint y: 573, distance: 12.4
click at [432, 573] on div at bounding box center [432, 585] width 30 height 30
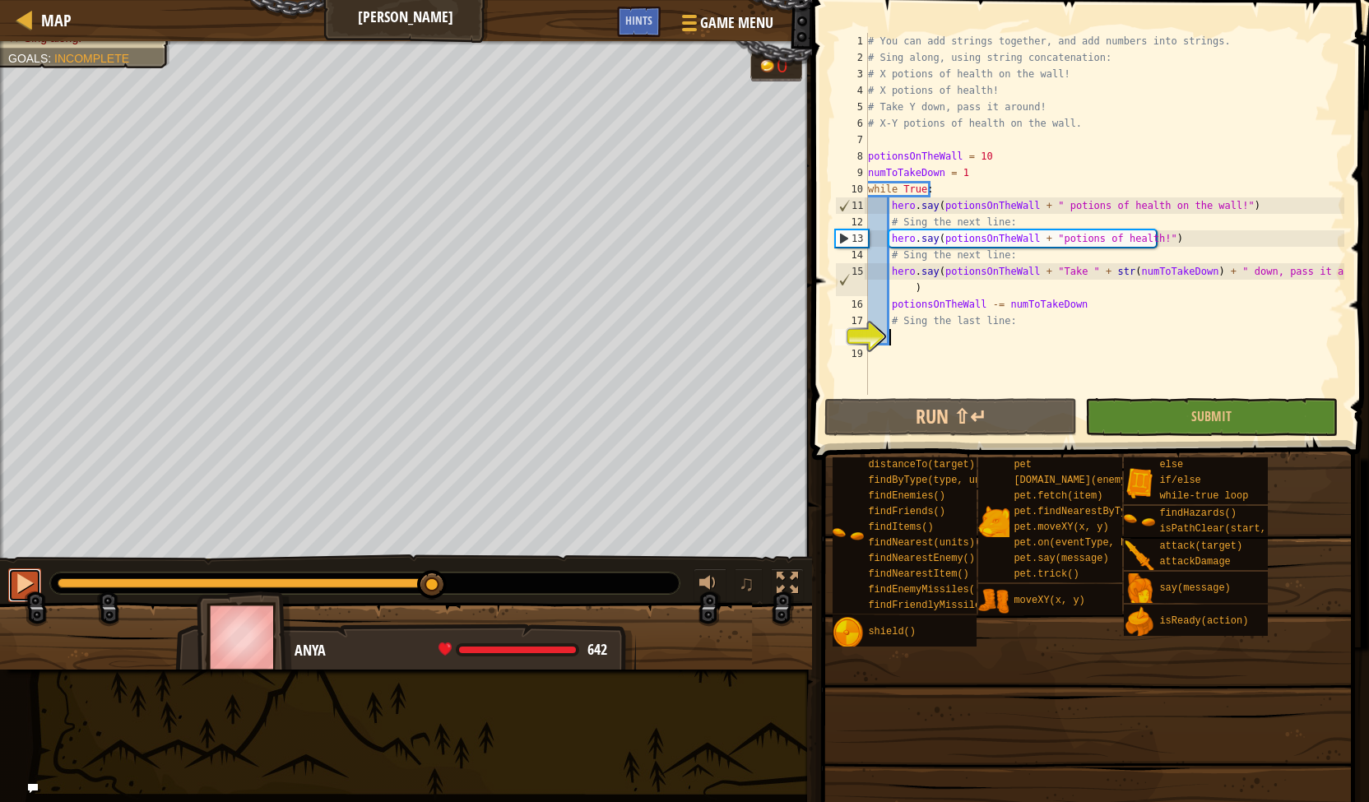
click at [14, 587] on div at bounding box center [24, 583] width 21 height 21
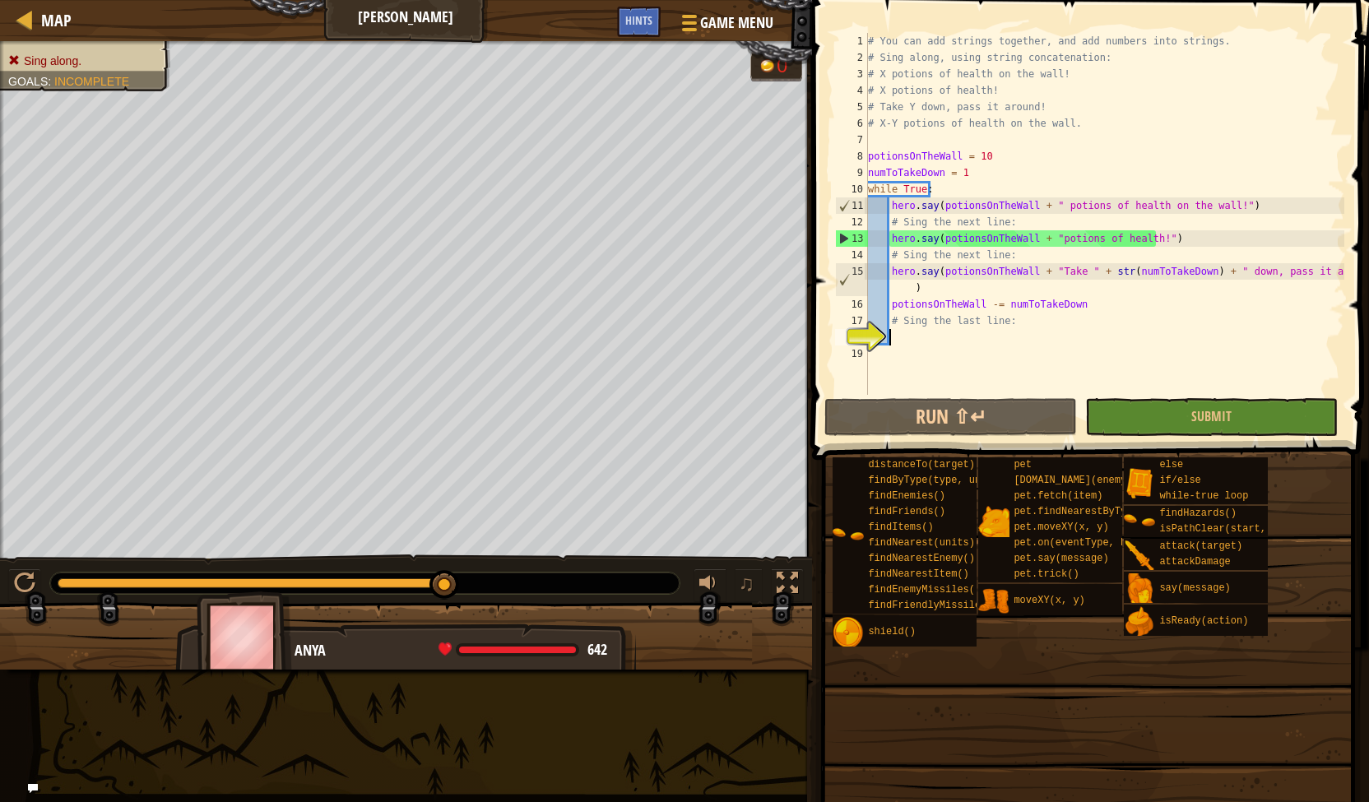
click at [90, 77] on span "Incomplete" at bounding box center [91, 81] width 75 height 13
click at [57, 55] on span "Sing along." at bounding box center [53, 60] width 58 height 13
drag, startPoint x: 444, startPoint y: 582, endPoint x: 584, endPoint y: 583, distance: 139.9
drag, startPoint x: 443, startPoint y: 582, endPoint x: 533, endPoint y: 610, distance: 93.9
click at [533, 610] on div "Sing along. Goals : Incomplete 0 ♫ Anya 642 x: 25 y: 40 No target" at bounding box center [684, 355] width 1369 height 628
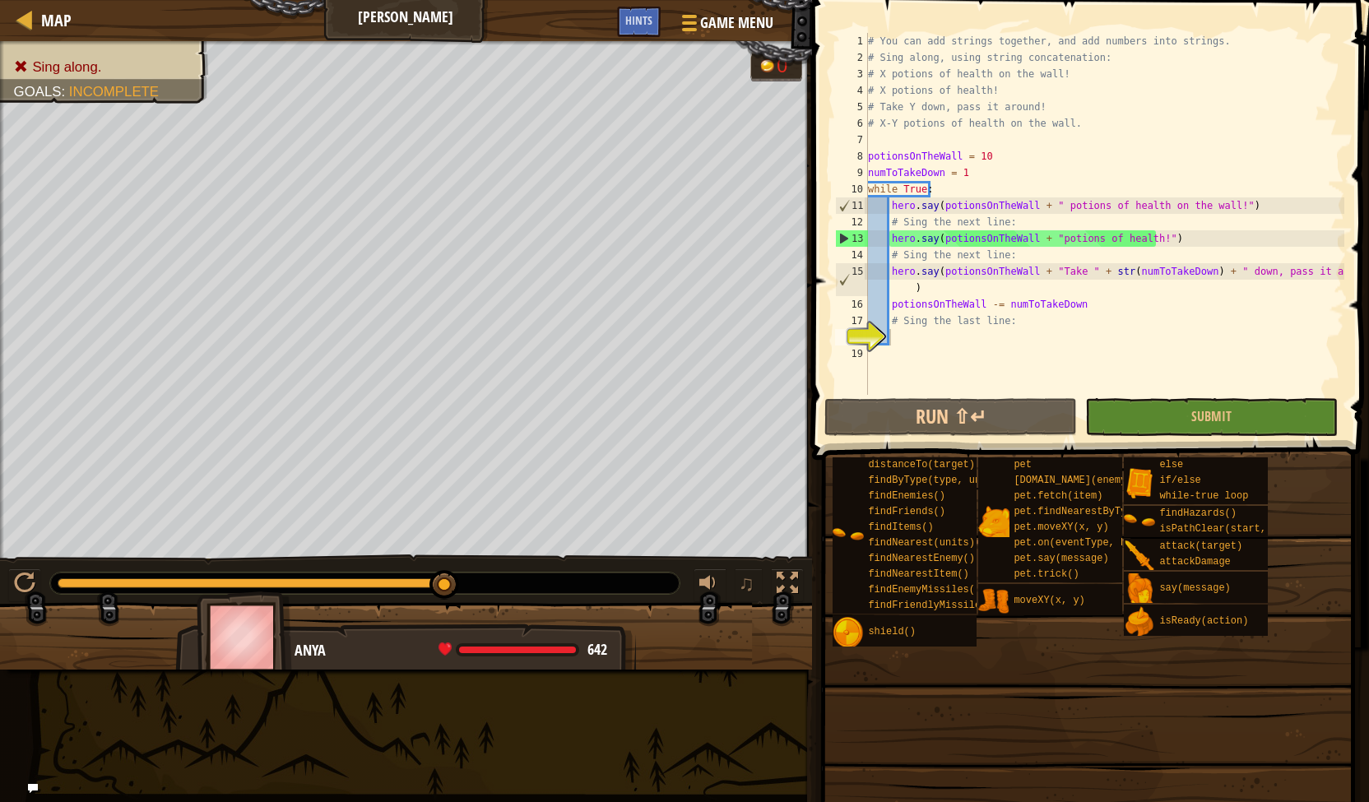
drag, startPoint x: 441, startPoint y: 582, endPoint x: 550, endPoint y: 608, distance: 111.7
click at [550, 608] on div "Sing along. Goals : Incomplete 0 ♫ Anya 642 x: 25 y: 40 No target" at bounding box center [684, 355] width 1369 height 628
click at [999, 160] on div "# You can add strings together, and add numbers into strings. # Sing along, usi…" at bounding box center [1105, 230] width 480 height 395
click at [965, 194] on div "# You can add strings together, and add numbers into strings. # Sing along, usi…" at bounding box center [1105, 230] width 480 height 395
click at [1000, 216] on div "# You can add strings together, and add numbers into strings. # Sing along, usi…" at bounding box center [1105, 230] width 480 height 395
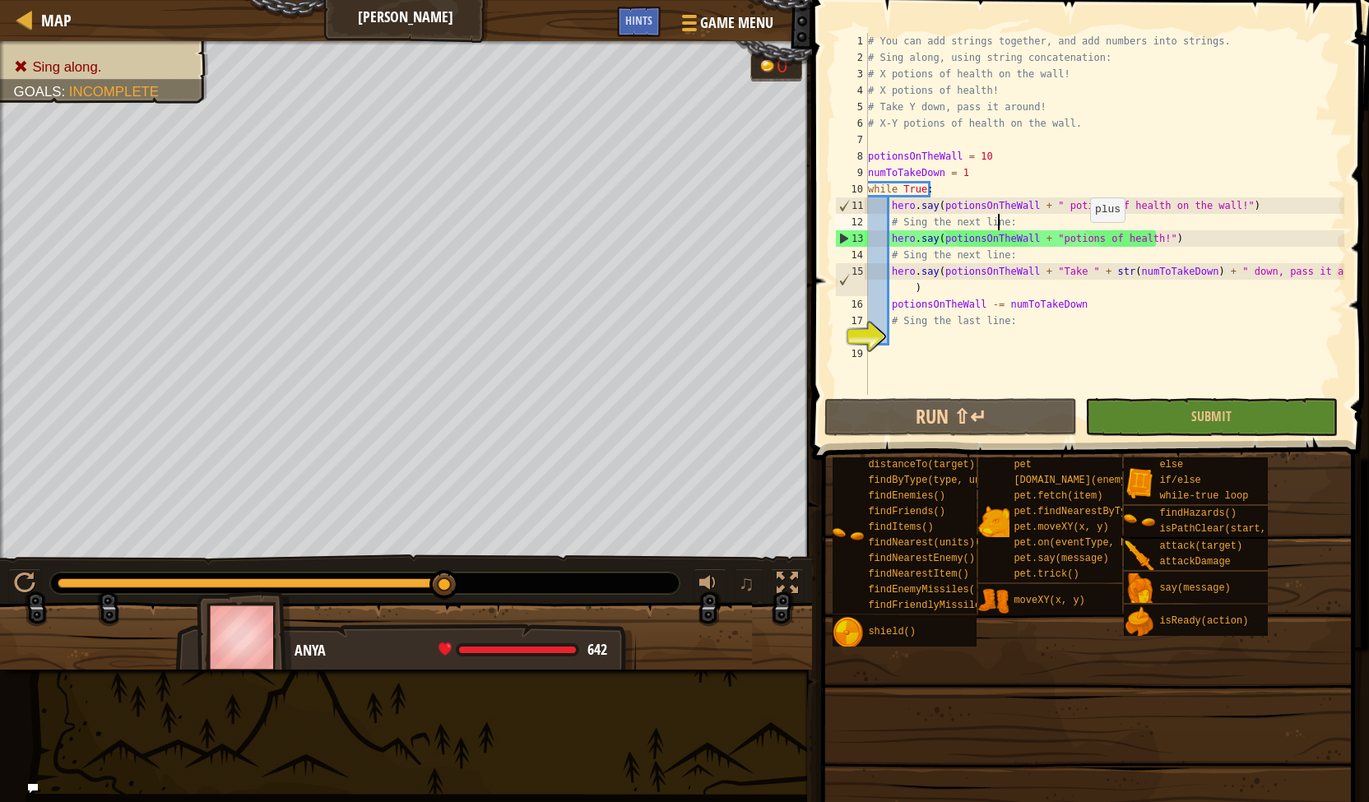
click at [1083, 240] on div "# You can add strings together, and add numbers into strings. # Sing along, usi…" at bounding box center [1105, 230] width 480 height 395
click at [1092, 293] on div "# You can add strings together, and add numbers into strings. # Sing along, usi…" at bounding box center [1105, 230] width 480 height 395
type textarea "hero.say(potionsOnTheWall + "Take " + str(numToTakeDown) + " down, pass it arou…"
click at [1043, 330] on div "# You can add strings together, and add numbers into strings. # Sing along, usi…" at bounding box center [1105, 230] width 480 height 395
click at [913, 192] on div "# You can add strings together, and add numbers into strings. # Sing along, usi…" at bounding box center [1105, 230] width 480 height 395
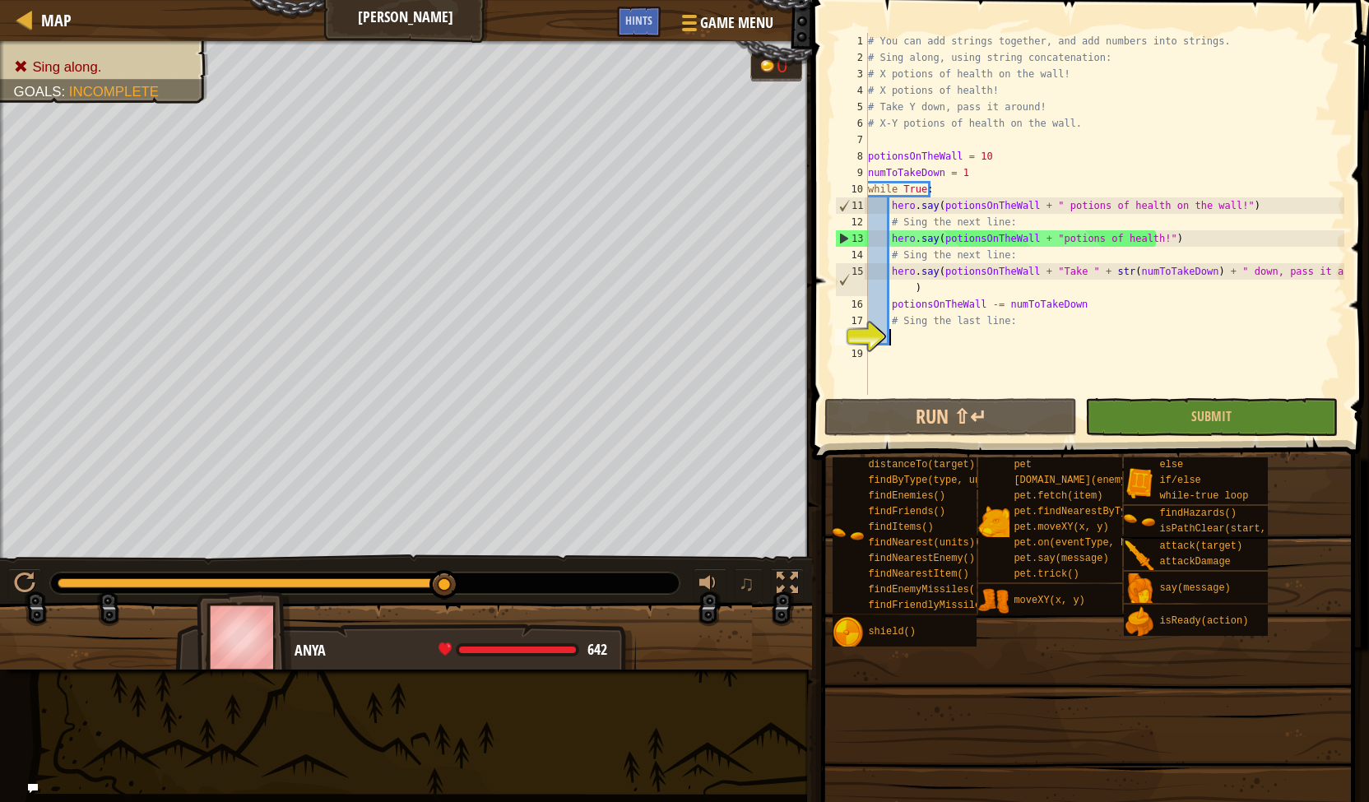
type textarea "while True:"
click at [920, 336] on div "# You can add strings together, and add numbers into strings. # Sing along, usi…" at bounding box center [1105, 230] width 480 height 395
click at [936, 304] on div "# You can add strings together, and add numbers into strings. # Sing along, usi…" at bounding box center [1105, 230] width 480 height 395
click at [925, 424] on button "Run ⇧↵" at bounding box center [950, 417] width 253 height 38
click at [971, 313] on div "# You can add strings together, and add numbers into strings. # Sing along, usi…" at bounding box center [1105, 230] width 480 height 395
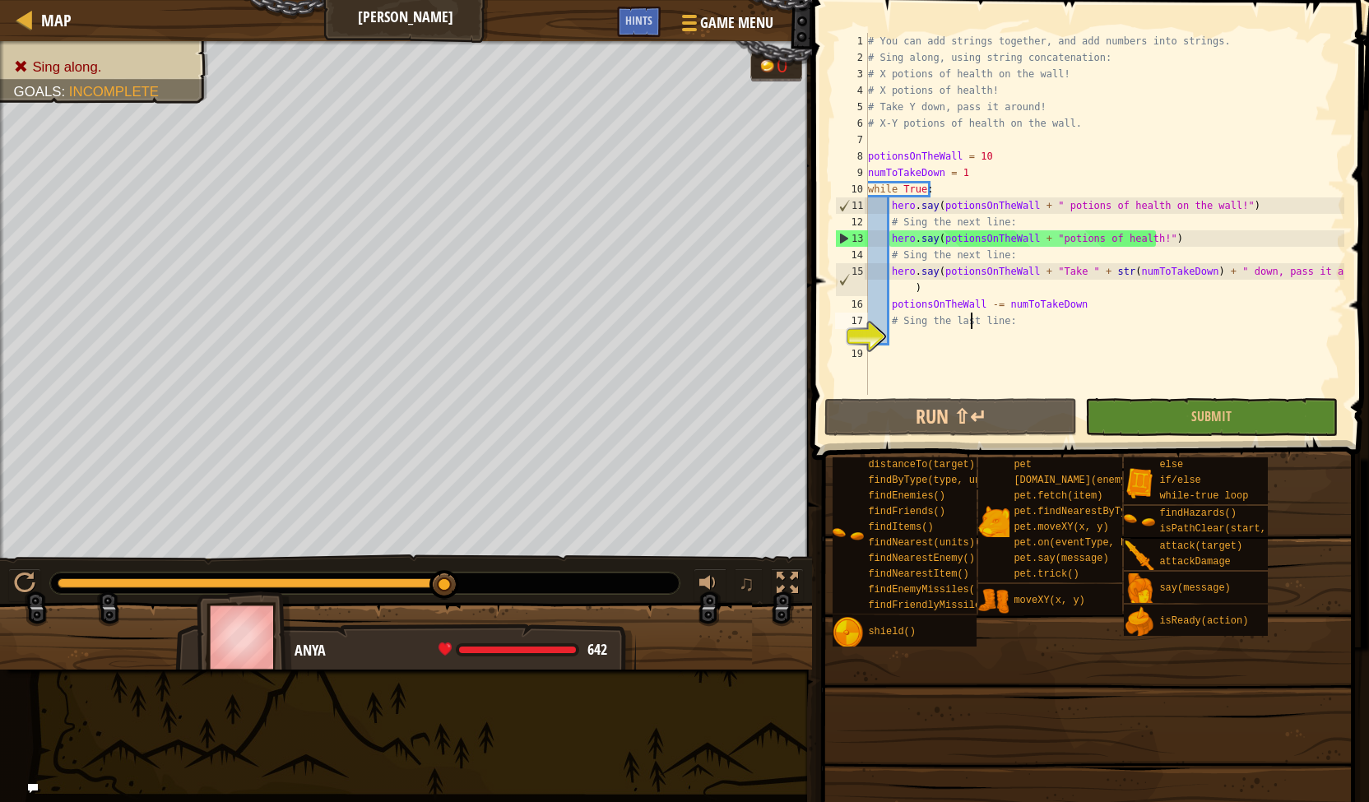
type textarea "# Sing the last line:"
click at [66, 54] on span "Sing along." at bounding box center [53, 60] width 58 height 13
click at [928, 335] on div "# You can add strings together, and add numbers into strings. # Sing along, usi…" at bounding box center [1105, 230] width 480 height 395
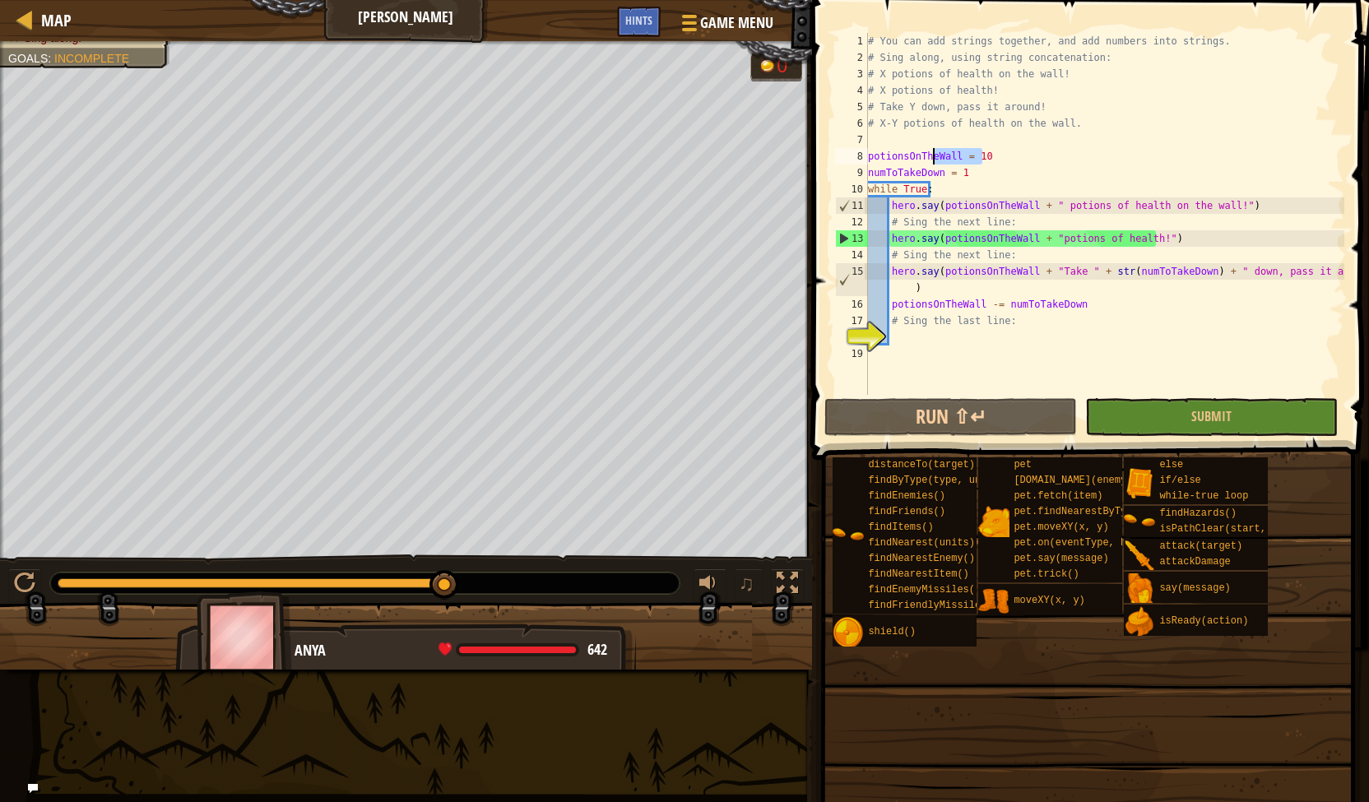
drag, startPoint x: 1012, startPoint y: 154, endPoint x: 934, endPoint y: 151, distance: 78.2
click at [934, 151] on div "# You can add strings together, and add numbers into strings. # Sing along, usi…" at bounding box center [1105, 230] width 480 height 395
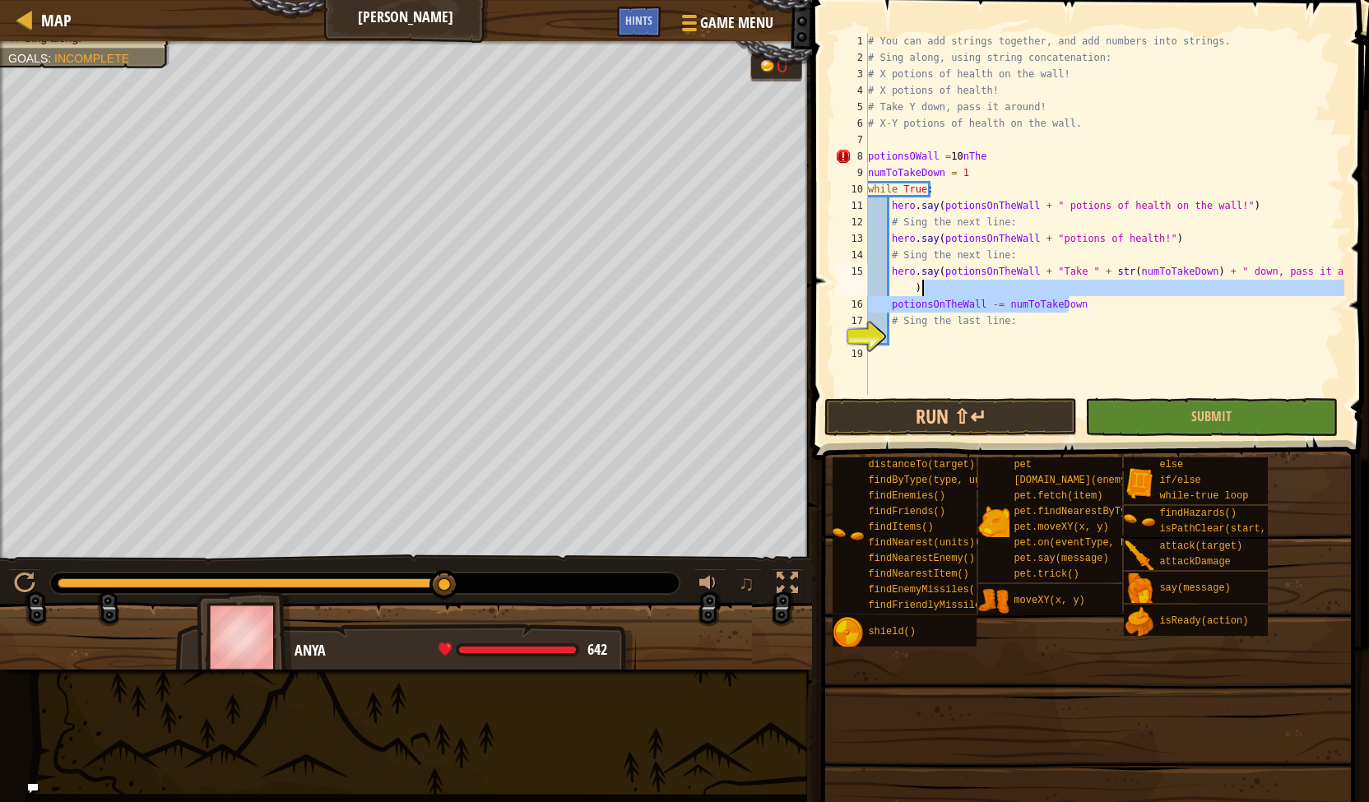
drag, startPoint x: 1104, startPoint y: 297, endPoint x: 981, endPoint y: 292, distance: 123.5
click at [981, 292] on div "# You can add strings together, and add numbers into strings. # Sing along, usi…" at bounding box center [1105, 230] width 480 height 395
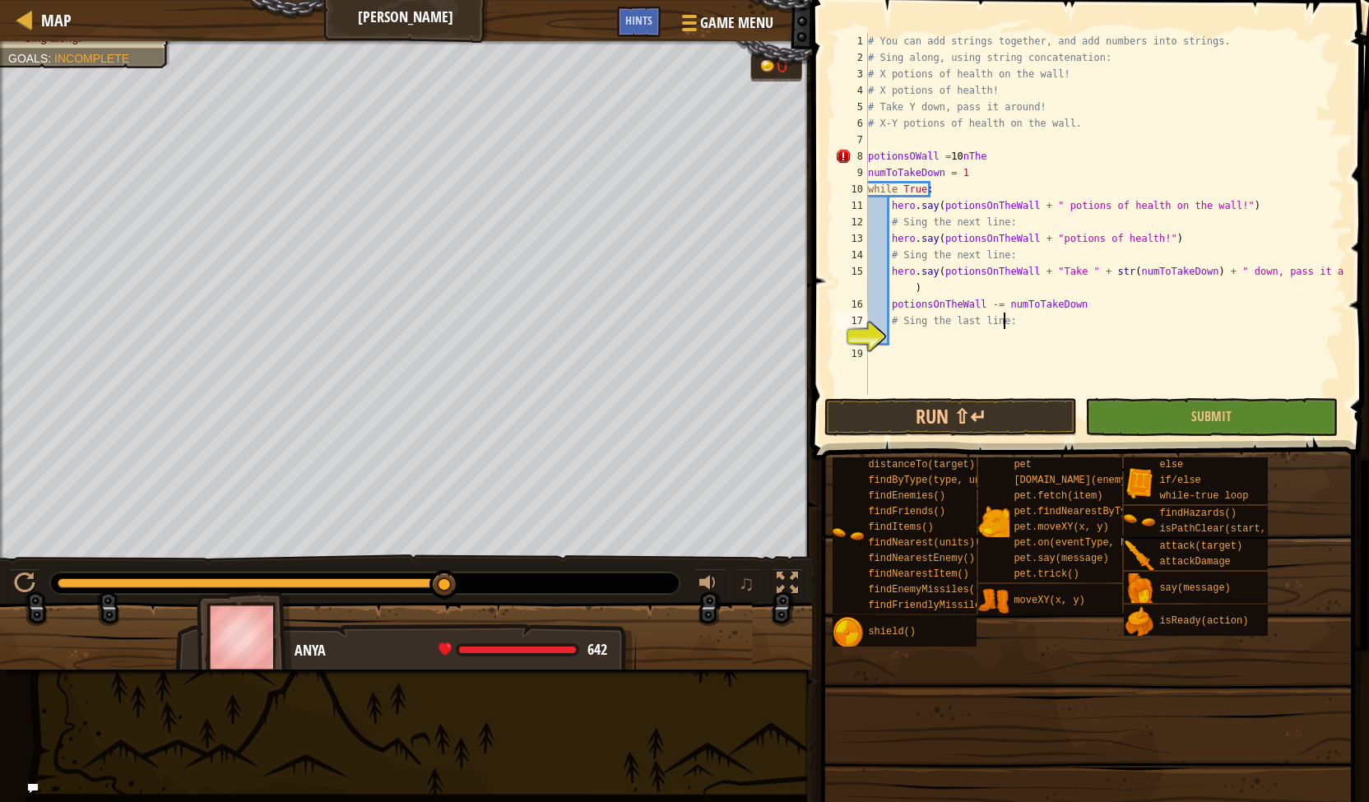
click at [1134, 316] on div "# You can add strings together, and add numbers into strings. # Sing along, usi…" at bounding box center [1105, 230] width 480 height 395
drag, startPoint x: 1102, startPoint y: 309, endPoint x: 902, endPoint y: 312, distance: 200.7
click at [902, 312] on div "# You can add strings together, and add numbers into strings. # Sing along, usi…" at bounding box center [1105, 230] width 480 height 395
click at [960, 247] on div "# You can add strings together, and add numbers into strings. # Sing along, usi…" at bounding box center [1105, 230] width 480 height 395
click at [1004, 173] on div "# You can add strings together, and add numbers into strings. # Sing along, usi…" at bounding box center [1105, 230] width 480 height 395
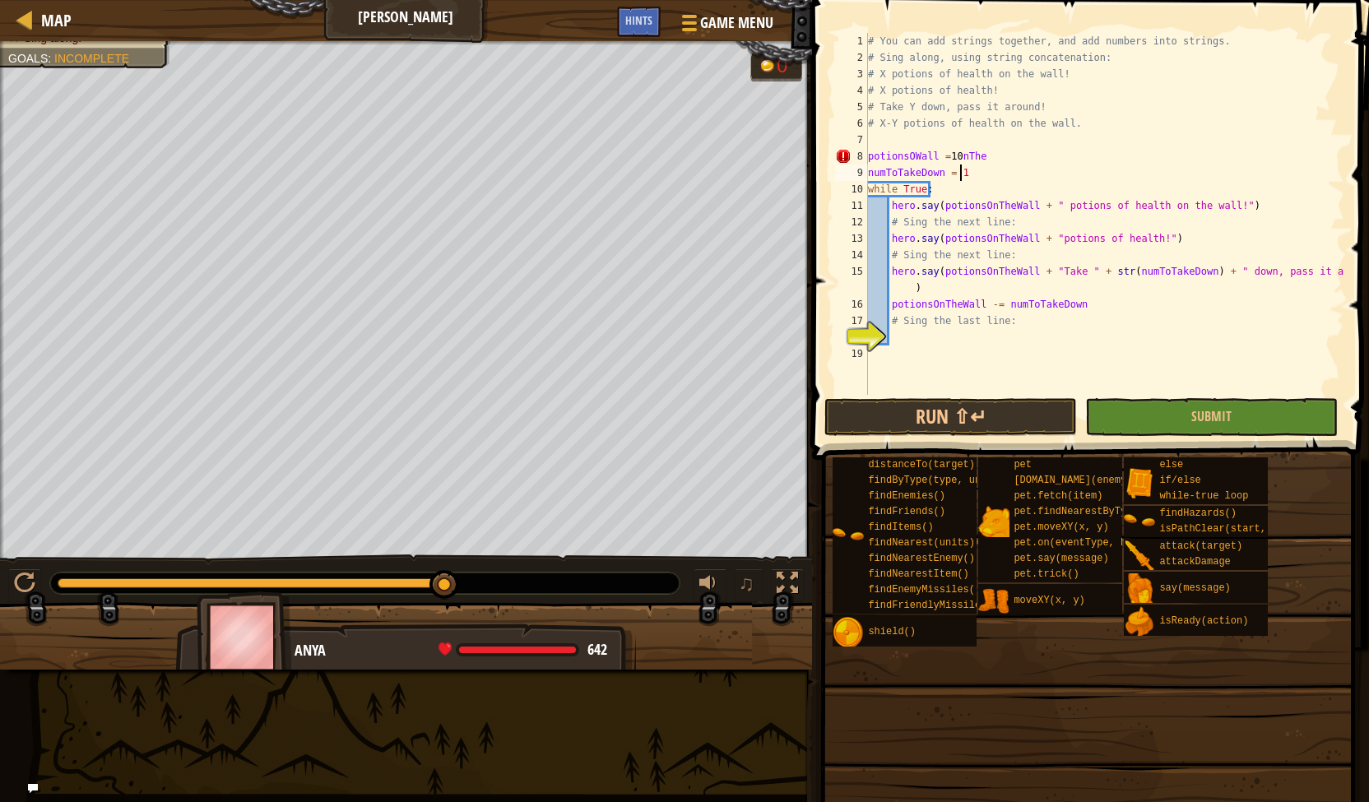
click at [1004, 151] on div "# You can add strings together, and add numbers into strings. # Sing along, usi…" at bounding box center [1105, 230] width 480 height 395
click at [1004, 152] on div "# You can add strings together, and add numbers into strings. # Sing along, usi…" at bounding box center [1105, 230] width 480 height 395
click at [1005, 152] on div "# You can add strings together, and add numbers into strings. # Sing along, usi…" at bounding box center [1105, 230] width 480 height 395
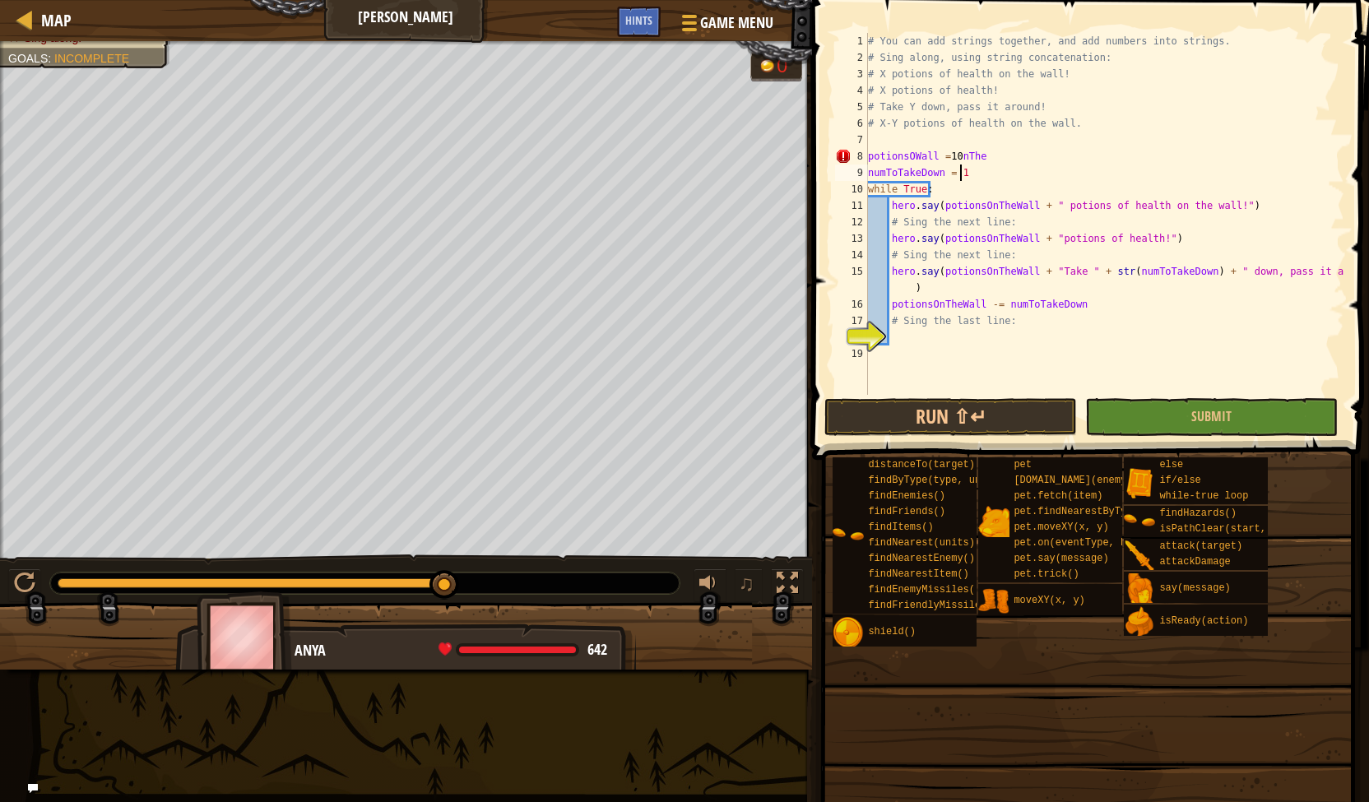
click at [1019, 165] on div "# You can add strings together, and add numbers into strings. # Sing along, usi…" at bounding box center [1105, 230] width 480 height 395
click at [1027, 155] on div "# You can add strings together, and add numbers into strings. # Sing along, usi…" at bounding box center [1105, 230] width 480 height 395
type textarea "potionsOWall = 10"
click at [1000, 405] on button "Run ⇧↵" at bounding box center [950, 417] width 253 height 38
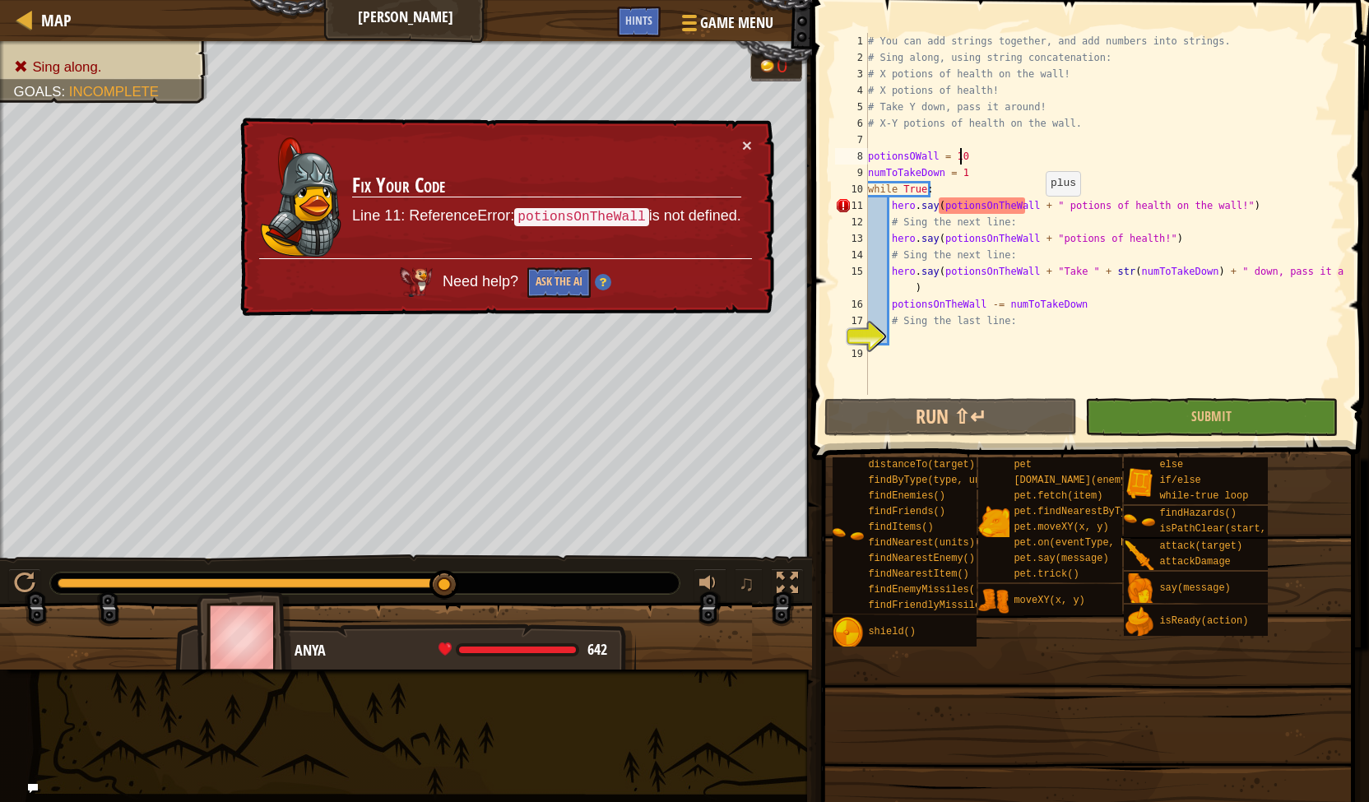
click at [1043, 208] on div "# You can add strings together, and add numbers into strings. # Sing along, usi…" at bounding box center [1105, 230] width 480 height 395
click at [1001, 206] on div "# You can add strings together, and add numbers into strings. # Sing along, usi…" at bounding box center [1105, 230] width 480 height 395
drag, startPoint x: 1001, startPoint y: 206, endPoint x: 965, endPoint y: 216, distance: 37.3
click at [1001, 206] on div "# You can add strings together, and add numbers into strings. # Sing along, usi…" at bounding box center [1105, 230] width 480 height 395
click at [888, 192] on div "# You can add strings together, and add numbers into strings. # Sing along, usi…" at bounding box center [1105, 230] width 480 height 395
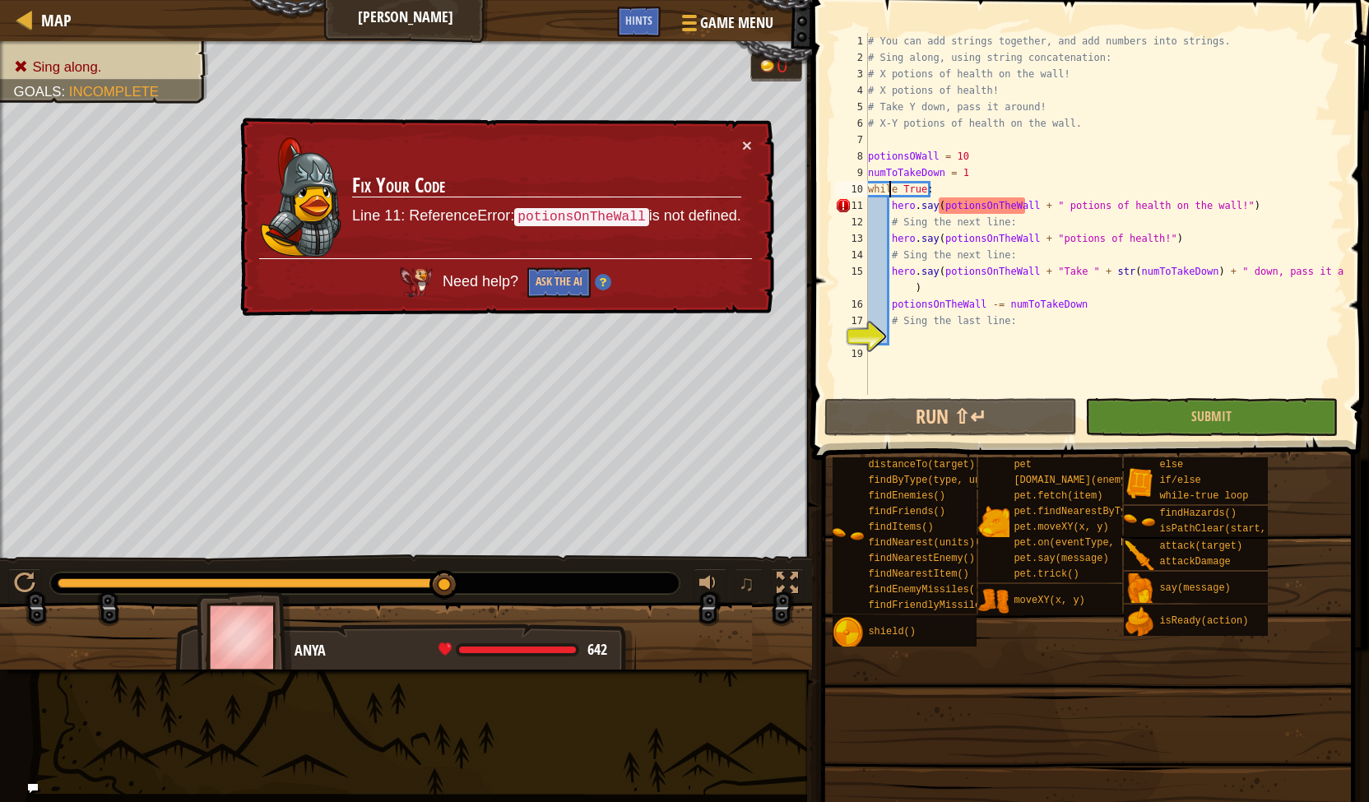
scroll to position [7, 4]
click at [888, 190] on div "# You can add strings together, and add numbers into strings. # Sing along, usi…" at bounding box center [1105, 230] width 480 height 395
click at [939, 263] on div "# You can add strings together, and add numbers into strings. # Sing along, usi…" at bounding box center [1105, 230] width 480 height 395
type textarea "hero.say(potionsOnTheWall + "Take " + str(numToTakeDown) + " down, pass it arou…"
click at [981, 373] on div "# You can add strings together, and add numbers into strings. # Sing along, usi…" at bounding box center [1105, 230] width 480 height 395
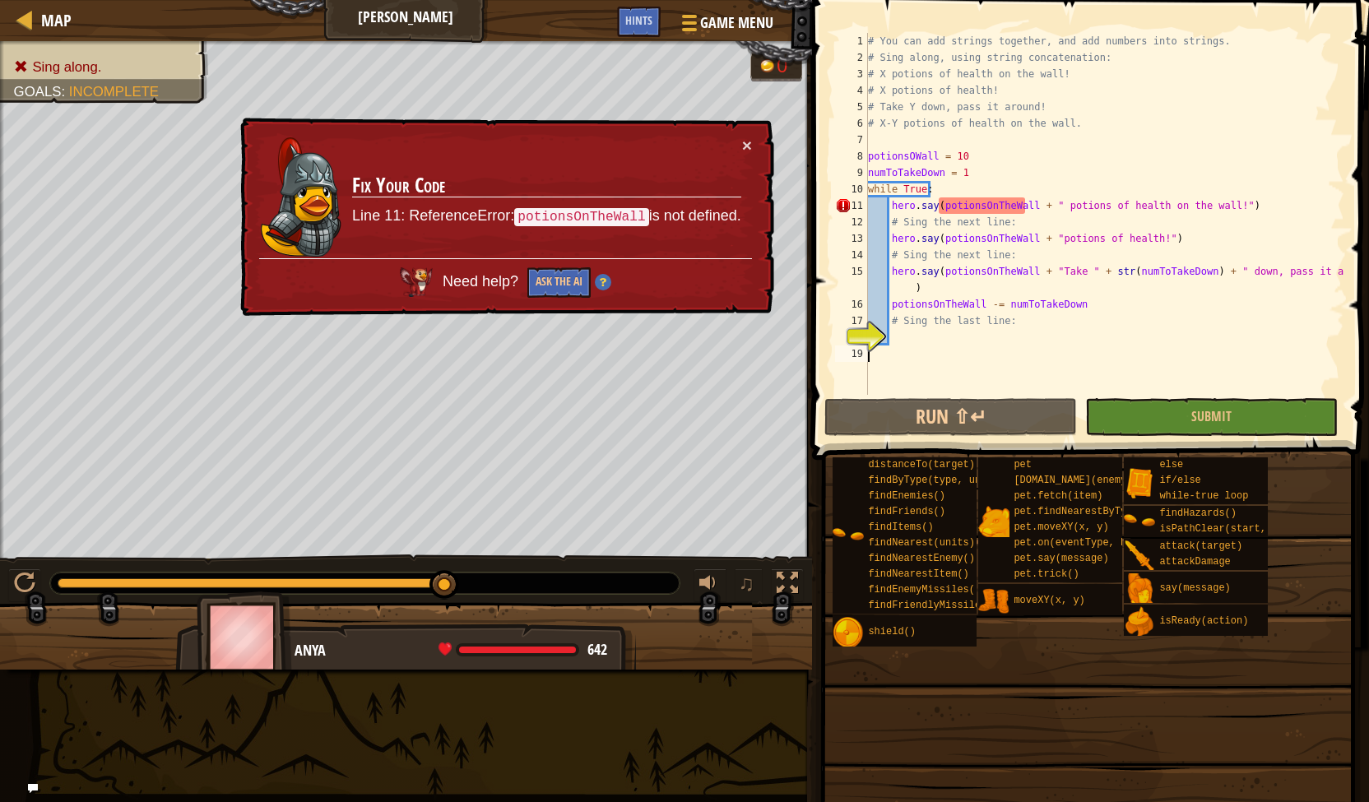
scroll to position [7, 0]
click at [605, 209] on code "potionsOnTheWall" at bounding box center [581, 217] width 134 height 18
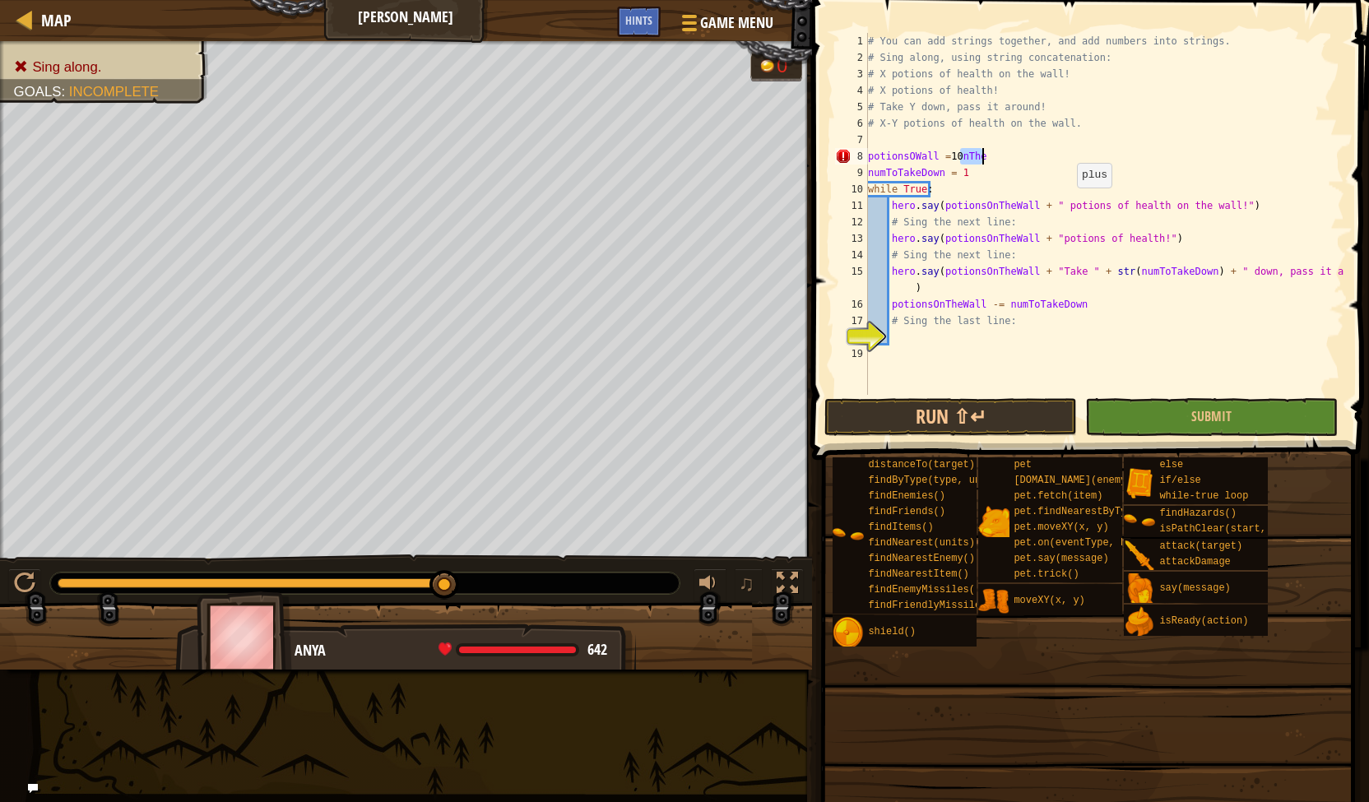
type textarea "potionsOnTheWall = 10"
click at [1063, 151] on div "# You can add strings together, and add numbers into strings. # Sing along, usi…" at bounding box center [1105, 230] width 480 height 395
click at [976, 415] on button "Run ⇧↵" at bounding box center [950, 417] width 253 height 38
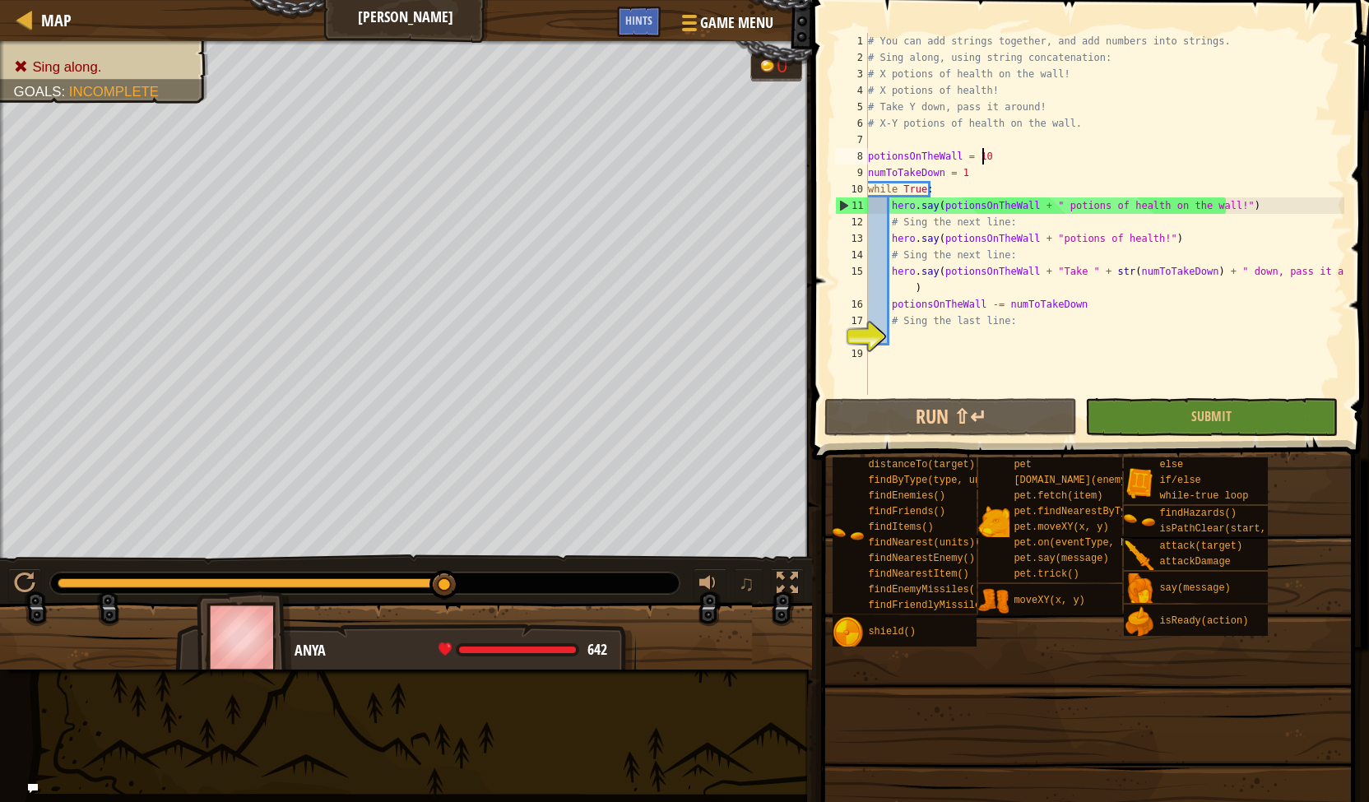
click at [910, 345] on div "# You can add strings together, and add numbers into strings. # Sing along, usi…" at bounding box center [1105, 230] width 480 height 395
click at [908, 114] on div "# You can add strings together, and add numbers into strings. # Sing along, usi…" at bounding box center [1105, 230] width 480 height 395
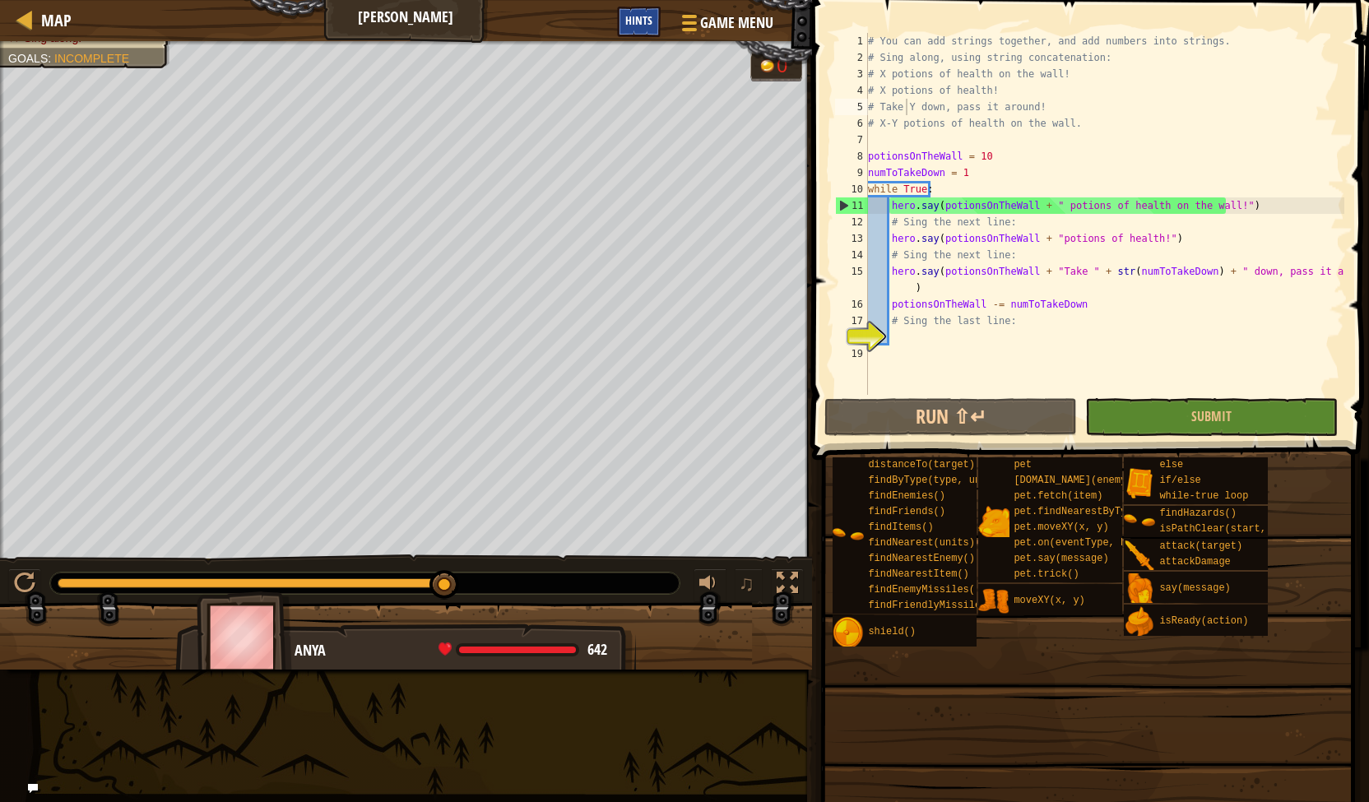
click at [628, 12] on div "Hints" at bounding box center [639, 22] width 44 height 30
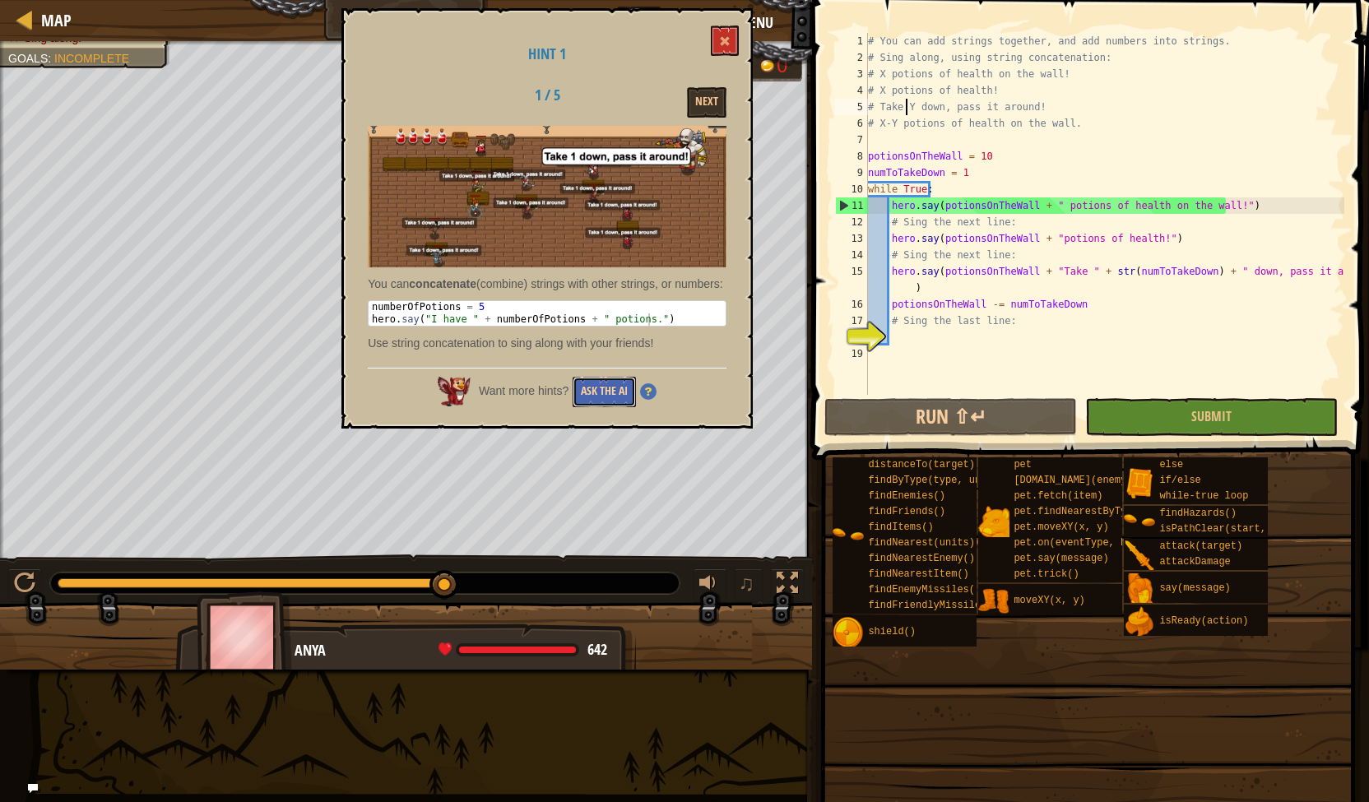
click at [594, 407] on button "Ask the AI" at bounding box center [604, 392] width 63 height 30
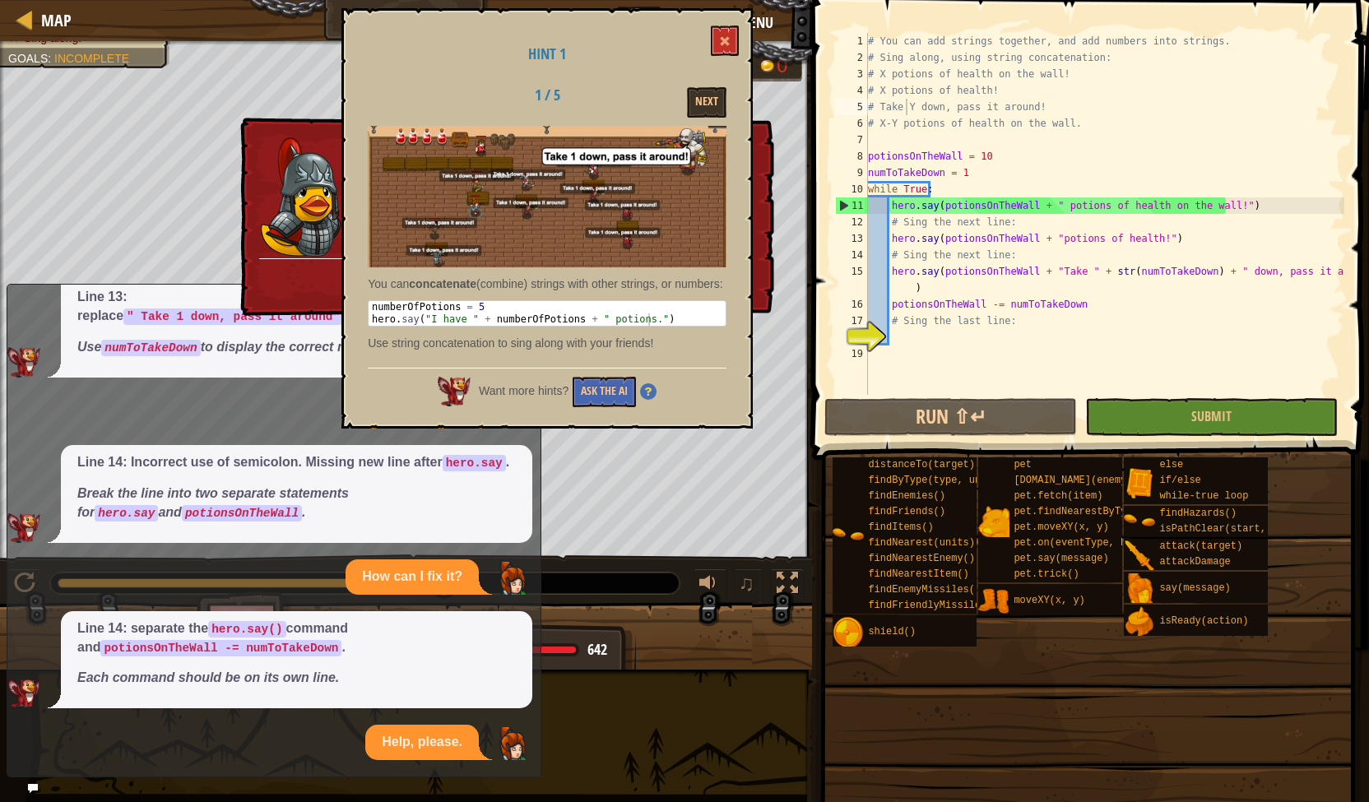
scroll to position [1082, 0]
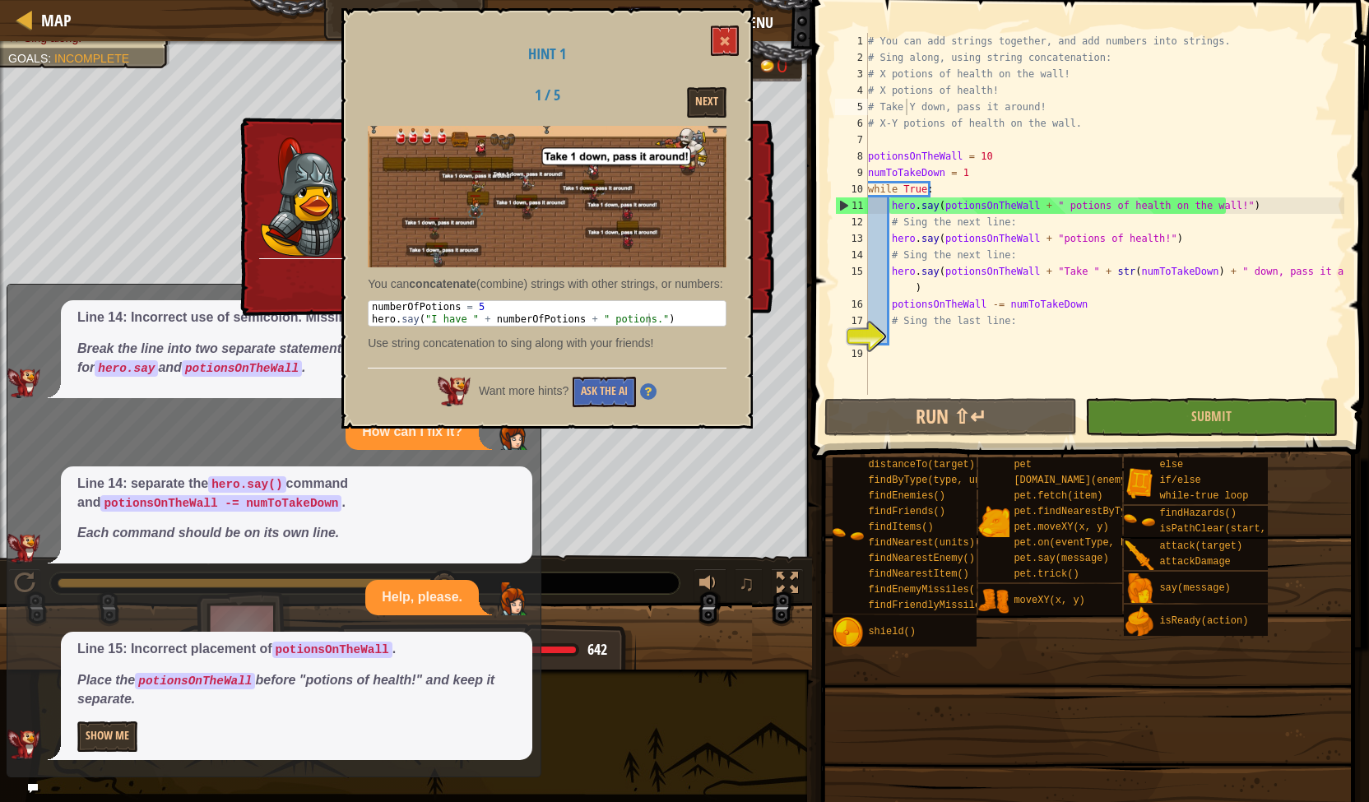
click at [315, 670] on span "Line 15: Incorrect placement of potionsOnTheWall . Place the potionsOnTheWall b…" at bounding box center [296, 674] width 438 height 69
click at [952, 274] on div "# You can add strings together, and add numbers into strings. # Sing along, usi…" at bounding box center [1105, 230] width 480 height 395
click at [112, 726] on button "Show Me" at bounding box center [107, 736] width 60 height 30
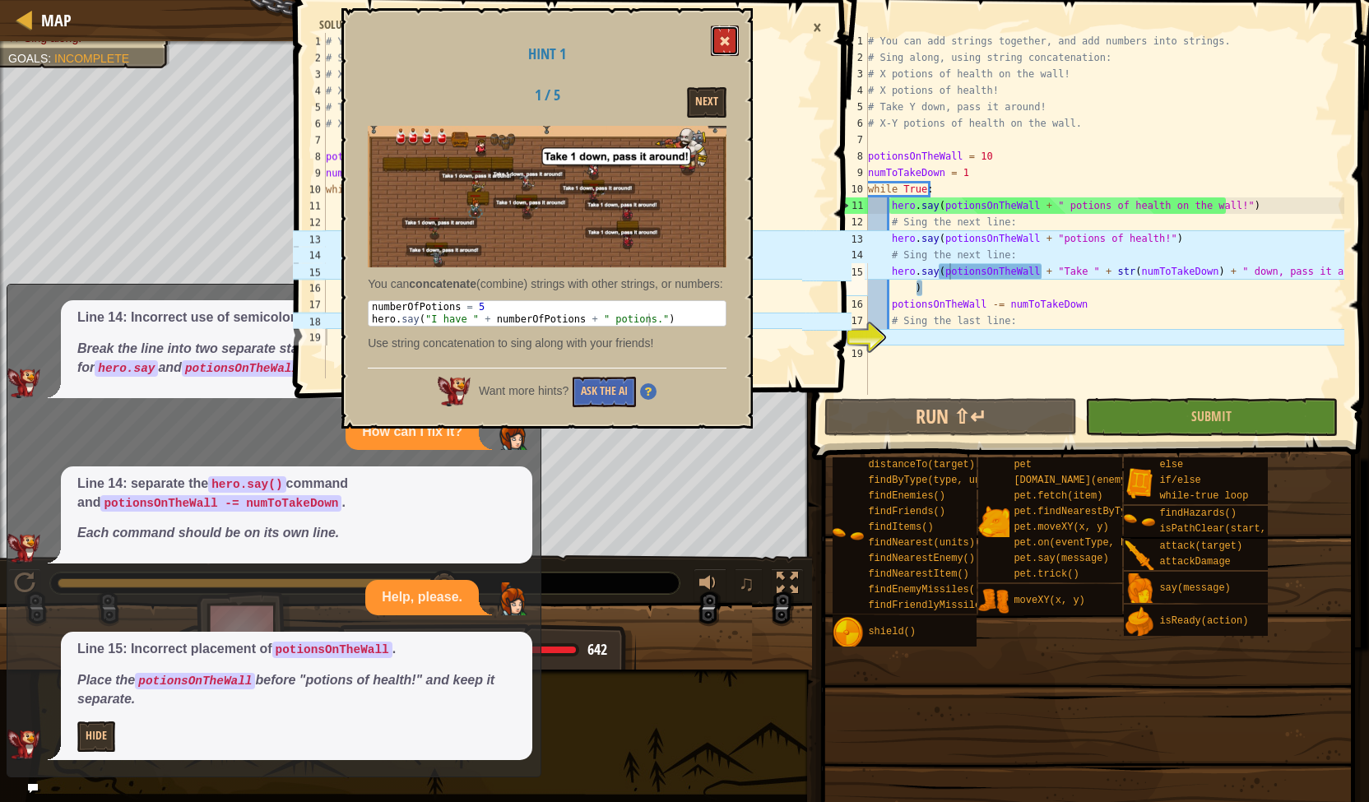
click at [724, 37] on span at bounding box center [725, 41] width 12 height 12
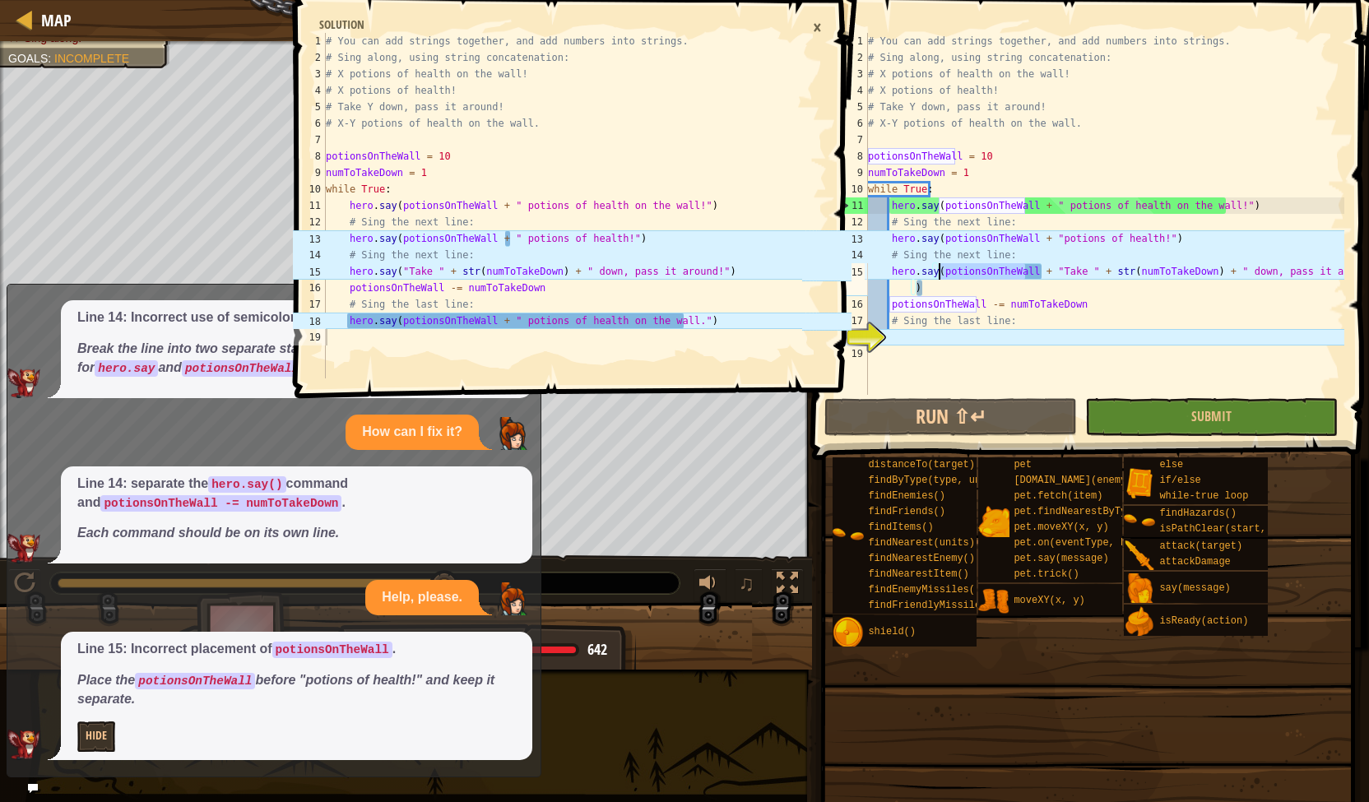
drag, startPoint x: 1027, startPoint y: 272, endPoint x: 938, endPoint y: 272, distance: 88.8
click at [938, 272] on div "# You can add strings together, and add numbers into strings. # Sing along, usi…" at bounding box center [1105, 230] width 480 height 395
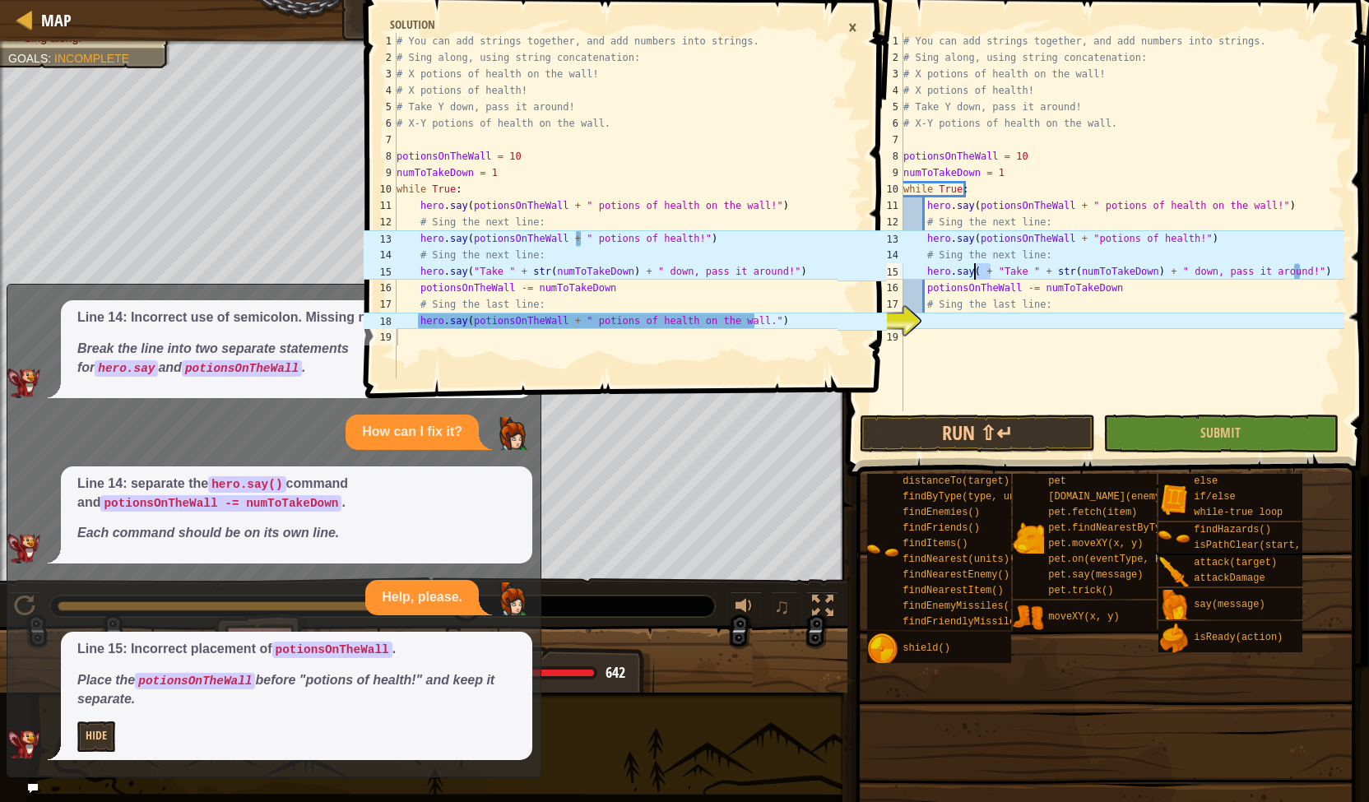
drag, startPoint x: 989, startPoint y: 274, endPoint x: 975, endPoint y: 272, distance: 14.1
click at [975, 272] on div "# You can add strings together, and add numbers into strings. # Sing along, usi…" at bounding box center [1122, 238] width 444 height 411
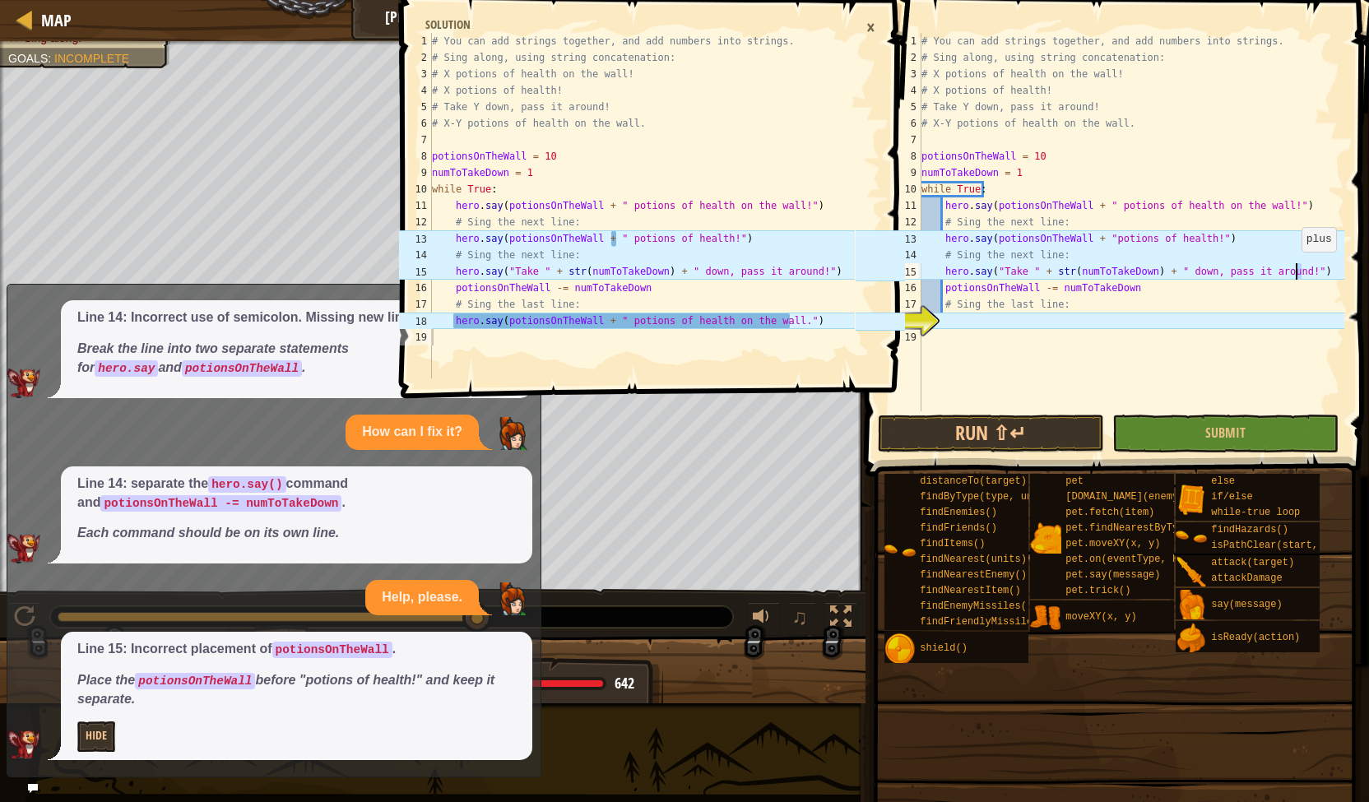
drag, startPoint x: 1304, startPoint y: 268, endPoint x: 1293, endPoint y: 267, distance: 10.7
click at [1293, 267] on div "# You can add strings together, and add numbers into strings. # Sing along, usi…" at bounding box center [1131, 238] width 426 height 411
type textarea "hero.say("Take " + str(numToTakeDown) + " down, pass it around!")"
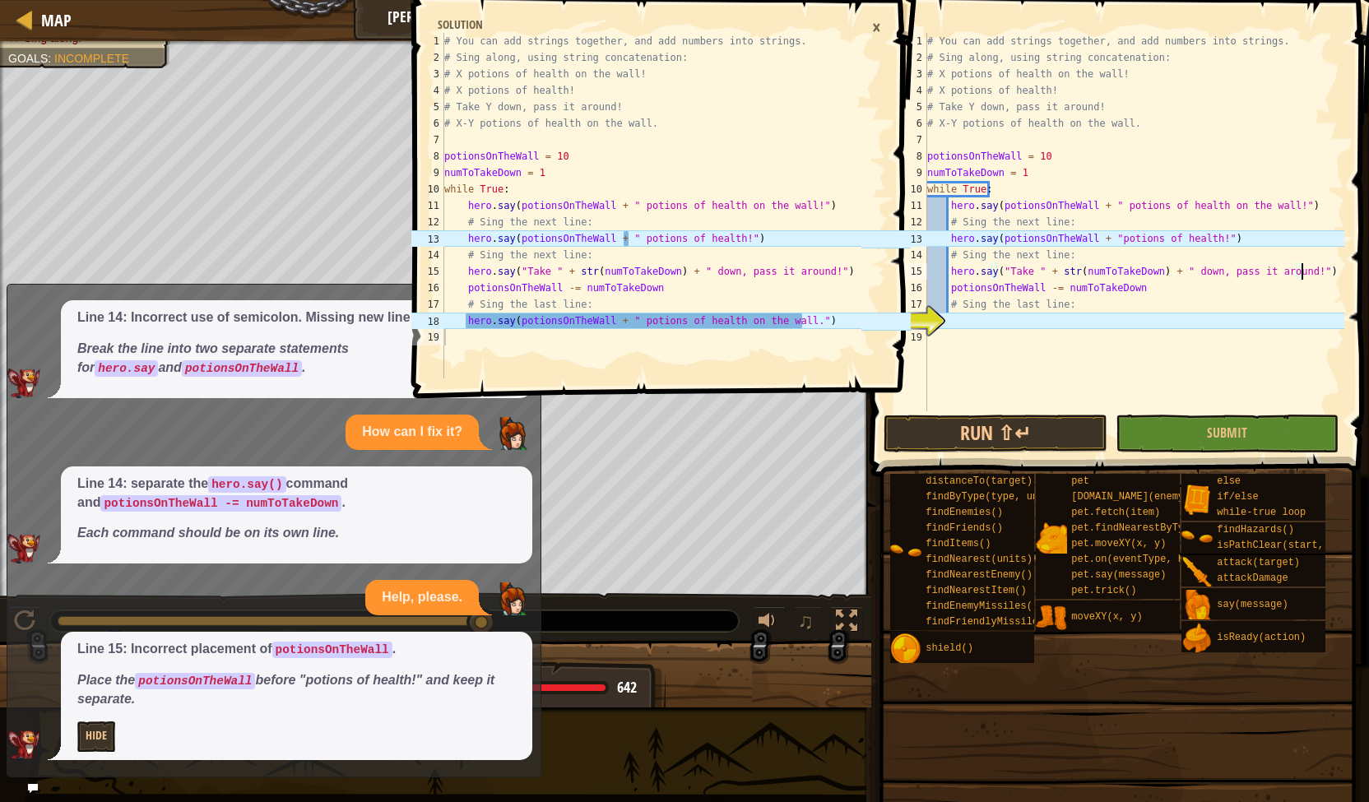
click at [973, 322] on div "# You can add strings together, and add numbers into strings. # Sing along, usi…" at bounding box center [1134, 238] width 420 height 411
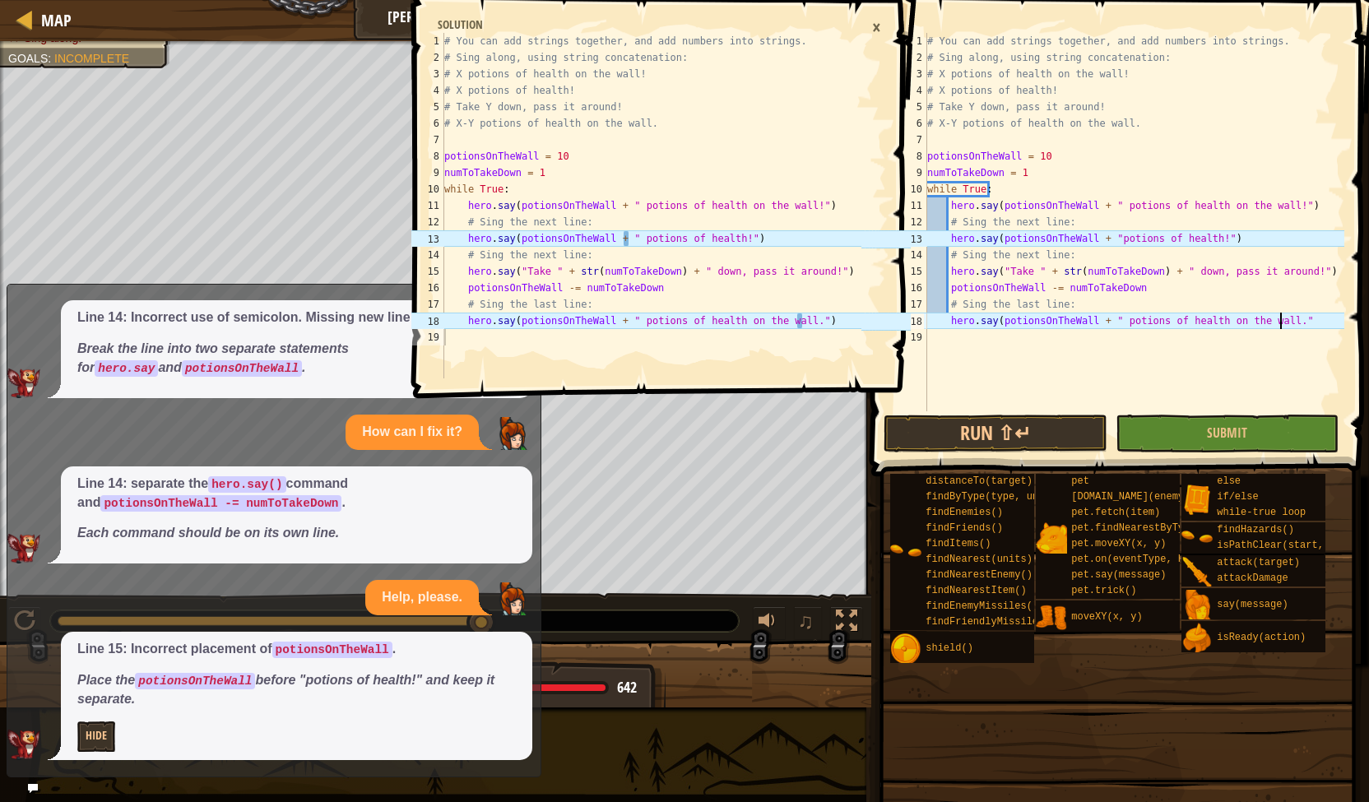
scroll to position [7, 29]
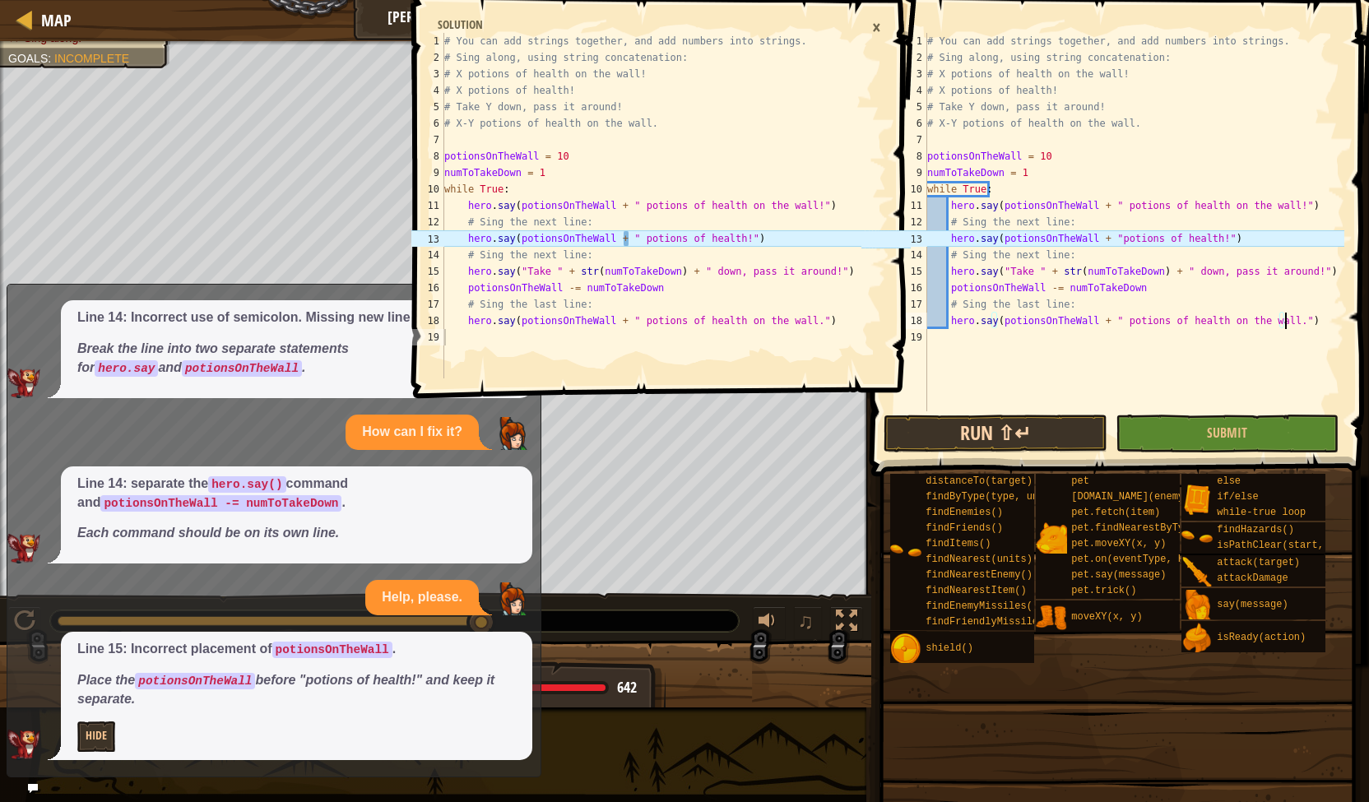
type textarea "hero.say(potionsOnTheWall + " potions of health on the wall.")"
click at [1022, 420] on button "Run ⇧↵" at bounding box center [996, 434] width 224 height 38
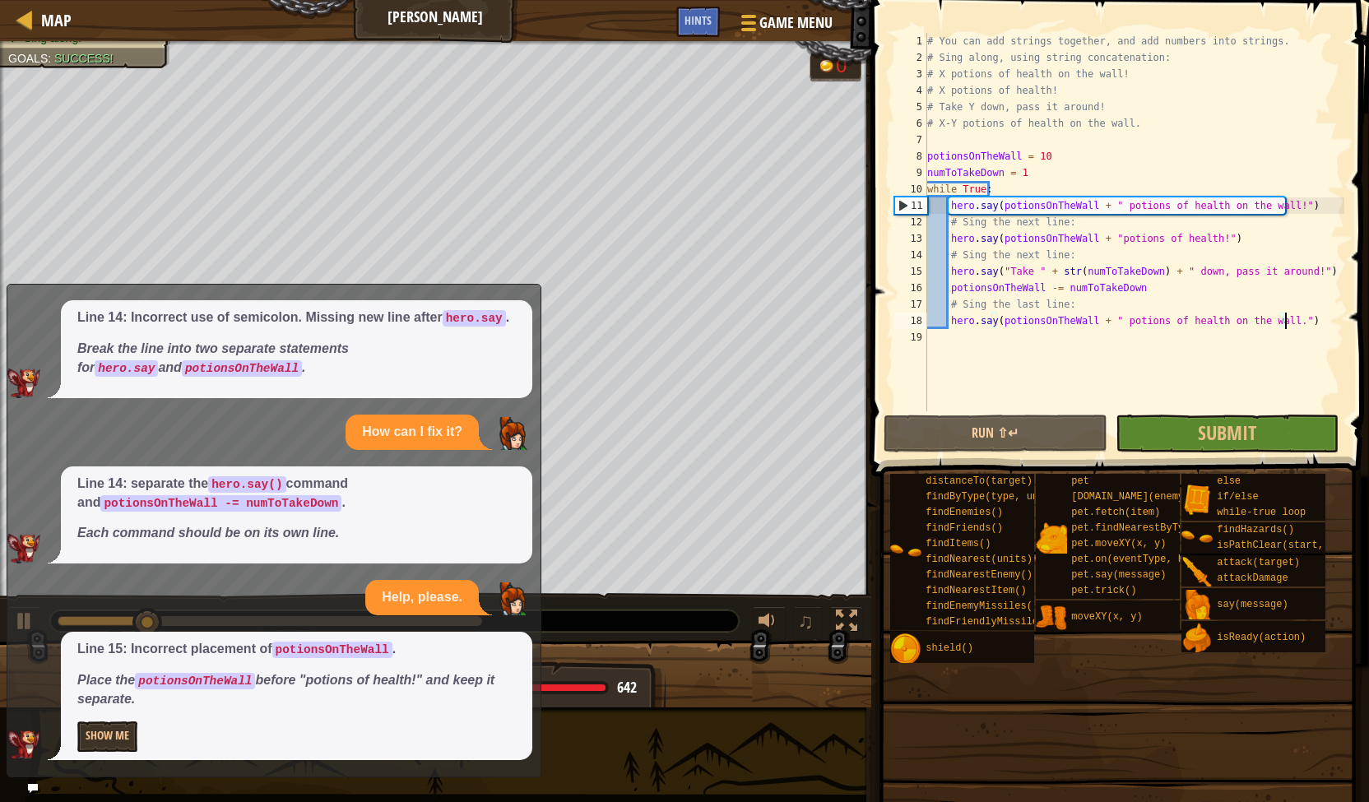
click at [23, 777] on div "x Help, please. Line 9: replace the fixed number "18" with the variable Use pot…" at bounding box center [274, 531] width 535 height 494
click at [43, 769] on div "x Help, please. Line 9: replace the fixed number "18" with the variable Use pot…" at bounding box center [274, 531] width 535 height 494
click at [51, 777] on div "Map Deja Brew Game Menu Done Hints 1 2 3 4 5 6 7 8 9 10 11 12 13 14 15 16 17 18…" at bounding box center [684, 401] width 1369 height 802
click at [31, 783] on icon at bounding box center [33, 788] width 12 height 12
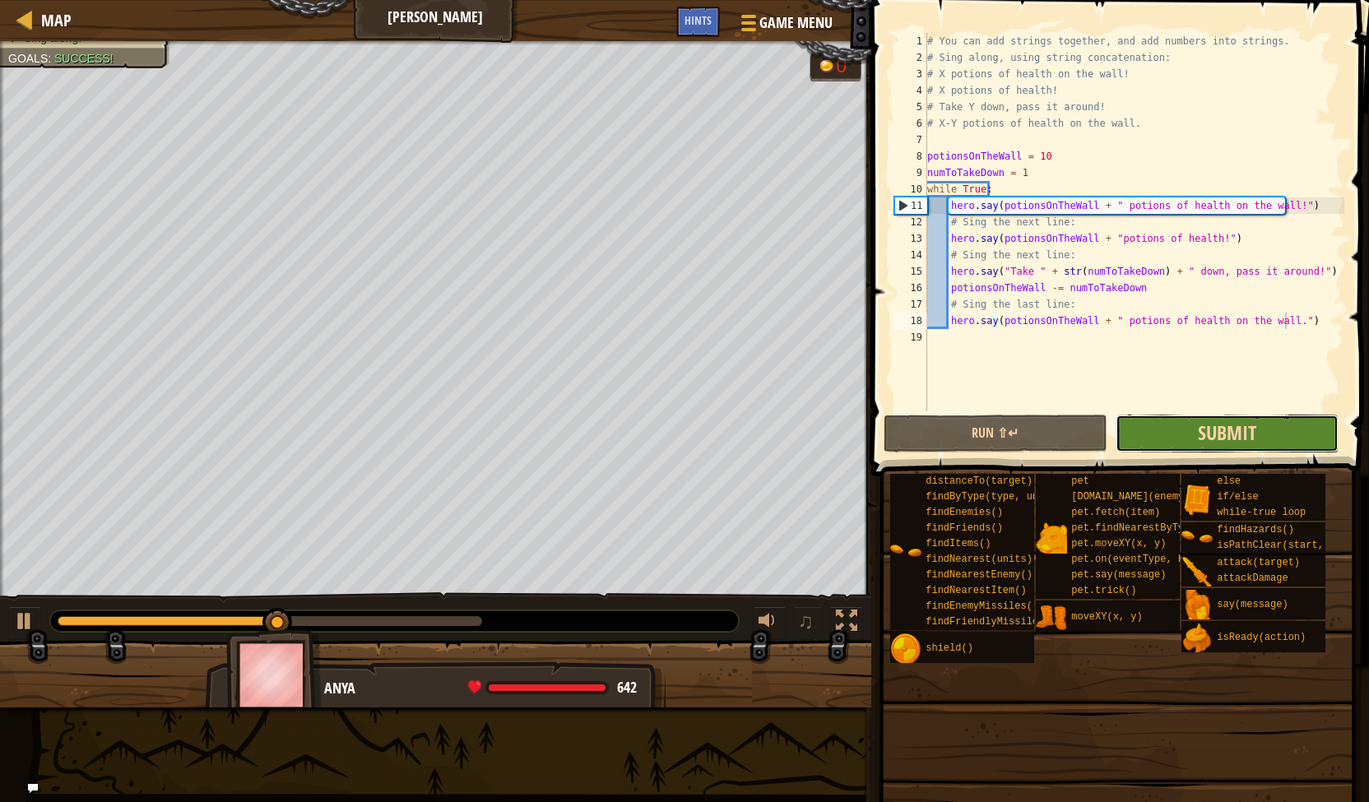
click at [1208, 434] on span "Submit" at bounding box center [1227, 433] width 58 height 26
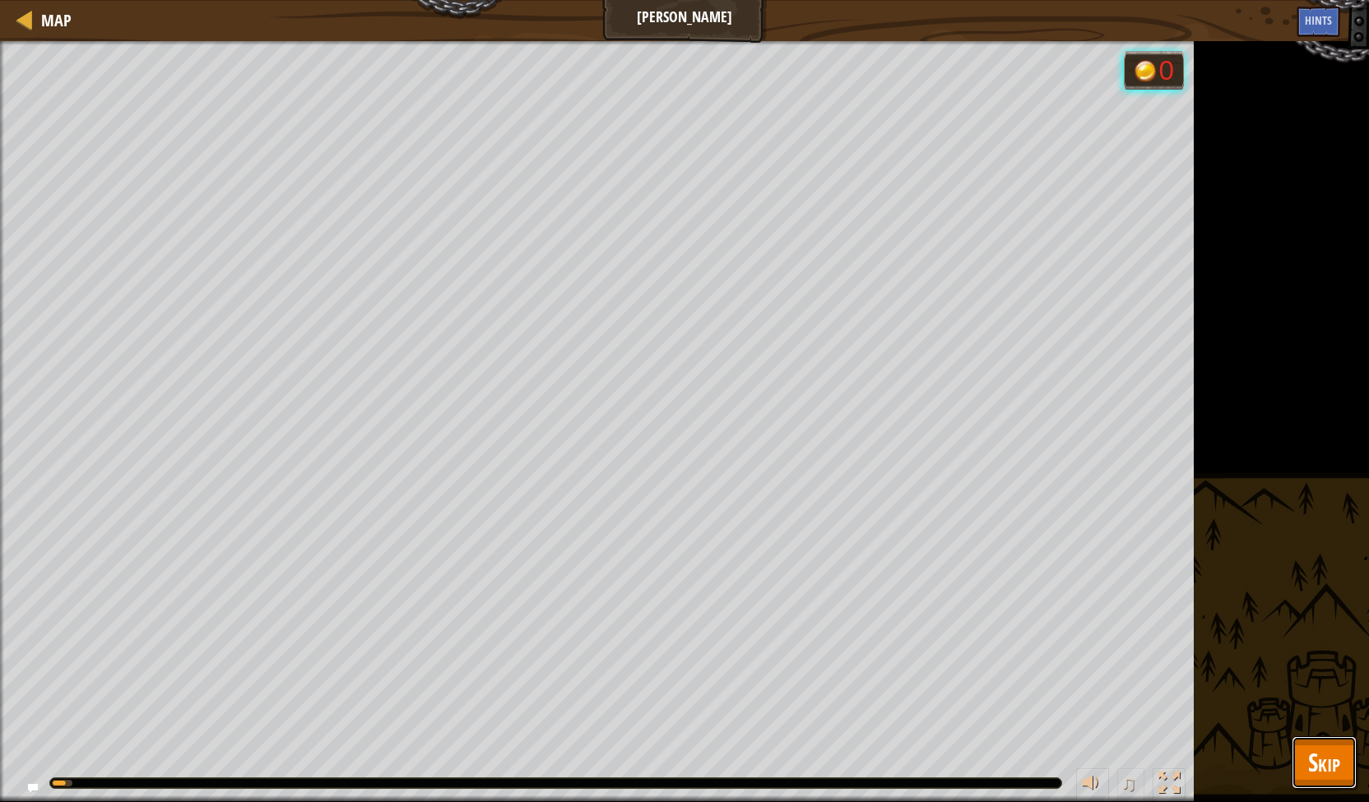
click at [1343, 754] on button "Skip" at bounding box center [1324, 762] width 65 height 53
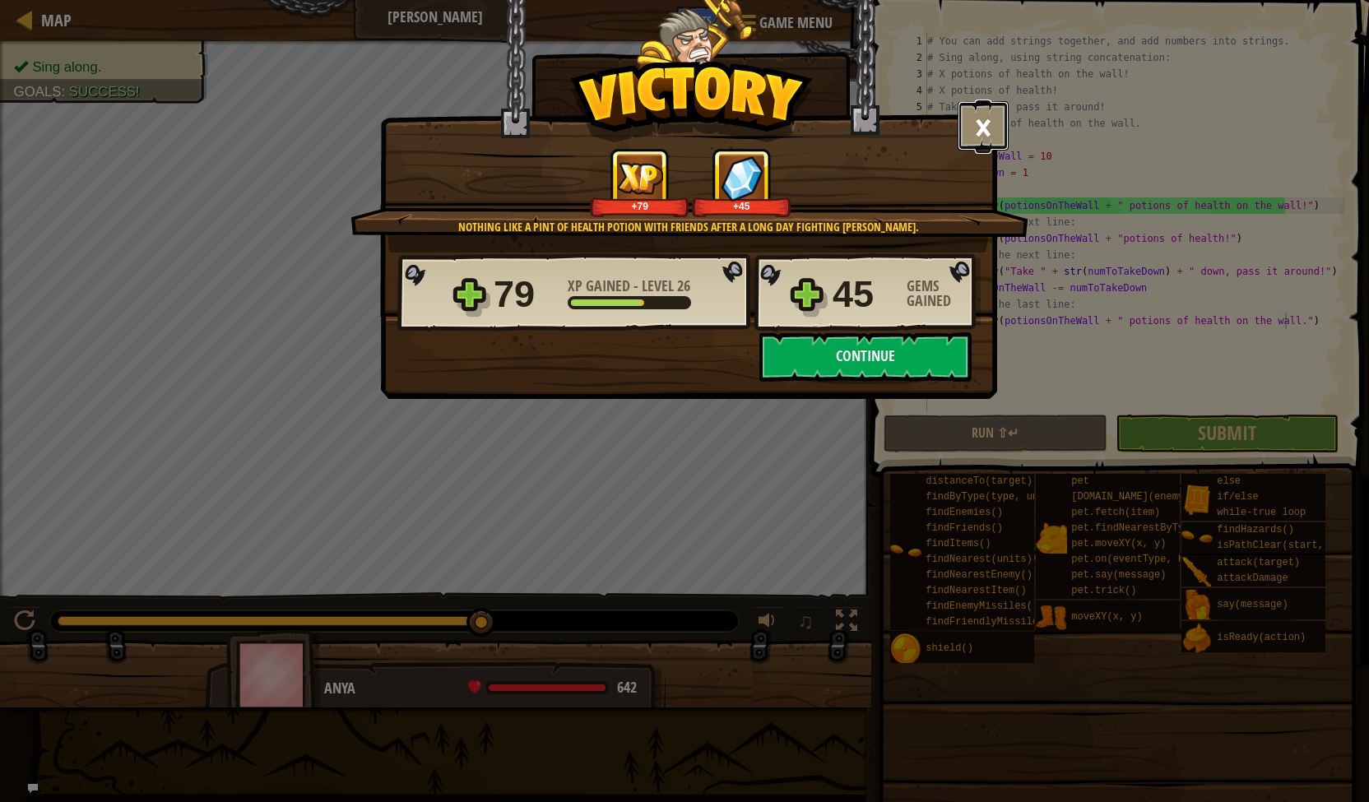
click at [982, 114] on button "×" at bounding box center [983, 125] width 51 height 49
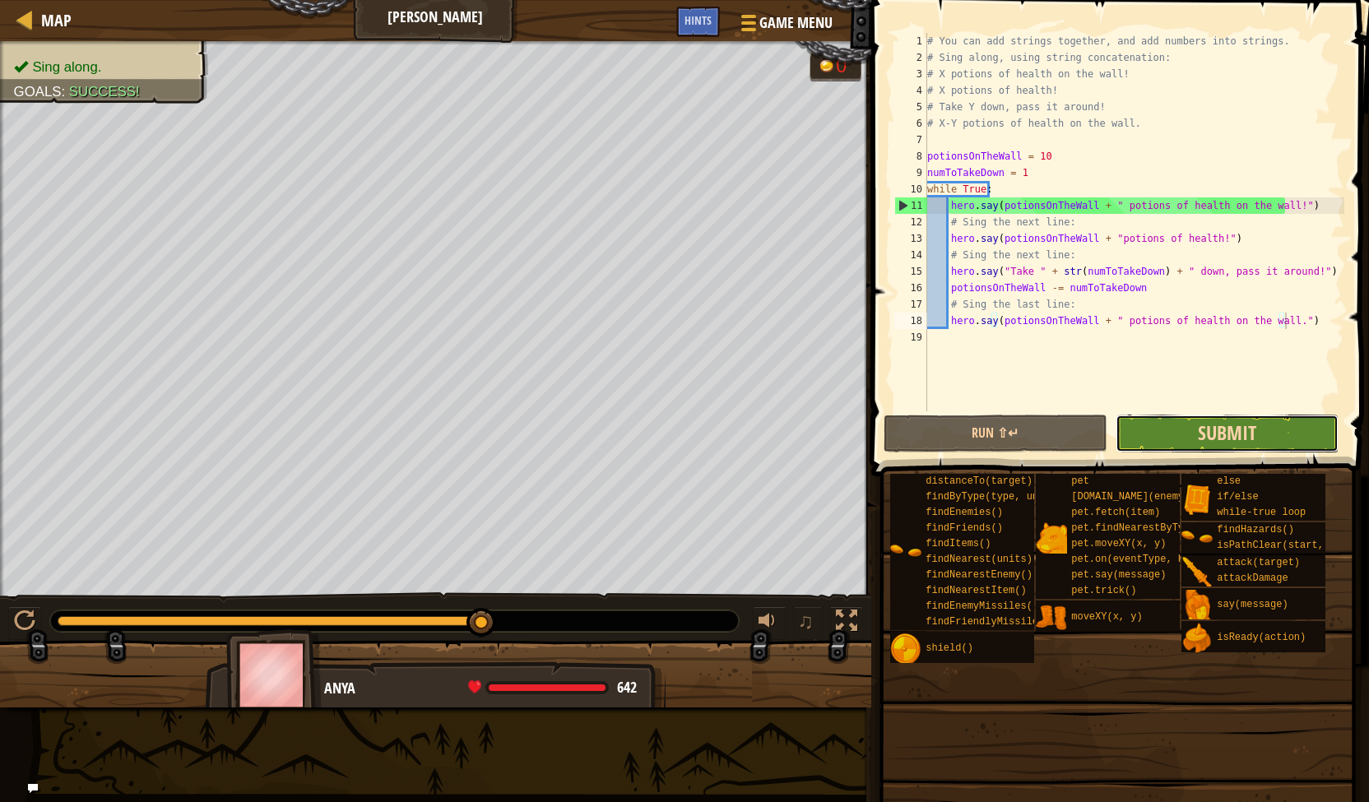
click at [1218, 419] on button "Submit" at bounding box center [1227, 434] width 224 height 38
